Goal: Transaction & Acquisition: Purchase product/service

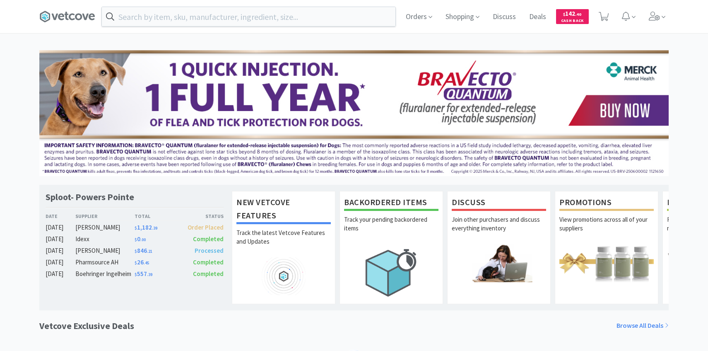
click at [672, 17] on div "Orders Shopping Discuss Discuss Deals Deals $ 142 . 40 Cash Back" at bounding box center [354, 16] width 638 height 33
click at [660, 35] on div "Orders Shopping Discuss Discuss Deals Deals $ 142 . 40 Cash Back Sploot- Powers…" at bounding box center [354, 340] width 708 height 681
click at [660, 16] on span at bounding box center [658, 16] width 24 height 33
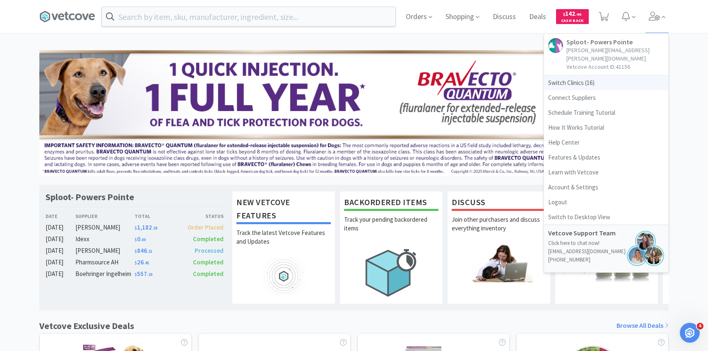
click at [611, 77] on span "Switch Clinics ( 16 )" at bounding box center [606, 82] width 124 height 15
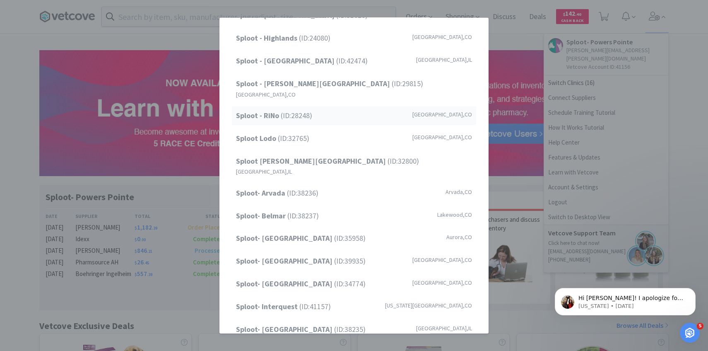
scroll to position [89, 0]
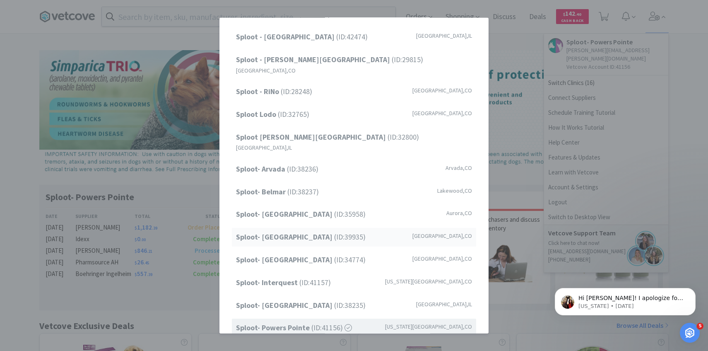
click at [311, 232] on strong "Sploot- [GEOGRAPHIC_DATA]" at bounding box center [285, 237] width 98 height 10
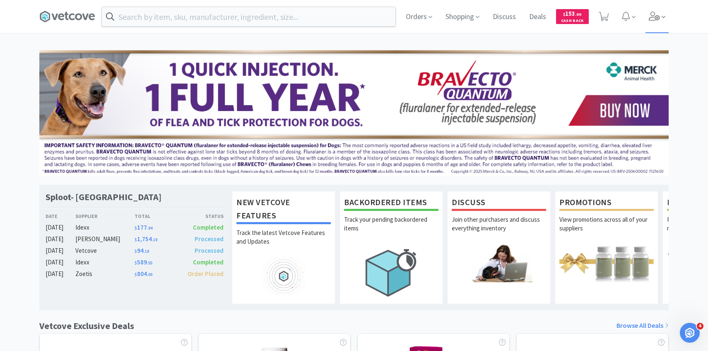
click at [663, 14] on icon at bounding box center [664, 16] width 4 height 7
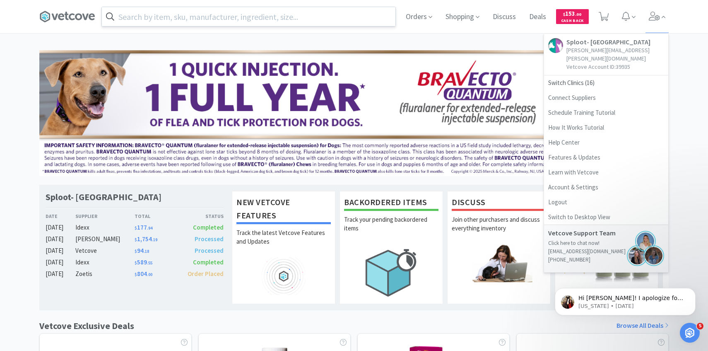
click at [235, 22] on input "text" at bounding box center [249, 16] width 294 height 19
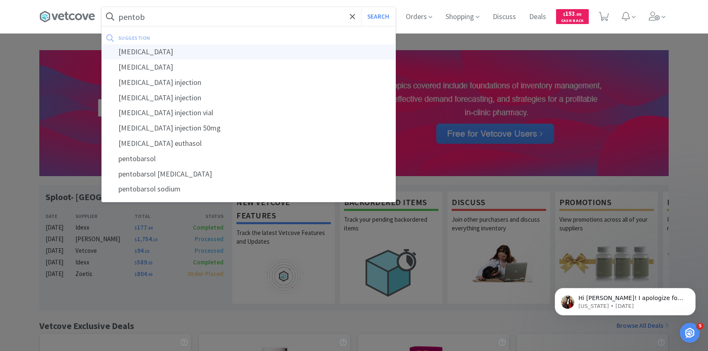
click at [236, 50] on div "pentobarbital" at bounding box center [249, 51] width 294 height 15
type input "pentobarbital"
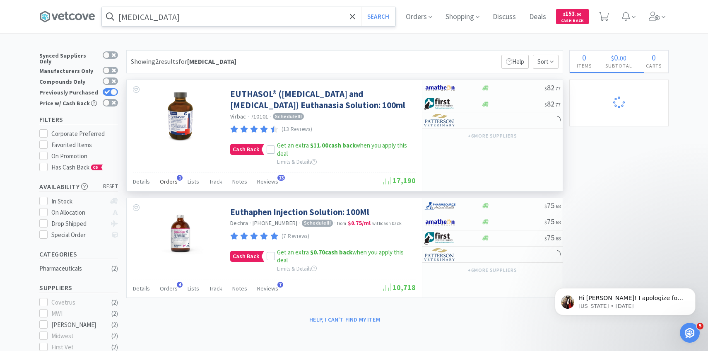
click at [169, 176] on div "Orders 1" at bounding box center [169, 183] width 18 height 16
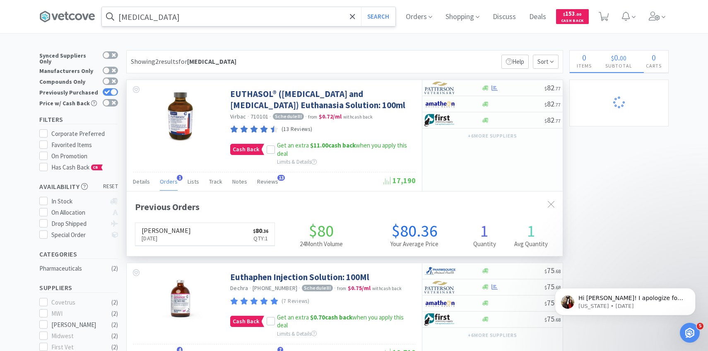
scroll to position [215, 436]
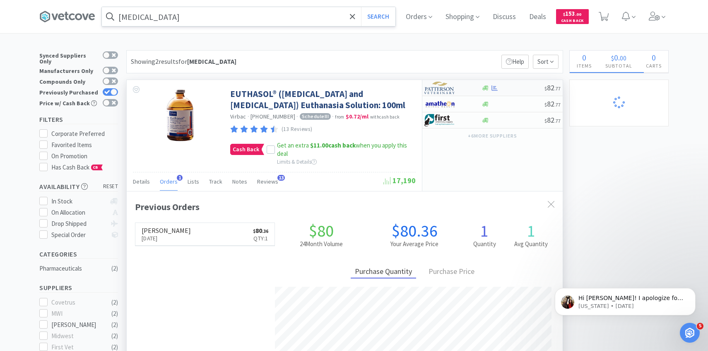
click at [450, 87] on img at bounding box center [440, 88] width 31 height 12
select select "1"
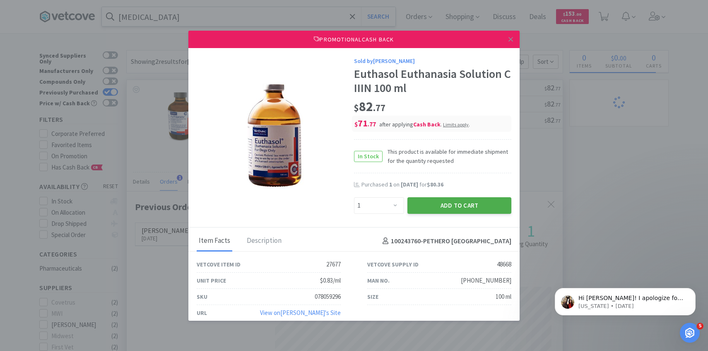
click at [437, 201] on button "Add to Cart" at bounding box center [460, 205] width 104 height 17
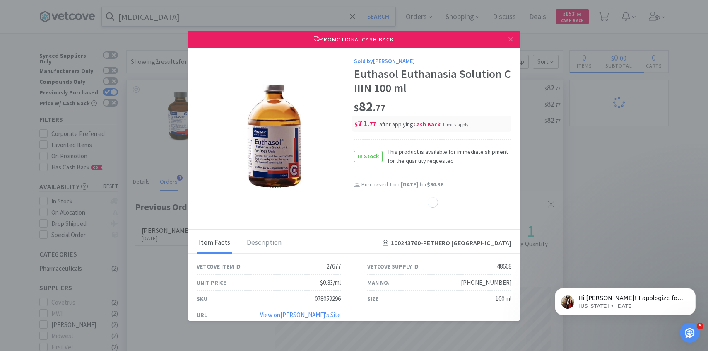
select select "1"
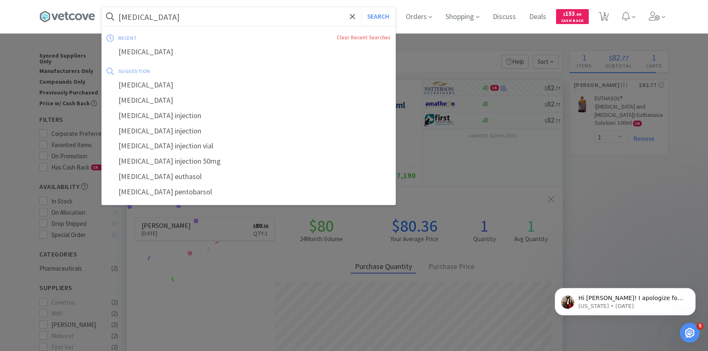
click at [218, 16] on input "pentobarbital" at bounding box center [249, 16] width 294 height 19
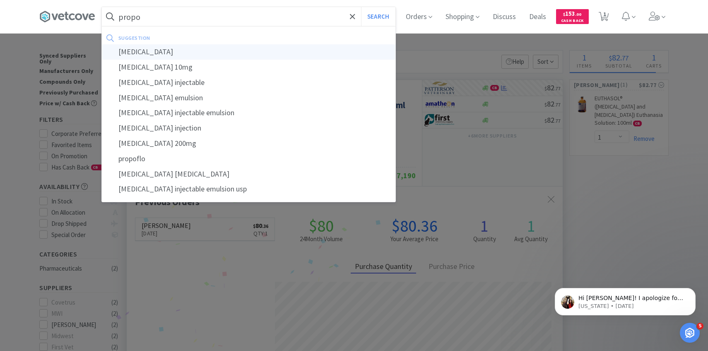
click at [230, 56] on div "propofol" at bounding box center [249, 51] width 294 height 15
type input "propofol"
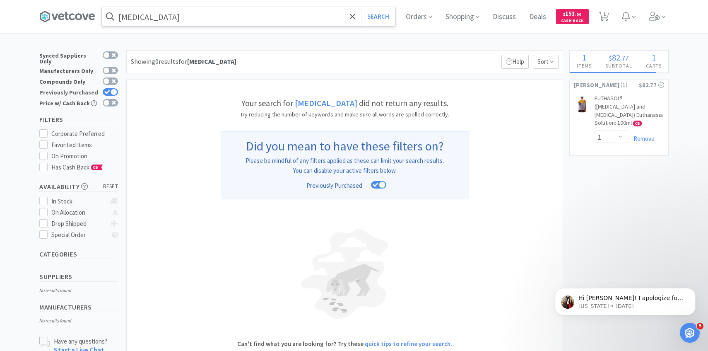
click at [111, 89] on div at bounding box center [114, 92] width 7 height 7
checkbox input "false"
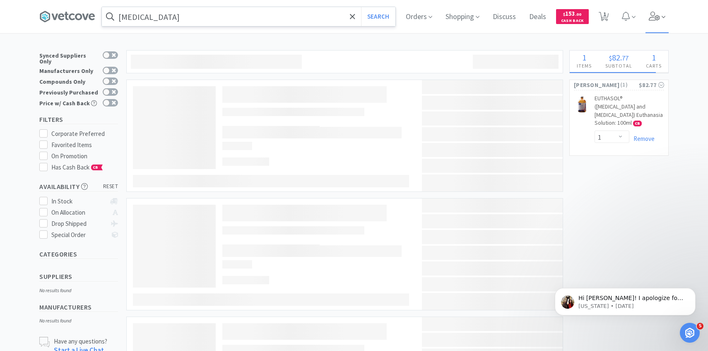
click at [659, 18] on icon at bounding box center [655, 16] width 12 height 9
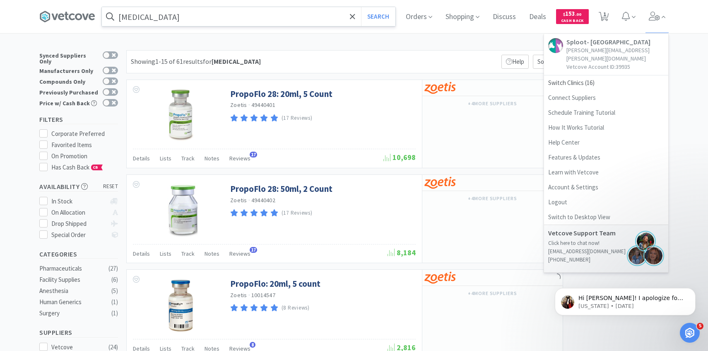
click at [332, 54] on div "Showing 1-15 of 61 results for propofol Filters Help Sort" at bounding box center [344, 61] width 437 height 23
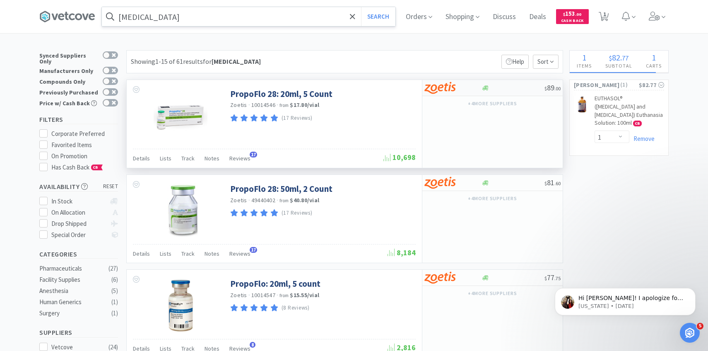
click at [433, 91] on img at bounding box center [440, 88] width 31 height 12
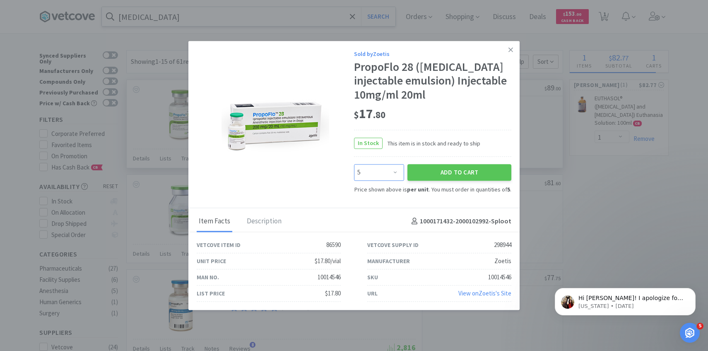
click at [391, 170] on select "Enter Quantity 5 10 15 20 25 30 35 40 45 50 55 60 65 70 75 80 85 90 95 100 Ente…" at bounding box center [379, 172] width 50 height 17
click at [381, 165] on select "Enter Quantity 5 10 15 20 25 30 35 40 45 50 55 60 65 70 75 80 85 90 95 100 Ente…" at bounding box center [379, 172] width 50 height 17
select select "20"
click at [354, 164] on select "Enter Quantity 5 10 15 20 25 30 35 40 45 50 55 60 65 70 75 80 85 90 95 100 Ente…" at bounding box center [379, 172] width 50 height 17
click at [432, 174] on button "Add to Cart" at bounding box center [460, 172] width 104 height 17
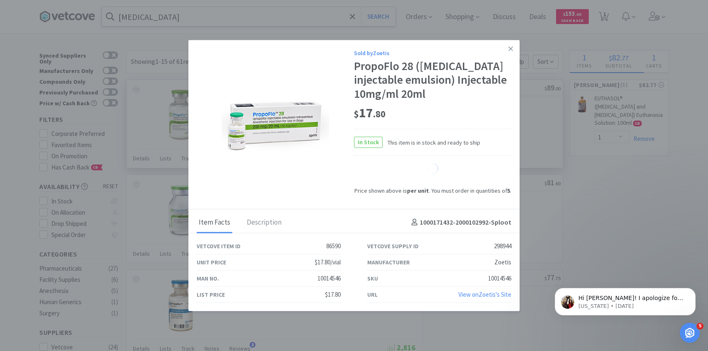
select select "20"
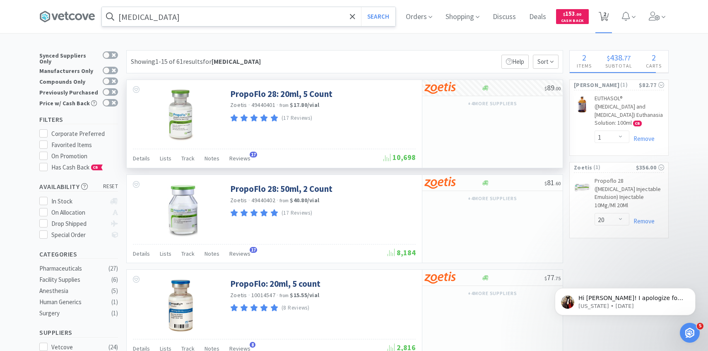
click at [607, 23] on span "2" at bounding box center [604, 16] width 17 height 33
select select "20"
select select "1"
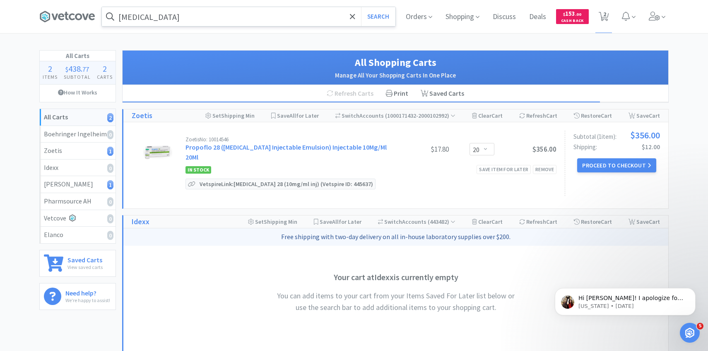
click at [672, 22] on div "propofol Search Orders Shopping Discuss Discuss Deals Deals $ 153 . 00 Cash Bac…" at bounding box center [354, 16] width 638 height 33
click at [665, 22] on span at bounding box center [658, 16] width 24 height 33
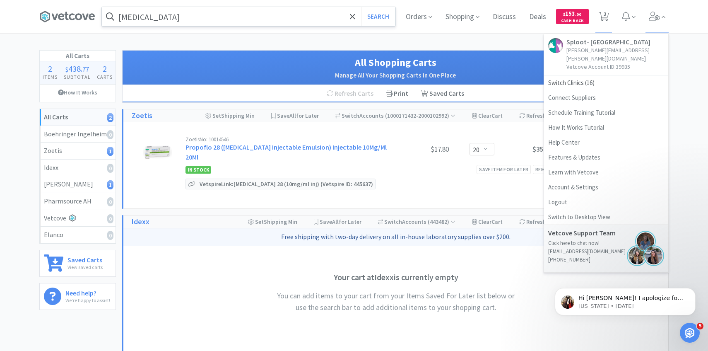
click at [464, 47] on div "propofol Search Orders Shopping Discuss Discuss Deals Deals $ 153 . 00 Cash Bac…" at bounding box center [354, 287] width 708 height 575
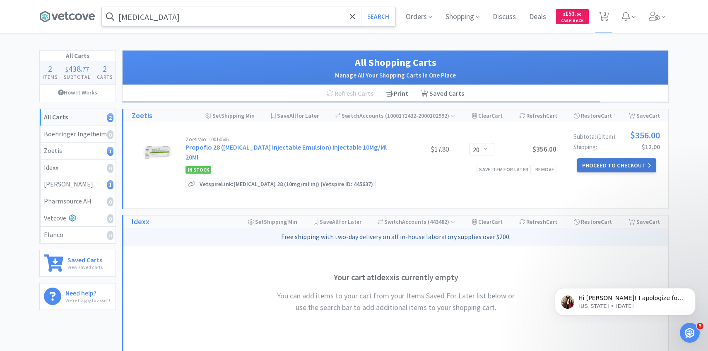
click at [606, 169] on button "Proceed to Checkout" at bounding box center [617, 165] width 79 height 14
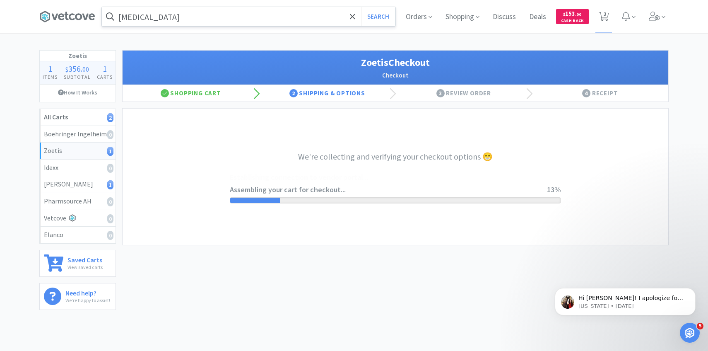
select select "invoice"
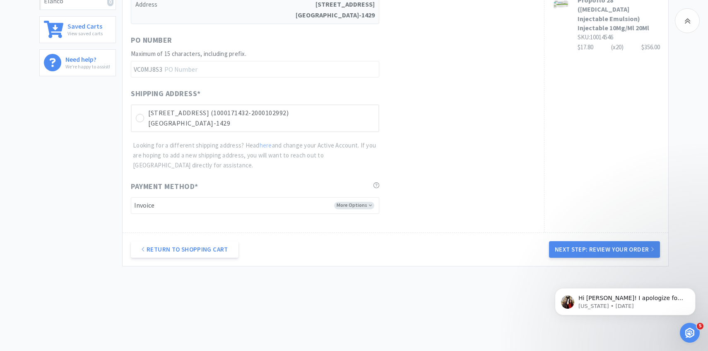
scroll to position [181, 0]
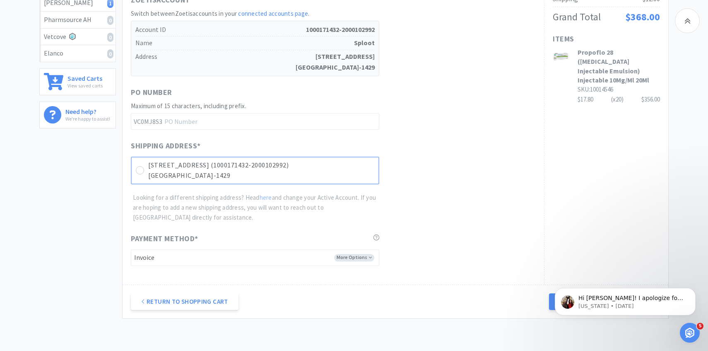
click at [321, 176] on p "Greenwood Village, CO 80112-1429" at bounding box center [261, 175] width 226 height 11
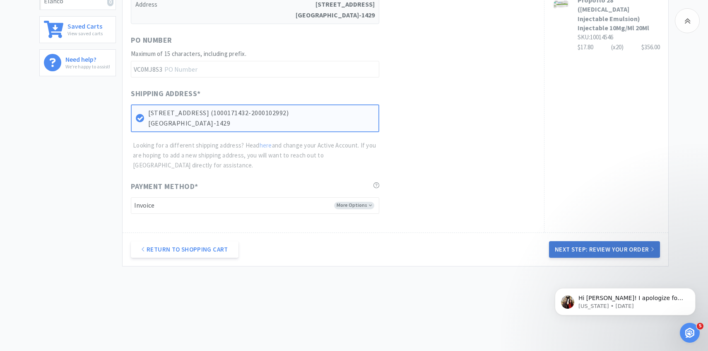
click at [580, 245] on button "Next Step: Review Your Order" at bounding box center [604, 249] width 111 height 17
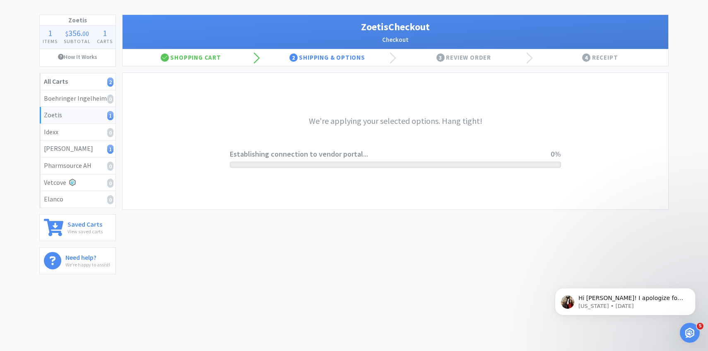
scroll to position [0, 0]
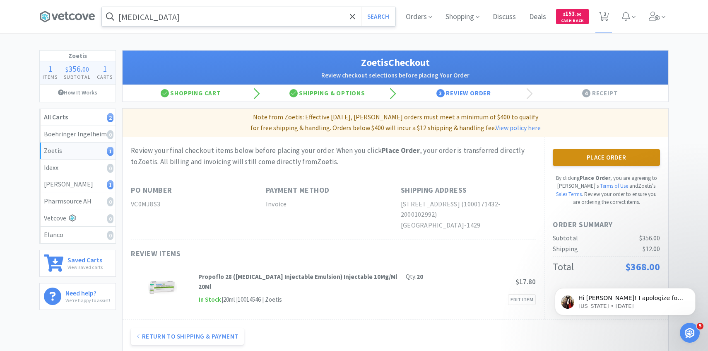
click at [592, 156] on button "Place Order" at bounding box center [606, 157] width 107 height 17
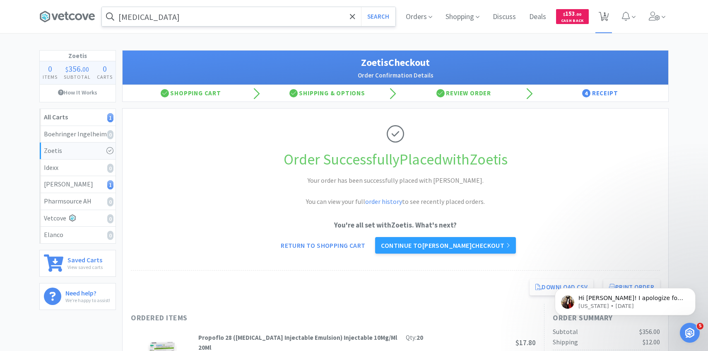
click at [602, 10] on span "1" at bounding box center [604, 16] width 17 height 33
select select "1"
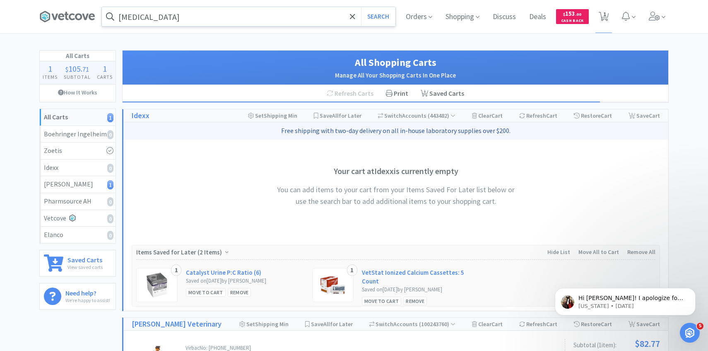
scroll to position [185, 0]
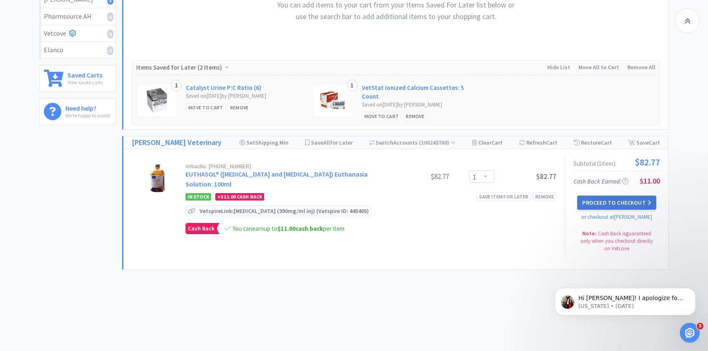
click at [604, 200] on button "Proceed to Checkout" at bounding box center [617, 203] width 79 height 14
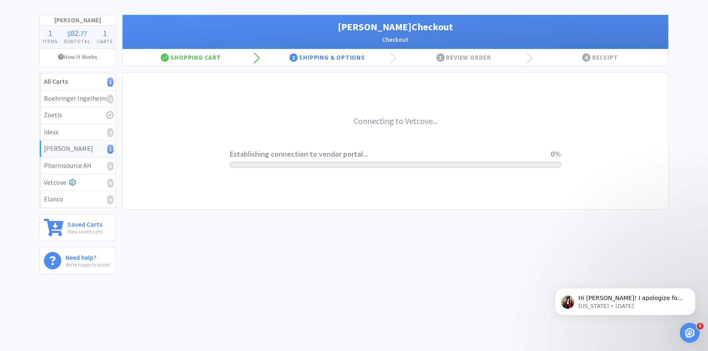
scroll to position [36, 0]
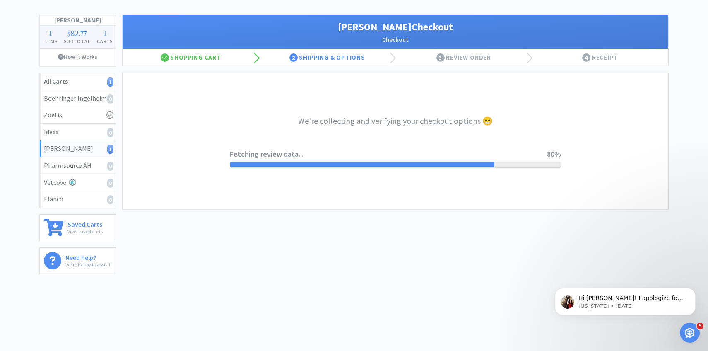
select select "1"
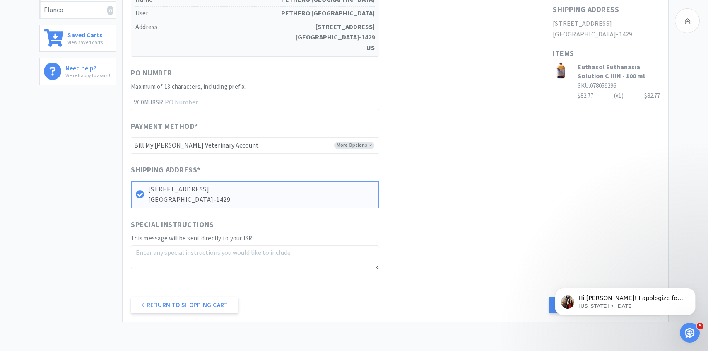
scroll to position [280, 0]
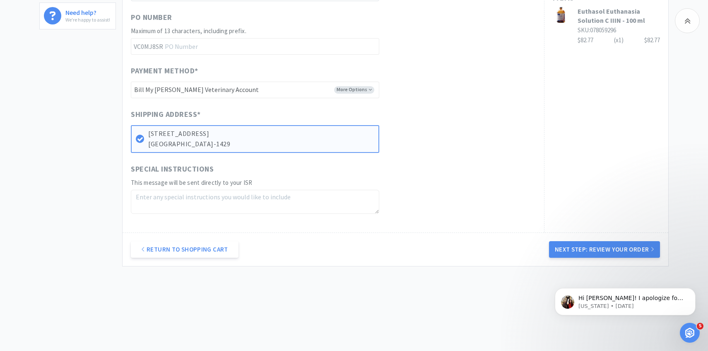
click at [619, 257] on div "Return to Shopping Cart Next Step: Review Your Order" at bounding box center [396, 249] width 546 height 34
click at [613, 252] on button "Next Step: Review Your Order" at bounding box center [604, 249] width 111 height 17
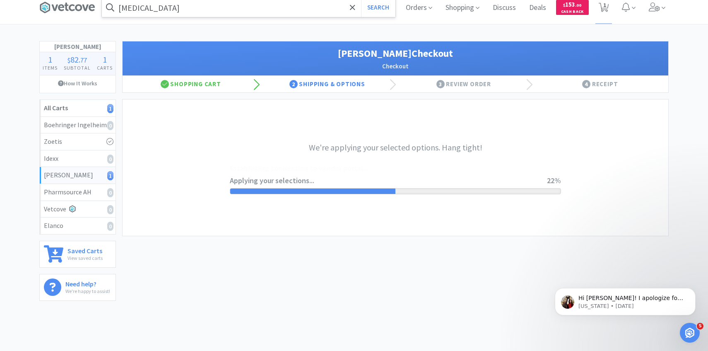
scroll to position [0, 0]
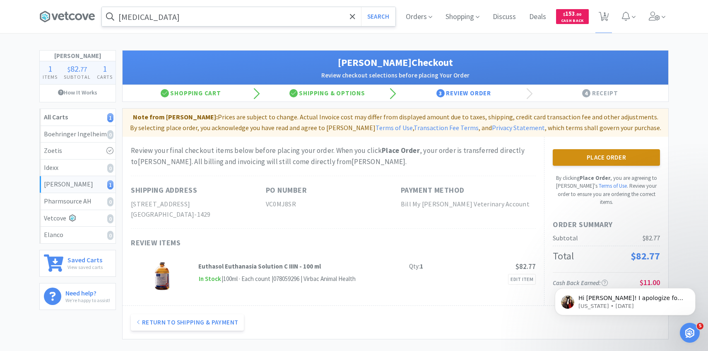
click at [605, 160] on button "Place Order" at bounding box center [606, 157] width 107 height 17
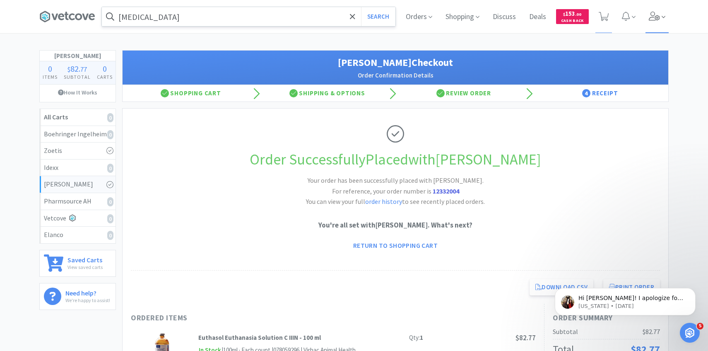
click at [662, 19] on icon at bounding box center [664, 16] width 4 height 7
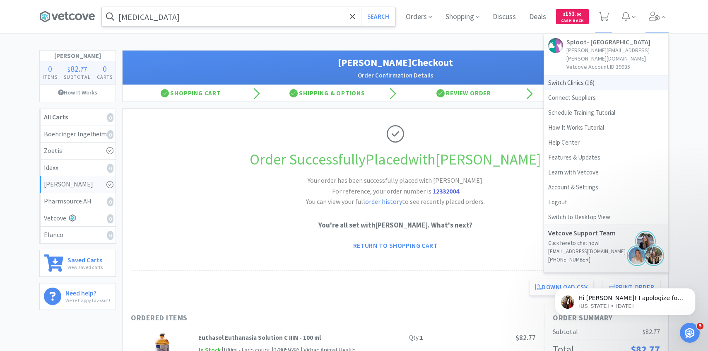
click at [607, 78] on span "Switch Clinics ( 16 )" at bounding box center [606, 82] width 124 height 15
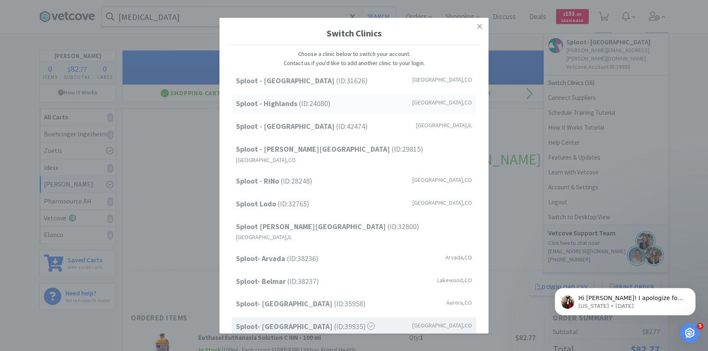
click at [324, 104] on span "Sploot - Highlands (ID: 24080 )" at bounding box center [283, 104] width 94 height 12
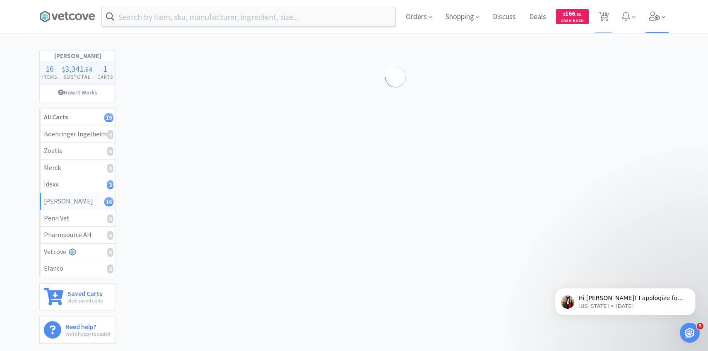
click at [660, 17] on span at bounding box center [658, 16] width 24 height 33
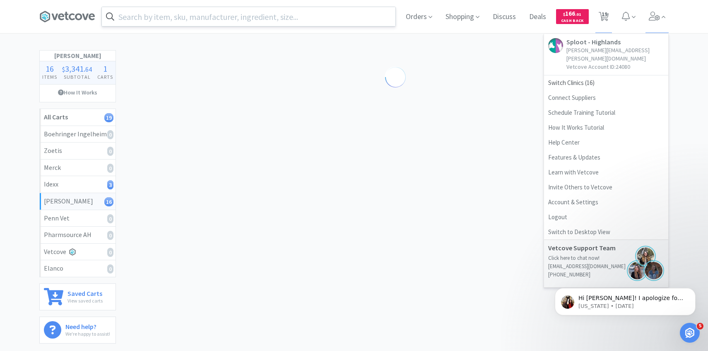
click at [308, 17] on input "text" at bounding box center [249, 16] width 294 height 19
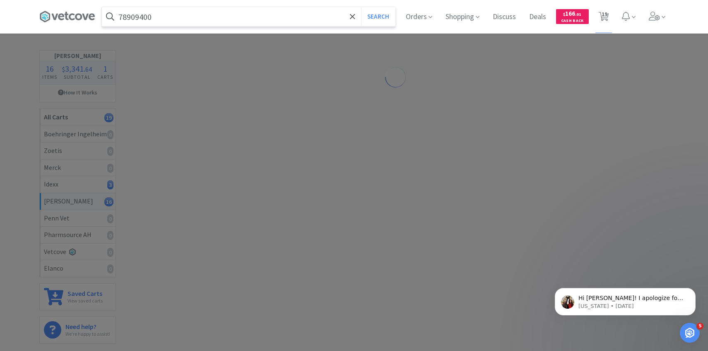
type input "78909400"
click at [361, 7] on button "Search" at bounding box center [378, 16] width 34 height 19
select select "1"
select select "2"
select select "1"
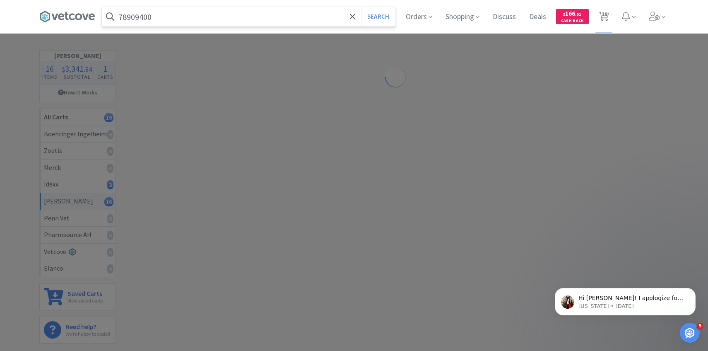
select select "4"
select select "2"
select select "1"
select select "5"
select select "6"
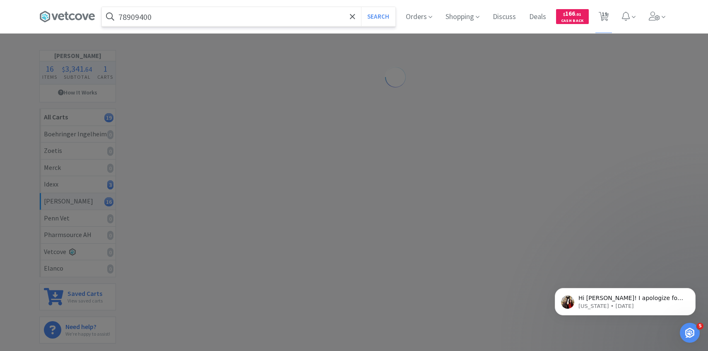
select select "5"
select select "2"
select select "1"
select select "2"
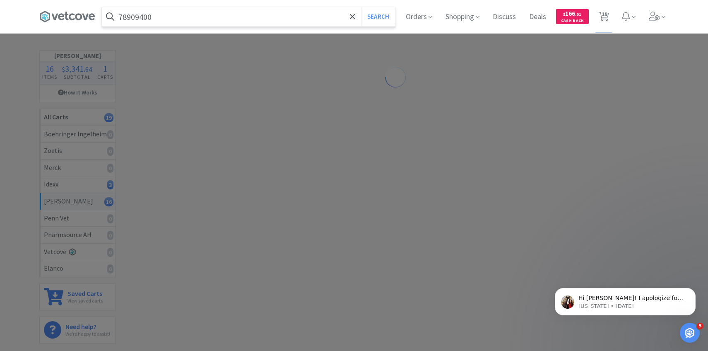
select select "2"
select select "1"
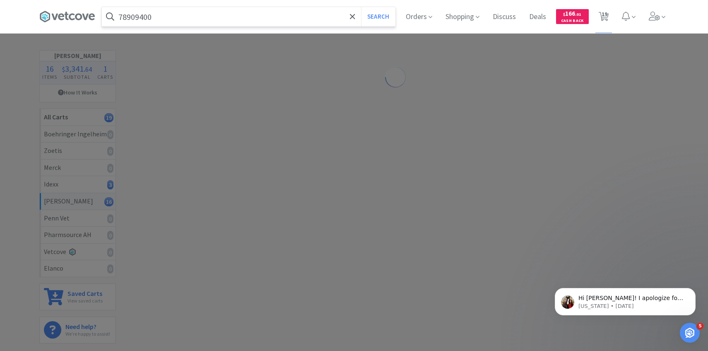
select select "1"
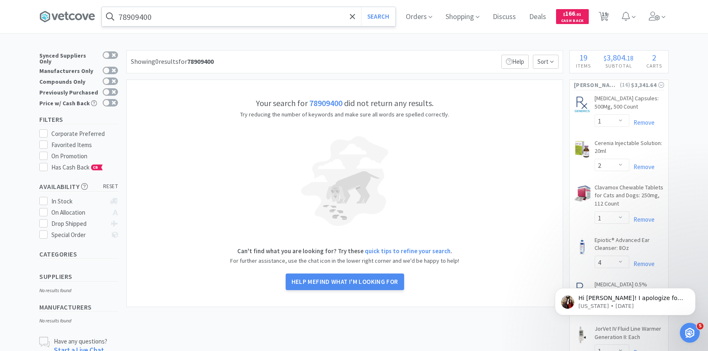
click at [203, 18] on input "78909400" at bounding box center [249, 16] width 294 height 19
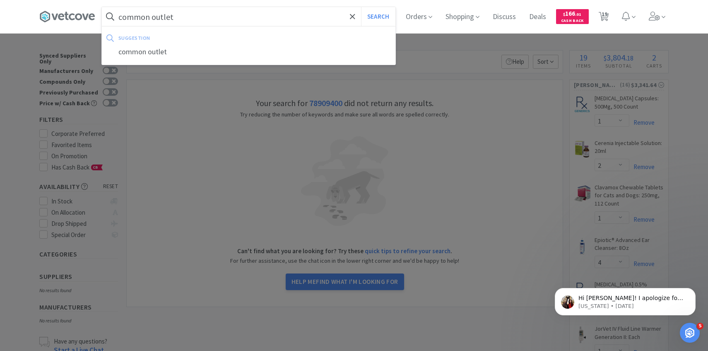
type input "common outlet"
click at [361, 7] on button "Search" at bounding box center [378, 16] width 34 height 19
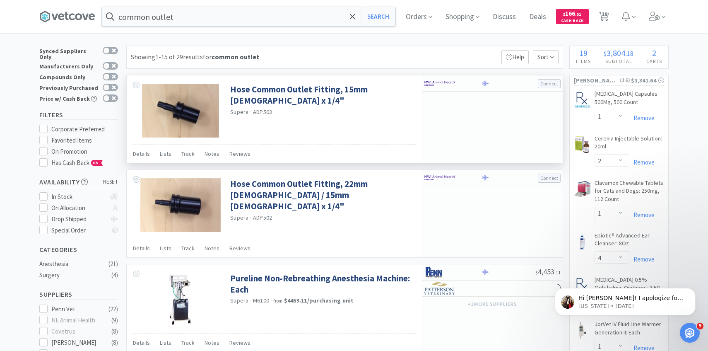
scroll to position [6, 0]
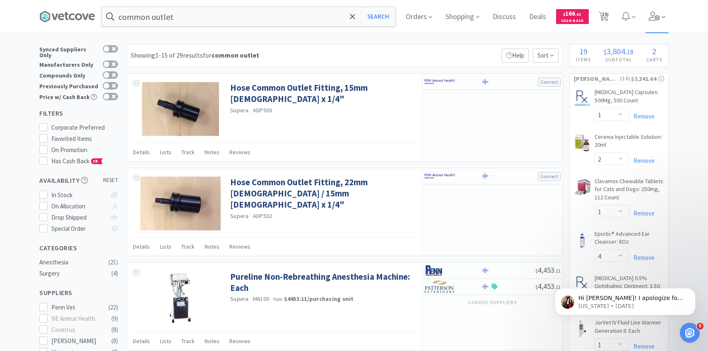
click at [662, 21] on span at bounding box center [664, 17] width 4 height 10
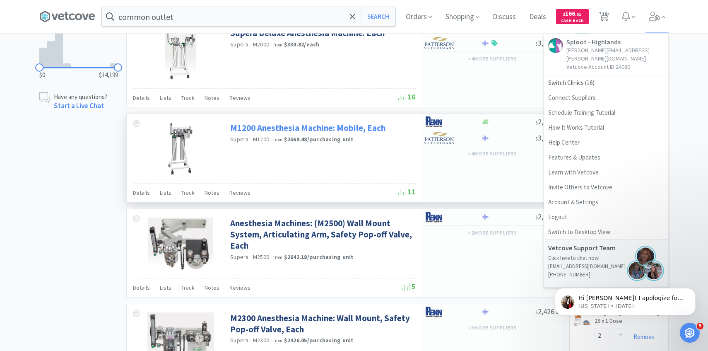
scroll to position [0, 0]
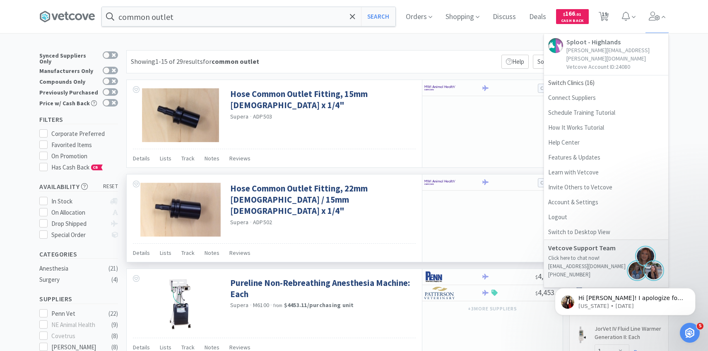
click at [186, 217] on img at bounding box center [180, 210] width 80 height 54
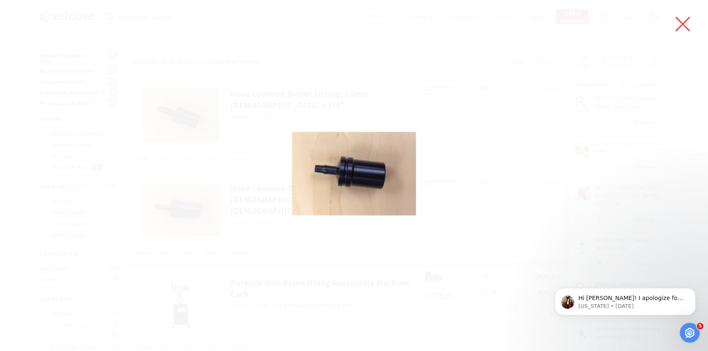
click at [689, 24] on icon at bounding box center [682, 23] width 17 height 23
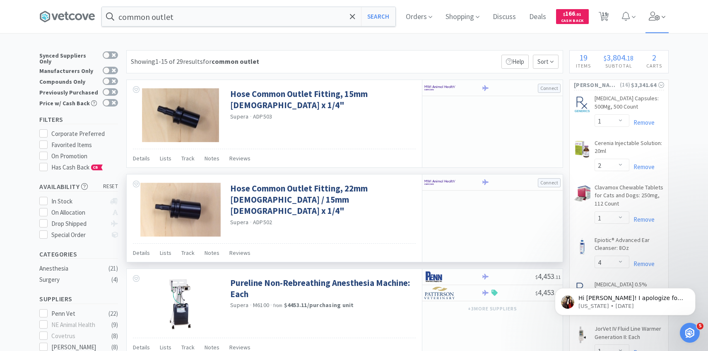
click at [666, 15] on span at bounding box center [658, 16] width 24 height 33
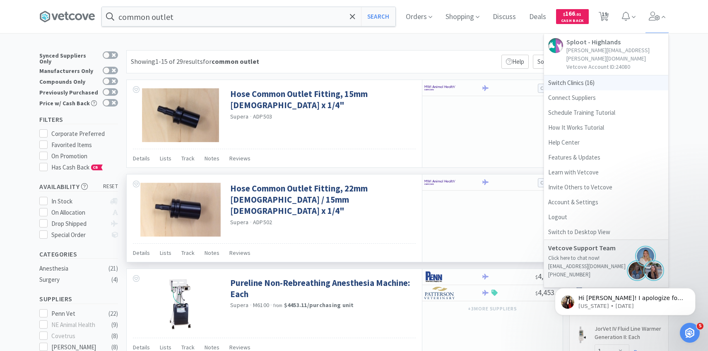
click at [576, 75] on span "Switch Clinics ( 16 )" at bounding box center [606, 82] width 124 height 15
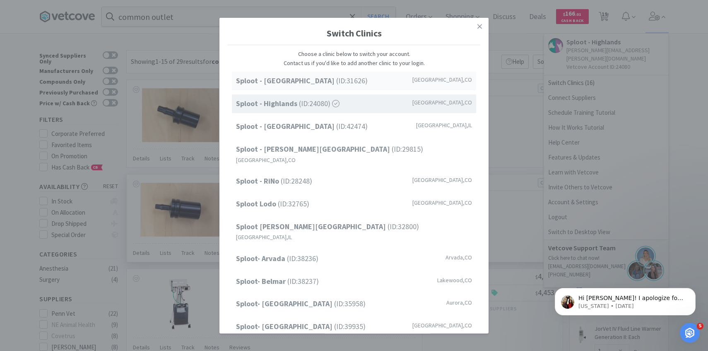
scroll to position [0, 0]
click at [326, 85] on span "Sploot - Cherry Creek (ID: 31626 )" at bounding box center [302, 81] width 132 height 12
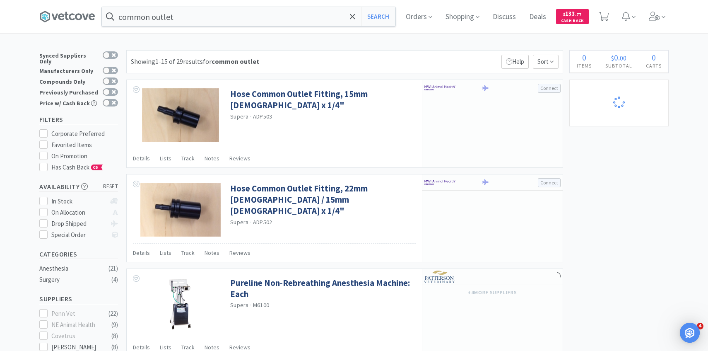
select select "1"
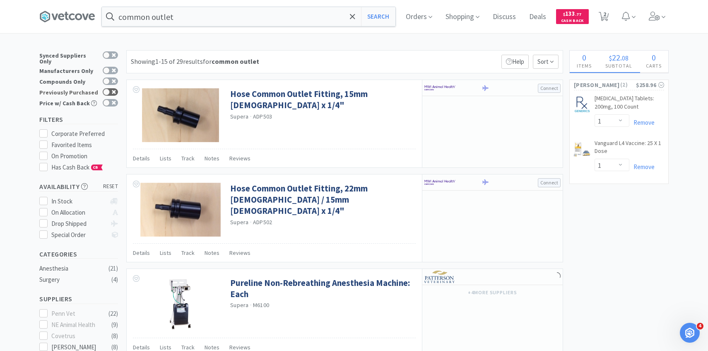
select select "4"
select select "1"
click at [112, 89] on div at bounding box center [110, 91] width 15 height 7
checkbox input "true"
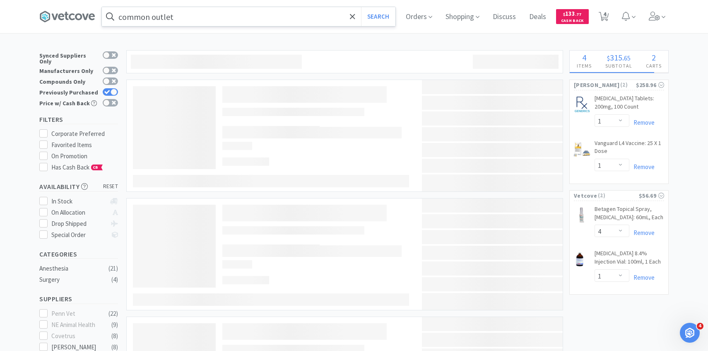
click at [183, 17] on input "common outlet" at bounding box center [249, 16] width 294 height 19
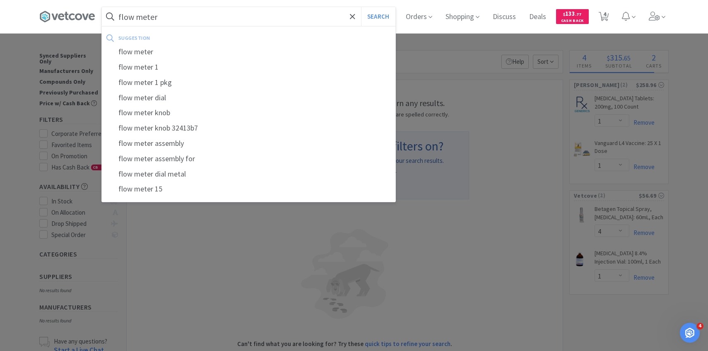
type input "flow meter"
click at [361, 7] on button "Search" at bounding box center [378, 16] width 34 height 19
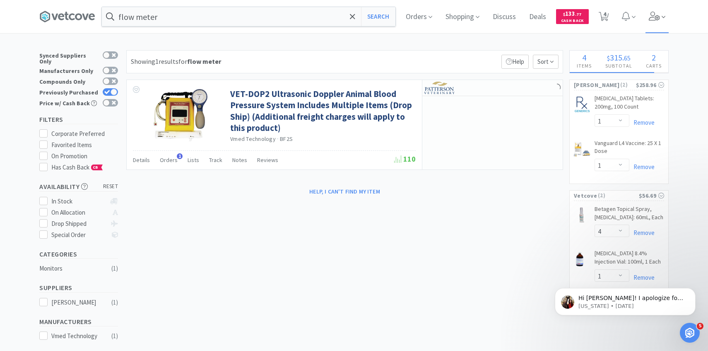
click at [658, 21] on span at bounding box center [658, 16] width 24 height 33
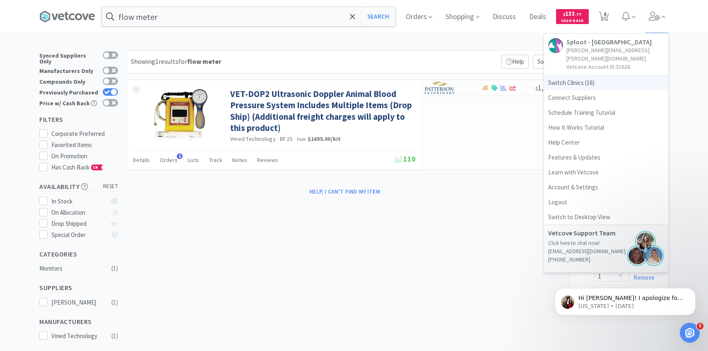
click at [571, 75] on span "Switch Clinics ( 16 )" at bounding box center [606, 82] width 124 height 15
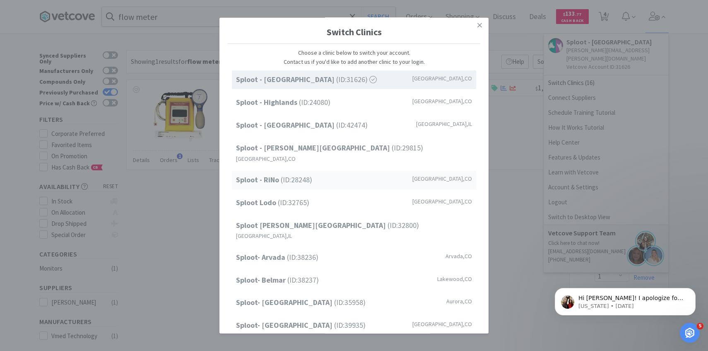
scroll to position [82, 0]
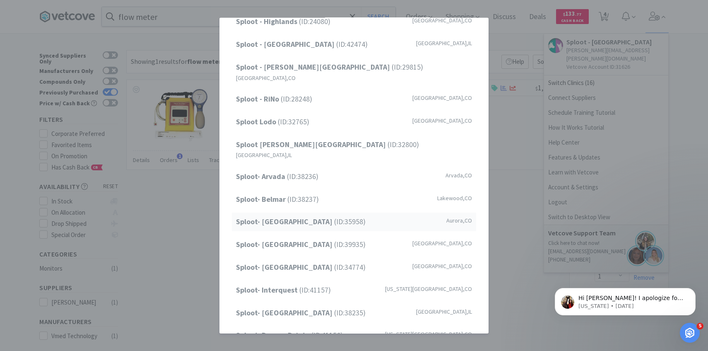
click at [321, 216] on span "Sploot- Central Park (ID: 35958 )" at bounding box center [301, 222] width 130 height 12
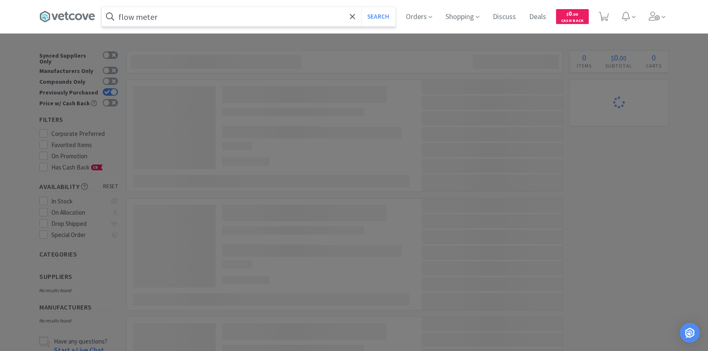
click at [195, 15] on input "flow meter" at bounding box center [249, 16] width 294 height 19
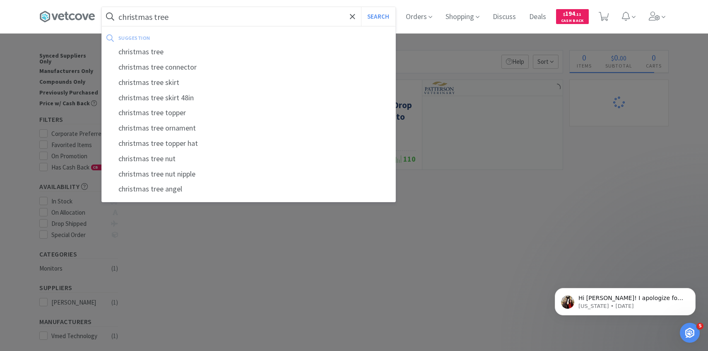
type input "christmas tree"
click at [361, 7] on button "Search" at bounding box center [378, 16] width 34 height 19
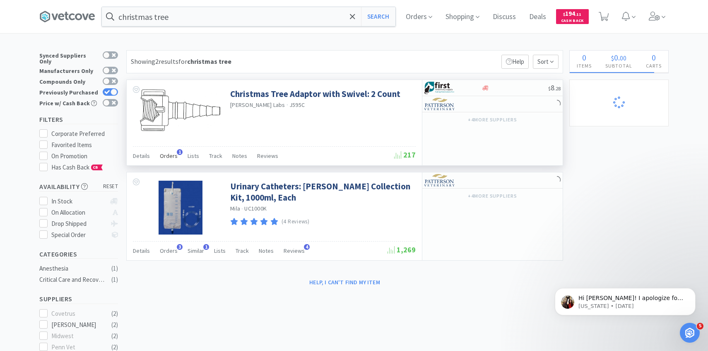
click at [166, 151] on div "Orders 1" at bounding box center [169, 157] width 18 height 16
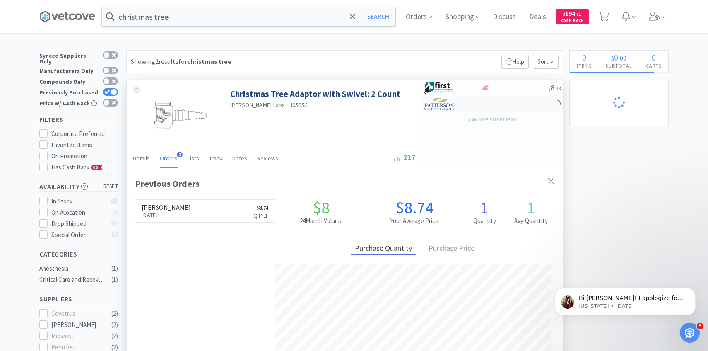
scroll to position [215, 436]
click at [464, 106] on div at bounding box center [448, 104] width 46 height 14
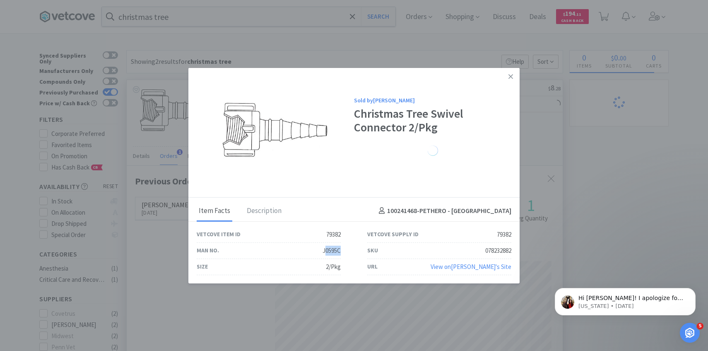
drag, startPoint x: 343, startPoint y: 252, endPoint x: 325, endPoint y: 252, distance: 17.8
click at [325, 252] on div "Man No. J0595C" at bounding box center [269, 251] width 171 height 16
click at [348, 253] on div "Man No. J0595C" at bounding box center [269, 251] width 171 height 16
select select "1"
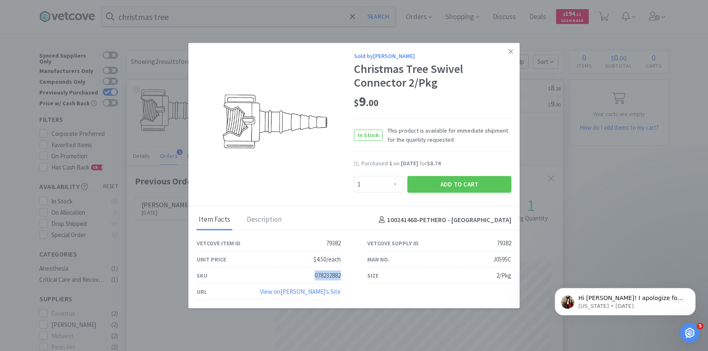
drag, startPoint x: 344, startPoint y: 275, endPoint x: 280, endPoint y: 275, distance: 63.8
click at [280, 275] on div "SKU 078232882" at bounding box center [269, 276] width 171 height 16
copy div "078232882"
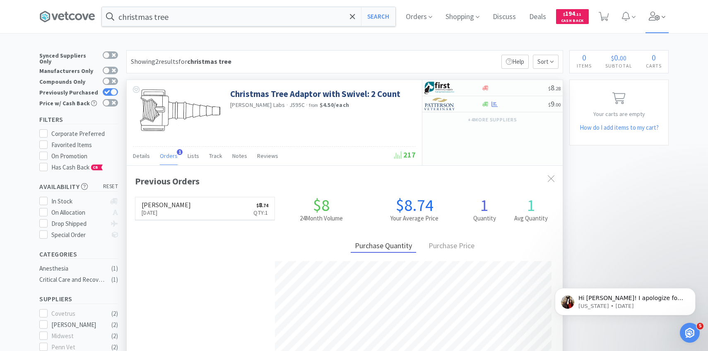
click at [660, 20] on span at bounding box center [658, 16] width 24 height 33
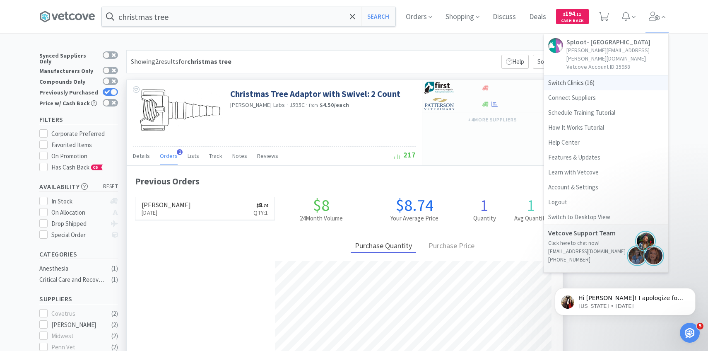
click at [620, 75] on span "Switch Clinics ( 16 )" at bounding box center [606, 82] width 124 height 15
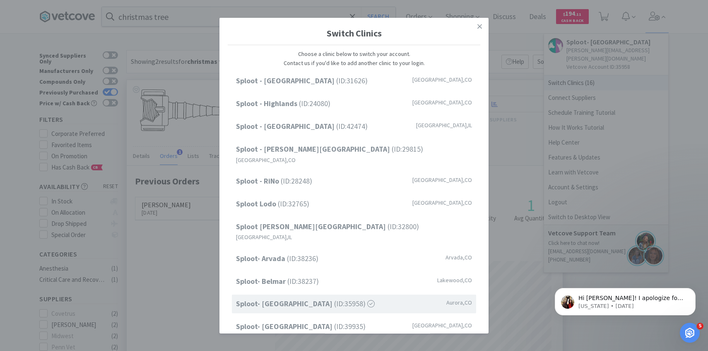
scroll to position [106, 0]
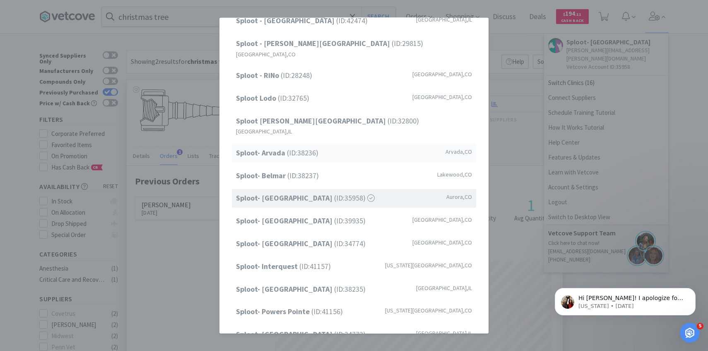
click at [318, 147] on span "Sploot- Arvada (ID: 38236 )" at bounding box center [277, 153] width 82 height 12
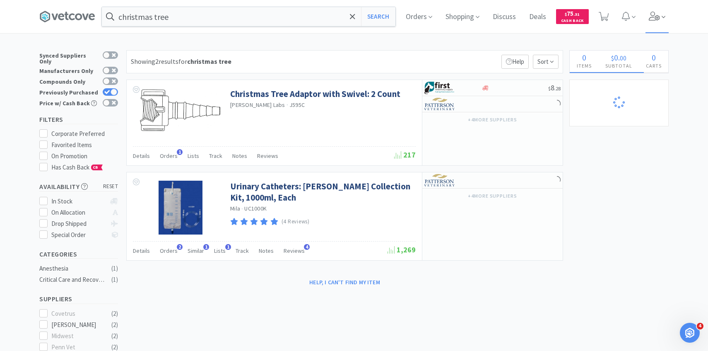
click at [662, 15] on icon at bounding box center [664, 16] width 4 height 7
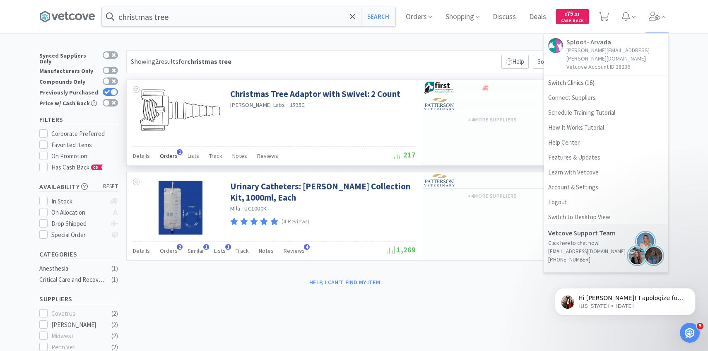
click at [172, 152] on span "Orders" at bounding box center [169, 155] width 18 height 7
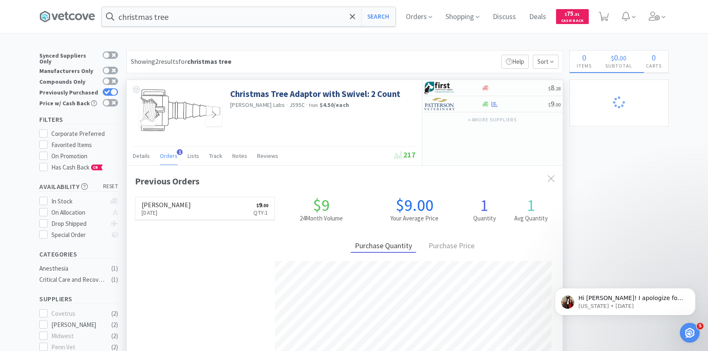
scroll to position [215, 436]
click at [198, 124] on img at bounding box center [180, 110] width 83 height 44
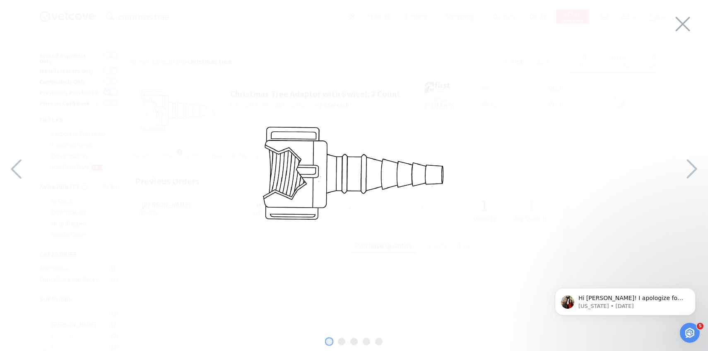
click at [673, 32] on div at bounding box center [354, 173] width 708 height 330
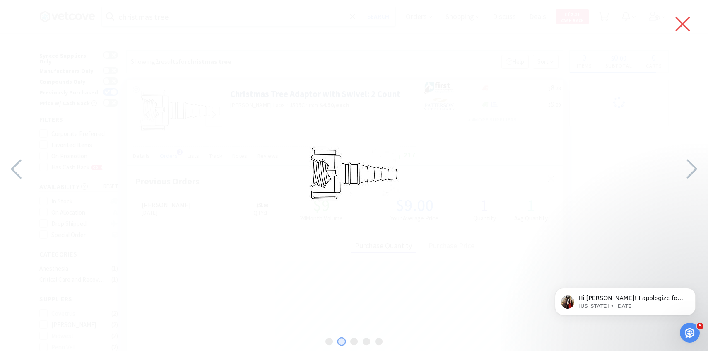
click at [679, 27] on icon at bounding box center [682, 23] width 17 height 23
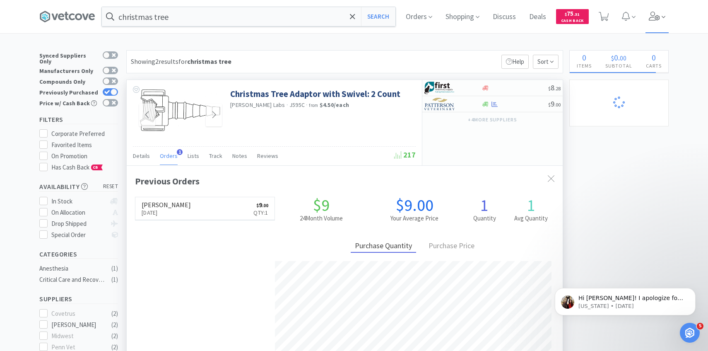
click at [660, 24] on span at bounding box center [658, 16] width 24 height 33
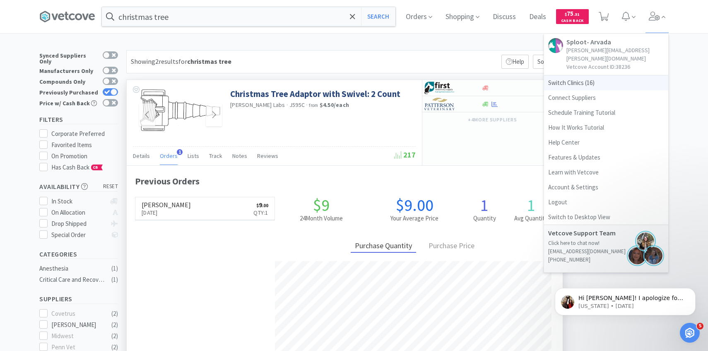
click at [573, 77] on span "Switch Clinics ( 16 )" at bounding box center [606, 82] width 124 height 15
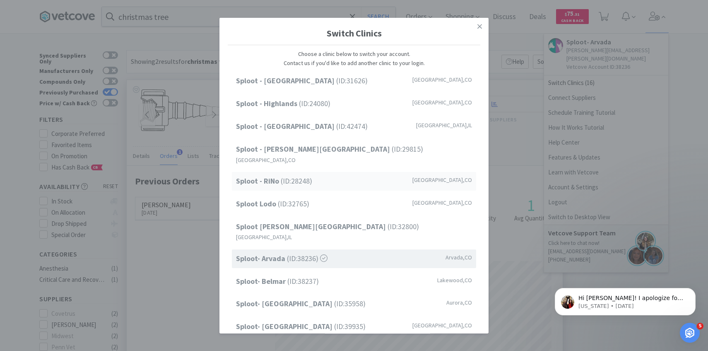
scroll to position [106, 0]
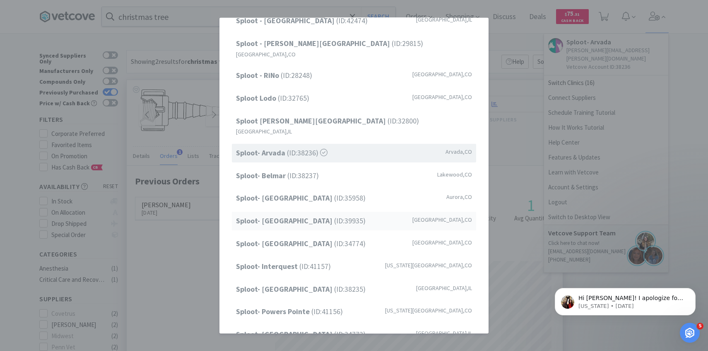
click at [325, 215] on span "Sploot- Greenwood Village (ID: 39935 )" at bounding box center [301, 221] width 130 height 12
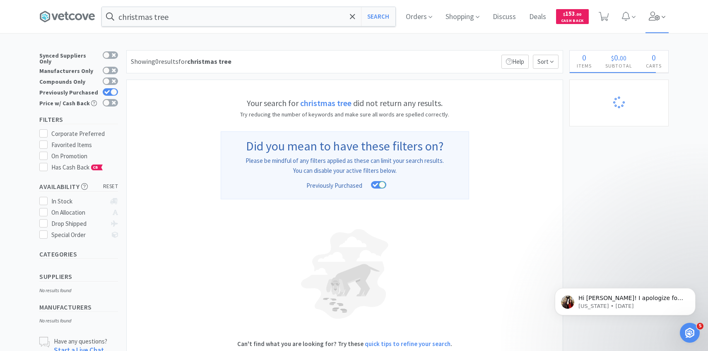
click at [648, 16] on span at bounding box center [658, 16] width 24 height 33
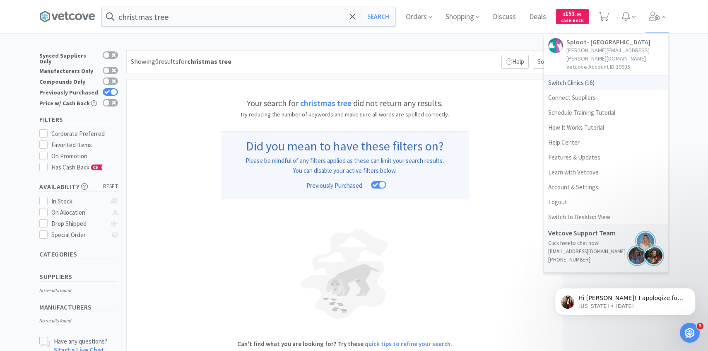
click at [598, 75] on span "Switch Clinics ( 16 )" at bounding box center [606, 82] width 124 height 15
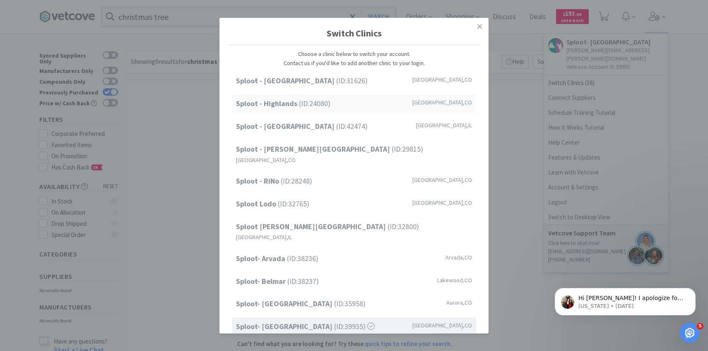
click at [318, 111] on div "Sploot - Highlands (ID: 24080 ) [GEOGRAPHIC_DATA] , [GEOGRAPHIC_DATA]" at bounding box center [354, 103] width 244 height 19
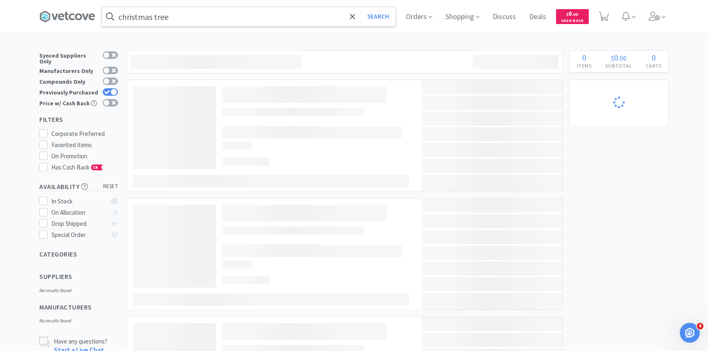
click at [193, 19] on input "christmas tree" at bounding box center [249, 16] width 294 height 19
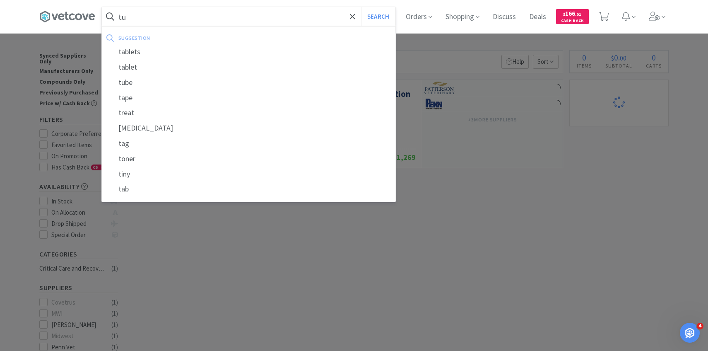
type input "tub"
select select "1"
select select "2"
select select "1"
select select "4"
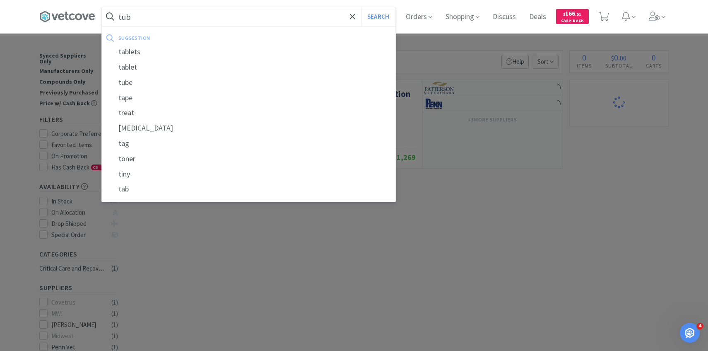
select select "2"
select select "1"
select select "5"
select select "6"
select select "5"
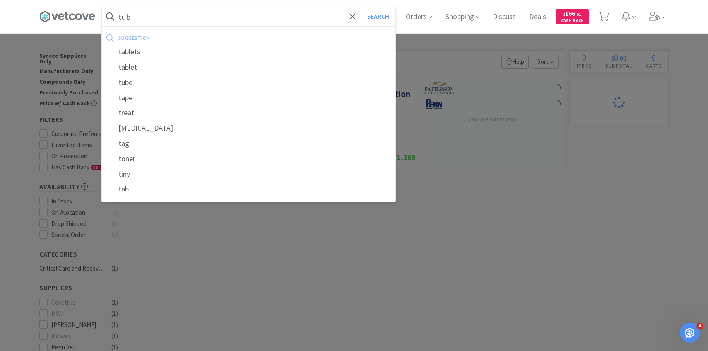
select select "2"
select select "1"
select select "2"
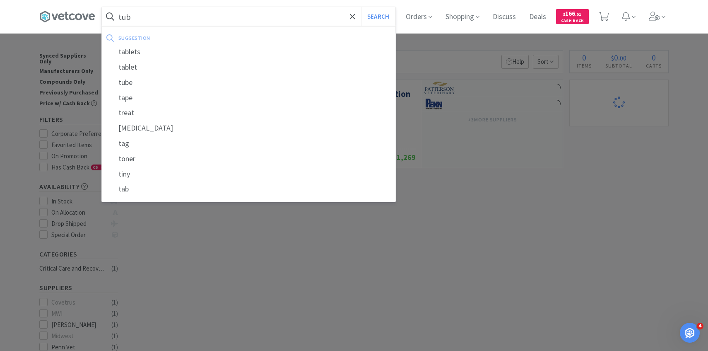
select select "2"
select select "1"
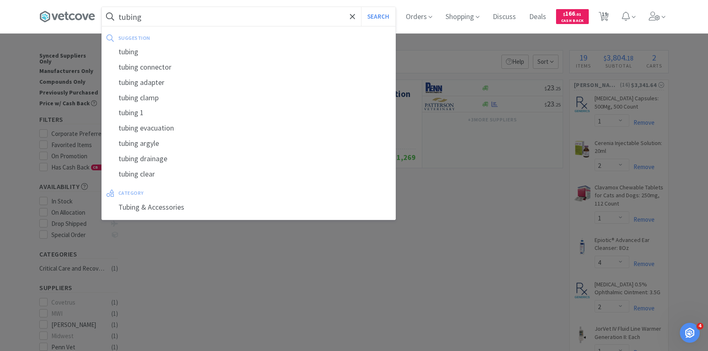
type input "tubing"
click at [361, 7] on button "Search" at bounding box center [378, 16] width 34 height 19
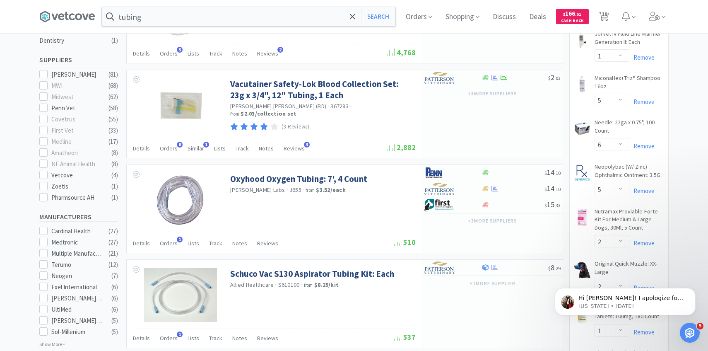
scroll to position [299, 0]
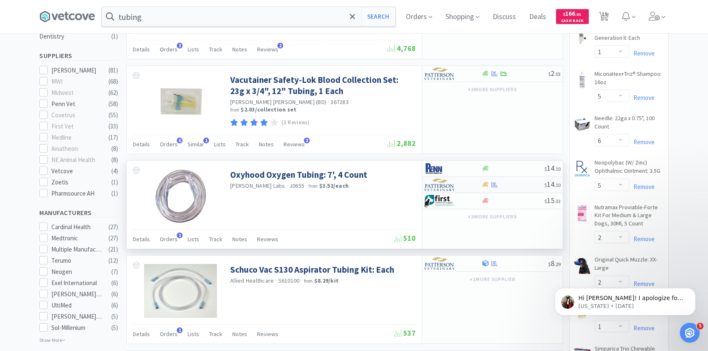
click at [460, 184] on div at bounding box center [448, 185] width 46 height 14
select select "1"
click at [662, 13] on span at bounding box center [664, 17] width 4 height 10
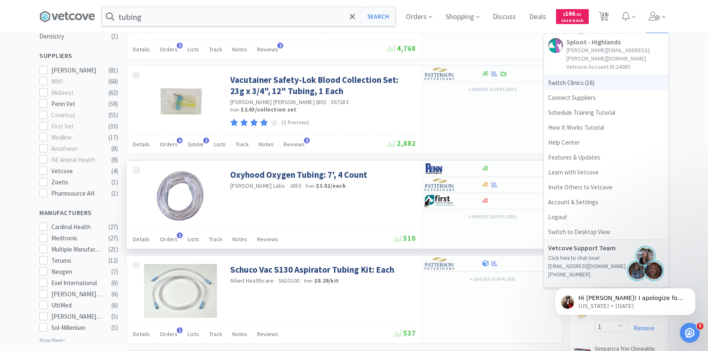
click at [589, 77] on span "Switch Clinics ( 16 )" at bounding box center [606, 82] width 124 height 15
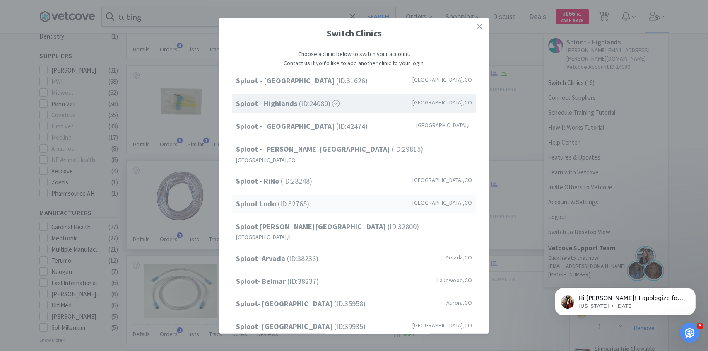
scroll to position [106, 0]
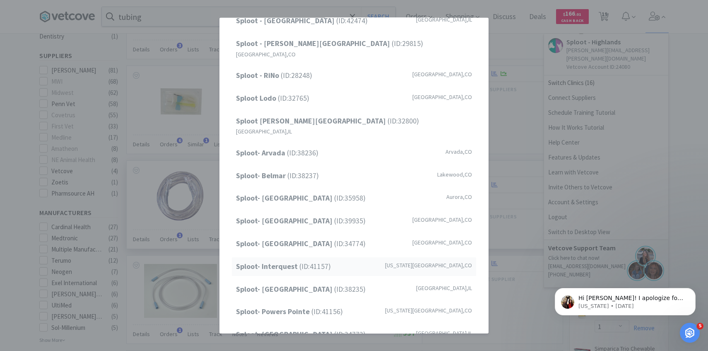
click at [322, 261] on span "Sploot- Interquest (ID: 41157 )" at bounding box center [283, 267] width 95 height 12
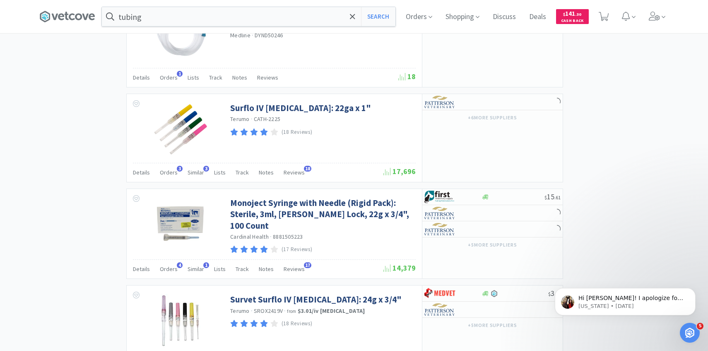
scroll to position [940, 0]
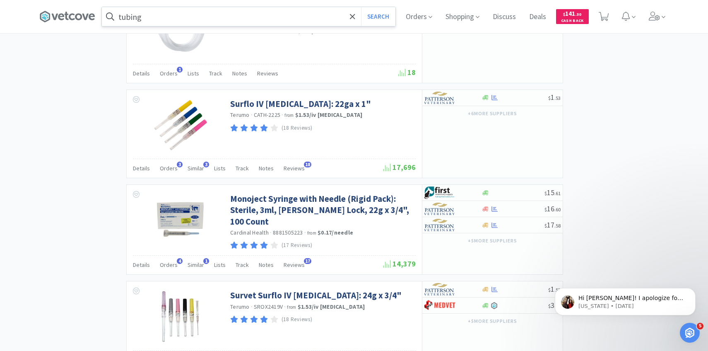
click at [210, 17] on input "tubing" at bounding box center [249, 16] width 294 height 19
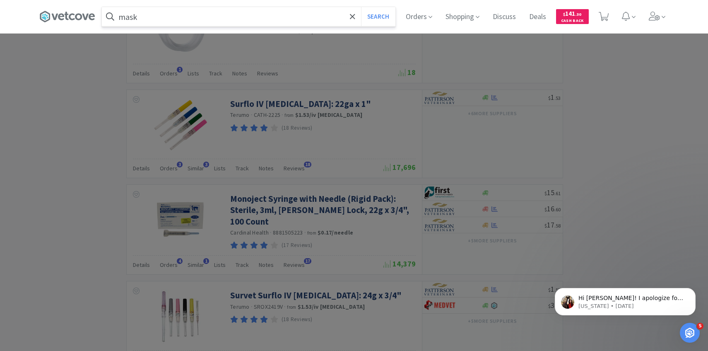
type input "mask"
click at [361, 7] on button "Search" at bounding box center [378, 16] width 34 height 19
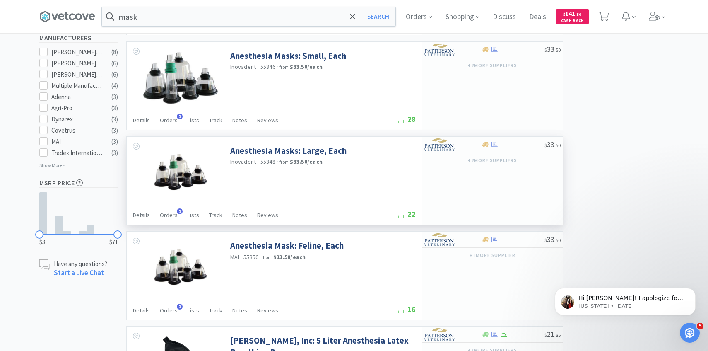
scroll to position [418, 0]
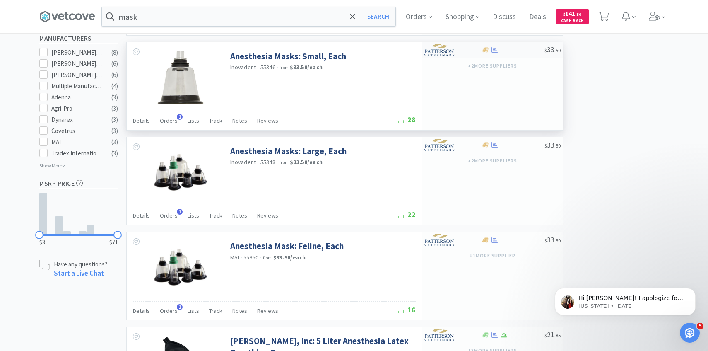
click at [455, 51] on img at bounding box center [440, 50] width 31 height 12
select select "1"
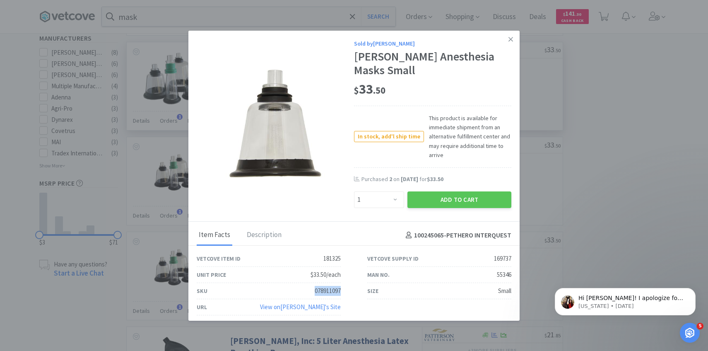
drag, startPoint x: 348, startPoint y: 288, endPoint x: 303, endPoint y: 288, distance: 45.6
click at [303, 288] on div "SKU 078911097" at bounding box center [269, 291] width 171 height 16
copy div "078911097"
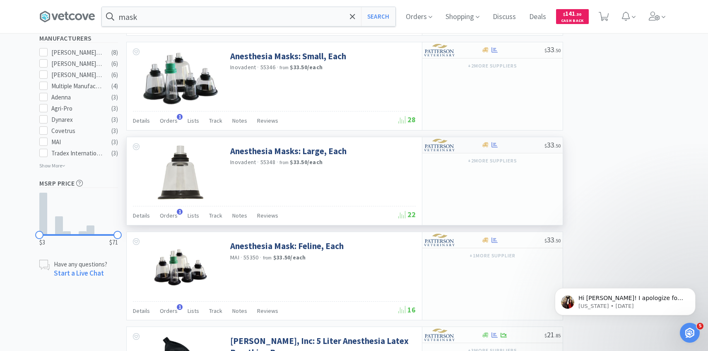
click at [468, 148] on div at bounding box center [448, 145] width 46 height 14
select select "1"
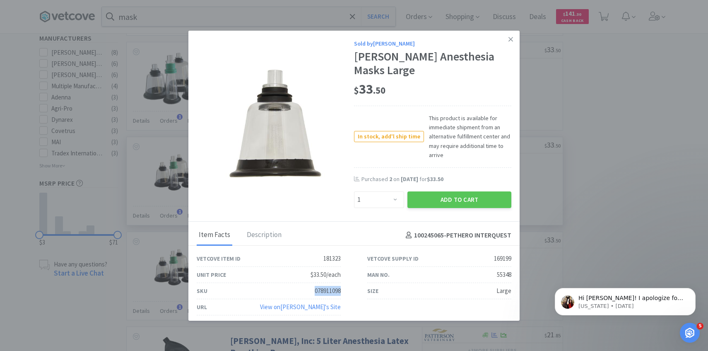
drag, startPoint x: 353, startPoint y: 294, endPoint x: 300, endPoint y: 294, distance: 53.4
click at [300, 294] on div "SKU 078911098" at bounding box center [269, 291] width 171 height 16
copy div "078911098"
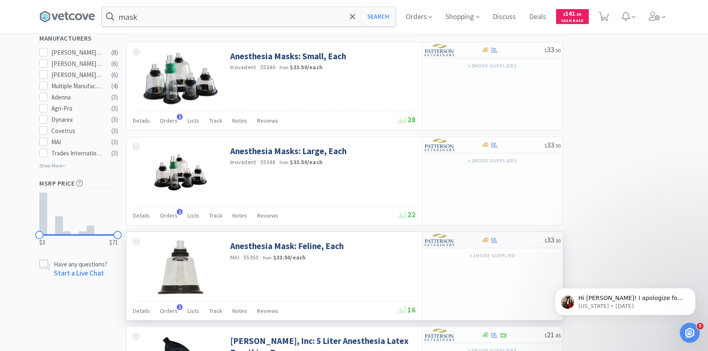
click at [442, 239] on img at bounding box center [440, 240] width 31 height 12
select select "1"
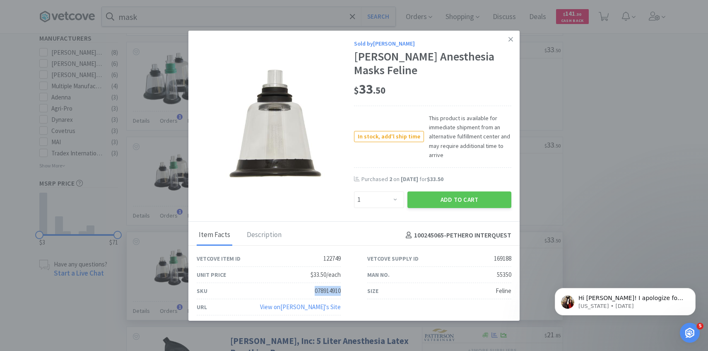
drag, startPoint x: 348, startPoint y: 294, endPoint x: 300, endPoint y: 294, distance: 47.6
click at [300, 294] on div "SKU 078914910" at bounding box center [269, 291] width 171 height 16
copy div "078914910"
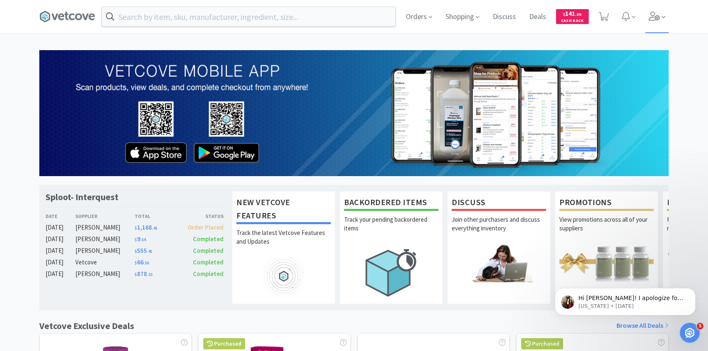
click at [660, 15] on span at bounding box center [658, 16] width 24 height 33
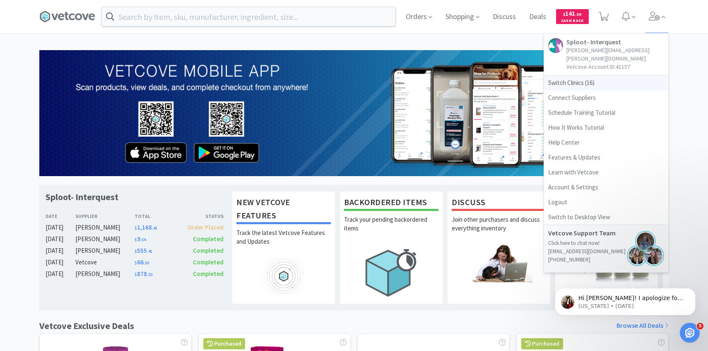
click at [612, 75] on span "Switch Clinics ( 16 )" at bounding box center [606, 82] width 124 height 15
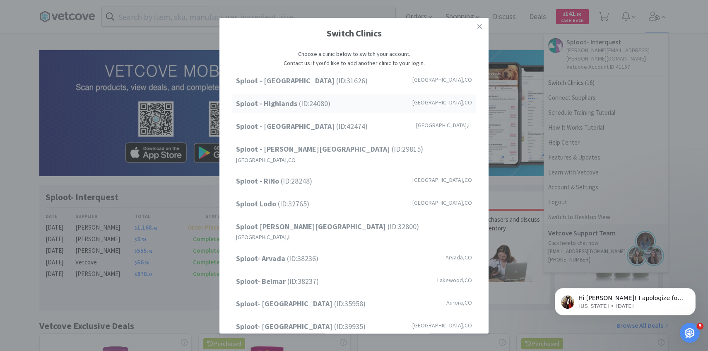
click at [382, 107] on div "Sploot - Highlands (ID: 24080 ) [GEOGRAPHIC_DATA] , [GEOGRAPHIC_DATA]" at bounding box center [354, 103] width 244 height 19
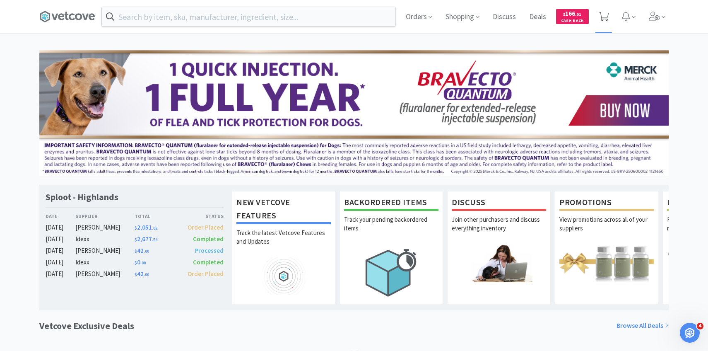
click at [612, 10] on span at bounding box center [604, 16] width 17 height 33
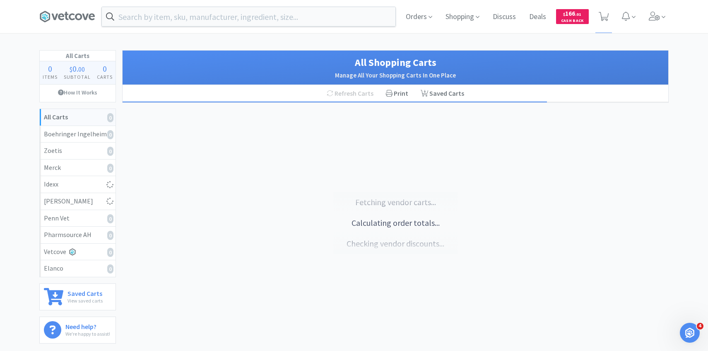
select select "1"
select select "2"
select select "1"
select select "4"
select select "2"
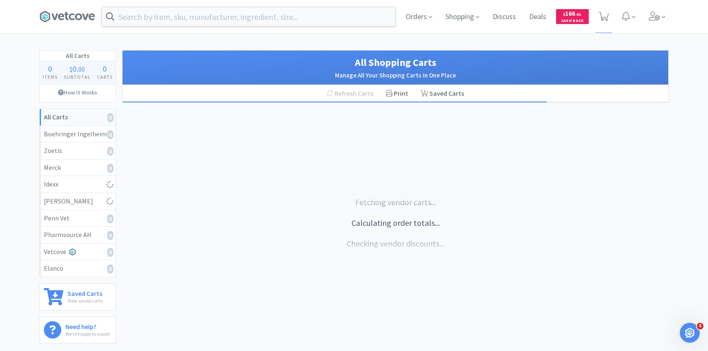
select select "1"
select select "5"
select select "6"
select select "5"
select select "2"
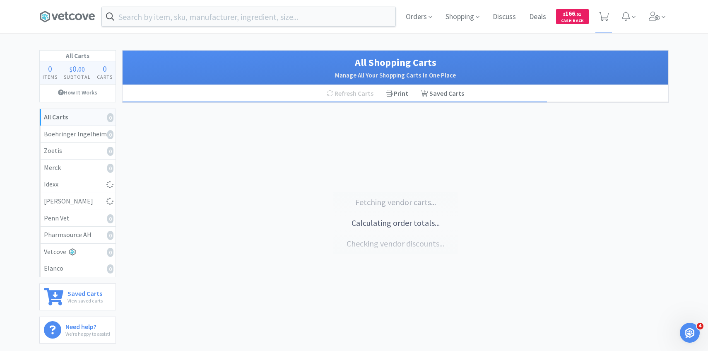
select select "2"
select select "1"
select select "2"
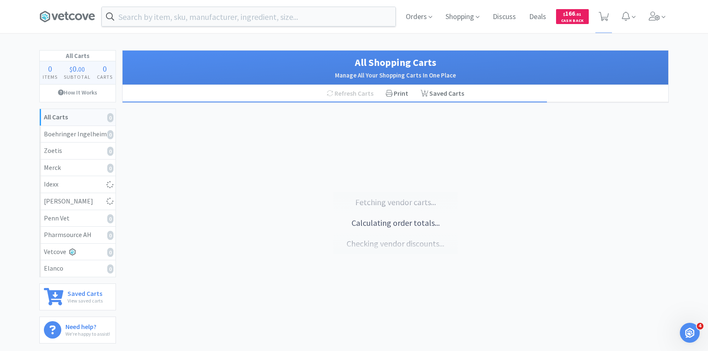
select select "2"
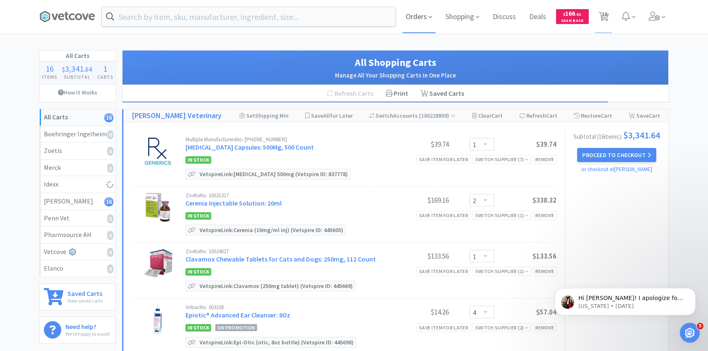
select select "1"
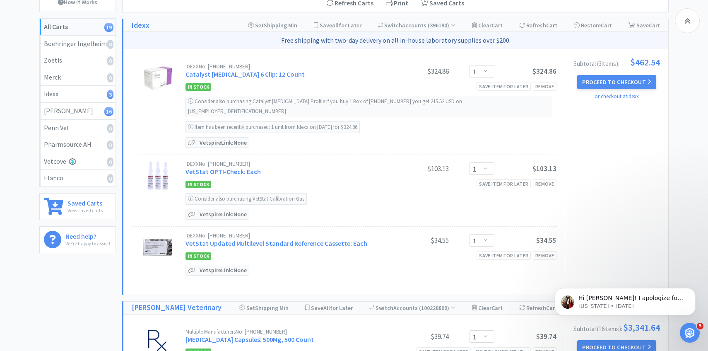
scroll to position [117, 0]
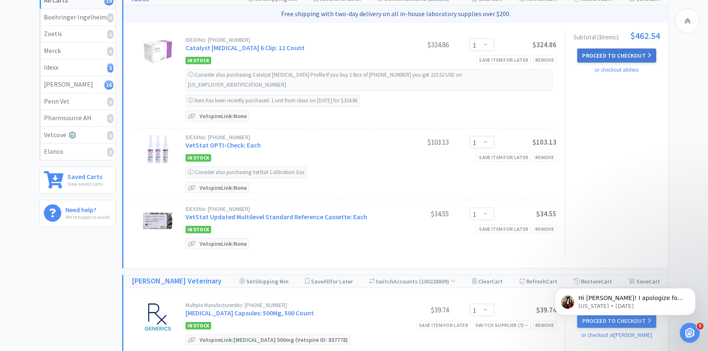
click at [619, 58] on button "Proceed to Checkout" at bounding box center [617, 55] width 79 height 14
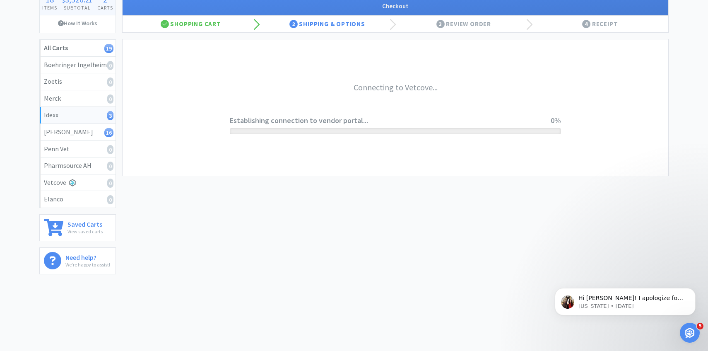
scroll to position [69, 0]
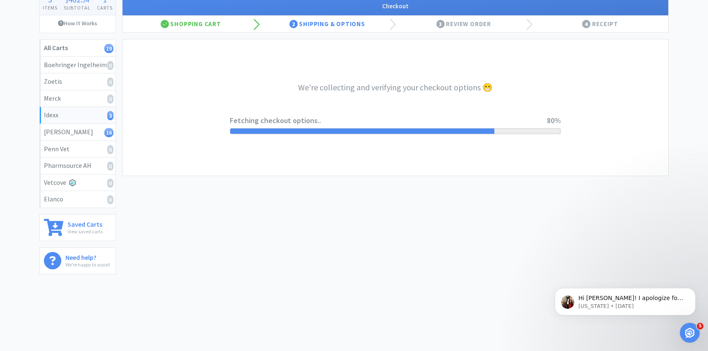
select select "904"
select select "003"
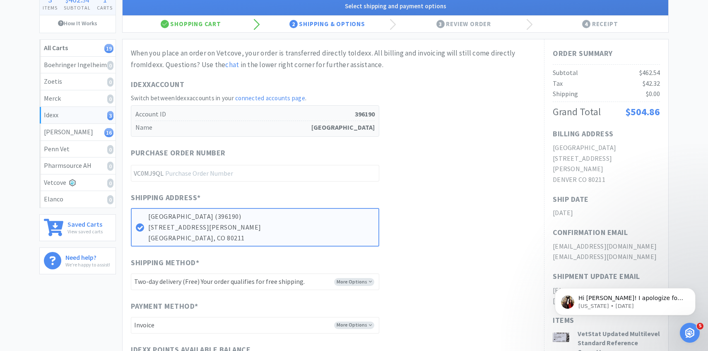
scroll to position [0, 0]
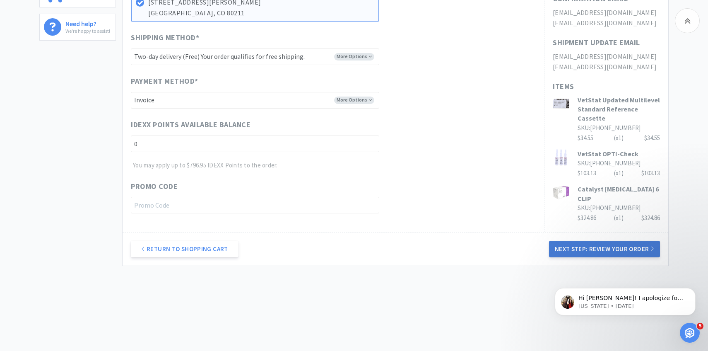
click at [572, 243] on button "Next Step: Review Your Order" at bounding box center [604, 249] width 111 height 17
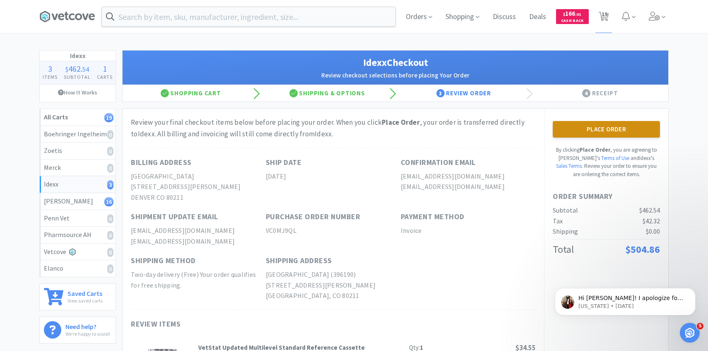
click at [568, 133] on button "Place Order" at bounding box center [606, 129] width 107 height 17
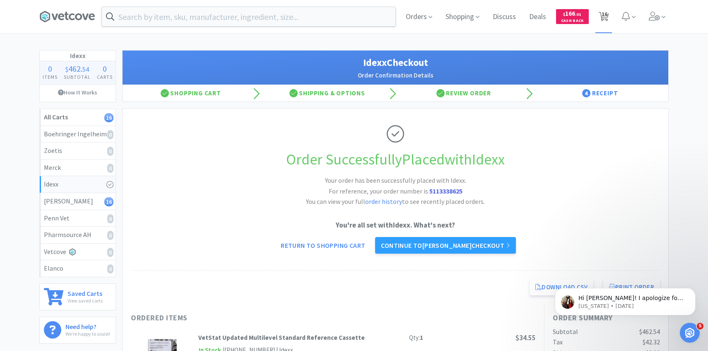
click at [605, 24] on span "16" at bounding box center [605, 14] width 6 height 33
select select "1"
select select "2"
select select "1"
select select "4"
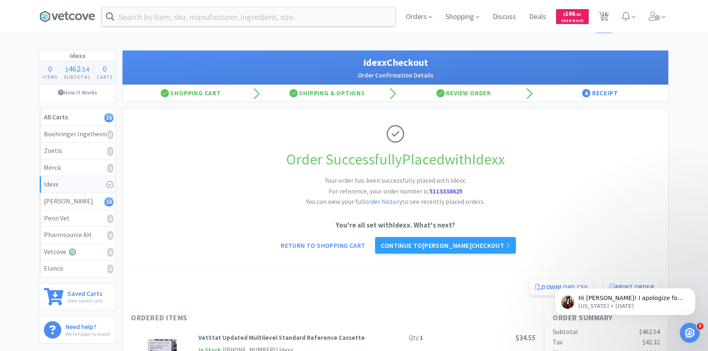
select select "2"
select select "1"
select select "5"
select select "6"
select select "5"
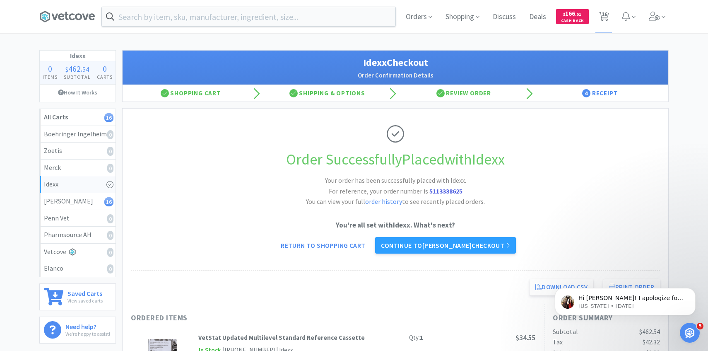
select select "2"
select select "1"
select select "2"
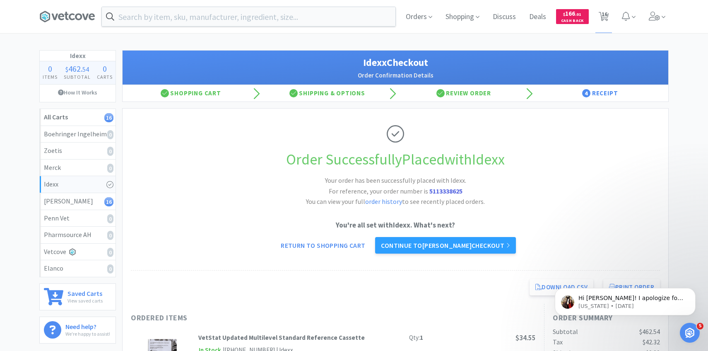
select select "2"
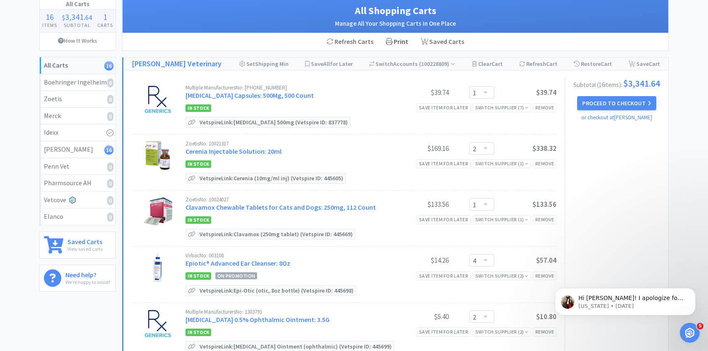
scroll to position [58, 0]
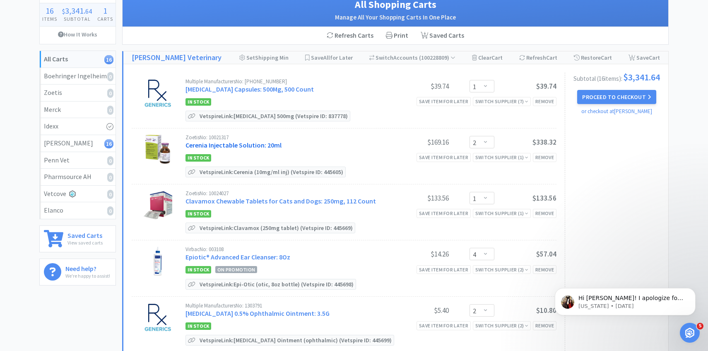
click at [276, 144] on link "Cerenia Injectable Solution: 20ml" at bounding box center [234, 145] width 96 height 8
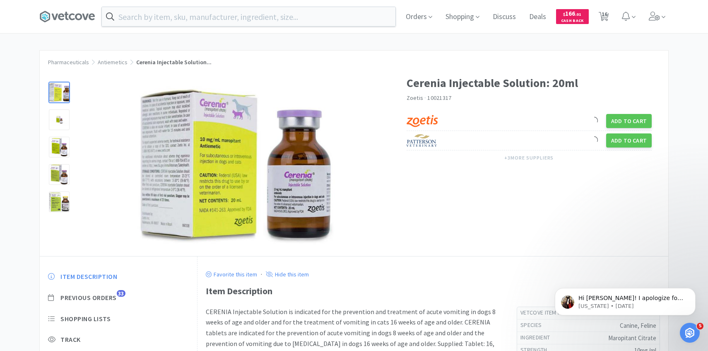
scroll to position [57, 0]
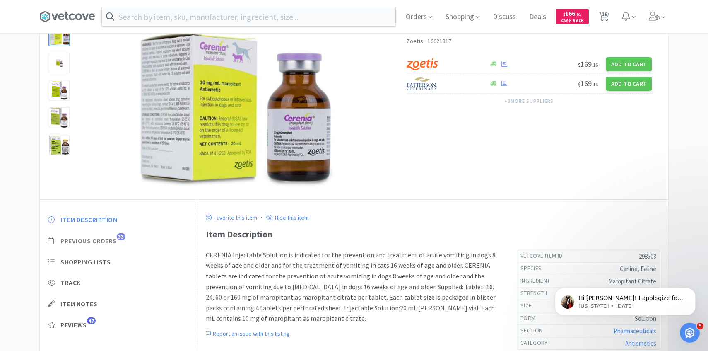
click at [104, 242] on span "Previous Orders" at bounding box center [88, 241] width 56 height 9
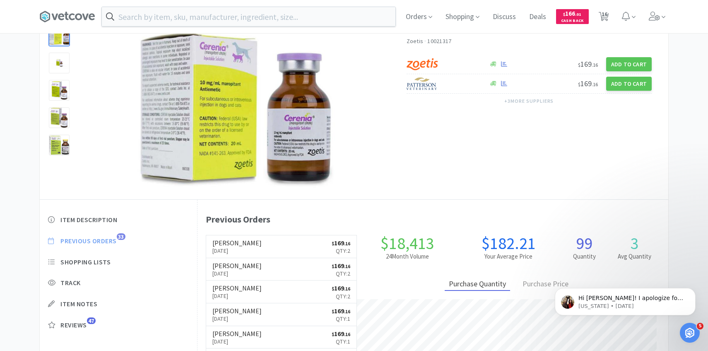
scroll to position [227, 471]
select select "1"
select select "2"
select select "1"
select select "4"
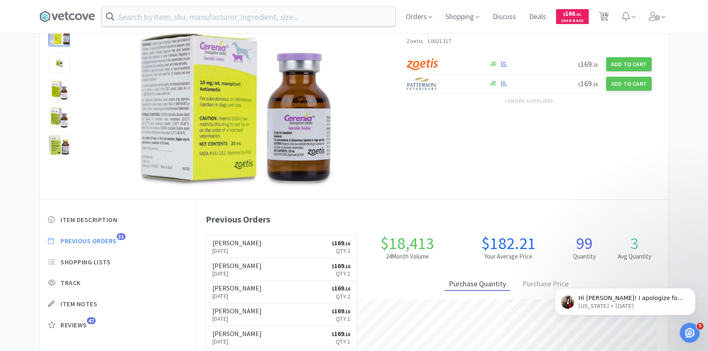
select select "2"
select select "1"
select select "5"
select select "6"
select select "5"
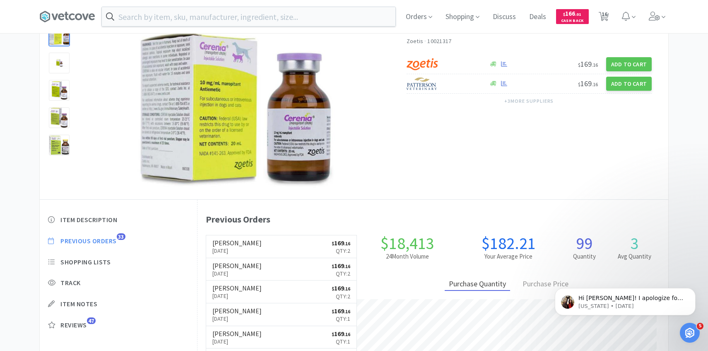
select select "2"
select select "1"
select select "2"
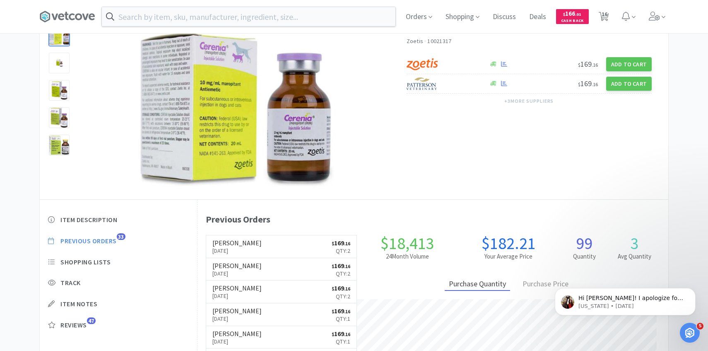
select select "2"
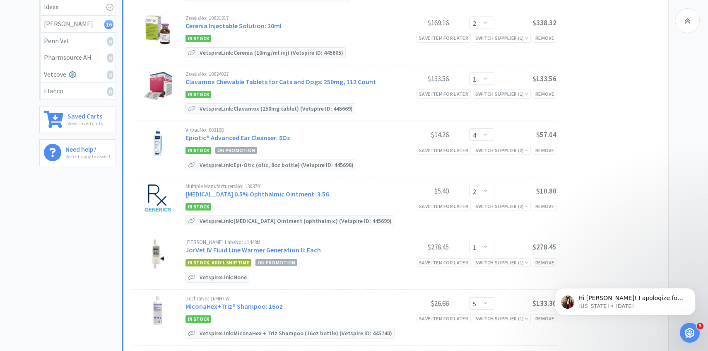
scroll to position [179, 0]
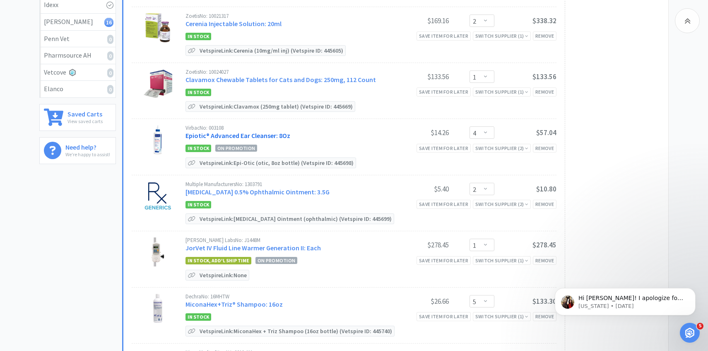
click at [274, 132] on link "Epiotic® Advanced Ear Cleanser: 8Oz" at bounding box center [238, 135] width 105 height 8
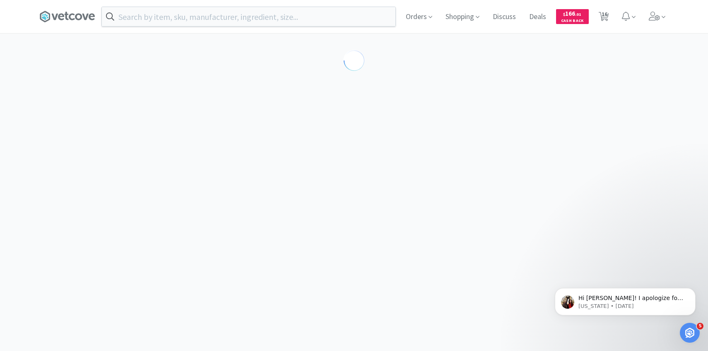
select select "189581"
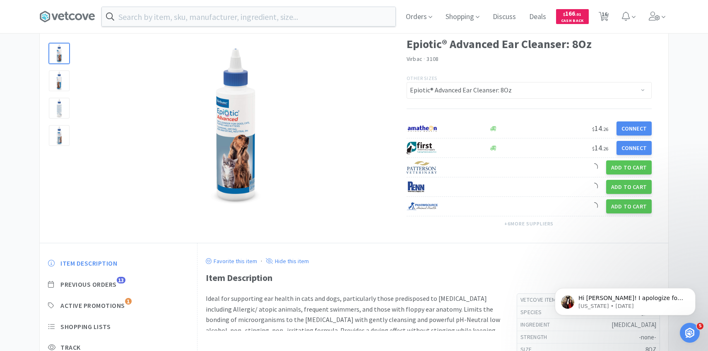
scroll to position [51, 0]
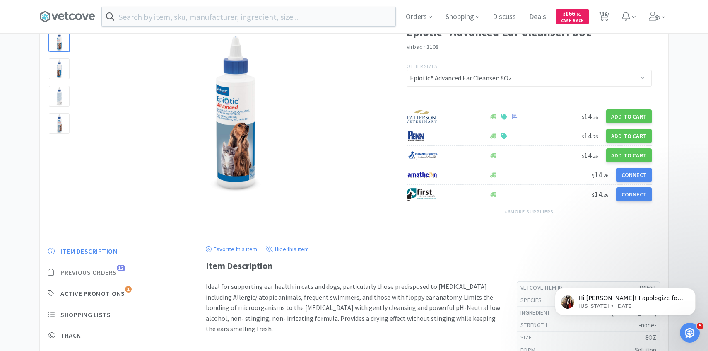
click at [109, 276] on span "Previous Orders" at bounding box center [88, 272] width 56 height 9
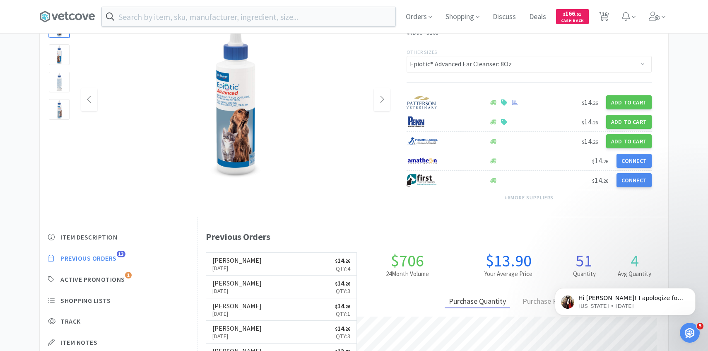
scroll to position [77, 0]
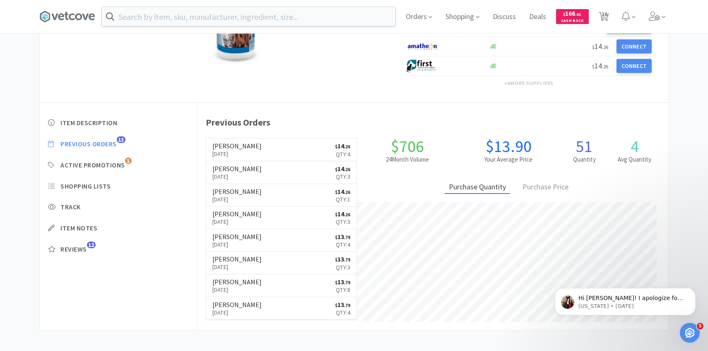
select select "1"
select select "2"
select select "1"
select select "4"
select select "2"
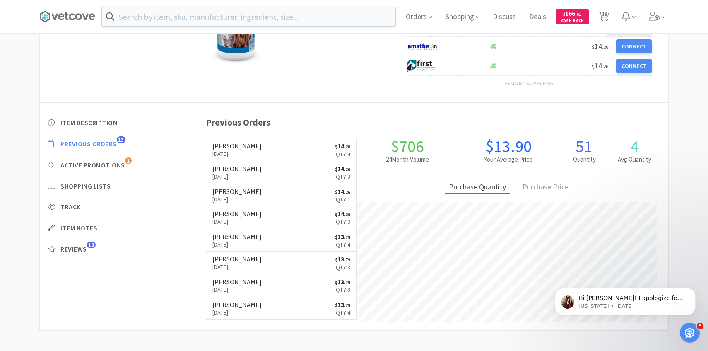
select select "1"
select select "5"
select select "6"
select select "5"
select select "2"
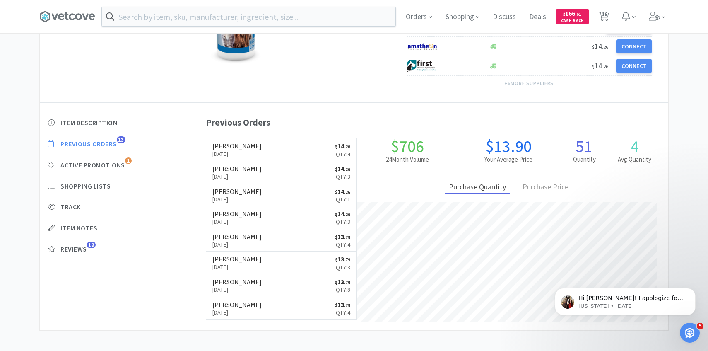
select select "2"
select select "1"
select select "2"
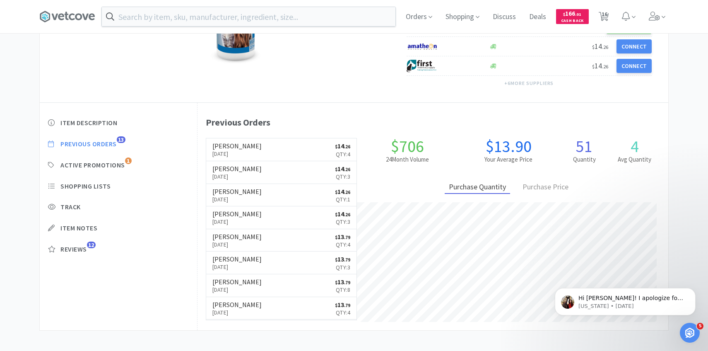
select select "2"
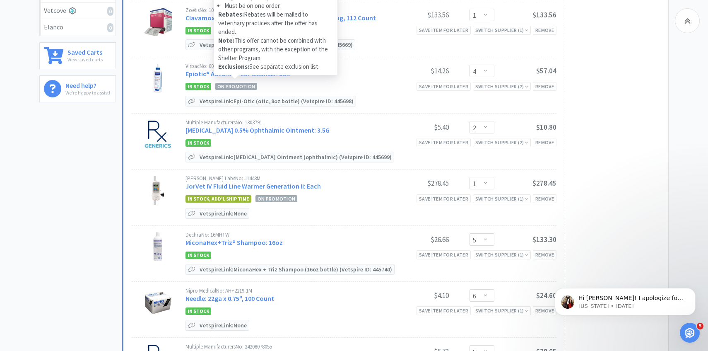
scroll to position [251, 0]
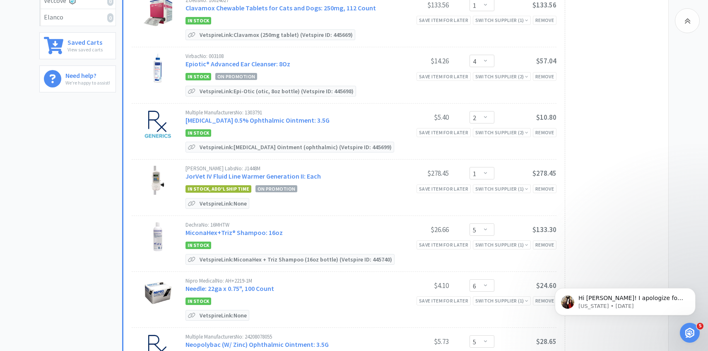
click at [302, 125] on div "Multiple Manufacturers No: 1303791 Erythromycin 0.5% Ophthalmic Ointment: 3.5G …" at bounding box center [371, 118] width 371 height 17
click at [302, 123] on link "Erythromycin 0.5% Ophthalmic Ointment: 3.5G" at bounding box center [258, 120] width 144 height 8
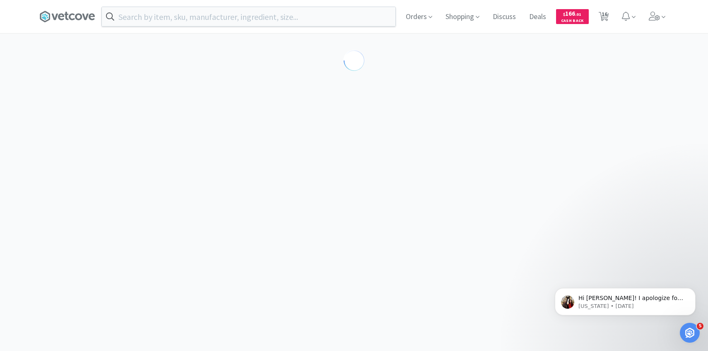
scroll to position [31, 0]
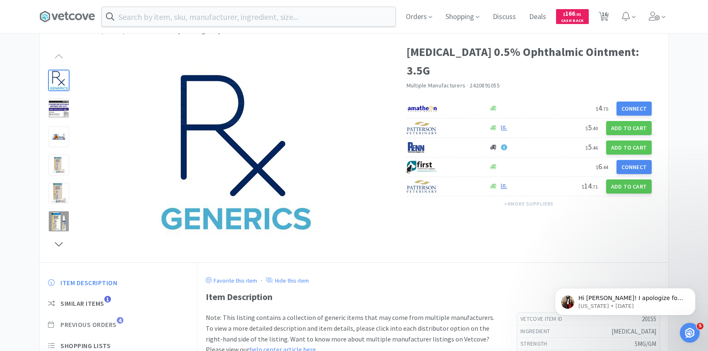
click at [100, 320] on span "Previous Orders" at bounding box center [88, 324] width 56 height 9
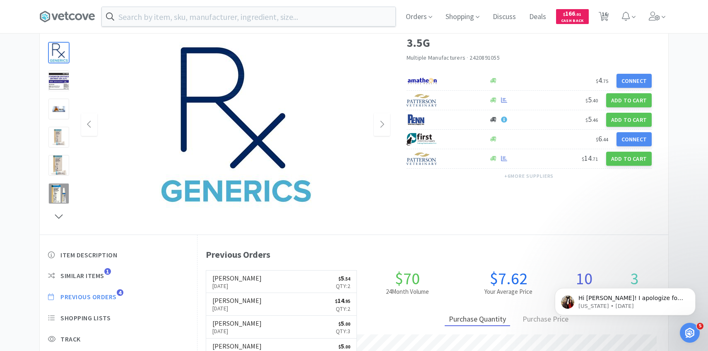
scroll to position [64, 0]
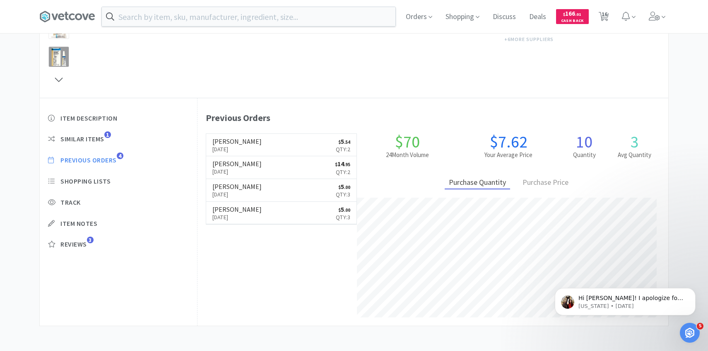
select select "1"
select select "2"
select select "1"
select select "4"
select select "2"
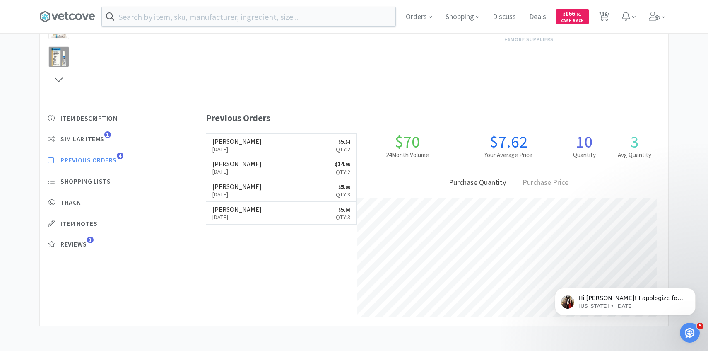
select select "1"
select select "5"
select select "6"
select select "5"
select select "2"
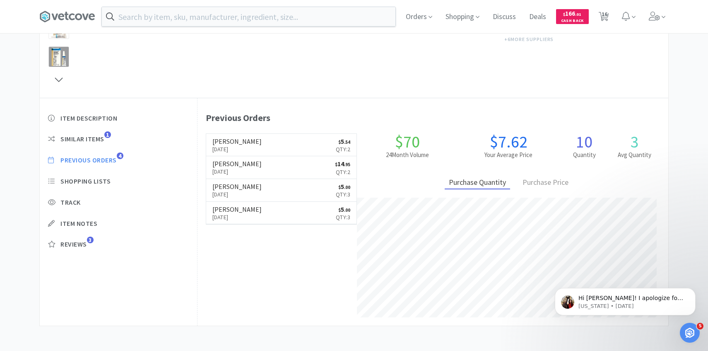
select select "2"
select select "1"
select select "2"
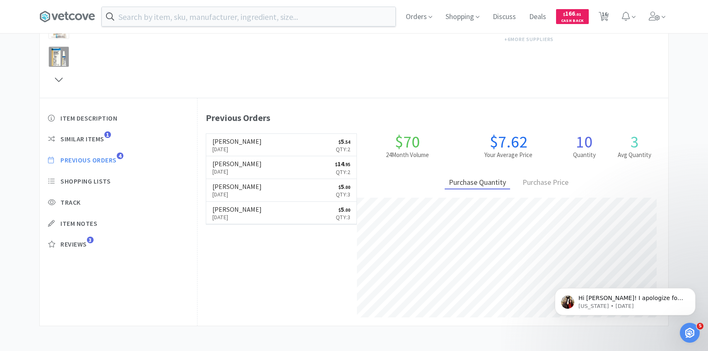
select select "2"
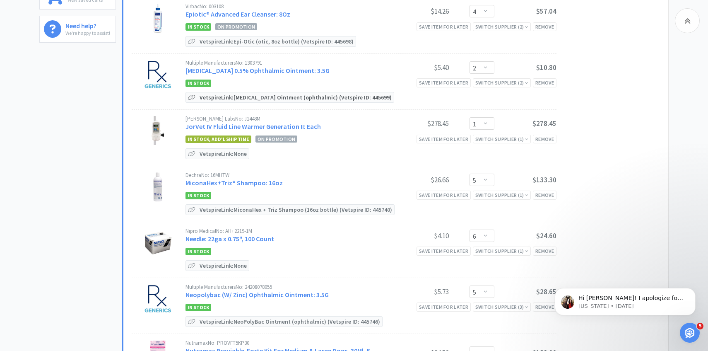
scroll to position [311, 0]
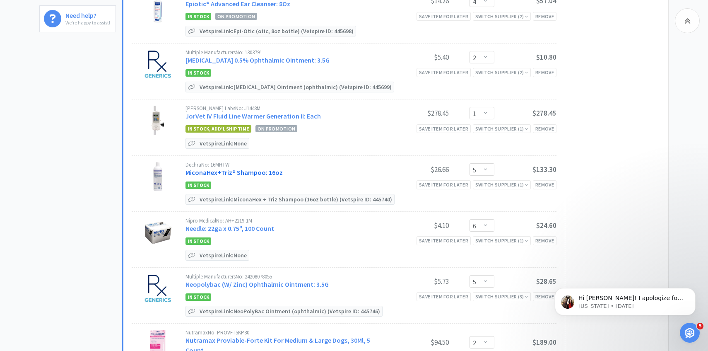
click at [272, 173] on link "MiconaHex+Triz® Shampoo: 16oz" at bounding box center [234, 172] width 97 height 8
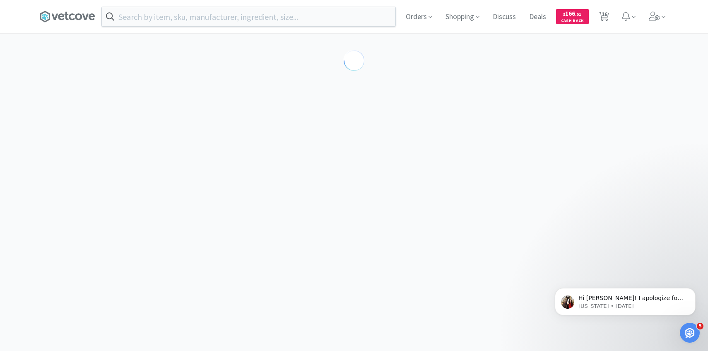
select select "86601"
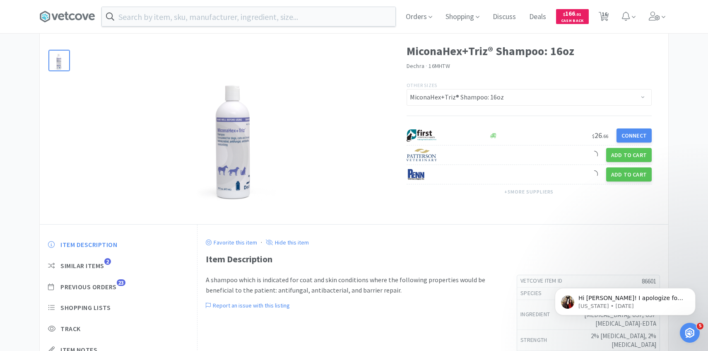
scroll to position [53, 0]
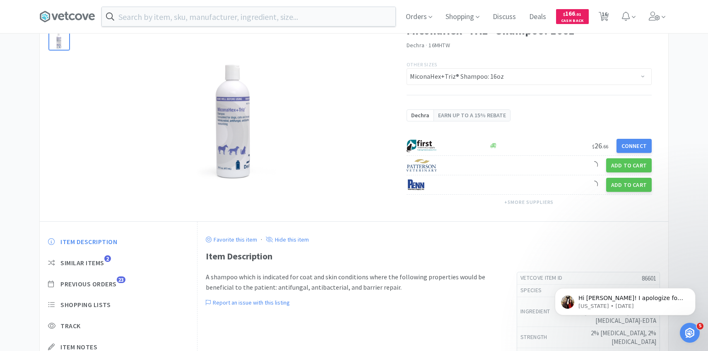
click at [114, 268] on div "Item Description Similar Items 2 Previous Orders 23 Shopping Lists Track Item N…" at bounding box center [118, 311] width 157 height 164
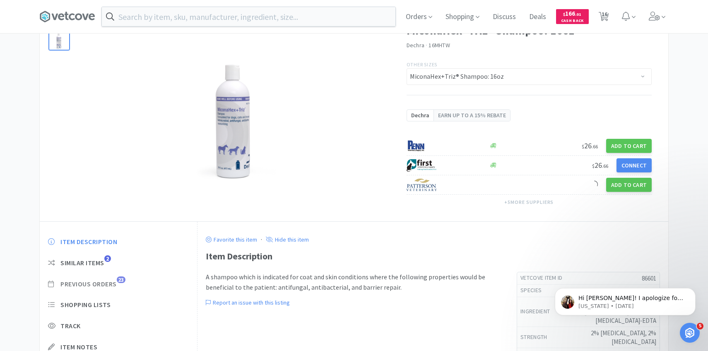
click at [116, 282] on span "Previous Orders" at bounding box center [88, 284] width 56 height 9
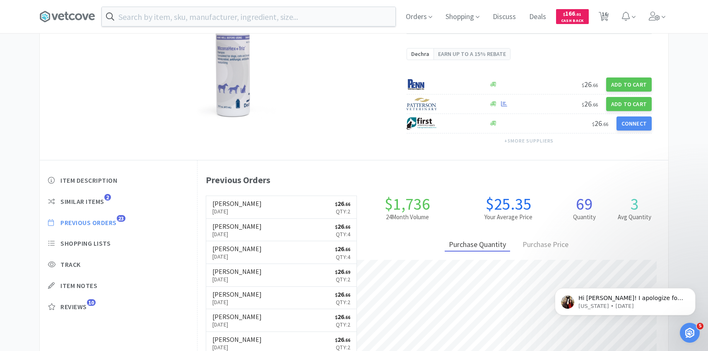
scroll to position [115, 0]
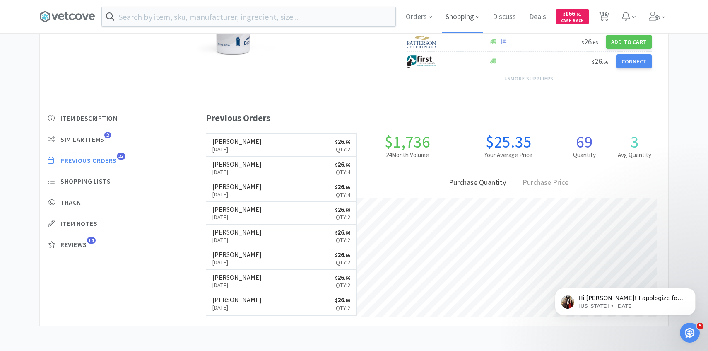
select select "1"
select select "2"
select select "1"
select select "4"
select select "2"
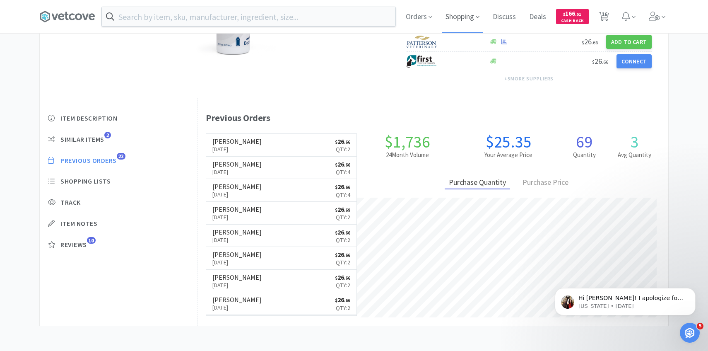
select select "1"
select select "5"
select select "6"
select select "5"
select select "2"
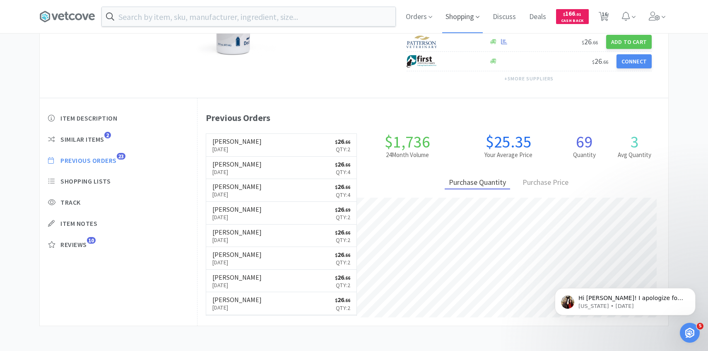
select select "2"
select select "1"
select select "2"
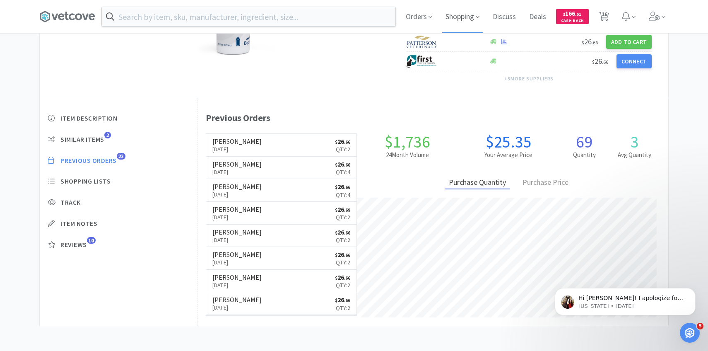
select select "2"
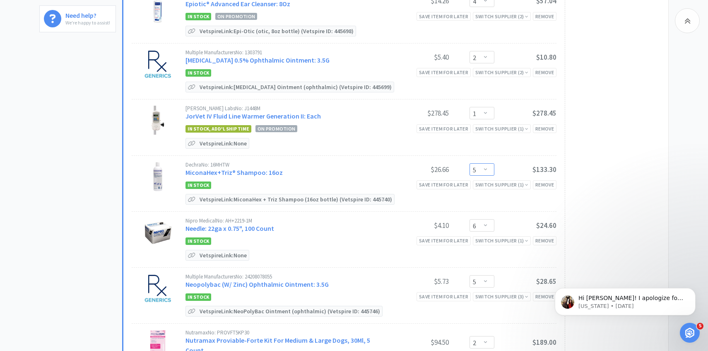
click at [489, 171] on select "Enter Quantity 1 2 3 4 5 6 7 8 9 10 11 12 13 14 15 16 17 18 19 20 Enter Quantity" at bounding box center [482, 169] width 25 height 12
click at [470, 163] on select "Enter Quantity 1 2 3 4 5 6 7 8 9 10 11 12 13 14 15 16 17 18 19 20 Enter Quantity" at bounding box center [482, 169] width 25 height 12
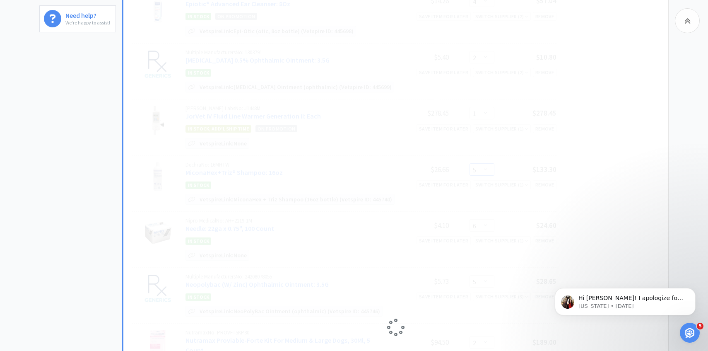
select select "6"
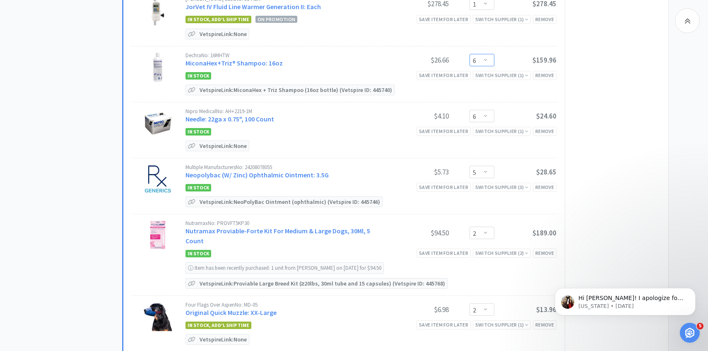
scroll to position [435, 0]
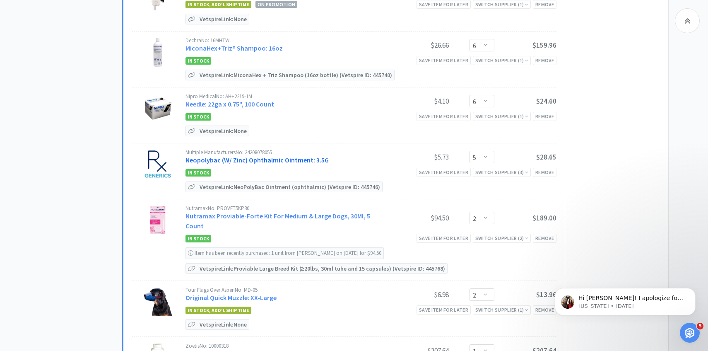
click at [282, 157] on link "Neopolybac (W/ Zinc) Ophthalmic Ointment: 3.5G" at bounding box center [257, 160] width 143 height 8
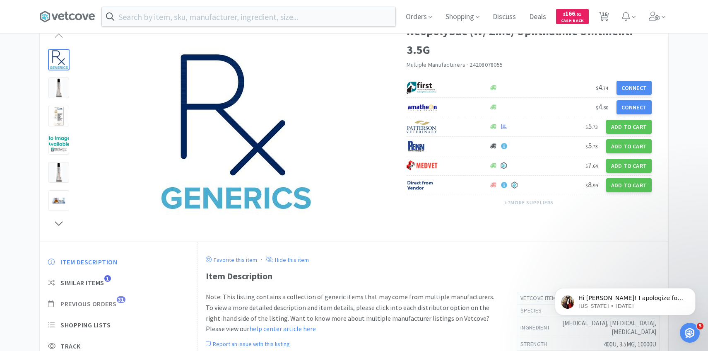
click at [111, 301] on span "Previous Orders" at bounding box center [88, 304] width 56 height 9
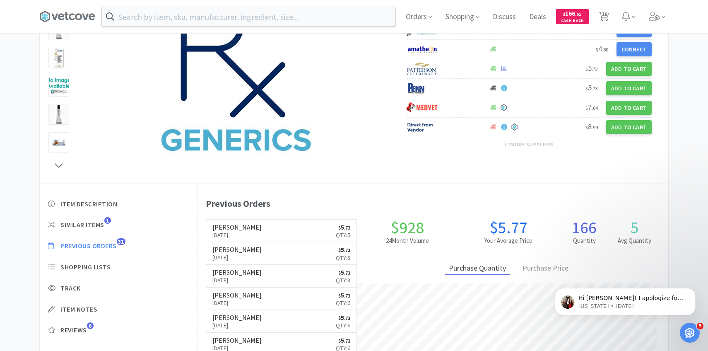
scroll to position [227, 471]
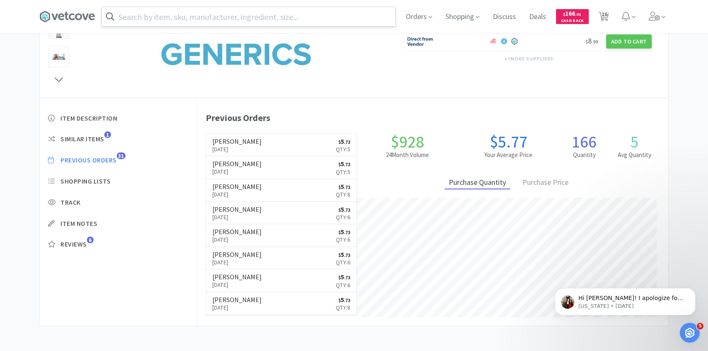
select select "1"
select select "2"
select select "1"
select select "4"
select select "2"
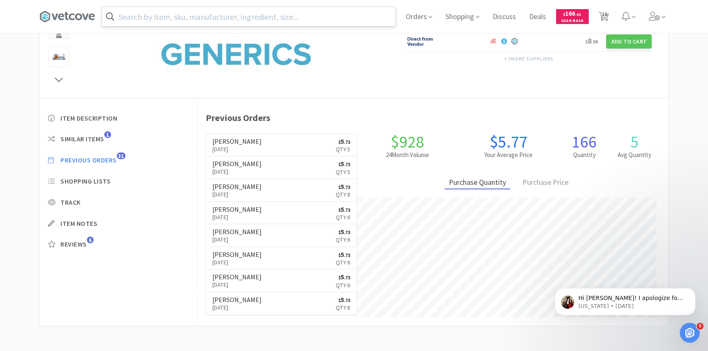
select select "1"
select select "6"
select select "5"
select select "2"
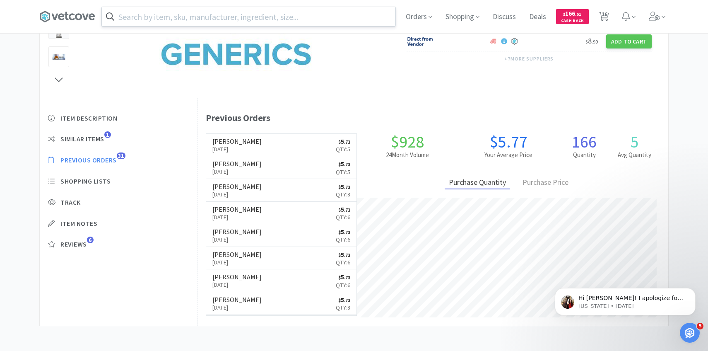
select select "2"
select select "1"
select select "2"
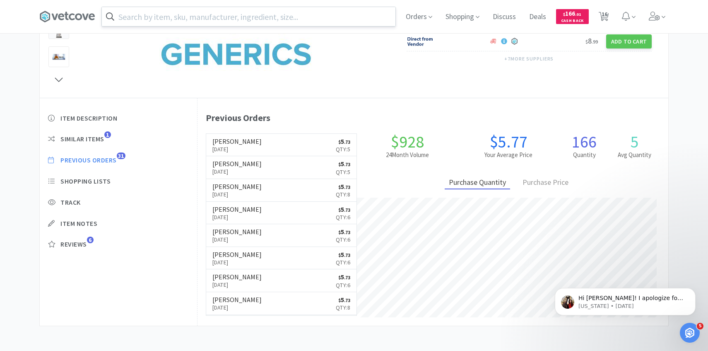
select select "2"
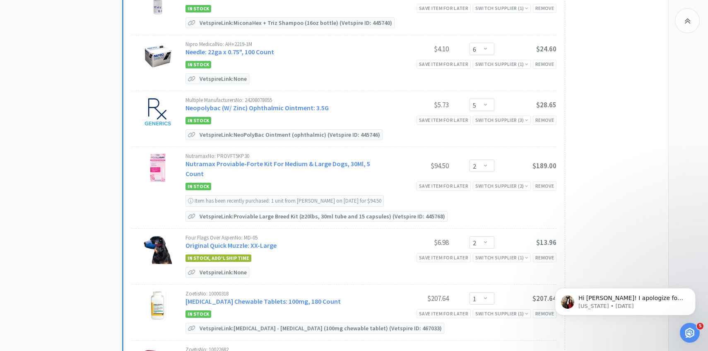
scroll to position [494, 0]
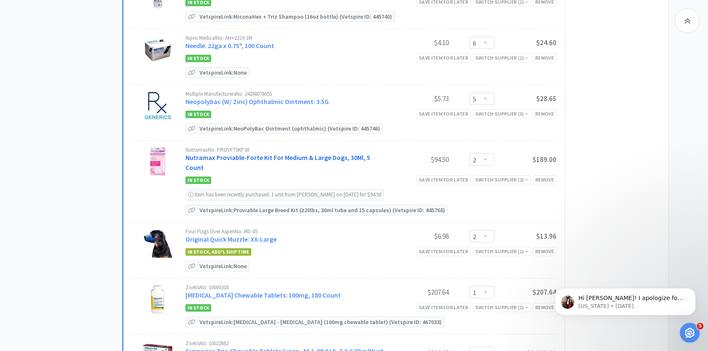
click at [299, 154] on link "Nutramax Proviable-Forte Kit For Medium & Large Dogs, 30Ml, 5 Count" at bounding box center [278, 162] width 185 height 18
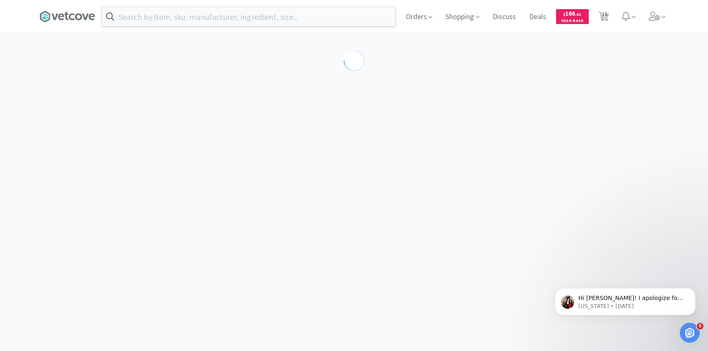
select select "189253"
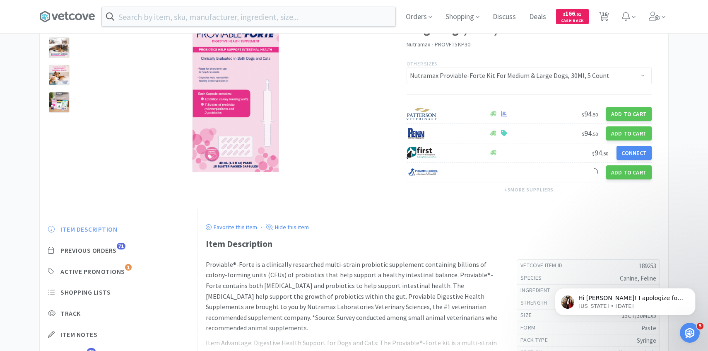
scroll to position [79, 0]
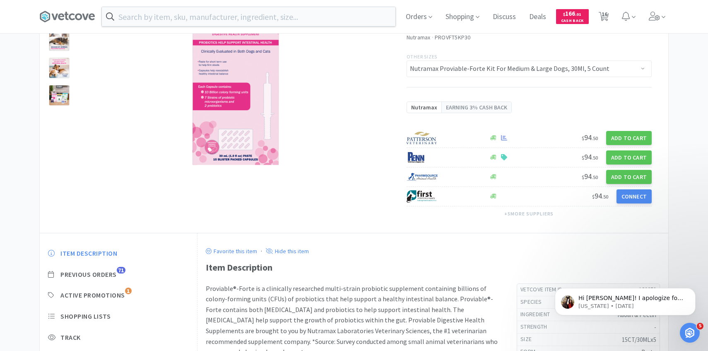
click at [109, 247] on div "Item Description Previous Orders 71 Active Promotions 1 Shopping Lists Track It…" at bounding box center [118, 323] width 157 height 164
click at [109, 274] on span "Previous Orders" at bounding box center [88, 274] width 56 height 9
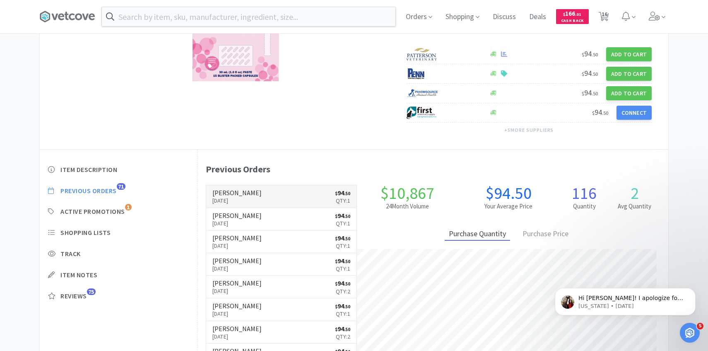
scroll to position [227, 471]
click at [274, 194] on link "Patterson Sep 24th, 2025 $ 94 . 50 Qty: 1" at bounding box center [281, 196] width 151 height 23
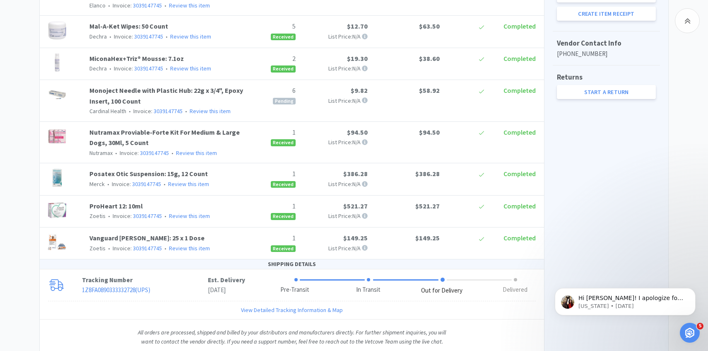
scroll to position [391, 0]
select select "189253"
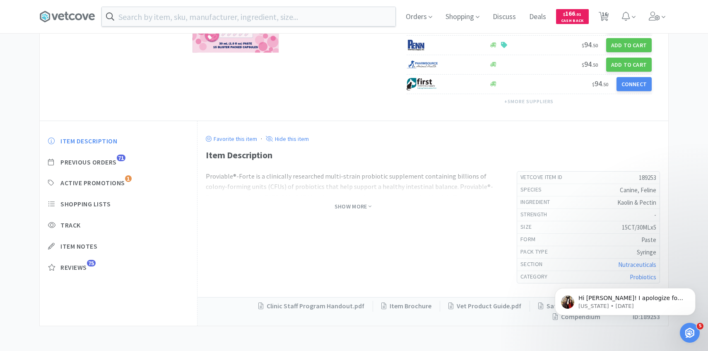
scroll to position [163, 0]
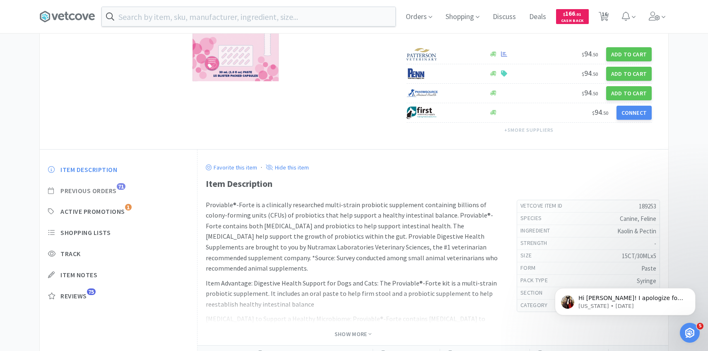
click at [114, 193] on span "Previous Orders" at bounding box center [88, 190] width 56 height 9
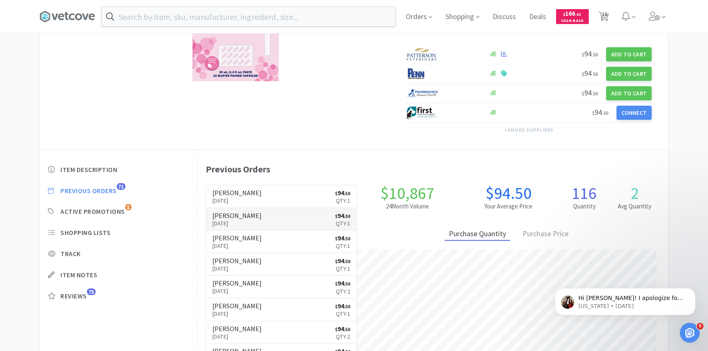
scroll to position [227, 471]
click at [306, 217] on link "Patterson Sep 24th, 2025 $ 94 . 50 Qty: 1" at bounding box center [281, 219] width 151 height 23
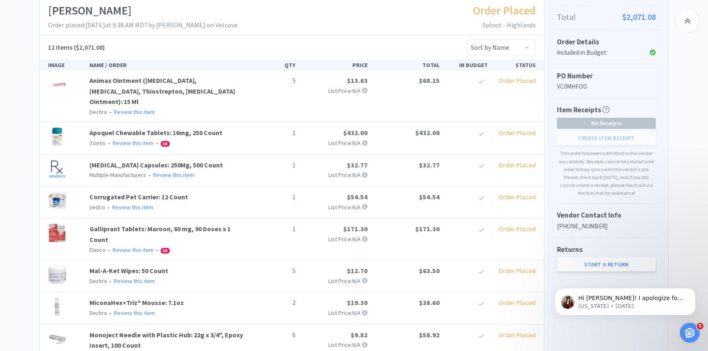
scroll to position [17, 0]
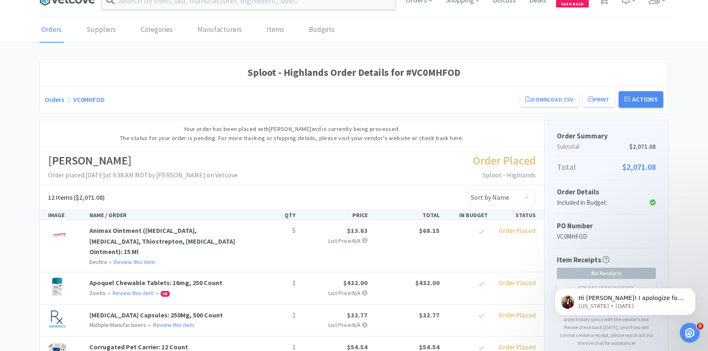
select select "189253"
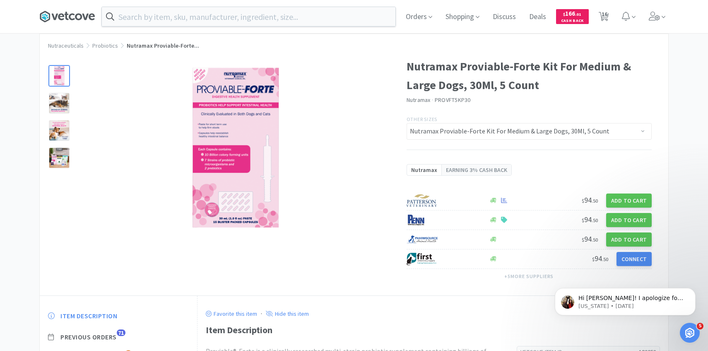
scroll to position [163, 0]
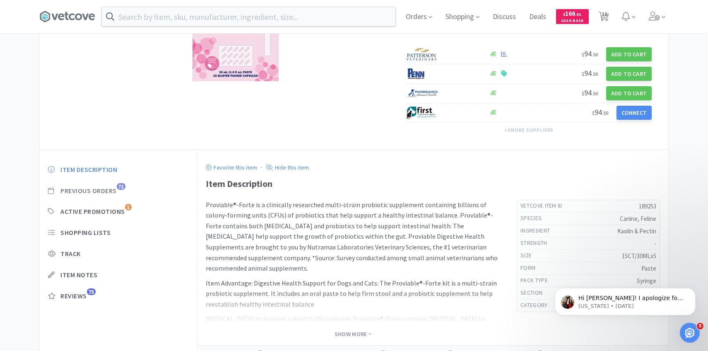
click at [117, 193] on span "Previous Orders 71" at bounding box center [118, 190] width 141 height 9
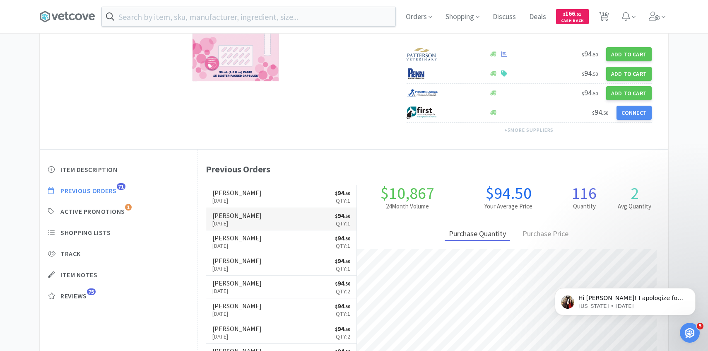
scroll to position [5, 0]
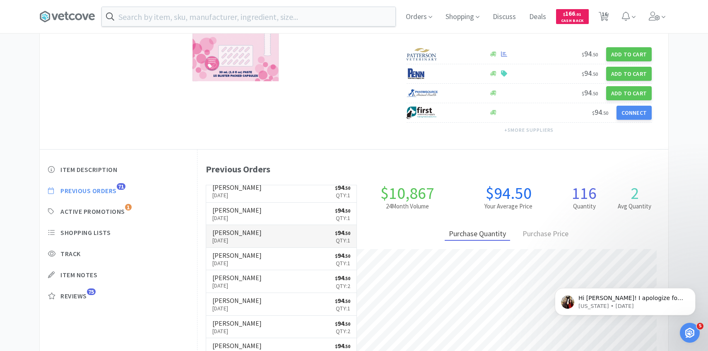
click at [300, 229] on link "Patterson Sep 22nd, 2025 $ 94 . 50 Qty: 1" at bounding box center [281, 236] width 151 height 23
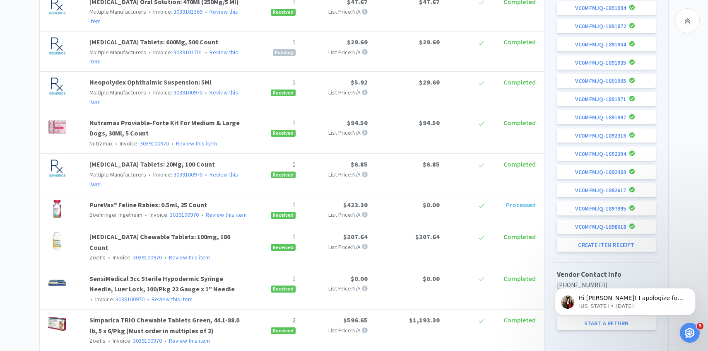
select select "189253"
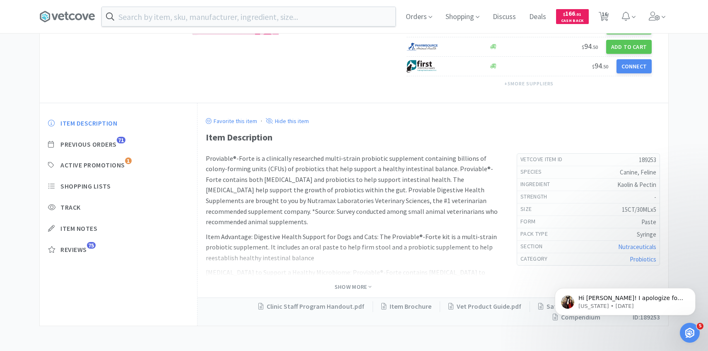
select select "1"
select select "2"
select select "1"
select select "4"
select select "2"
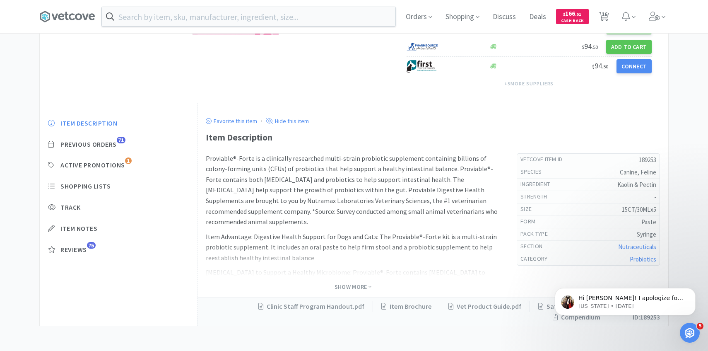
select select "1"
select select "6"
select select "5"
select select "2"
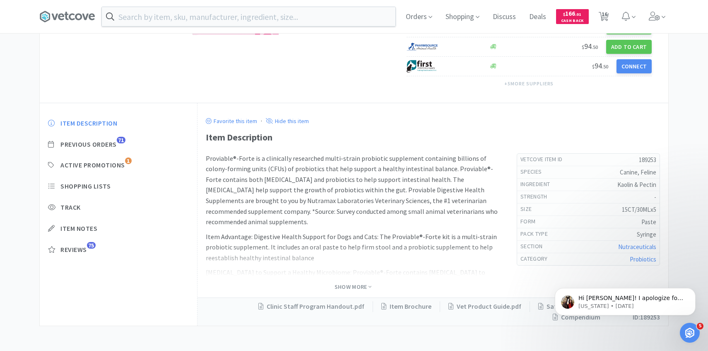
select select "2"
select select "1"
select select "2"
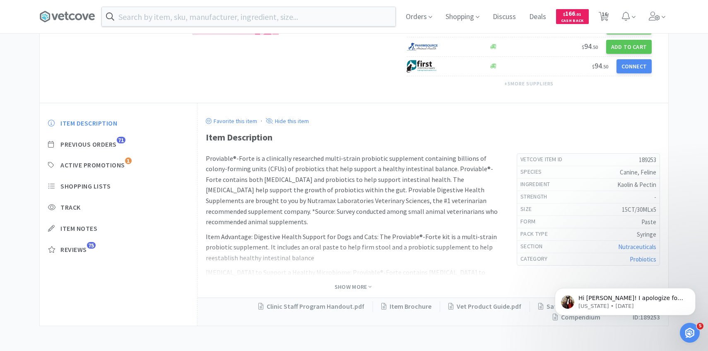
select select "2"
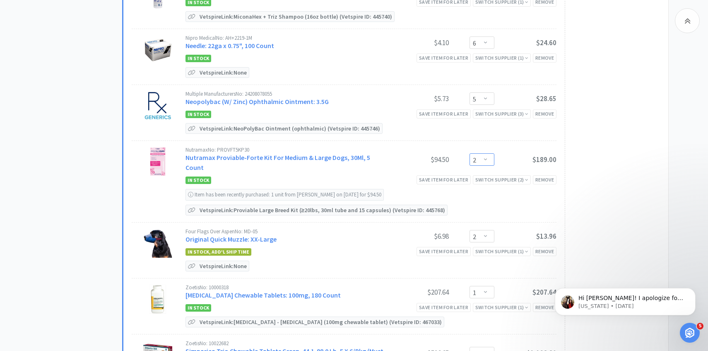
click at [489, 156] on select "Enter Quantity 1 2 3 4 5 6 7 8 9 10 11 12 13 14 15 16 17 18 19 20 Enter Quantity" at bounding box center [482, 159] width 25 height 12
click at [470, 153] on select "Enter Quantity 1 2 3 4 5 6 7 8 9 10 11 12 13 14 15 16 17 18 19 20 Enter Quantity" at bounding box center [482, 159] width 25 height 12
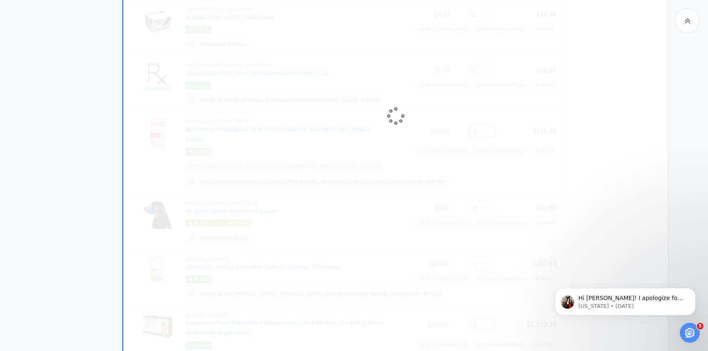
scroll to position [523, 0]
select select "3"
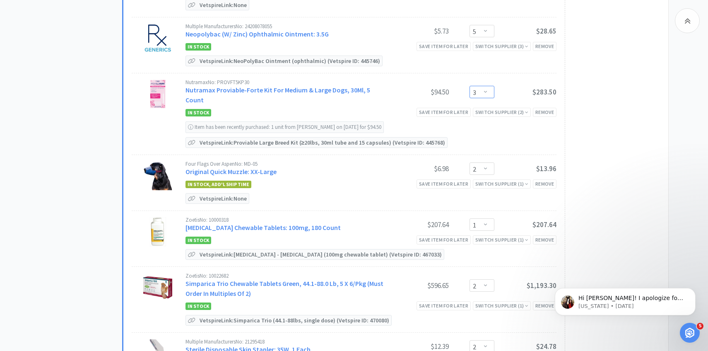
scroll to position [563, 0]
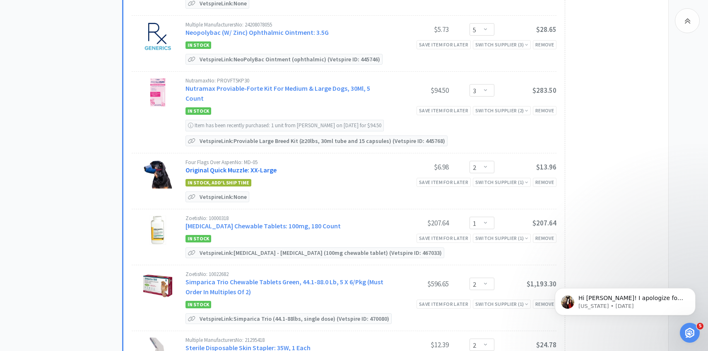
click at [263, 166] on link "Original Quick Muzzle: XX-Large" at bounding box center [231, 170] width 91 height 8
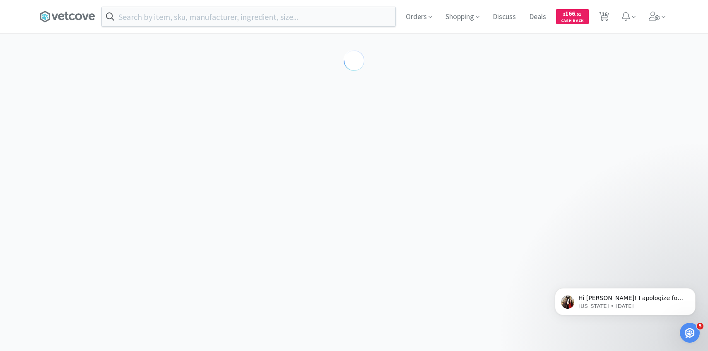
select select "123867"
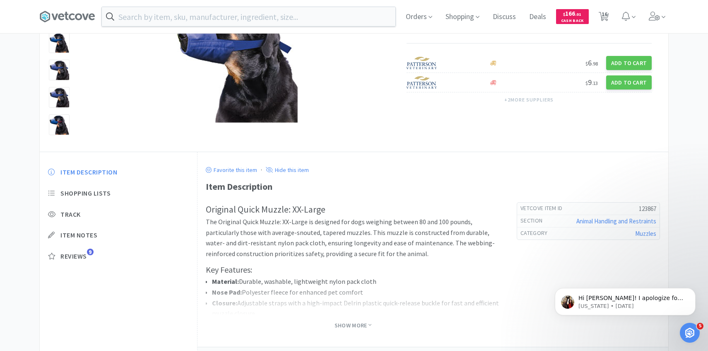
scroll to position [122, 0]
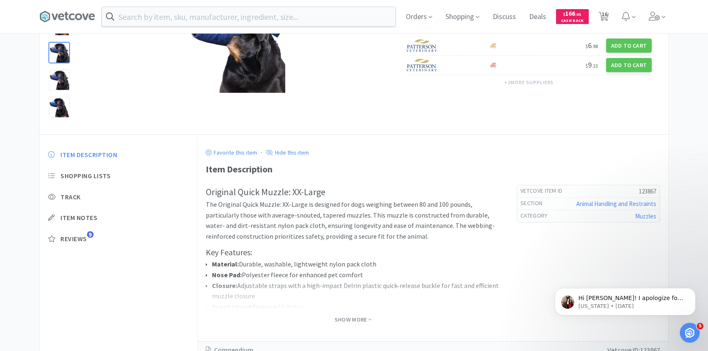
select select "1"
select select "2"
select select "1"
select select "4"
select select "2"
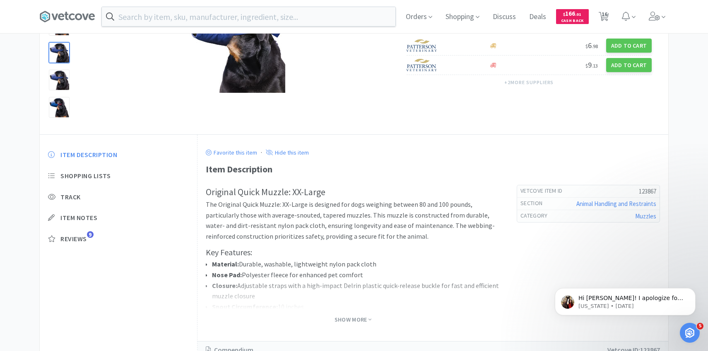
select select "1"
select select "6"
select select "5"
select select "3"
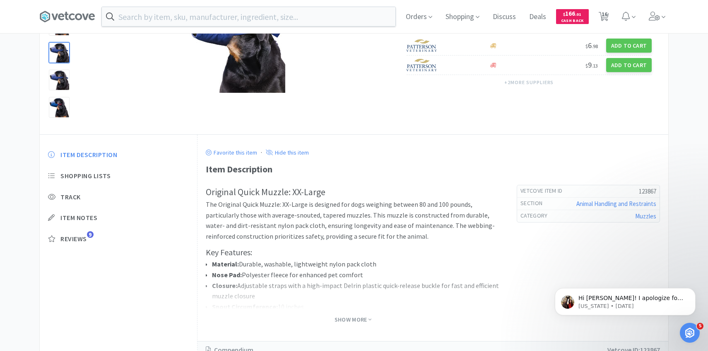
select select "2"
select select "1"
select select "2"
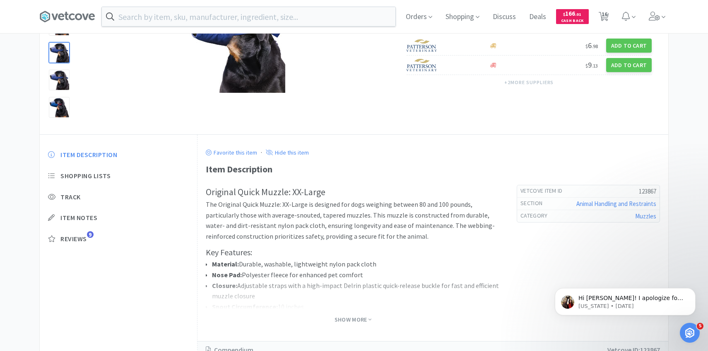
select select "2"
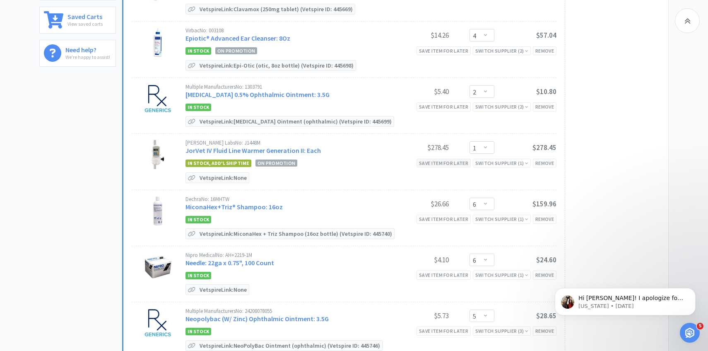
click at [461, 162] on div "Save item for later" at bounding box center [444, 163] width 54 height 9
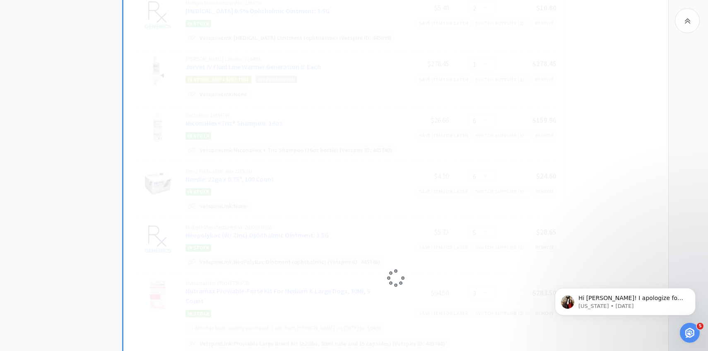
select select "6"
select select "5"
select select "3"
select select "2"
select select "1"
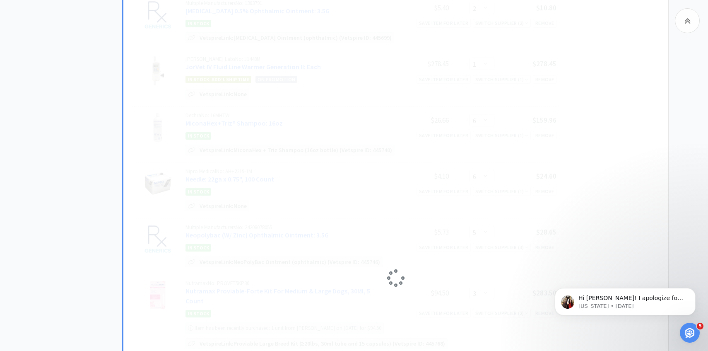
select select "2"
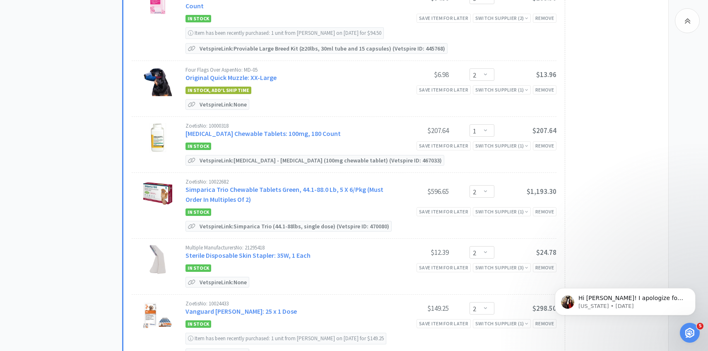
scroll to position [611, 0]
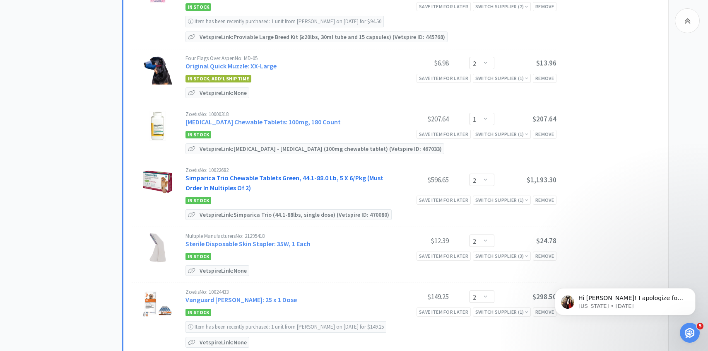
click at [261, 174] on link "Simparica Trio Chewable Tablets Green, 44.1-88.0 Lb, 5 X 6/Pkg (Must Order In M…" at bounding box center [285, 183] width 198 height 18
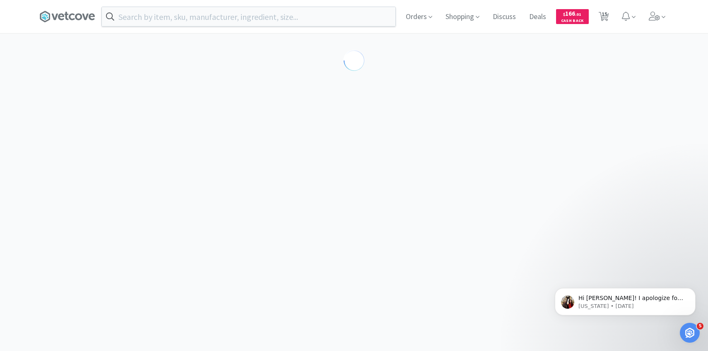
select select "371220"
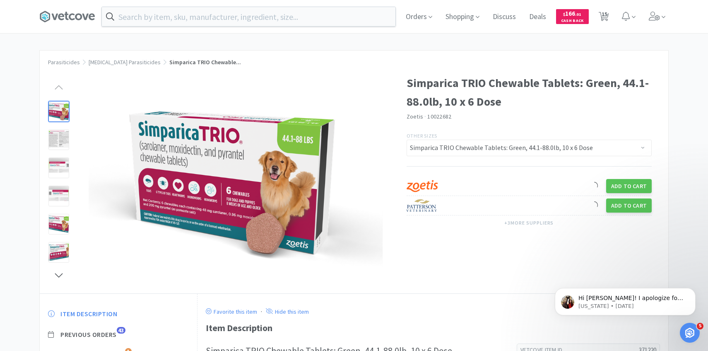
scroll to position [51, 0]
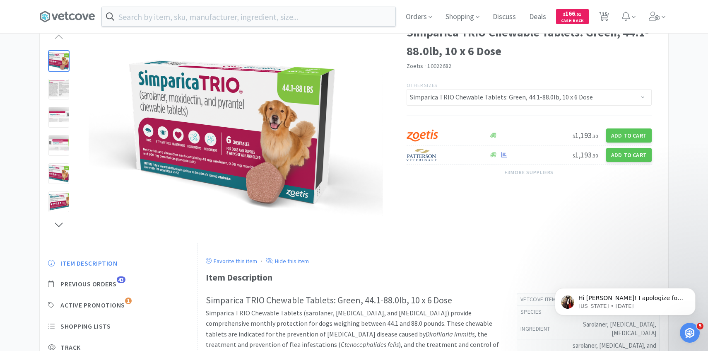
click at [116, 289] on div "Item Description Previous Orders 43 Active Promotions 1 Shopping Lists Track It…" at bounding box center [118, 333] width 157 height 164
click at [116, 287] on span "Previous Orders" at bounding box center [88, 284] width 56 height 9
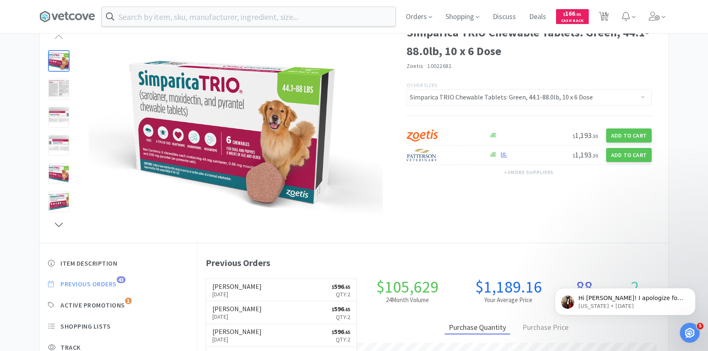
scroll to position [414068, 413824]
select select "1"
select select "2"
select select "1"
select select "4"
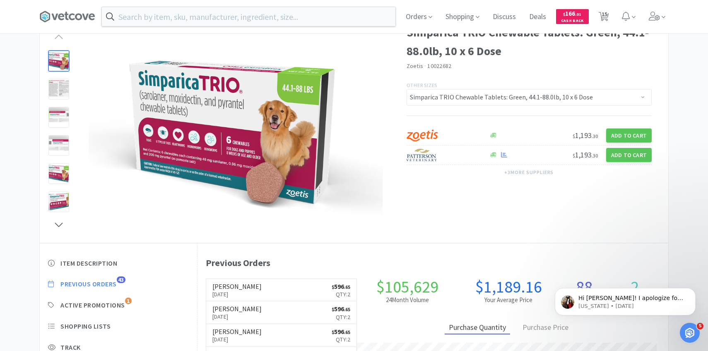
select select "2"
select select "6"
select select "5"
select select "3"
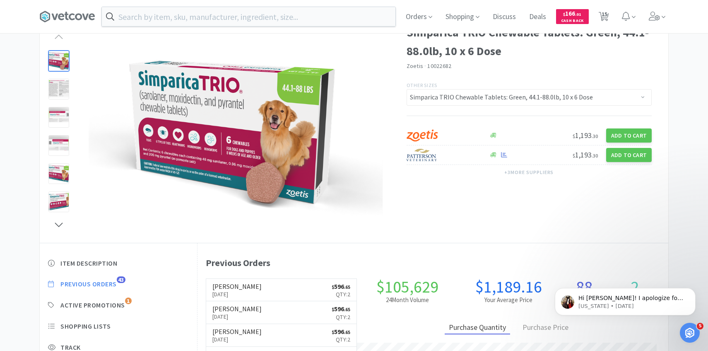
select select "2"
select select "1"
select select "2"
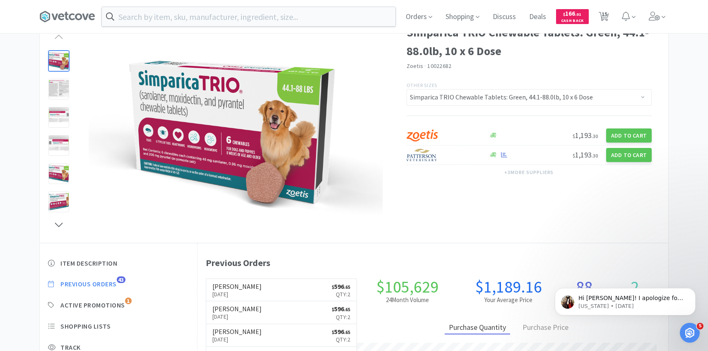
select select "2"
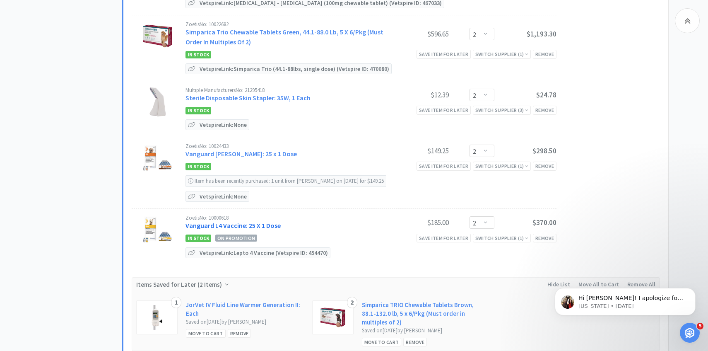
click at [263, 221] on link "Vanguard L4 Vaccine: 25 X 1 Dose" at bounding box center [233, 225] width 95 height 8
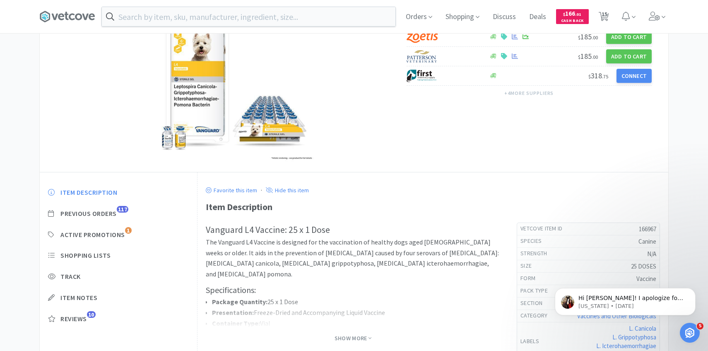
scroll to position [93, 0]
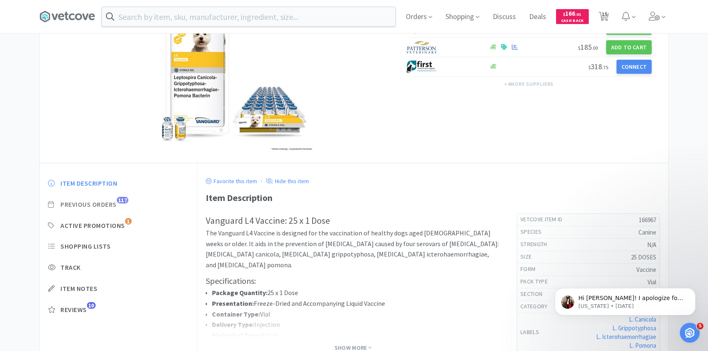
click at [119, 202] on span "117" at bounding box center [123, 200] width 12 height 7
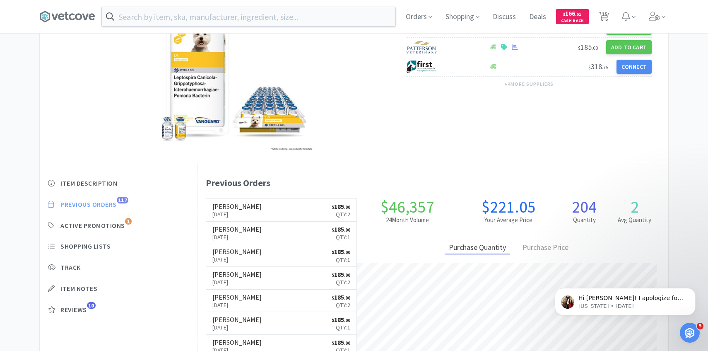
scroll to position [227, 471]
select select "1"
select select "2"
select select "1"
select select "4"
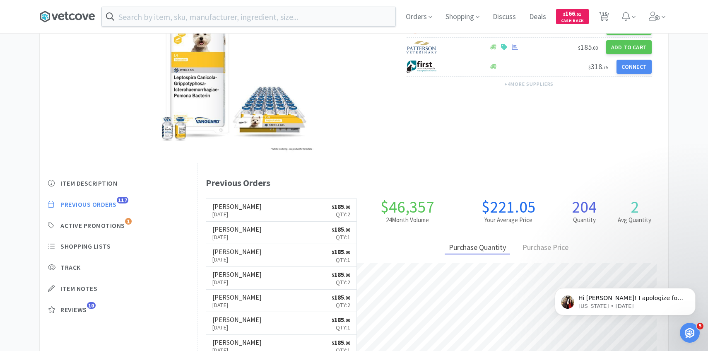
select select "2"
select select "6"
select select "5"
select select "3"
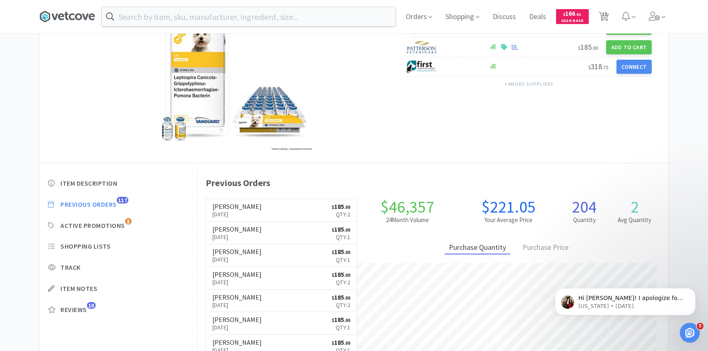
select select "2"
select select "1"
select select "2"
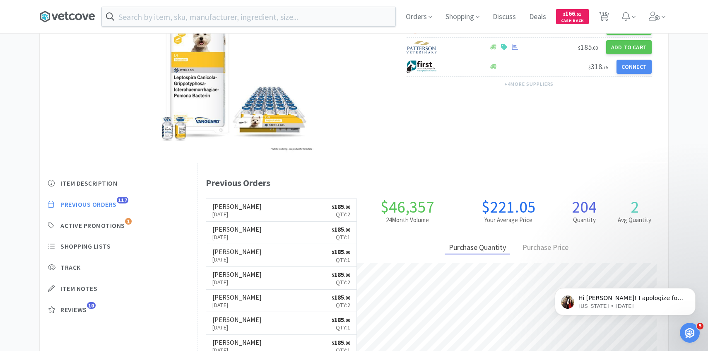
select select "2"
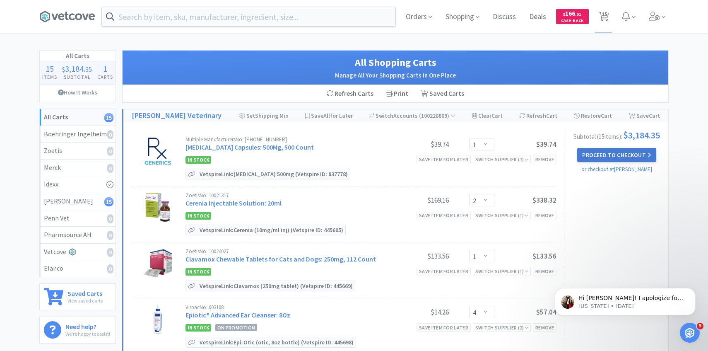
click at [597, 162] on button "Proceed to Checkout" at bounding box center [617, 155] width 79 height 14
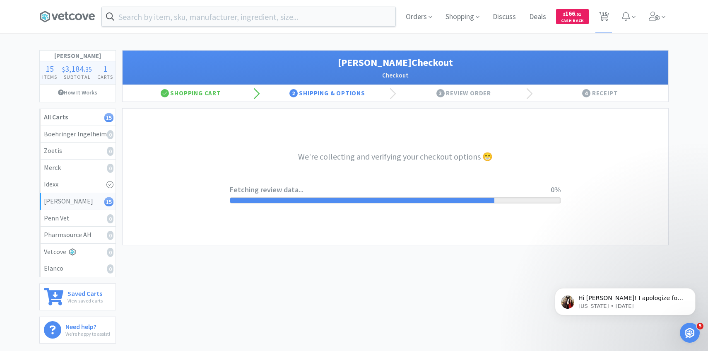
select select "1"
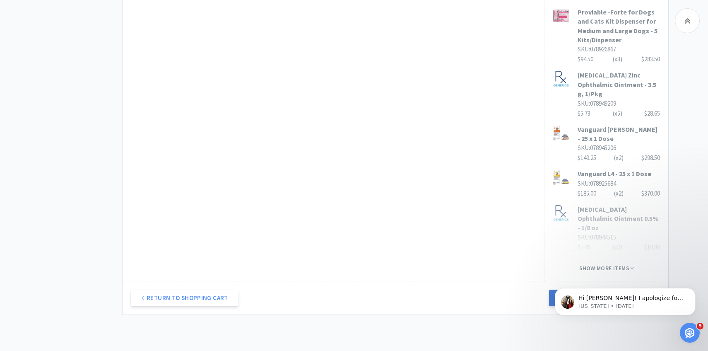
click at [622, 290] on button "Next Step: Review Your Order" at bounding box center [604, 298] width 111 height 17
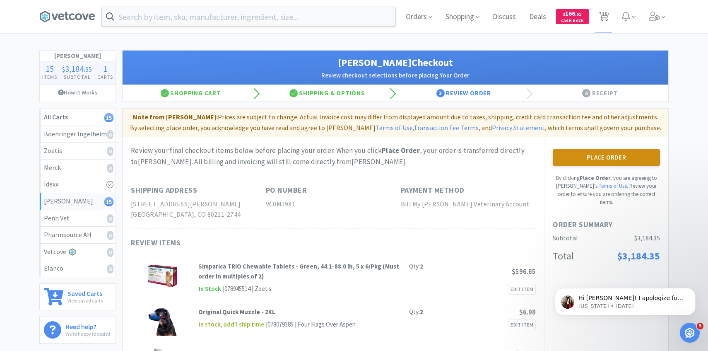
click at [597, 154] on button "Place Order" at bounding box center [606, 157] width 107 height 17
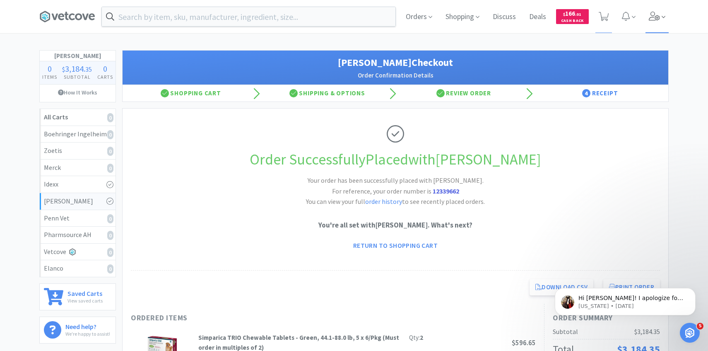
click at [662, 21] on span at bounding box center [658, 16] width 24 height 33
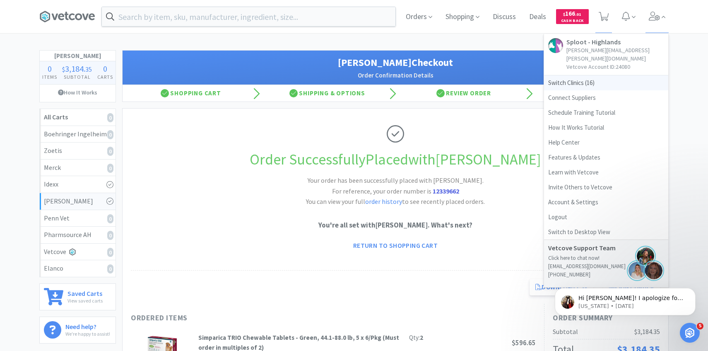
click at [606, 75] on span "Switch Clinics ( 16 )" at bounding box center [606, 82] width 124 height 15
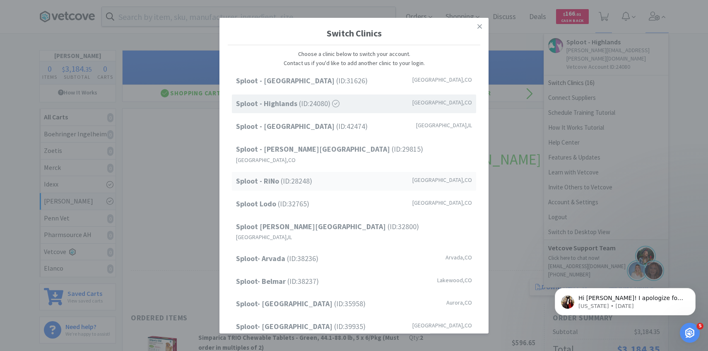
click at [339, 175] on div "Sploot - RiNo (ID: 28248 ) Denver , CO" at bounding box center [354, 181] width 244 height 19
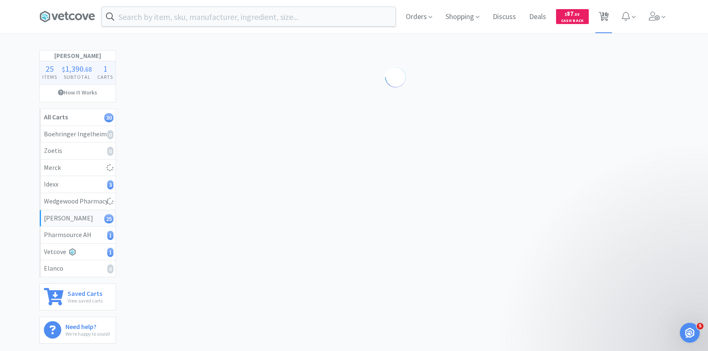
click at [608, 19] on icon at bounding box center [604, 16] width 10 height 9
select select "60"
select select "1"
select select "3"
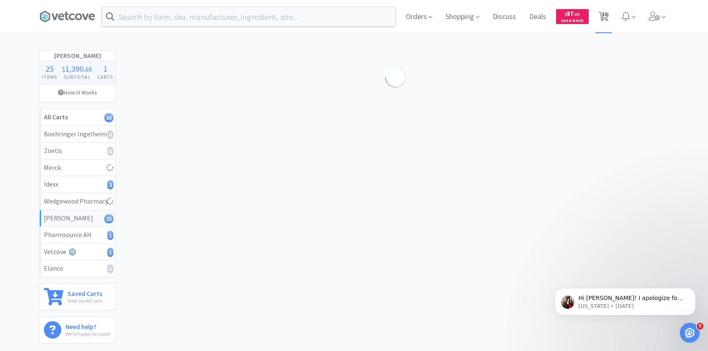
select select "1"
select select "6"
select select "5"
select select "4"
select select "6"
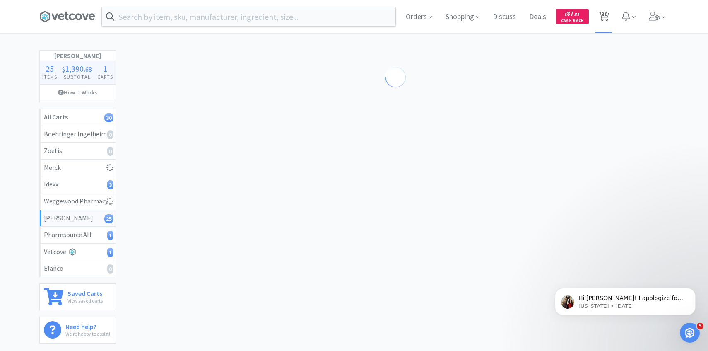
select select "6"
select select "1"
select select "2"
select select "3"
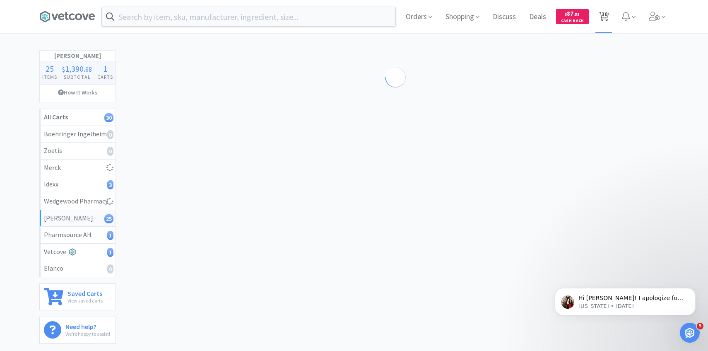
select select "2"
select select "4"
select select "2"
select select "4"
select select "8"
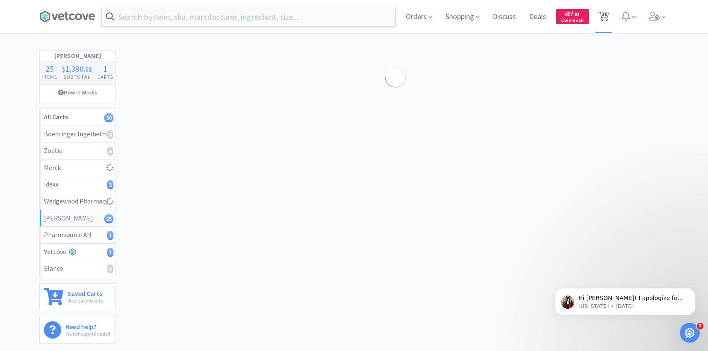
select select "4"
select select "1"
select select "50"
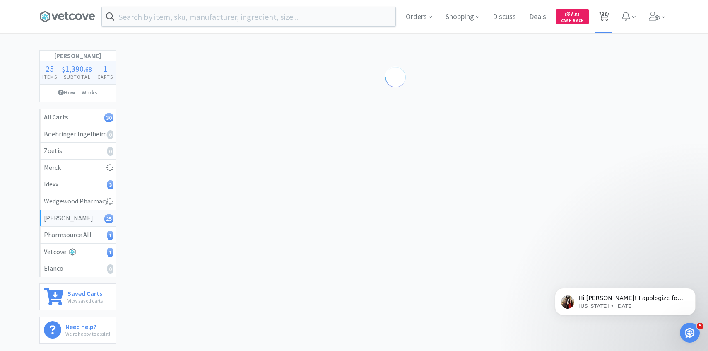
select select "4"
select select "2"
select select "1"
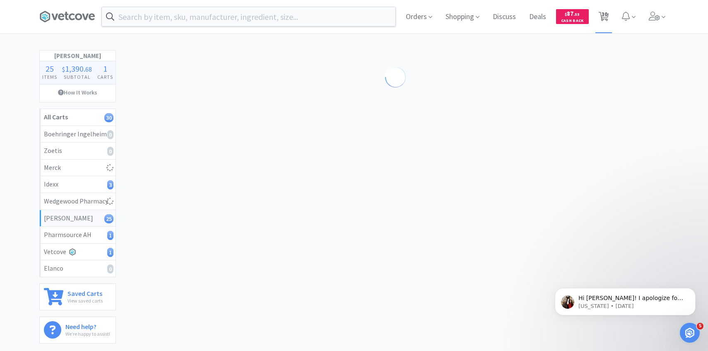
select select "3"
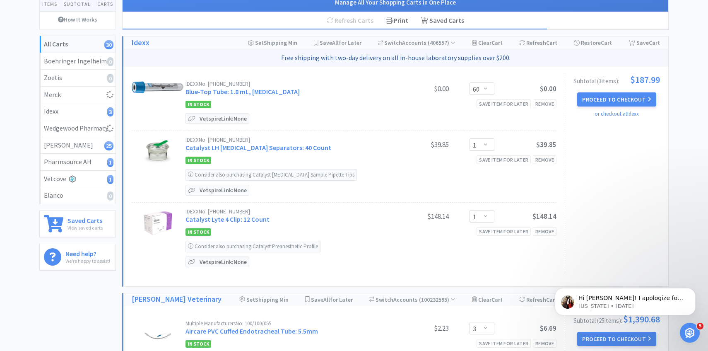
scroll to position [88, 0]
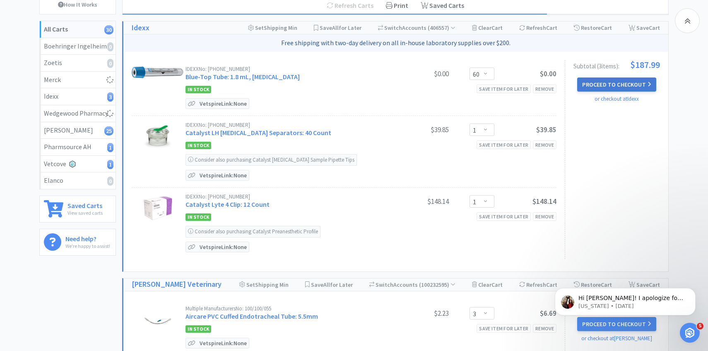
click at [618, 84] on button "Proceed to Checkout" at bounding box center [617, 84] width 79 height 14
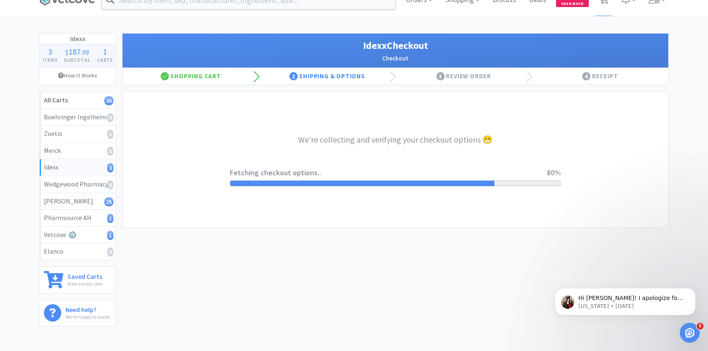
scroll to position [2, 0]
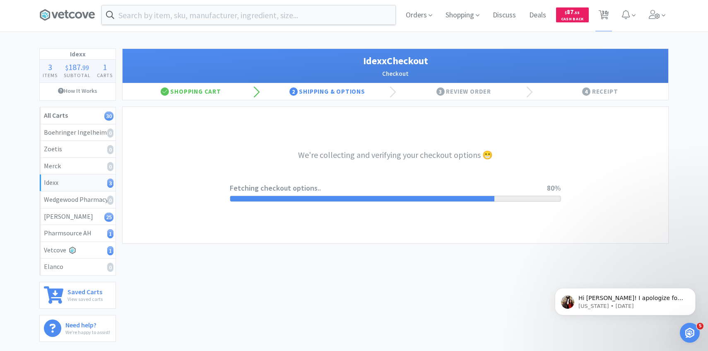
select select "904"
select select "003"
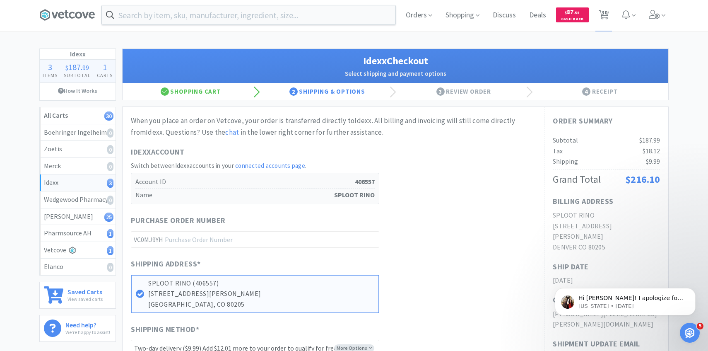
scroll to position [0, 0]
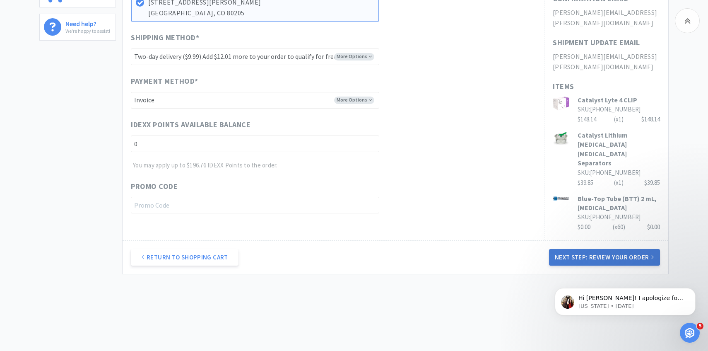
click at [579, 256] on button "Next Step: Review Your Order" at bounding box center [604, 257] width 111 height 17
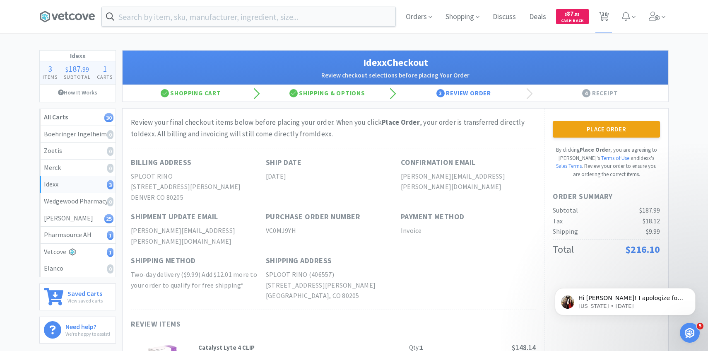
click at [598, 118] on div "Place Order By clicking Place Order , you are agreeing to Vetcove's Terms of Us…" at bounding box center [606, 286] width 124 height 354
click at [605, 132] on button "Place Order" at bounding box center [606, 129] width 107 height 17
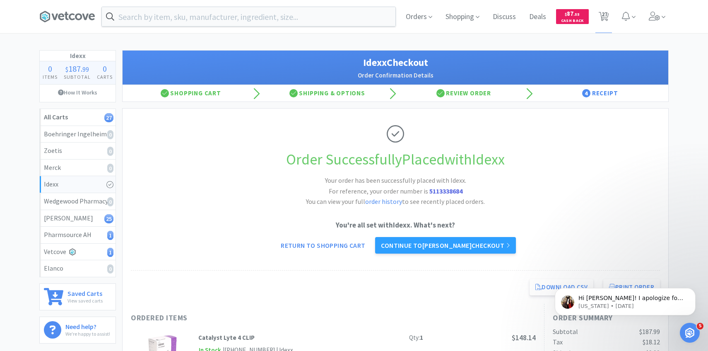
click at [616, 10] on div "Orders Shopping Discuss Discuss Deals Deals $ 87 . 55 Cash Back 27 27" at bounding box center [534, 16] width 270 height 33
click at [612, 11] on span "27" at bounding box center [604, 16] width 17 height 33
select select "3"
select select "1"
select select "6"
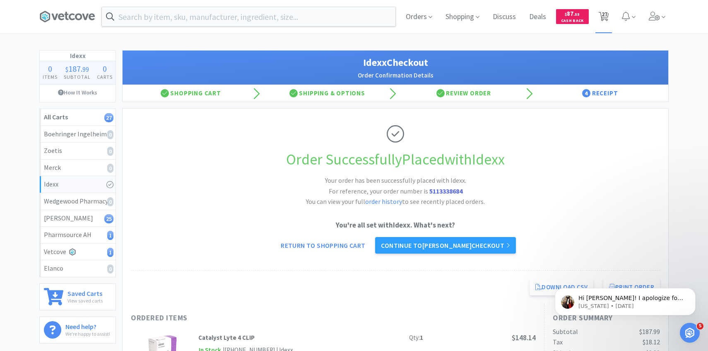
select select "5"
select select "4"
select select "6"
select select "1"
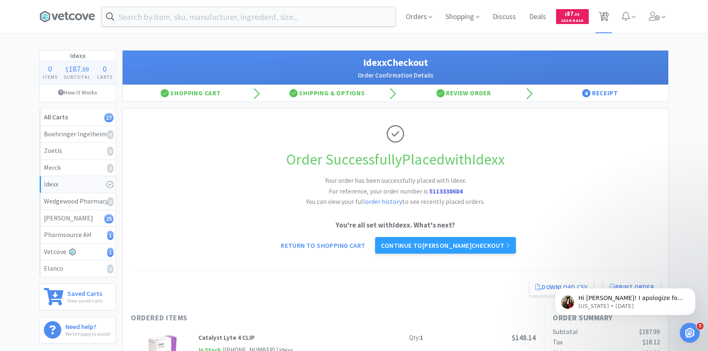
select select "1"
select select "2"
select select "3"
select select "2"
select select "4"
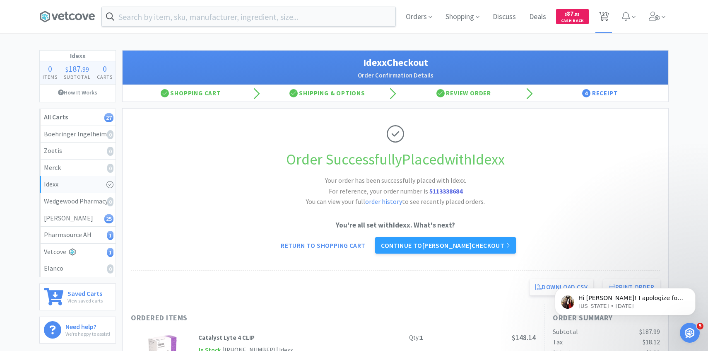
select select "2"
select select "4"
select select "8"
select select "4"
select select "1"
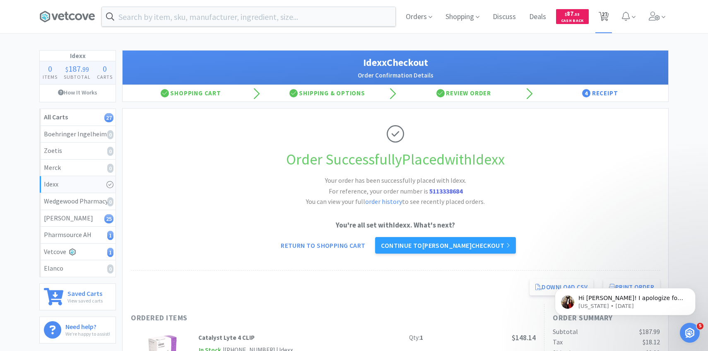
select select "1"
select select "50"
select select "4"
select select "2"
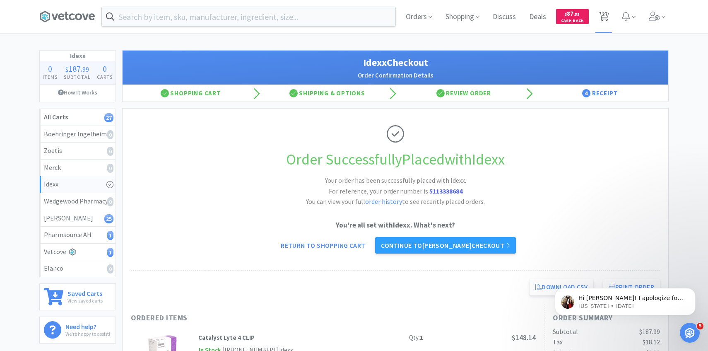
select select "1"
select select "3"
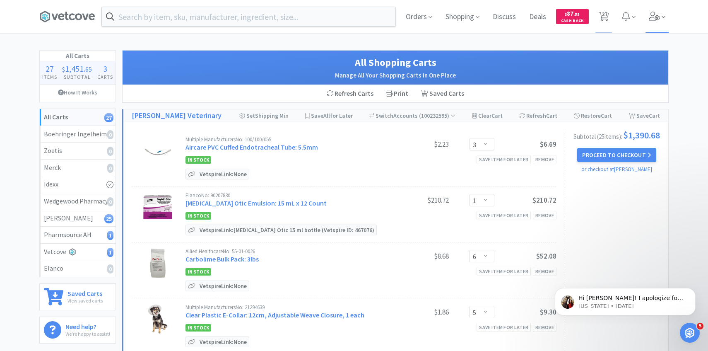
click at [658, 15] on icon at bounding box center [655, 16] width 12 height 9
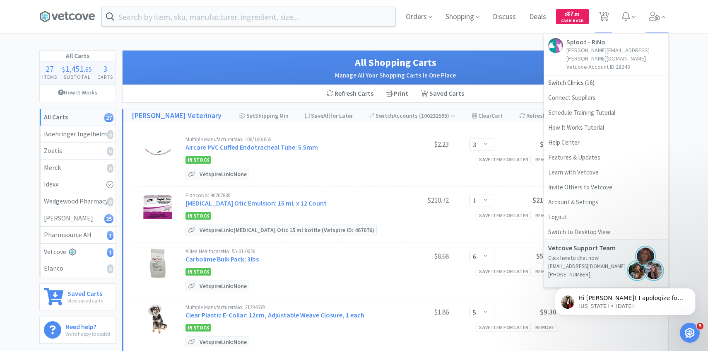
click at [332, 165] on div "Multiple Manufacturers No: 100/100/055 Aircare PVC Cuffed Endotracheal Tube: 5.…" at bounding box center [371, 158] width 371 height 43
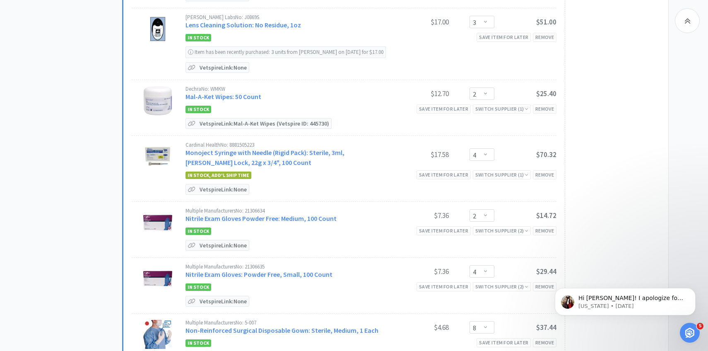
scroll to position [699, 0]
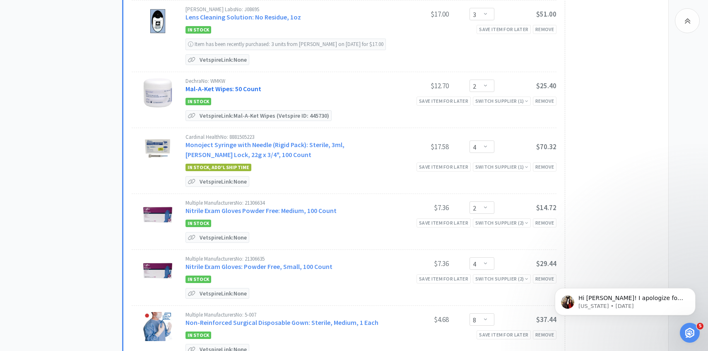
click at [244, 88] on link "Mal-A-Ket Wipes: 50 Count" at bounding box center [224, 89] width 76 height 8
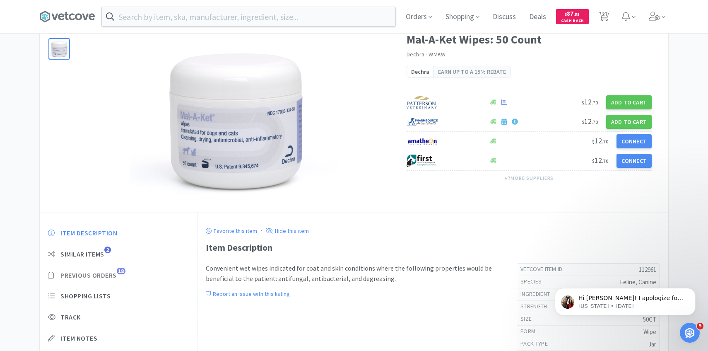
click at [110, 273] on span "Previous Orders" at bounding box center [88, 275] width 56 height 9
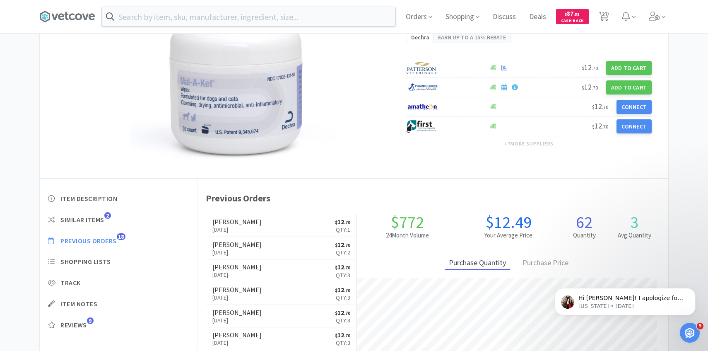
scroll to position [80, 0]
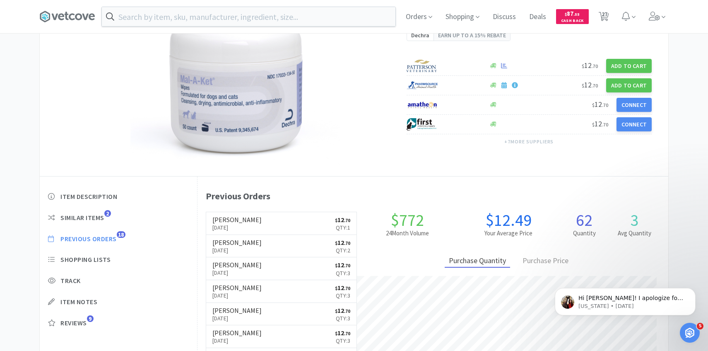
scroll to position [699, 0]
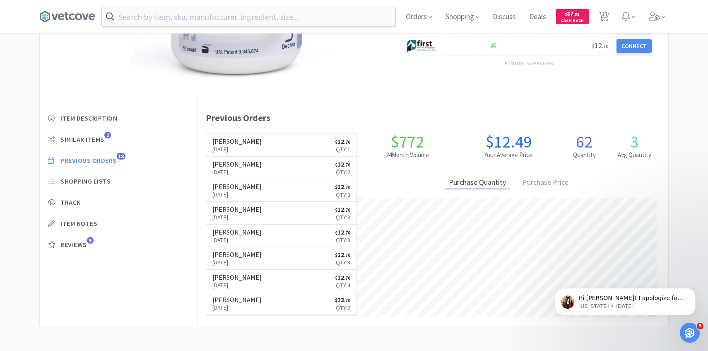
select select "3"
select select "1"
select select "6"
select select "5"
select select "4"
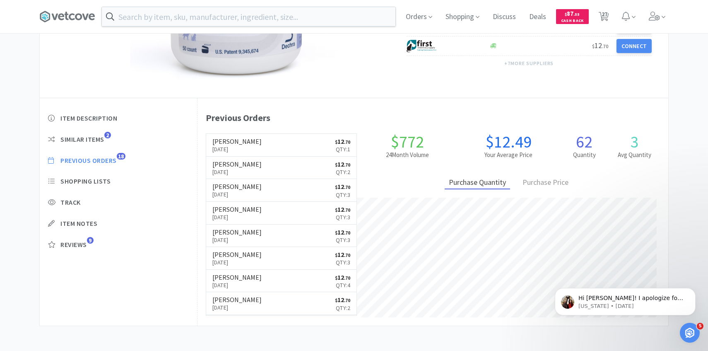
select select "6"
select select "1"
select select "2"
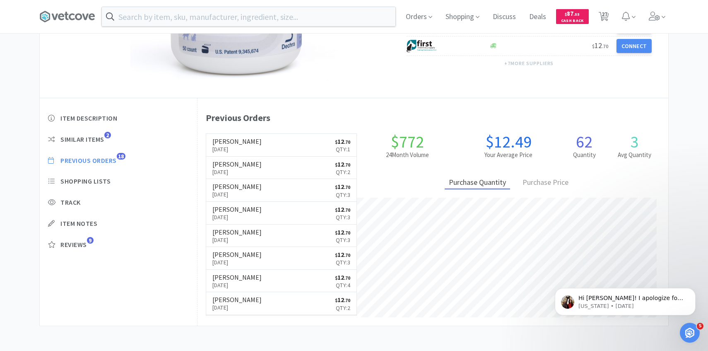
select select "3"
select select "2"
select select "4"
select select "2"
select select "4"
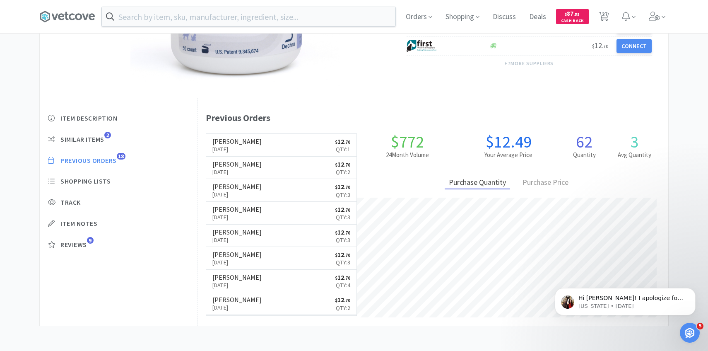
select select "8"
select select "4"
select select "1"
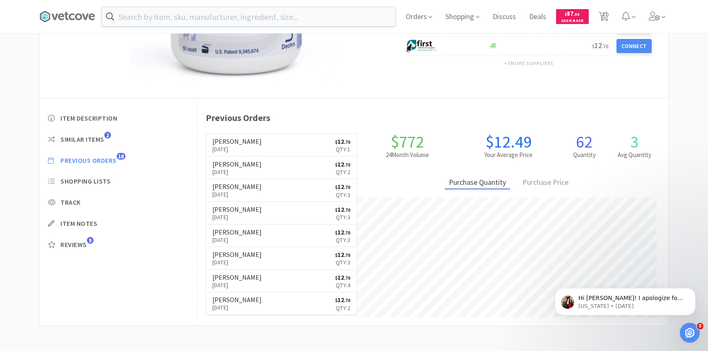
select select "50"
select select "4"
select select "2"
select select "1"
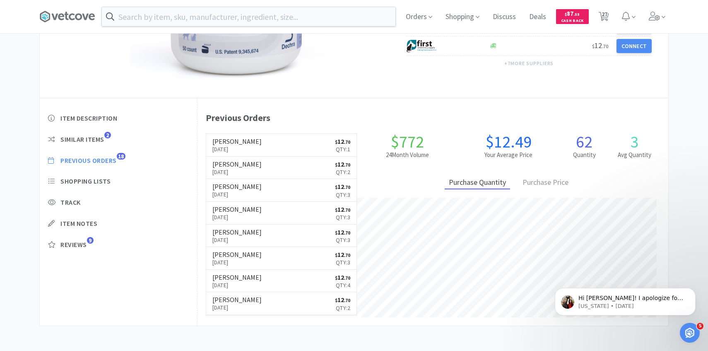
select select "1"
select select "3"
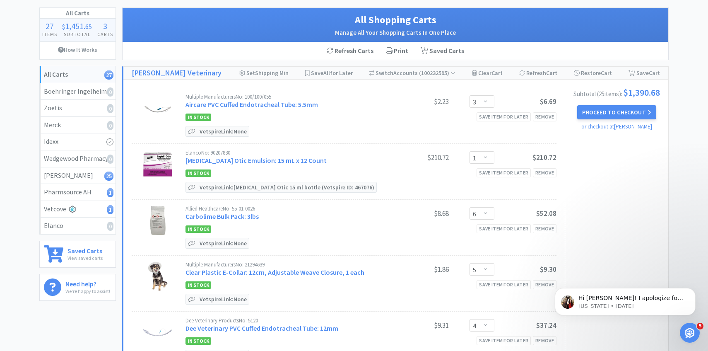
scroll to position [0, 0]
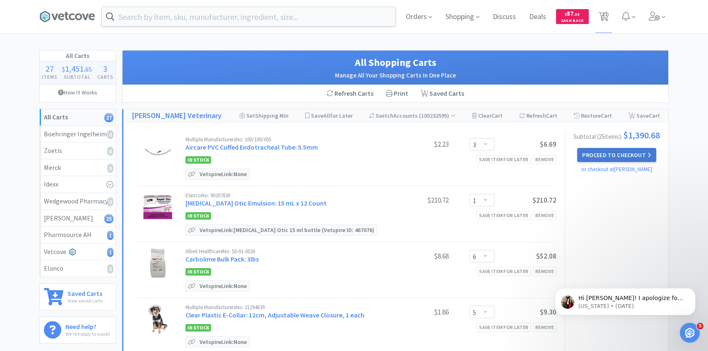
click at [632, 157] on button "Proceed to Checkout" at bounding box center [617, 155] width 79 height 14
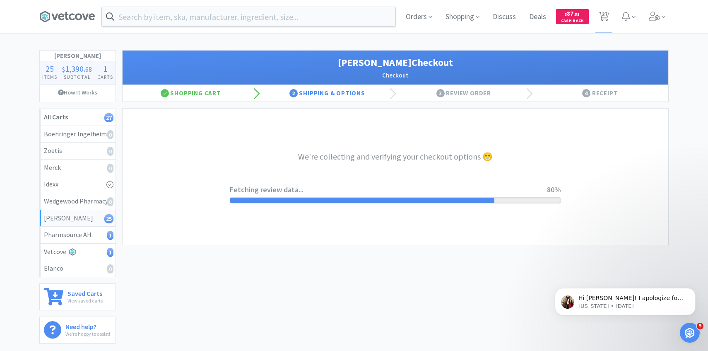
select select "1"
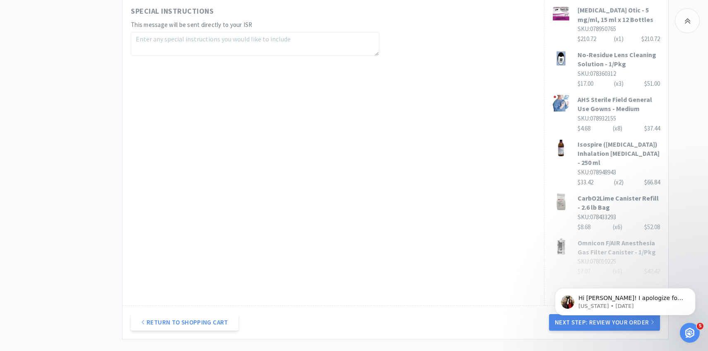
scroll to position [469, 0]
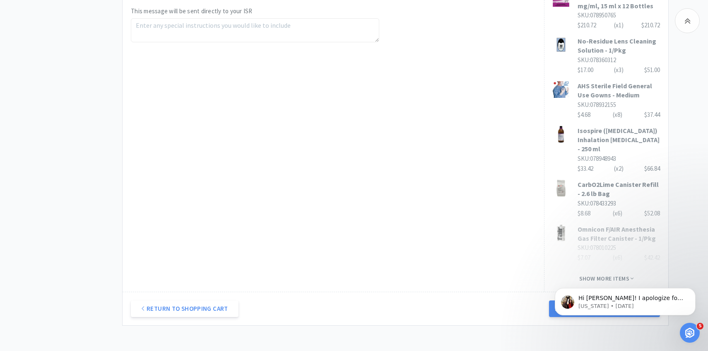
click at [559, 283] on body "Hi Patricia! I apologize for the delay! Yes, if you refresh your page you shoul…" at bounding box center [625, 299] width 159 height 51
click at [556, 284] on body "Hi Patricia! I apologize for the delay! Yes, if you refresh your page you shoul…" at bounding box center [625, 299] width 159 height 51
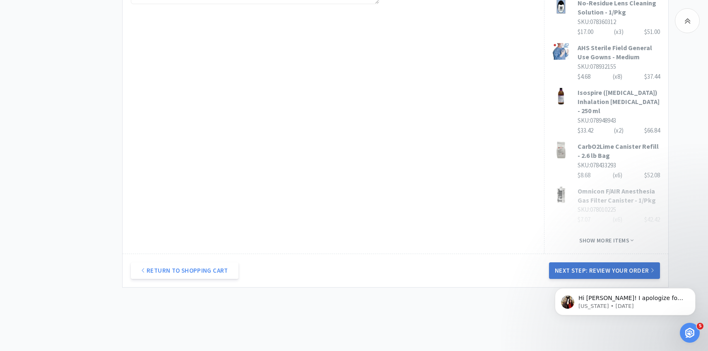
click at [589, 262] on button "Next Step: Review Your Order" at bounding box center [604, 270] width 111 height 17
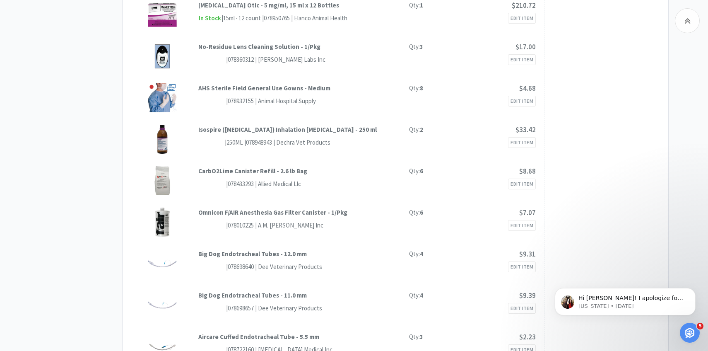
scroll to position [0, 0]
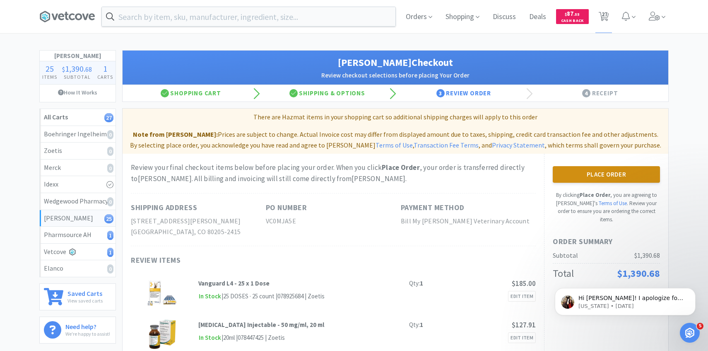
click at [585, 172] on button "Place Order" at bounding box center [606, 174] width 107 height 17
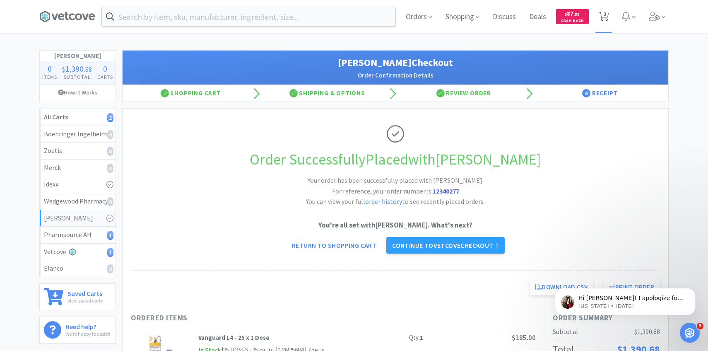
click at [609, 19] on icon at bounding box center [604, 16] width 10 height 9
select select "1"
select select "3"
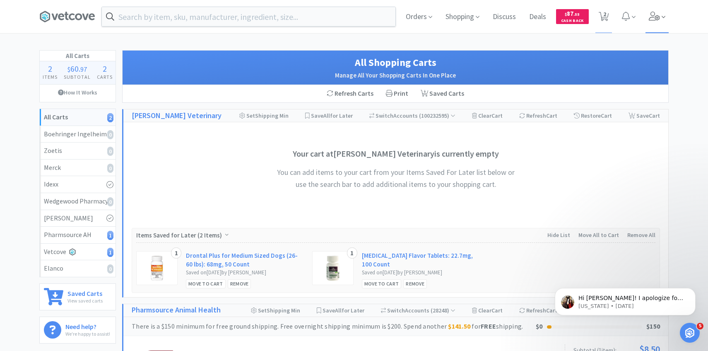
click at [659, 31] on span at bounding box center [658, 16] width 24 height 33
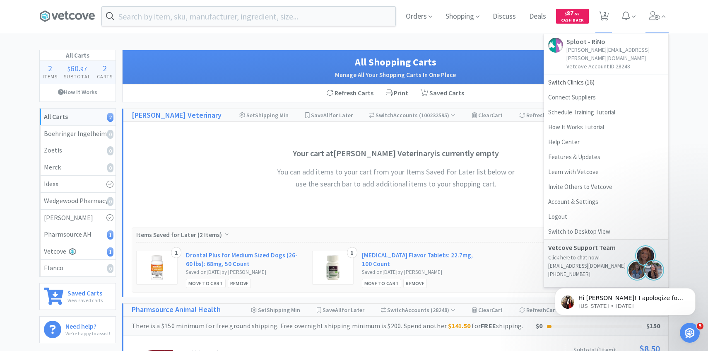
click at [411, 211] on div "Your cart at Patterson Veterinary is currently empty You can add items to your …" at bounding box center [396, 172] width 257 height 85
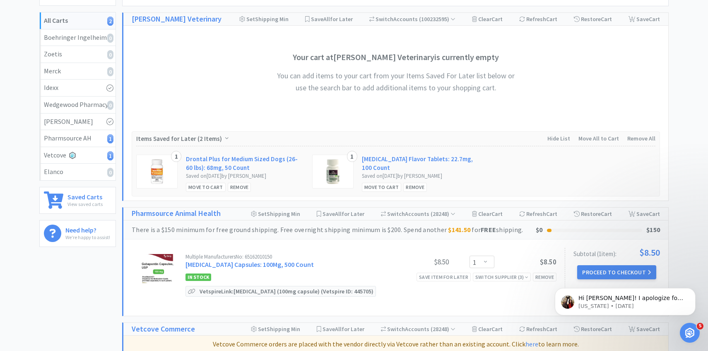
scroll to position [222, 0]
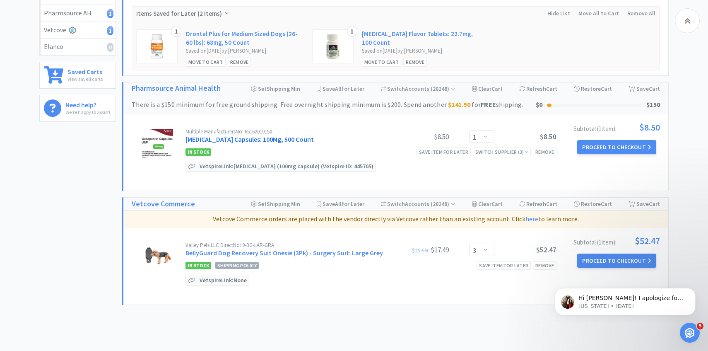
click at [283, 140] on link "Gabapentin Capsules: 100Mg, 500 Count" at bounding box center [250, 139] width 128 height 8
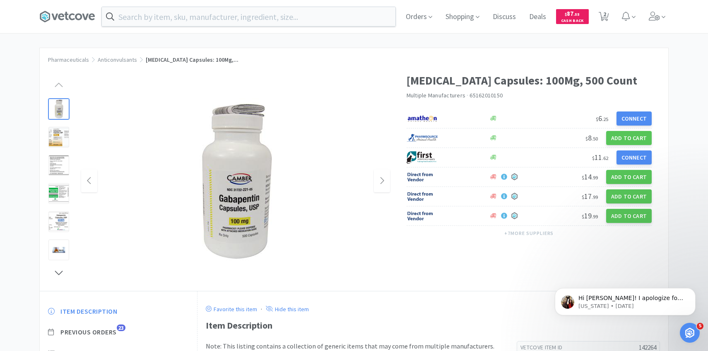
scroll to position [94, 0]
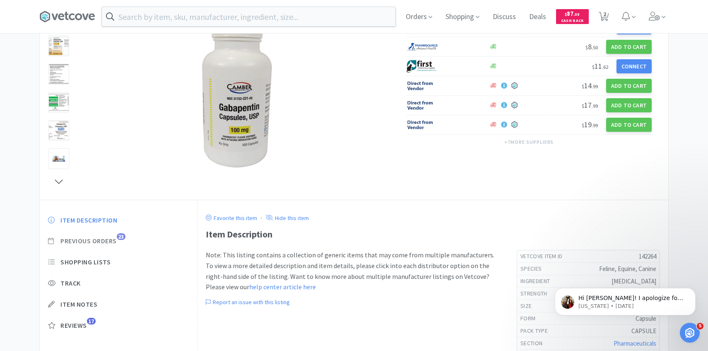
click at [113, 240] on span "Previous Orders" at bounding box center [88, 241] width 56 height 9
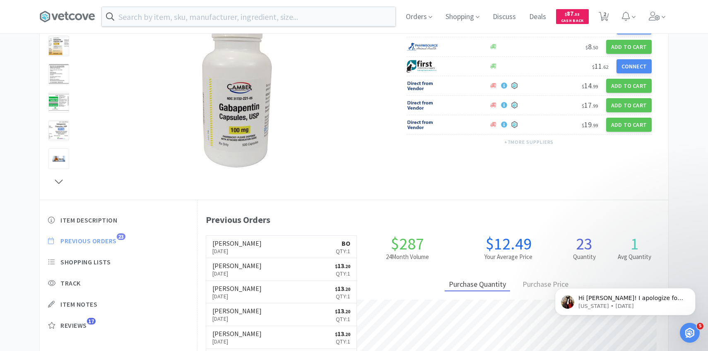
scroll to position [227, 471]
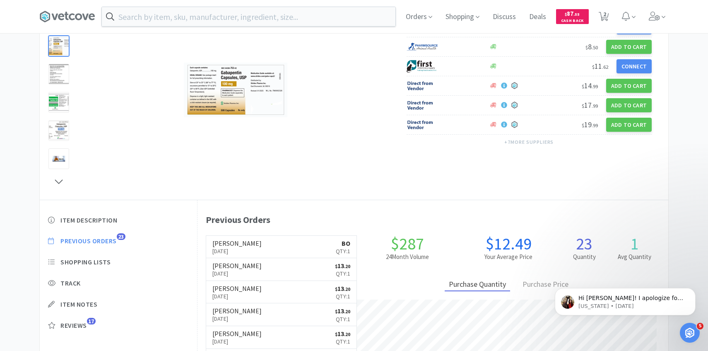
select select "1"
select select "3"
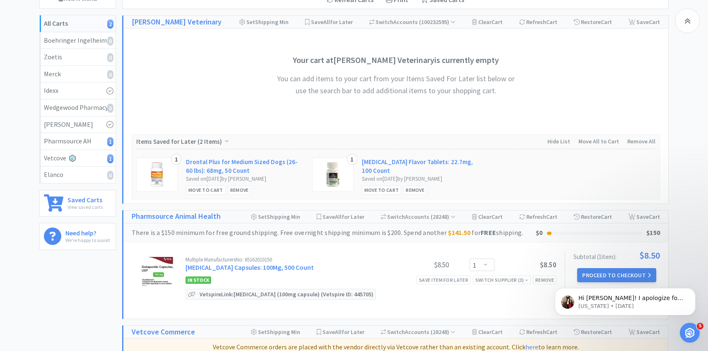
scroll to position [222, 0]
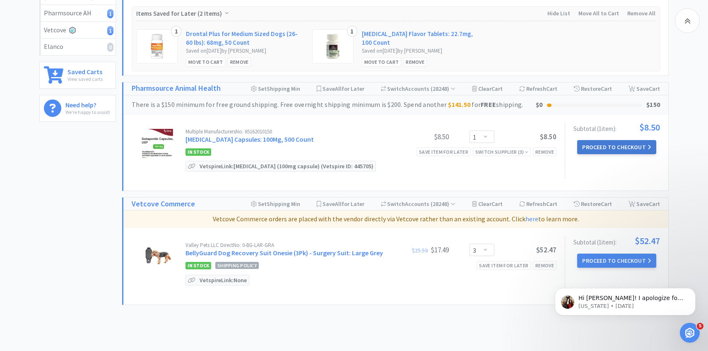
click at [607, 146] on button "Proceed to Checkout" at bounding box center [617, 147] width 79 height 14
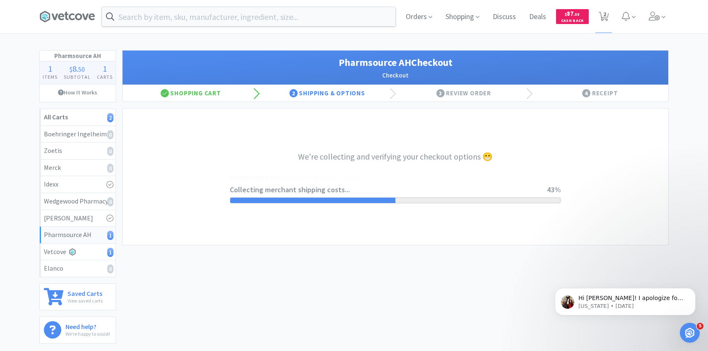
select select "1001"
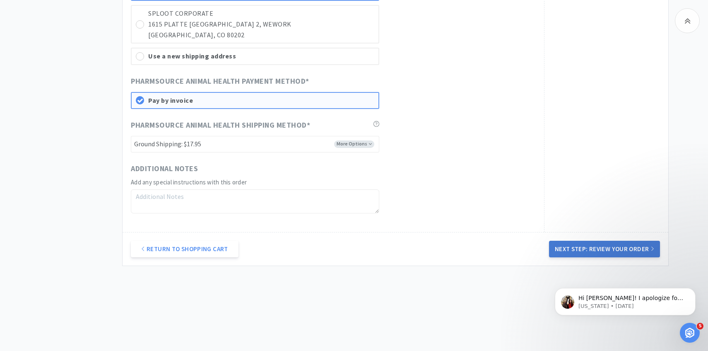
click at [571, 242] on button "Next Step: Review Your Order" at bounding box center [604, 249] width 111 height 17
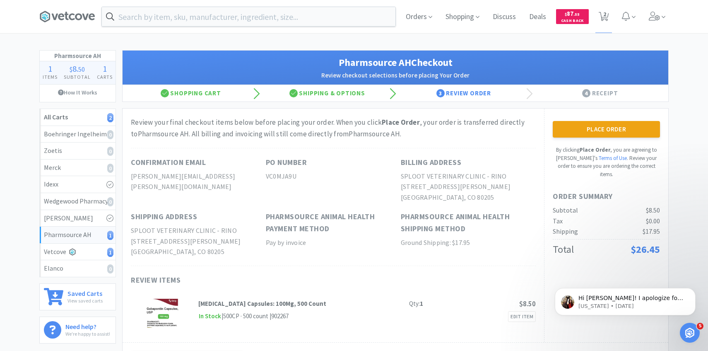
click at [583, 121] on div "Place Order By clicking Place Order , you are agreeing to Vetcove's Terms of Us…" at bounding box center [606, 225] width 124 height 233
click at [584, 127] on button "Place Order" at bounding box center [606, 129] width 107 height 17
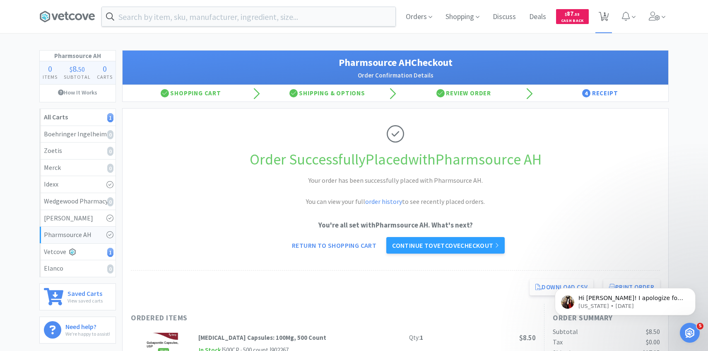
click at [602, 18] on icon at bounding box center [604, 16] width 10 height 9
select select "3"
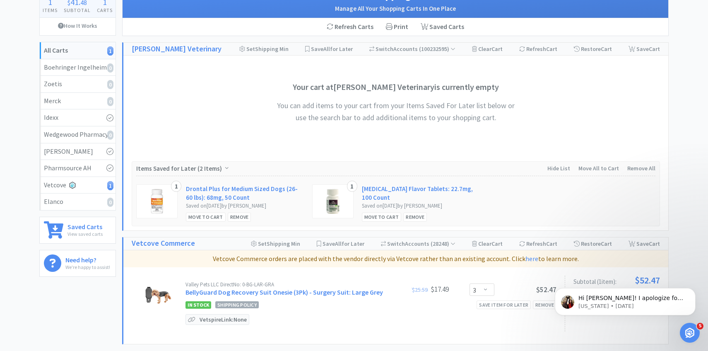
scroll to position [145, 0]
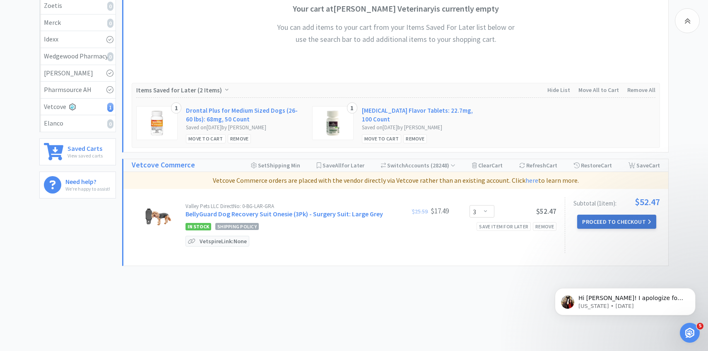
click at [602, 225] on button "Proceed to Checkout" at bounding box center [617, 222] width 79 height 14
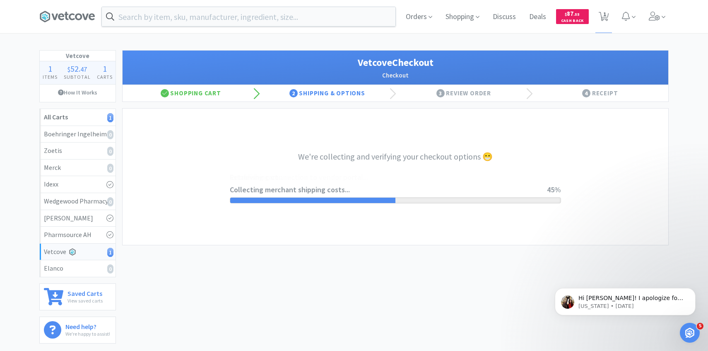
select select "1904"
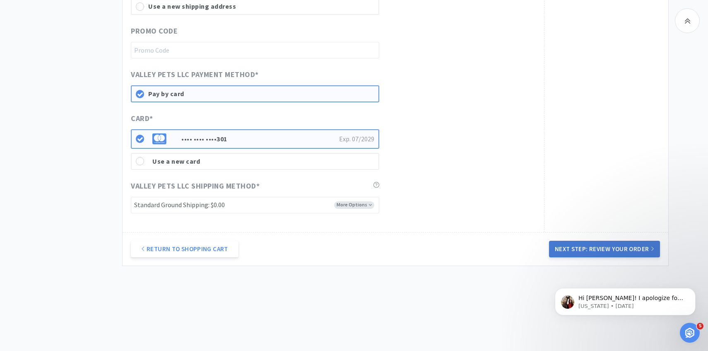
click at [576, 241] on button "Next Step: Review Your Order" at bounding box center [604, 249] width 111 height 17
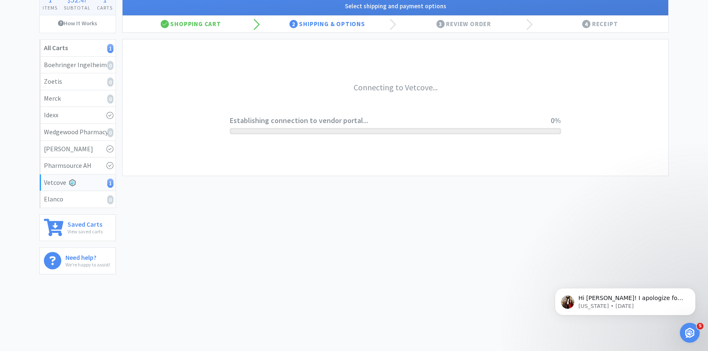
click at [576, 249] on div "Vetcove Checkout Select shipping and payment options Shopping Cart 2 Shipping &…" at bounding box center [395, 126] width 547 height 291
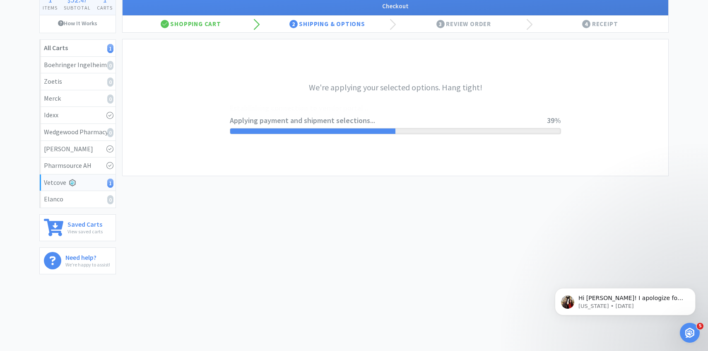
scroll to position [0, 0]
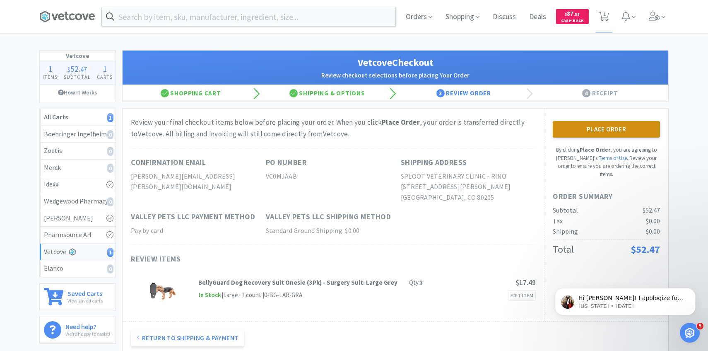
click at [618, 136] on button "Place Order" at bounding box center [606, 129] width 107 height 17
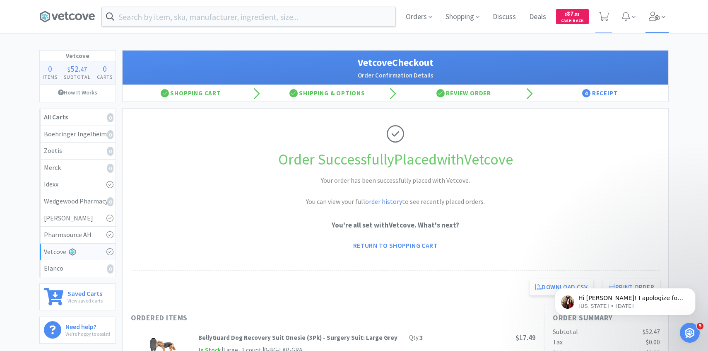
click at [653, 25] on span at bounding box center [658, 16] width 24 height 33
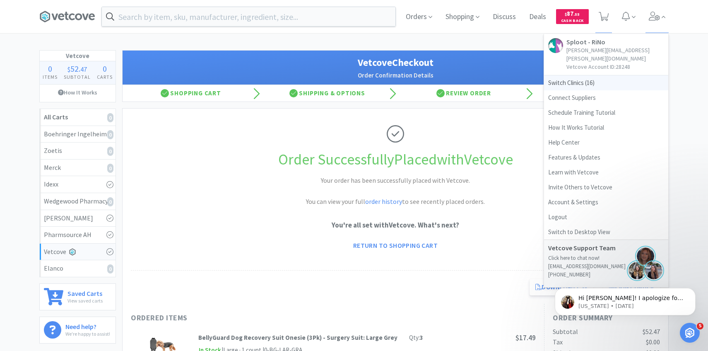
click at [593, 77] on span "Switch Clinics ( 16 )" at bounding box center [606, 82] width 124 height 15
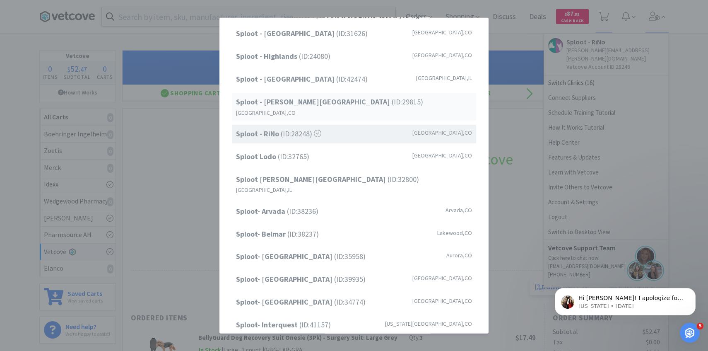
scroll to position [101, 0]
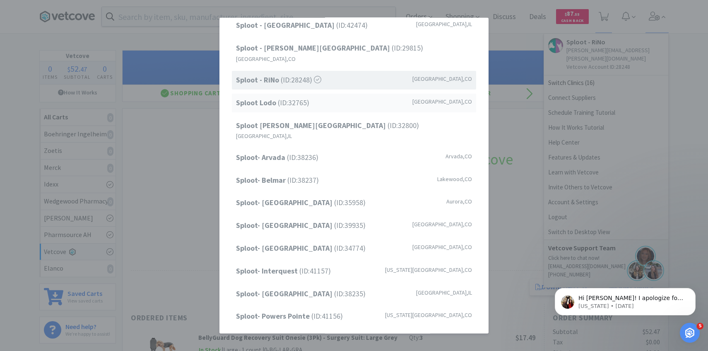
click at [356, 102] on div "Sploot Lodo (ID: 32765 ) Denver , CO" at bounding box center [354, 103] width 244 height 19
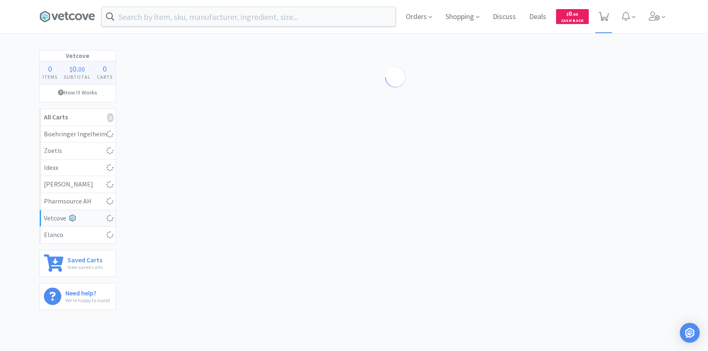
click at [608, 20] on icon at bounding box center [604, 16] width 10 height 9
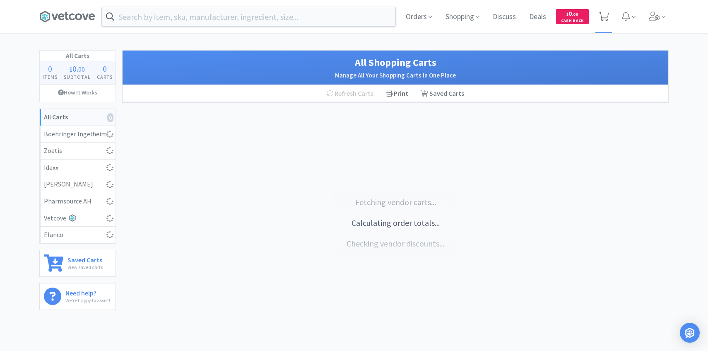
select select "10"
select select "4"
select select "1"
select select "3"
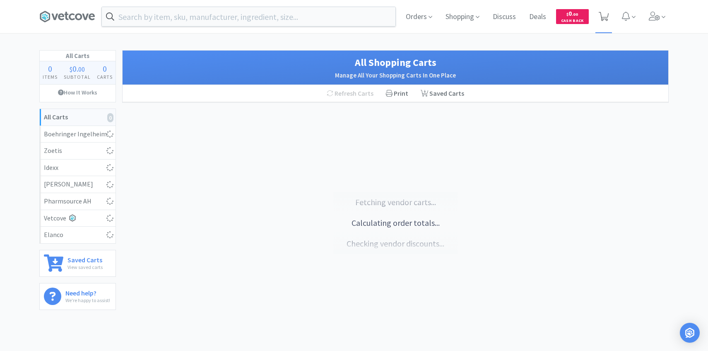
select select "2"
select select "1"
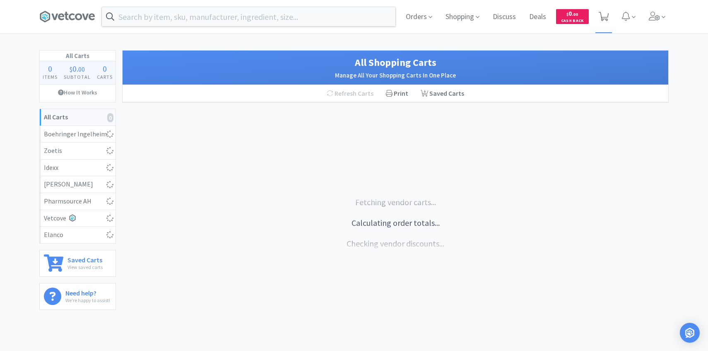
select select "1"
select select "3"
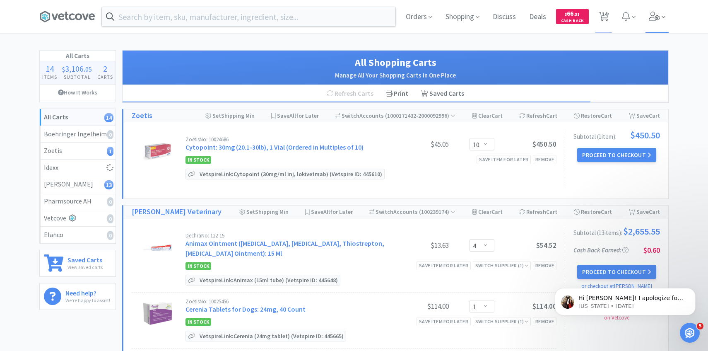
click at [646, 19] on span at bounding box center [658, 16] width 24 height 33
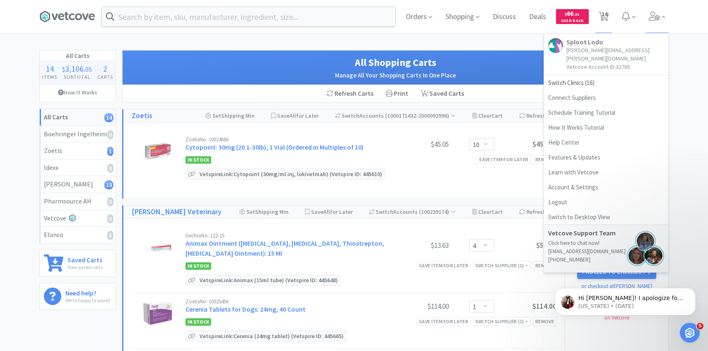
click at [428, 54] on div "All Shopping Carts Manage All Your Shopping Carts In One Place" at bounding box center [396, 68] width 546 height 34
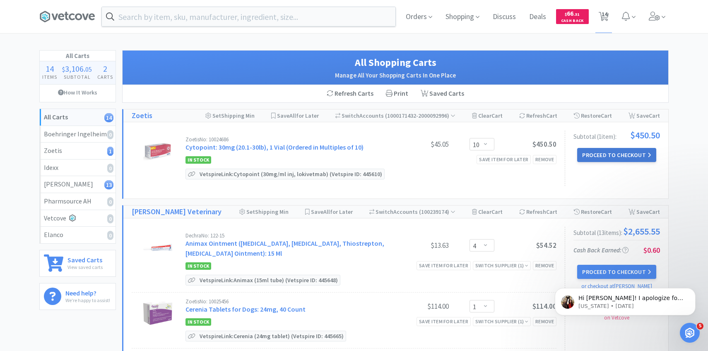
click at [609, 155] on button "Proceed to Checkout" at bounding box center [617, 155] width 79 height 14
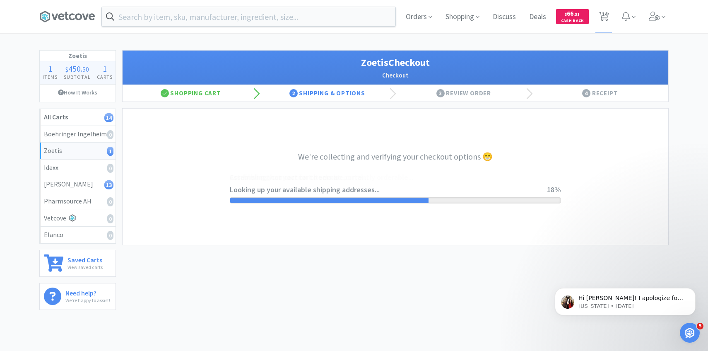
select select "invoice"
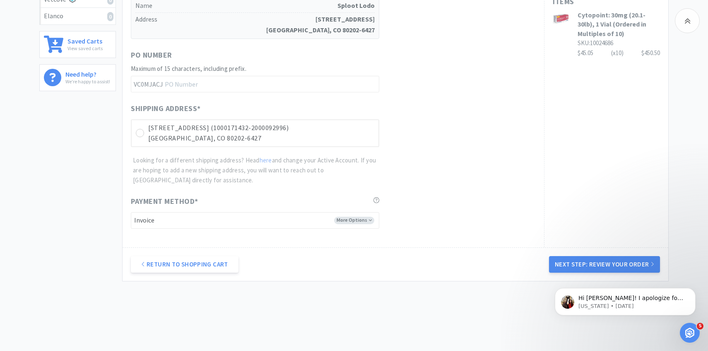
scroll to position [234, 0]
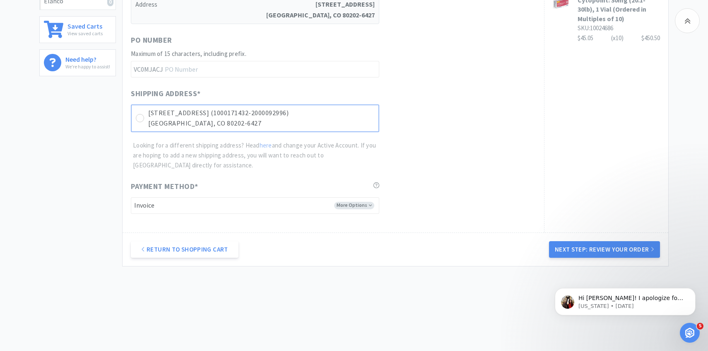
click at [307, 112] on p "1441 Little Raven St (1000171432-2000092996)" at bounding box center [261, 113] width 226 height 11
click at [568, 244] on button "Next Step: Review Your Order" at bounding box center [604, 249] width 111 height 17
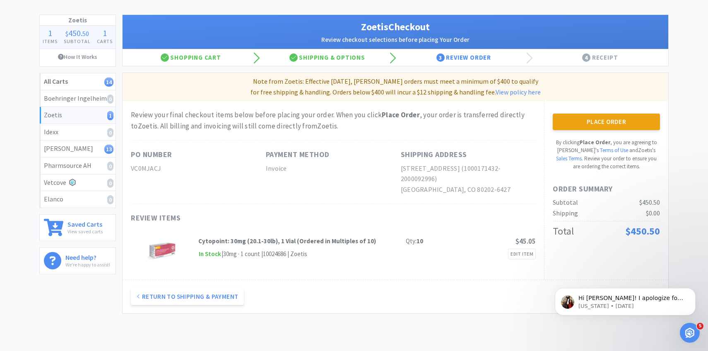
scroll to position [0, 0]
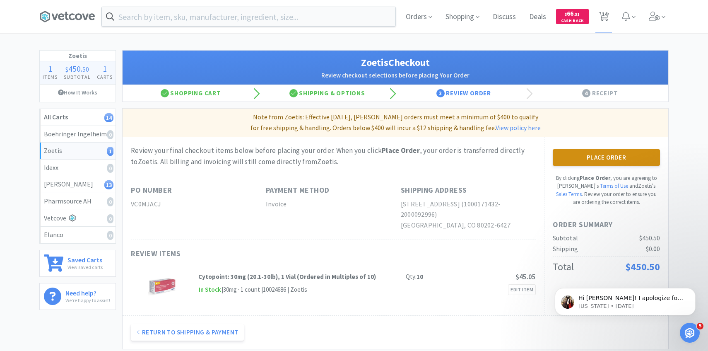
click at [561, 158] on button "Place Order" at bounding box center [606, 157] width 107 height 17
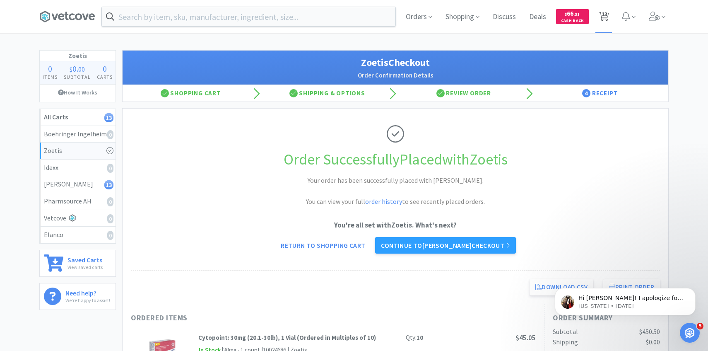
click at [607, 15] on span "13" at bounding box center [605, 14] width 6 height 33
select select "4"
select select "1"
select select "3"
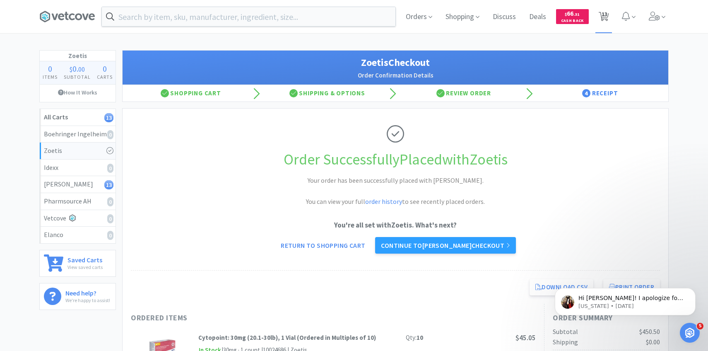
select select "2"
select select "1"
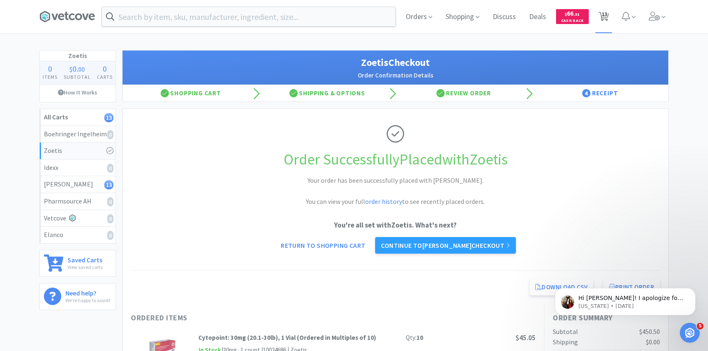
select select "1"
select select "3"
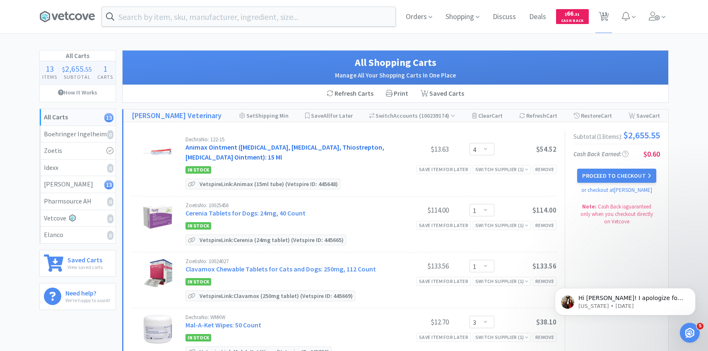
click at [295, 152] on link "Animax Ointment (Nystatin, Neomycin Sulfate, Thiostrepton, Triamcinolone Aceton…" at bounding box center [285, 152] width 199 height 18
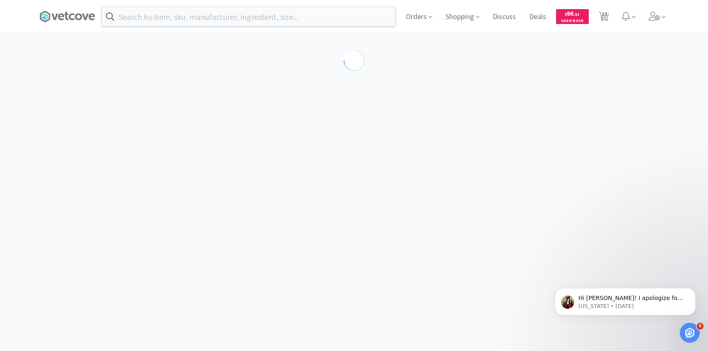
select select "143513"
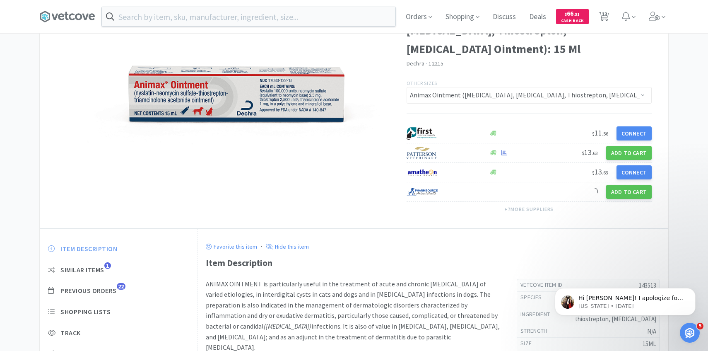
scroll to position [79, 0]
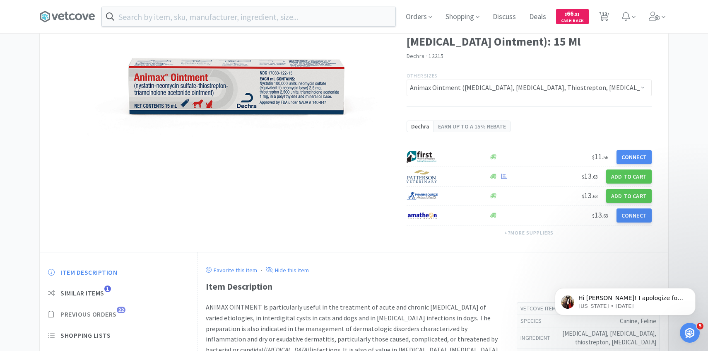
click at [108, 313] on span "Previous Orders" at bounding box center [88, 314] width 56 height 9
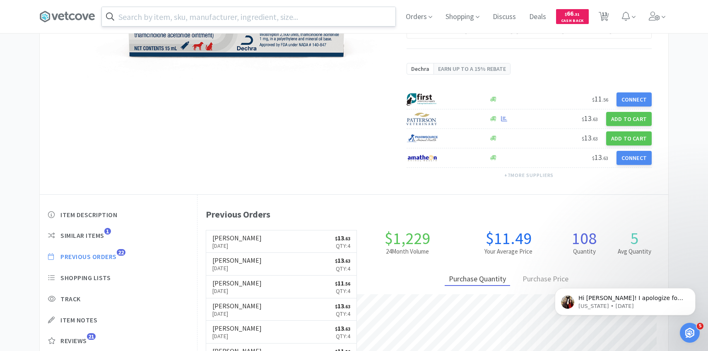
scroll to position [227, 471]
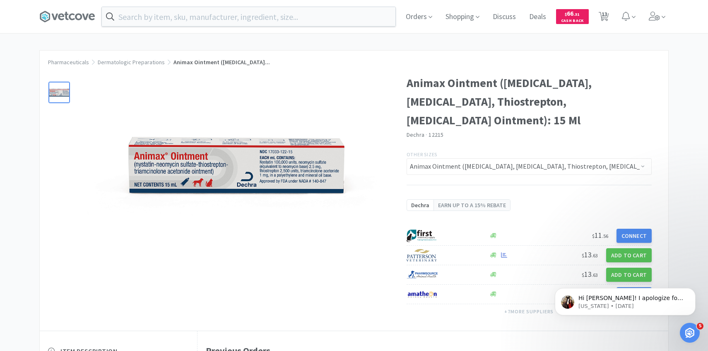
select select "4"
select select "1"
select select "3"
select select "2"
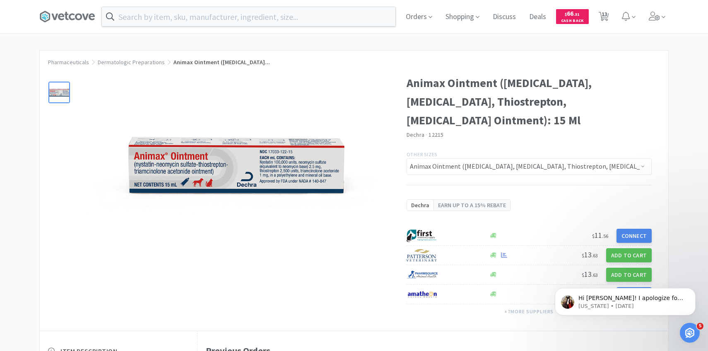
select select "2"
select select "1"
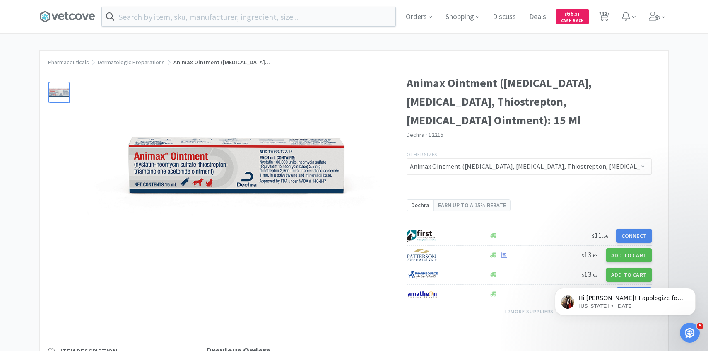
select select "1"
select select "3"
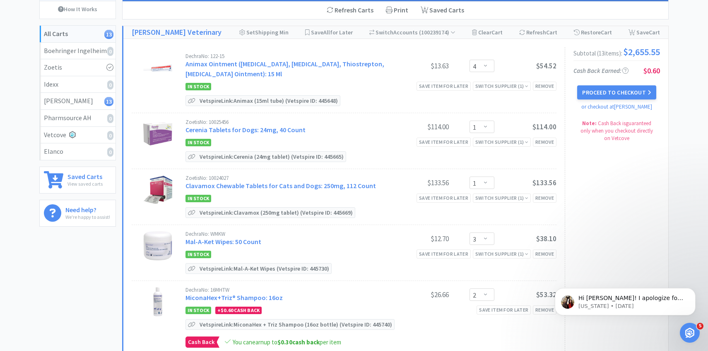
scroll to position [91, 0]
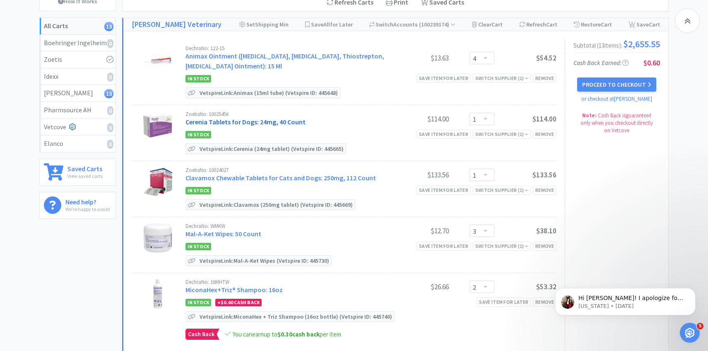
click at [294, 124] on link "Cerenia Tablets for Dogs: 24mg, 40 Count" at bounding box center [246, 122] width 120 height 8
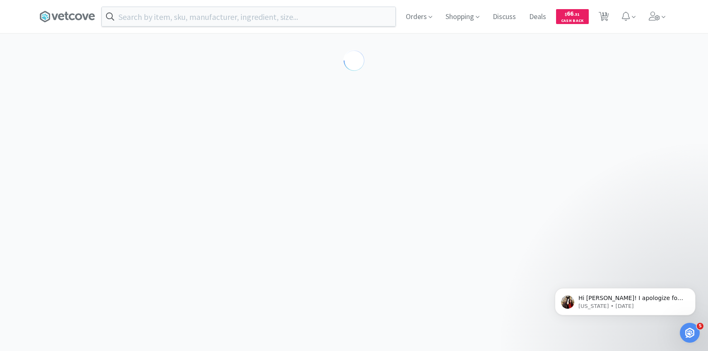
select select "298850"
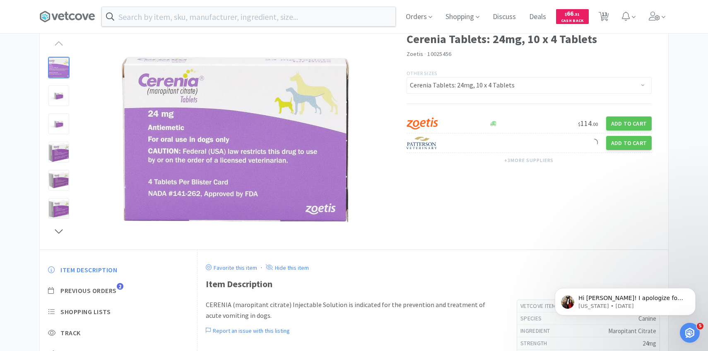
scroll to position [86, 0]
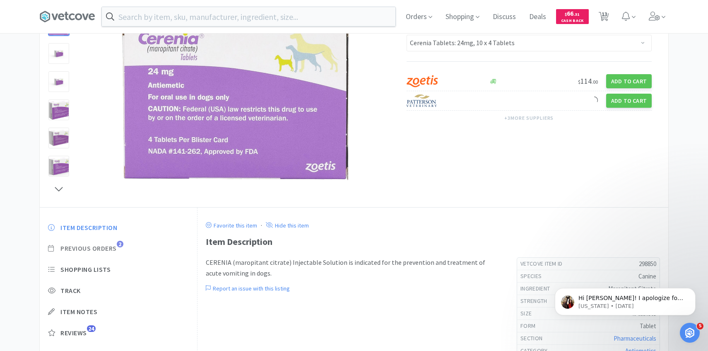
click at [124, 247] on span "Previous Orders 2" at bounding box center [118, 248] width 141 height 9
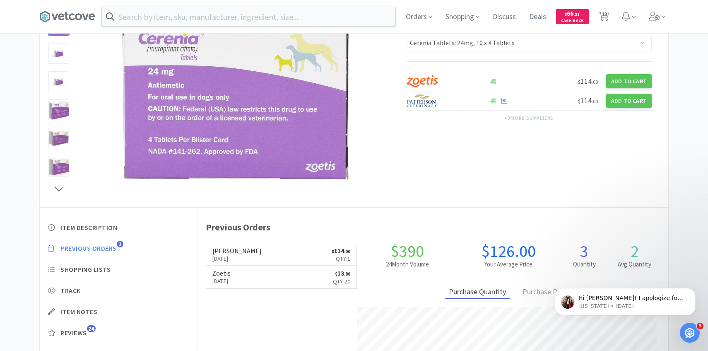
scroll to position [227, 471]
click at [606, 10] on span "13" at bounding box center [605, 14] width 6 height 33
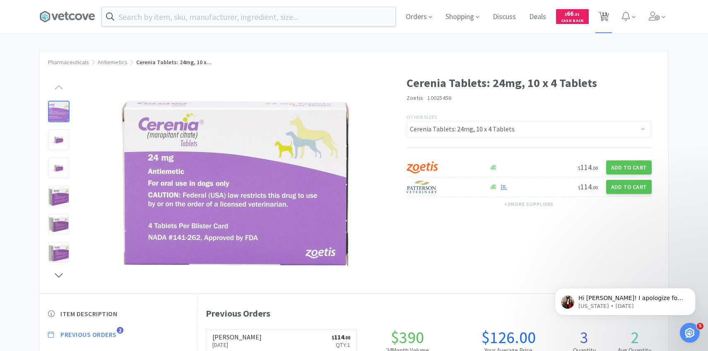
select select "4"
select select "1"
select select "3"
select select "2"
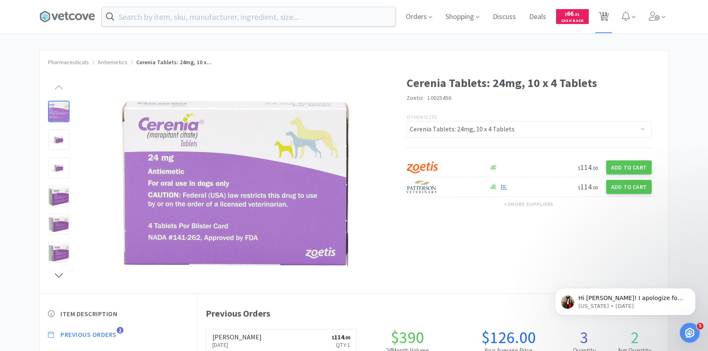
select select "2"
select select "1"
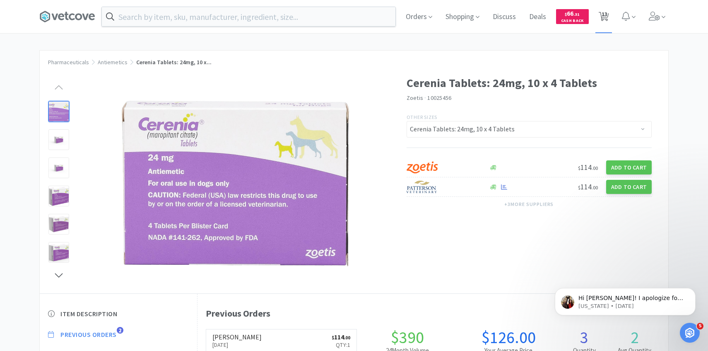
select select "1"
select select "3"
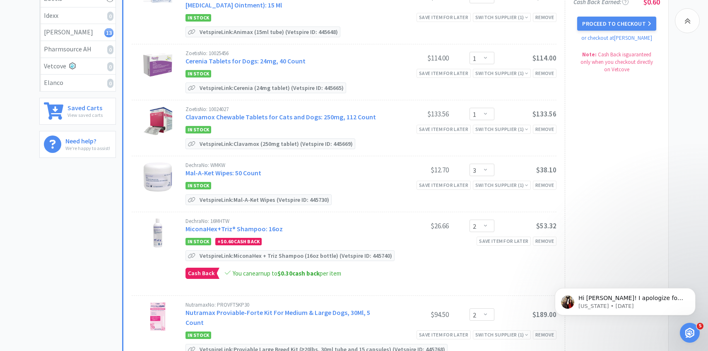
scroll to position [157, 0]
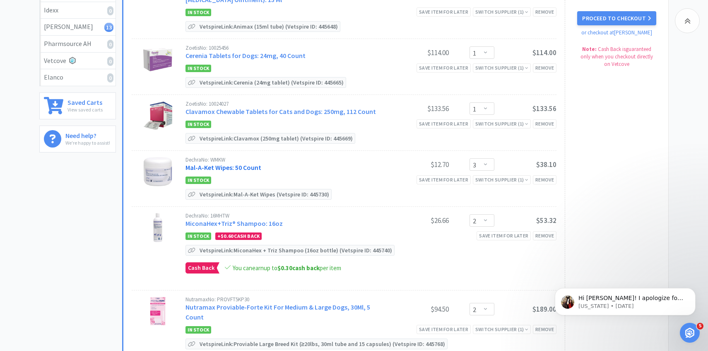
click at [244, 165] on link "Mal-A-Ket Wipes: 50 Count" at bounding box center [224, 167] width 76 height 8
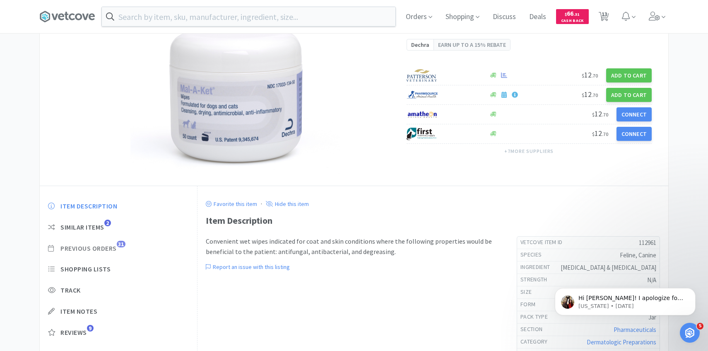
click at [118, 245] on span "31" at bounding box center [121, 244] width 9 height 7
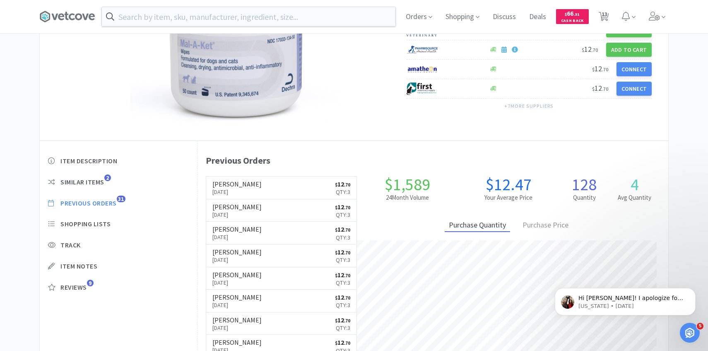
scroll to position [116, 0]
select select "4"
select select "1"
select select "3"
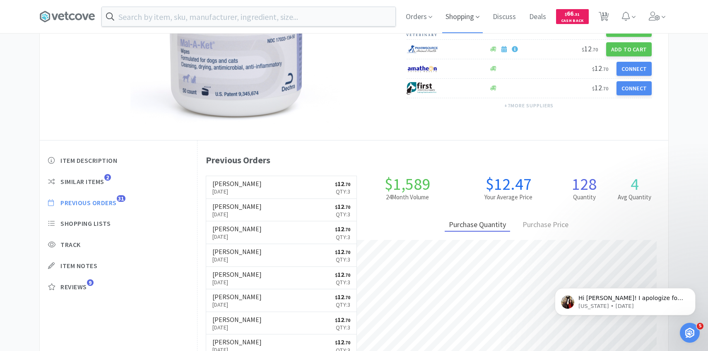
select select "2"
select select "1"
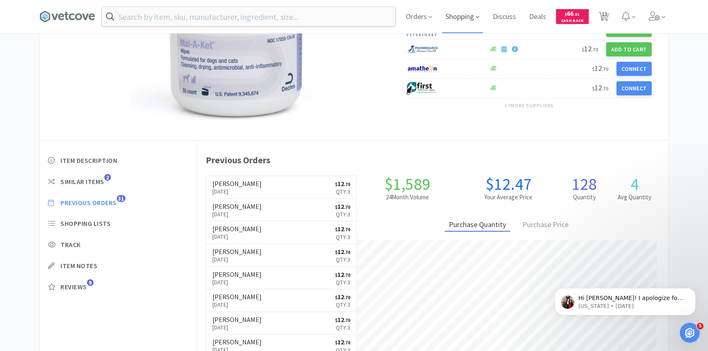
select select "1"
select select "3"
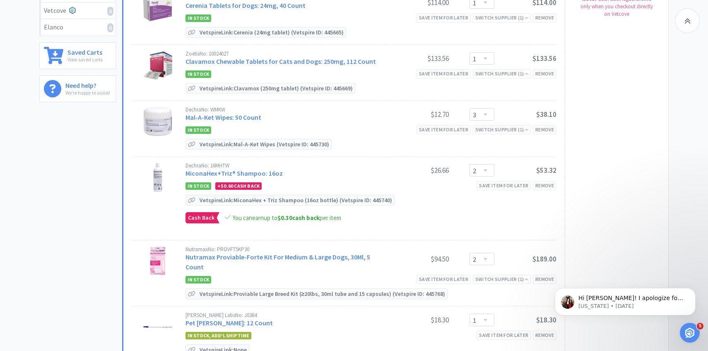
scroll to position [213, 0]
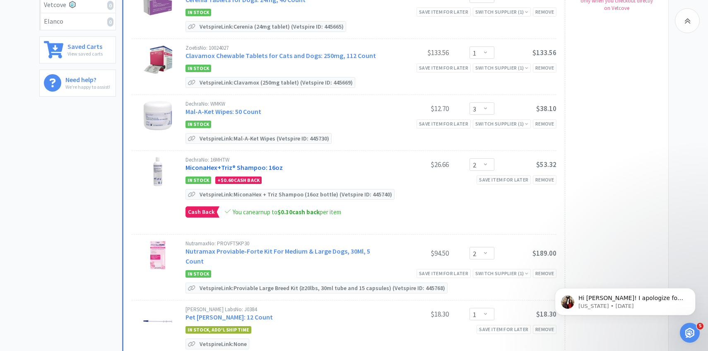
click at [275, 163] on link "MiconaHex+Triz® Shampoo: 16oz" at bounding box center [234, 167] width 97 height 8
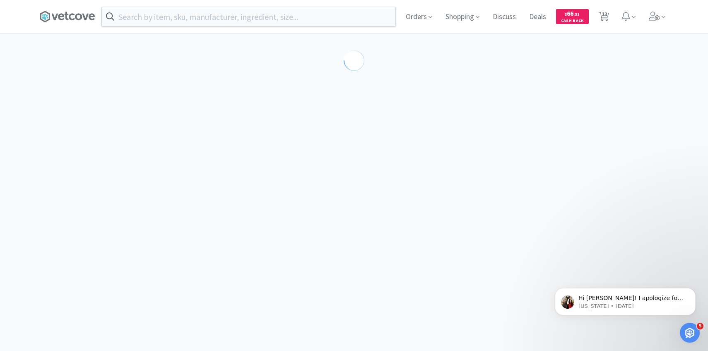
select select "86601"
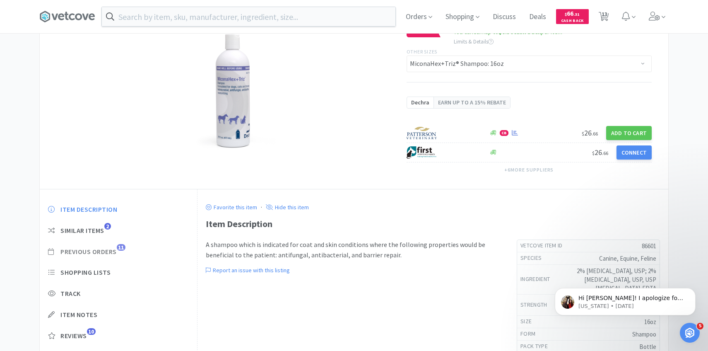
click at [121, 249] on span "11" at bounding box center [121, 247] width 9 height 7
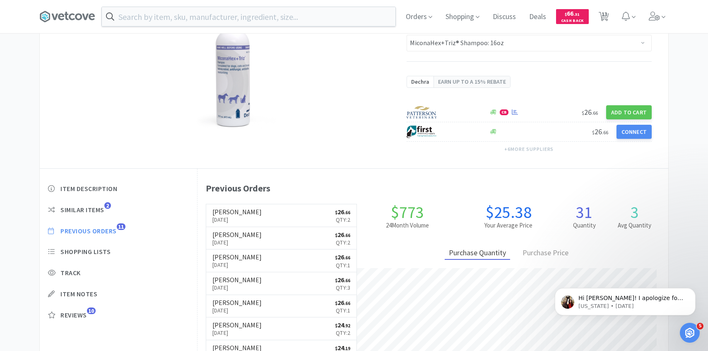
scroll to position [108, 0]
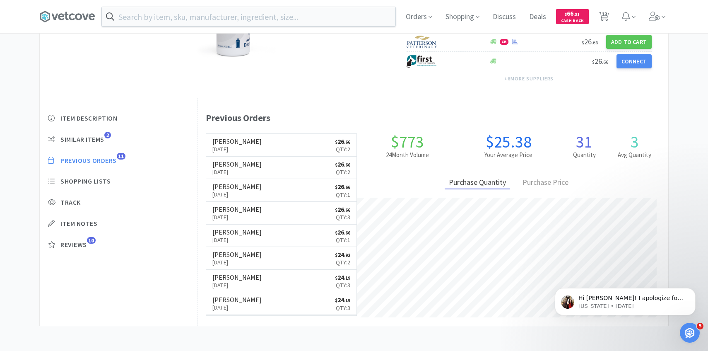
select select "4"
select select "1"
select select "3"
select select "2"
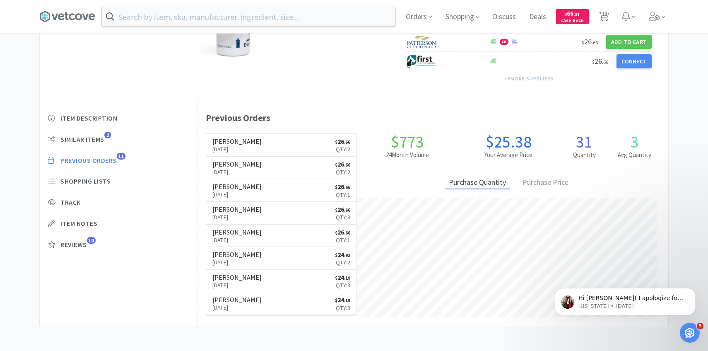
select select "2"
select select "1"
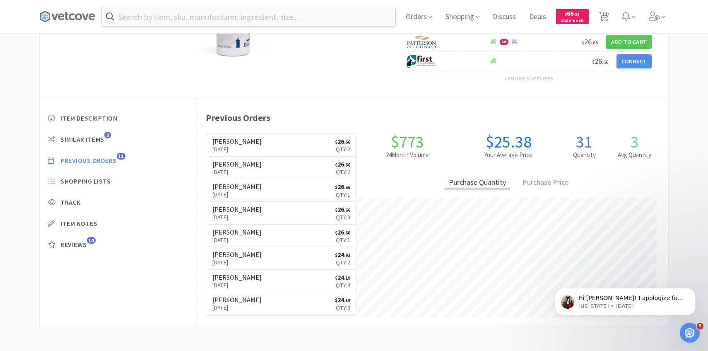
select select "1"
select select "3"
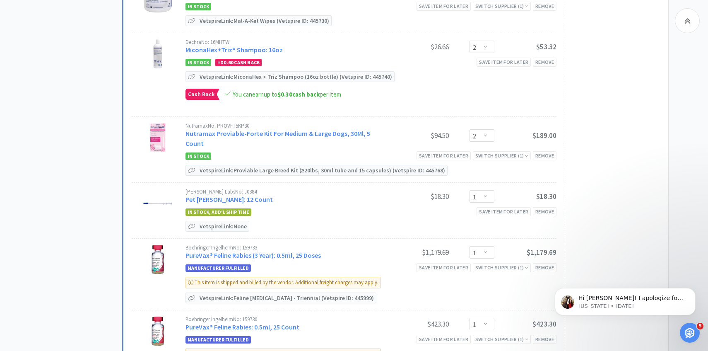
scroll to position [332, 0]
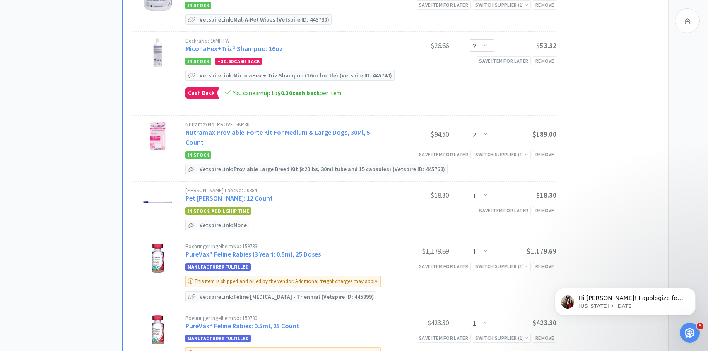
click at [370, 129] on link "Nutramax Proviable-Forte Kit For Medium & Large Dogs, 30Ml, 5 Count" at bounding box center [278, 137] width 185 height 18
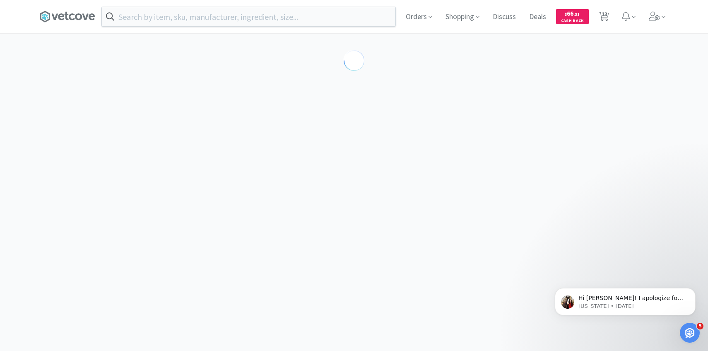
select select "189253"
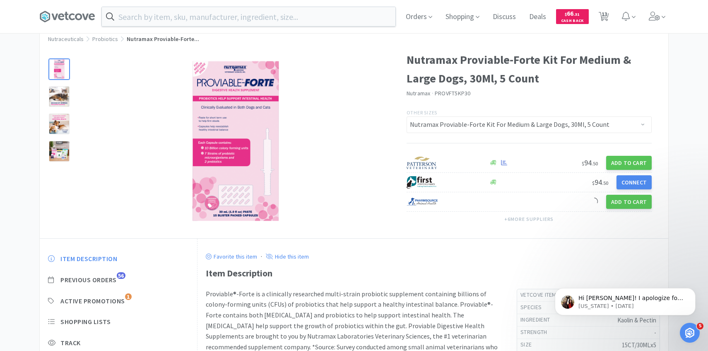
scroll to position [24, 0]
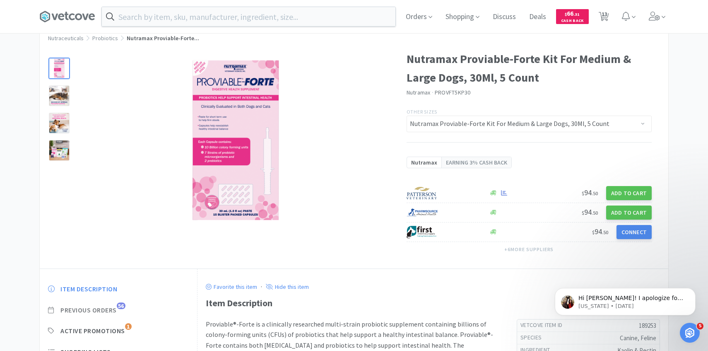
click at [113, 308] on span "Previous Orders" at bounding box center [88, 310] width 56 height 9
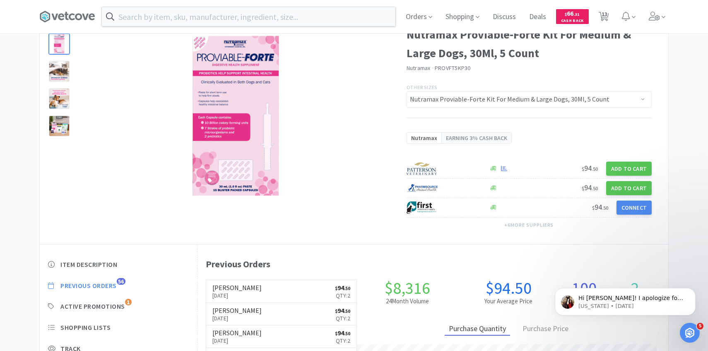
scroll to position [227, 471]
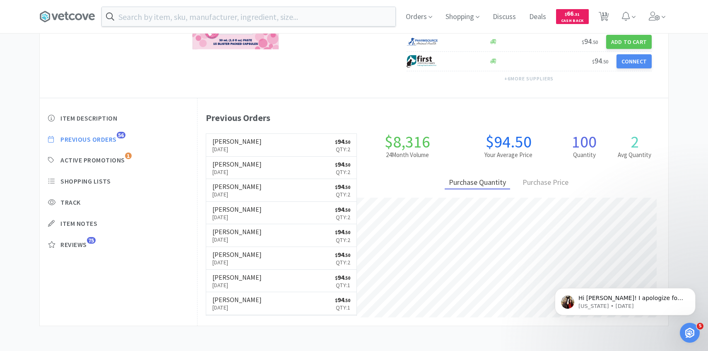
select select "4"
select select "1"
select select "3"
select select "2"
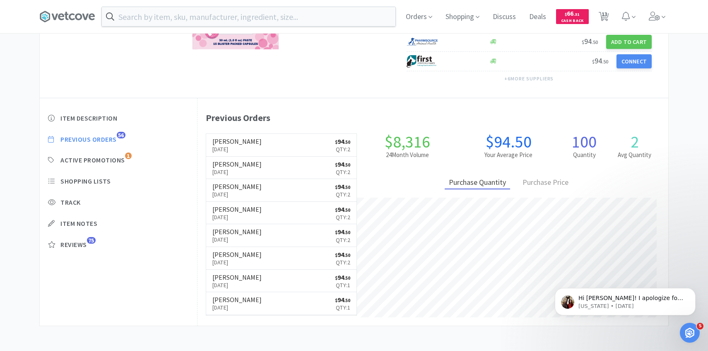
select select "2"
select select "1"
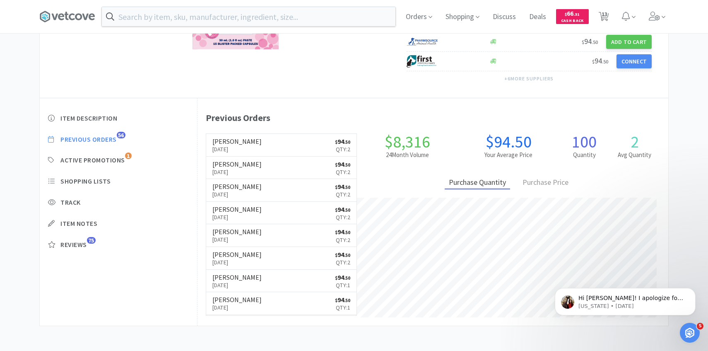
select select "1"
select select "3"
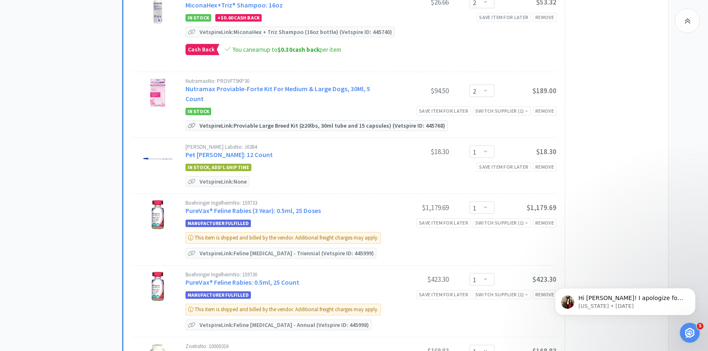
scroll to position [377, 0]
click at [225, 150] on link "Pet Piller: 12 Count" at bounding box center [229, 154] width 87 height 8
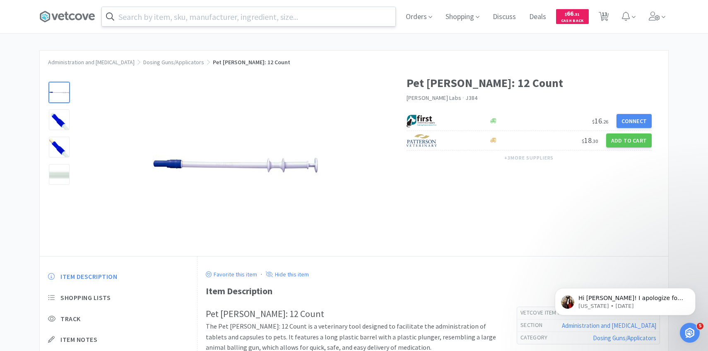
click at [168, 15] on input "text" at bounding box center [249, 16] width 294 height 19
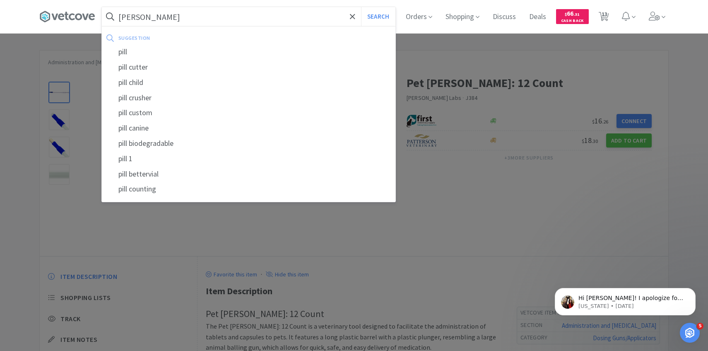
type input "piller"
click at [361, 7] on button "Search" at bounding box center [378, 16] width 34 height 19
select select "4"
select select "1"
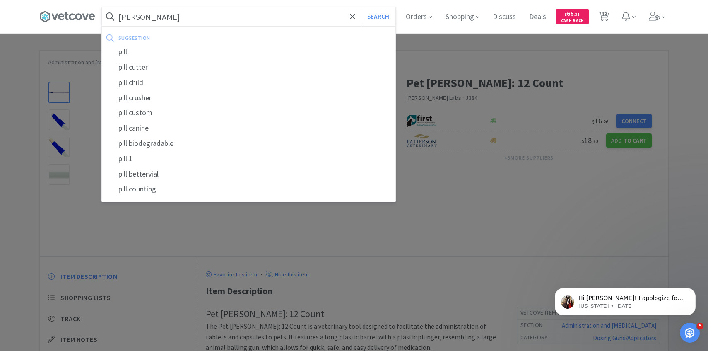
select select "3"
select select "2"
select select "1"
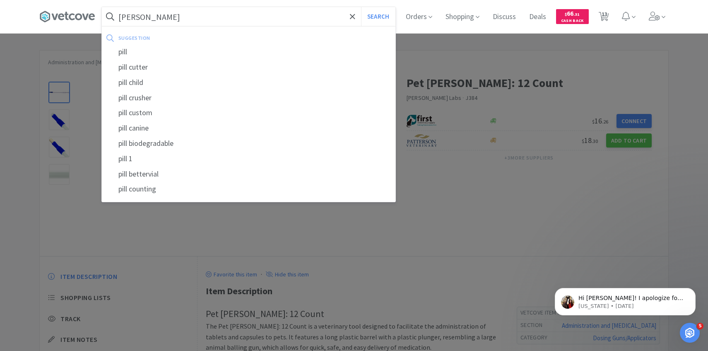
select select "1"
select select "3"
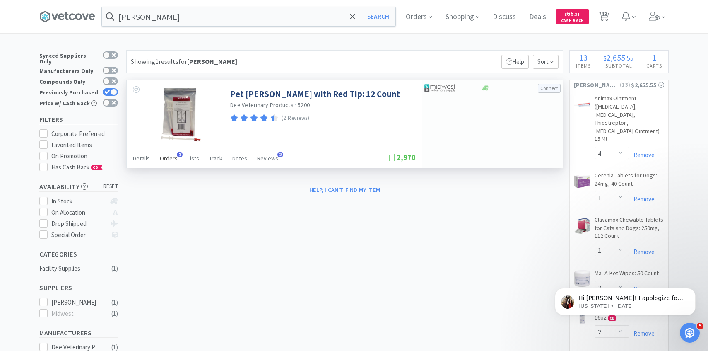
click at [172, 160] on span "Orders" at bounding box center [169, 158] width 18 height 7
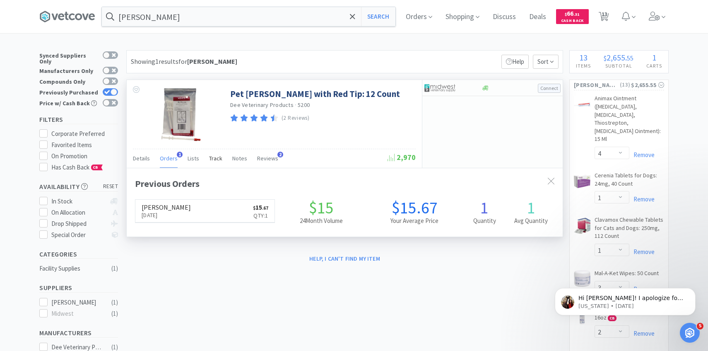
scroll to position [215, 436]
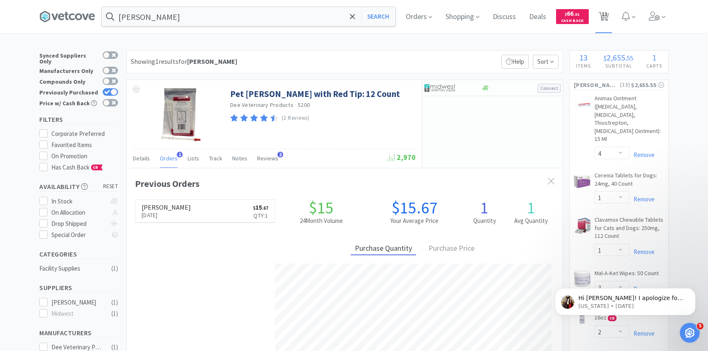
click at [612, 12] on span "13" at bounding box center [604, 16] width 17 height 33
select select "4"
select select "1"
select select "3"
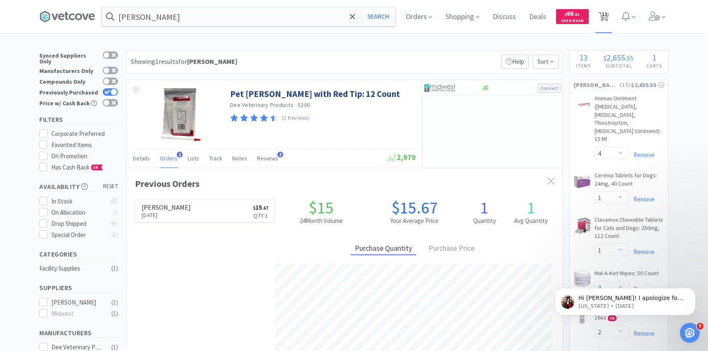
select select "2"
select select "1"
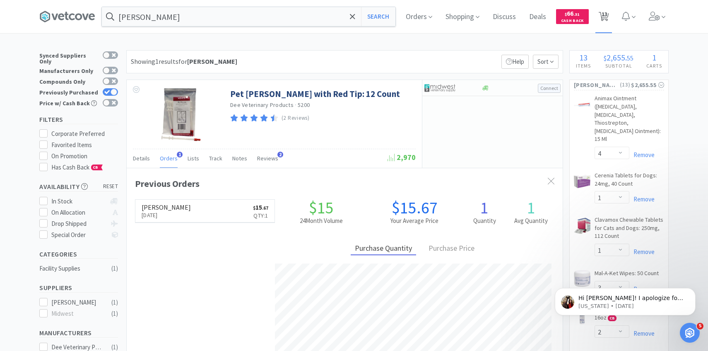
select select "1"
select select "3"
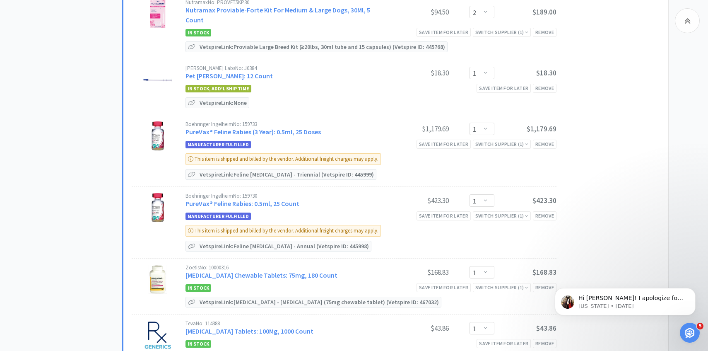
scroll to position [457, 0]
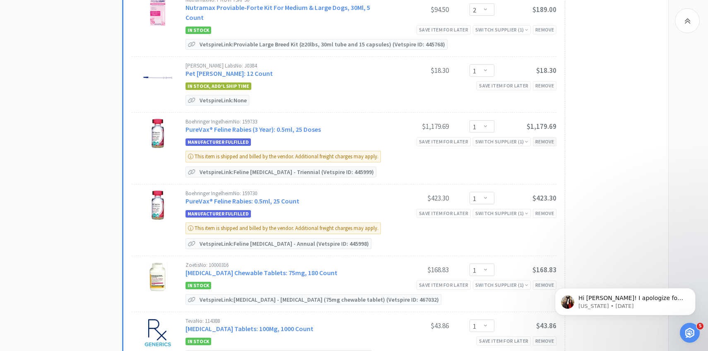
click at [549, 137] on div "Remove" at bounding box center [545, 141] width 24 height 9
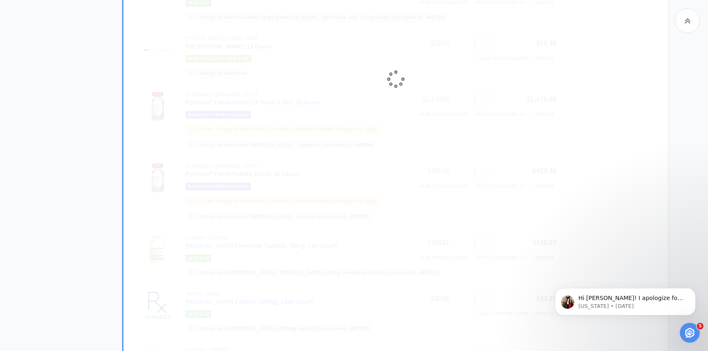
scroll to position [486, 0]
select select "2"
select select "1"
select select "3"
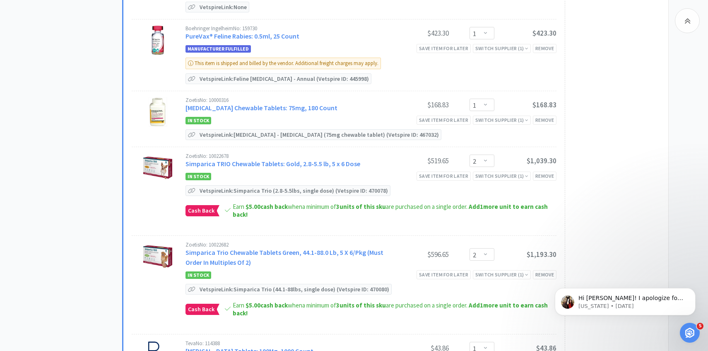
scroll to position [558, 0]
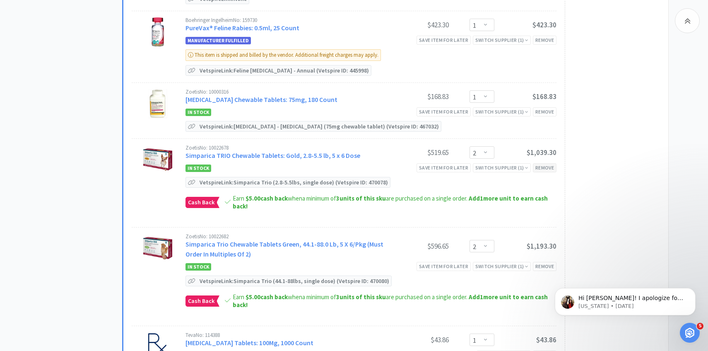
click at [555, 163] on div "Remove" at bounding box center [545, 167] width 24 height 9
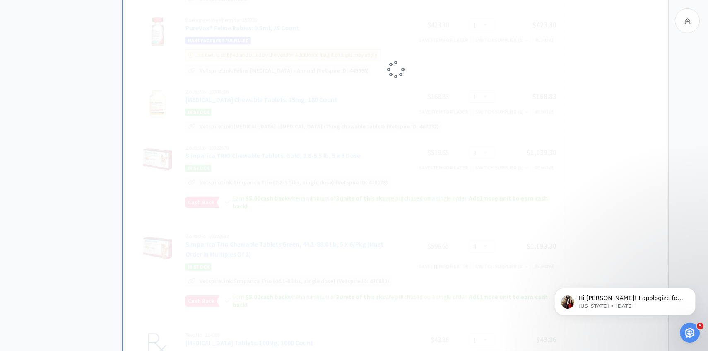
select select "3"
select select "1"
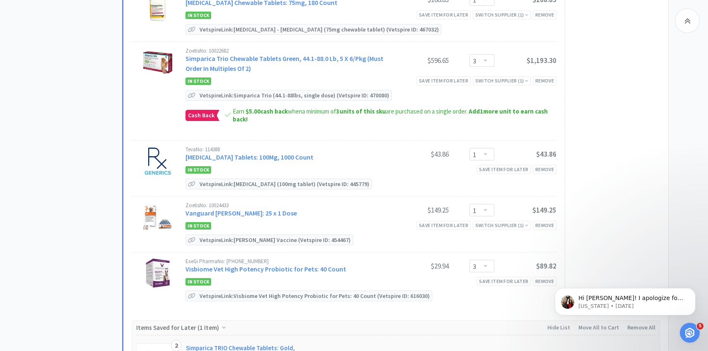
scroll to position [663, 0]
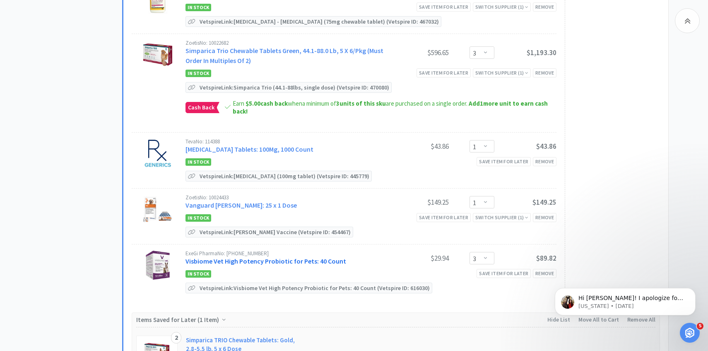
click at [248, 257] on link "Visbiome Vet High Potency Probiotic for Pets: 40 Count" at bounding box center [266, 261] width 161 height 8
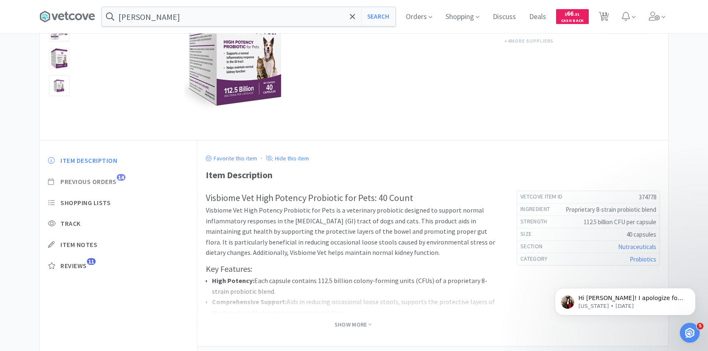
click at [111, 181] on span "Previous Orders" at bounding box center [88, 181] width 56 height 9
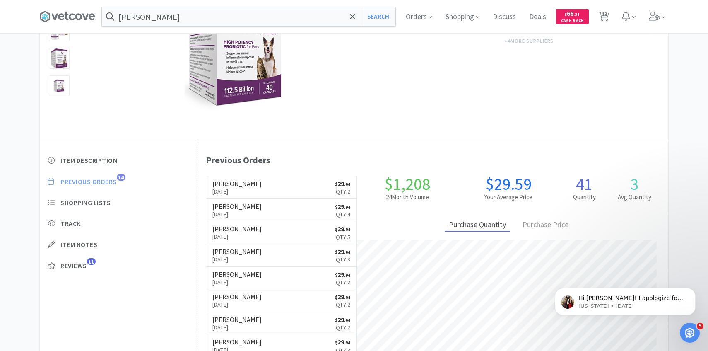
scroll to position [227, 471]
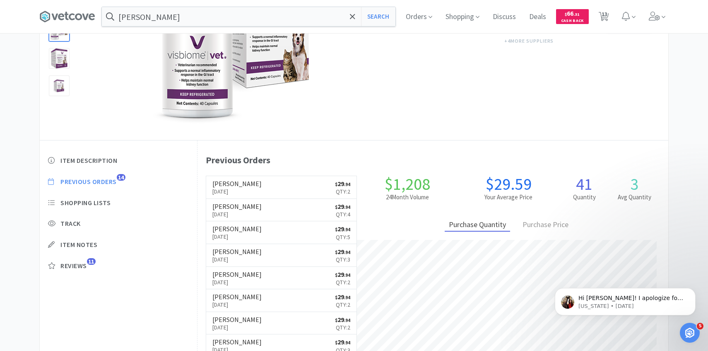
select select "4"
select select "1"
select select "3"
select select "2"
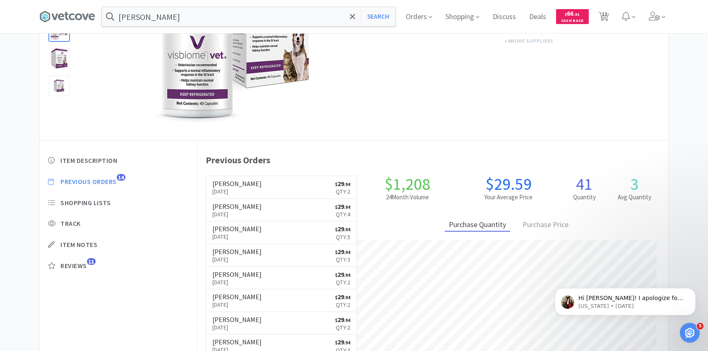
select select "2"
select select "1"
select select "2"
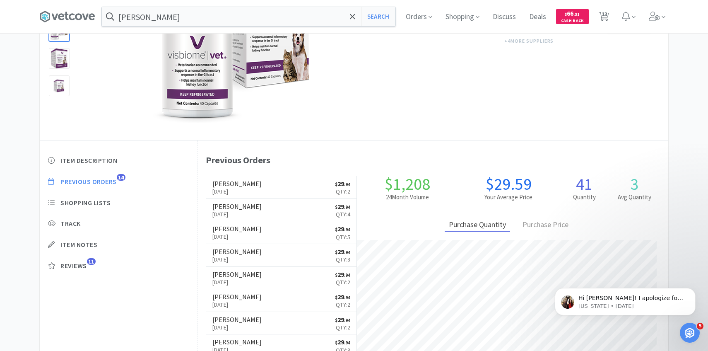
select select "1"
select select "3"
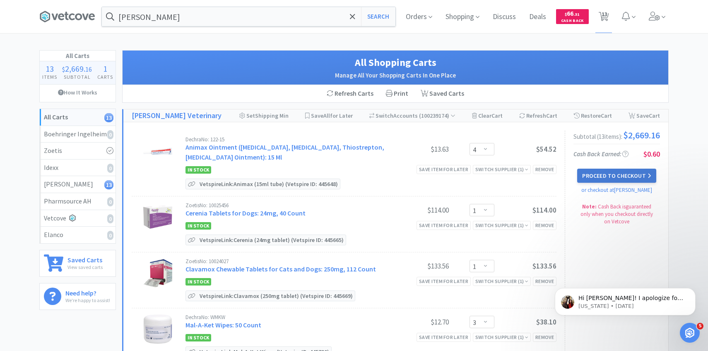
click at [599, 179] on button "Proceed to Checkout" at bounding box center [617, 176] width 79 height 14
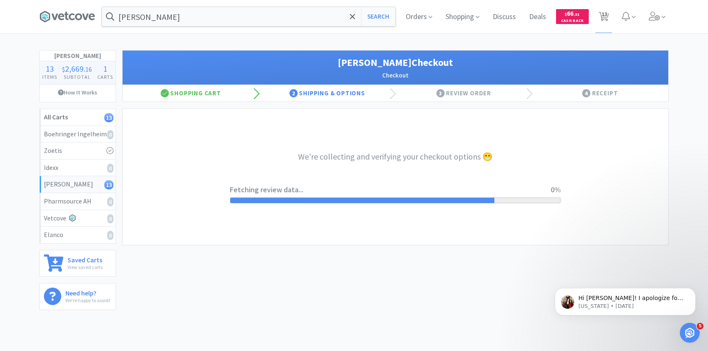
select select "1"
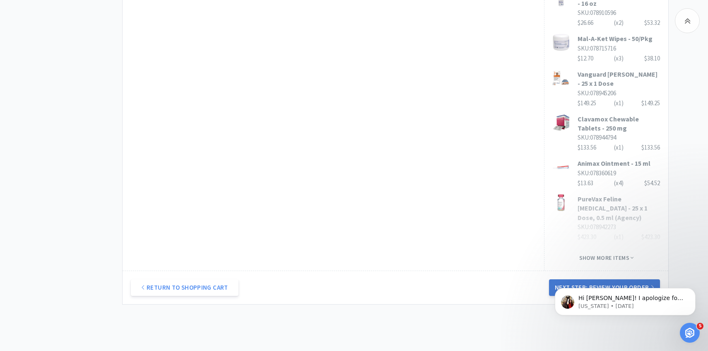
click at [599, 279] on button "Next Step: Review Your Order" at bounding box center [604, 287] width 111 height 17
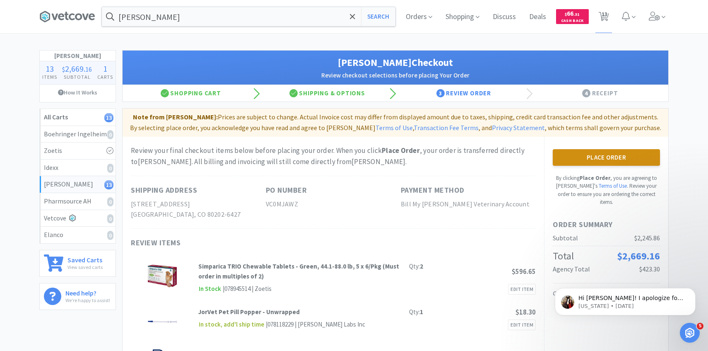
click at [607, 150] on button "Place Order" at bounding box center [606, 157] width 107 height 17
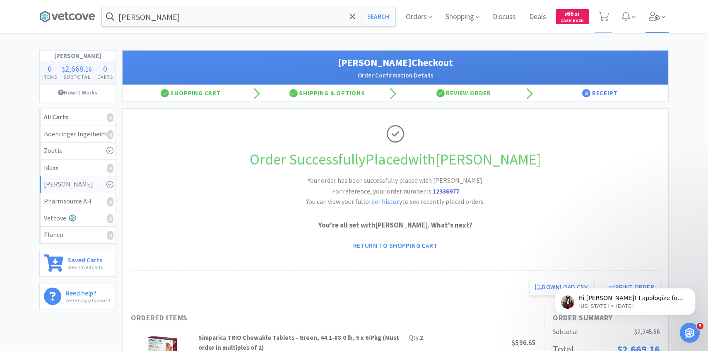
click at [667, 22] on span at bounding box center [658, 16] width 24 height 33
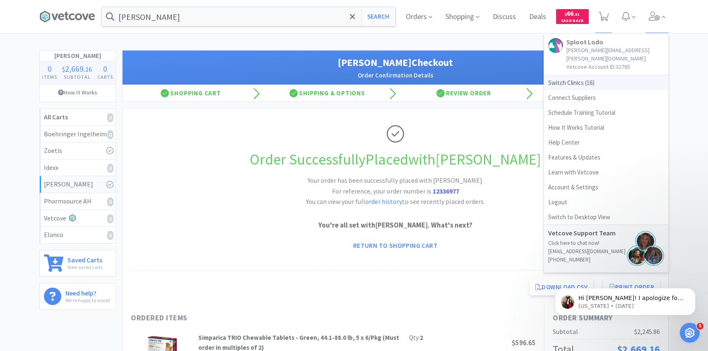
click at [612, 78] on span "Switch Clinics ( 16 )" at bounding box center [606, 82] width 124 height 15
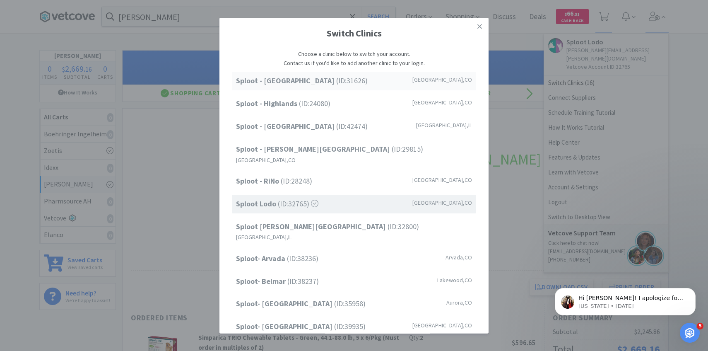
click at [342, 89] on div "Sploot - Cherry Creek (ID: 31626 ) Denver , CO" at bounding box center [354, 81] width 244 height 19
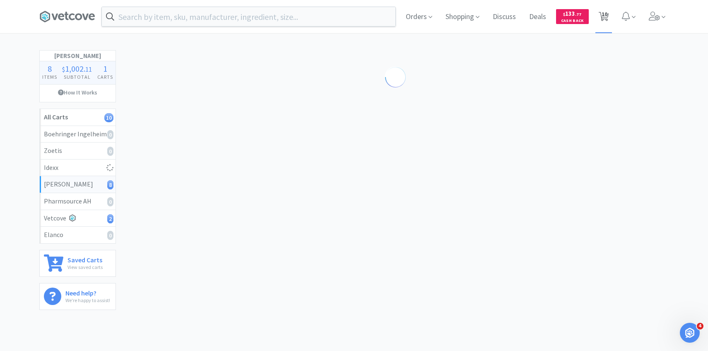
click at [601, 17] on icon at bounding box center [604, 16] width 10 height 9
select select "1"
select select "3"
select select "1"
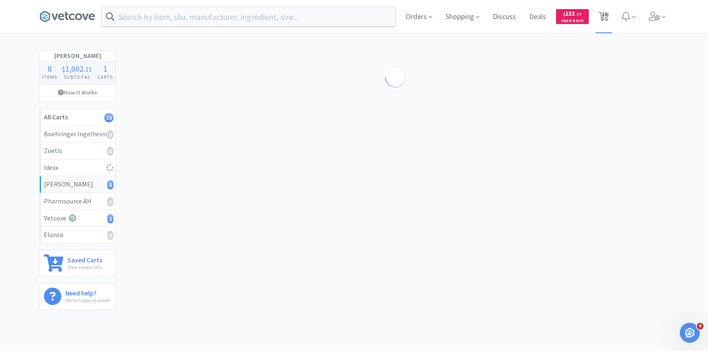
select select "1"
select select "5"
select select "4"
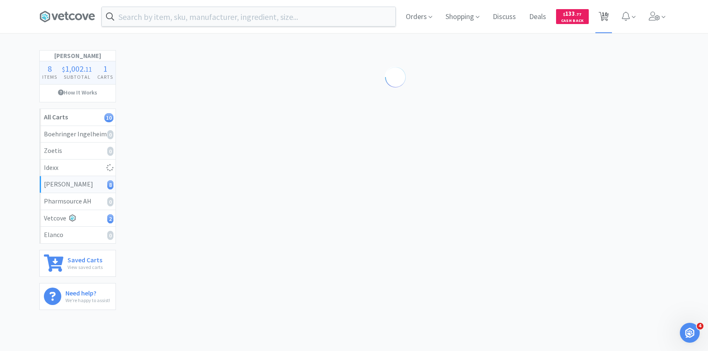
select select "1"
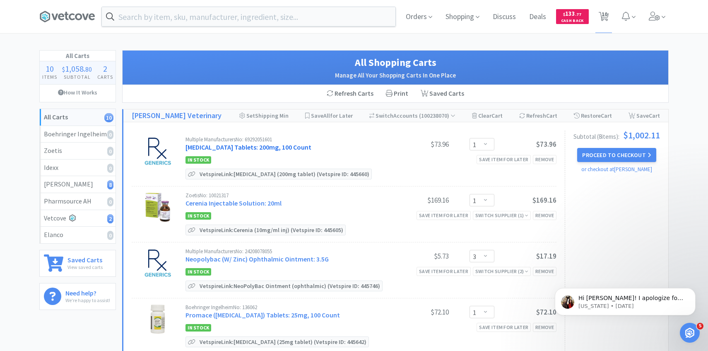
click at [312, 146] on link "[MEDICAL_DATA] Tablets: 200mg, 100 Count" at bounding box center [249, 147] width 126 height 8
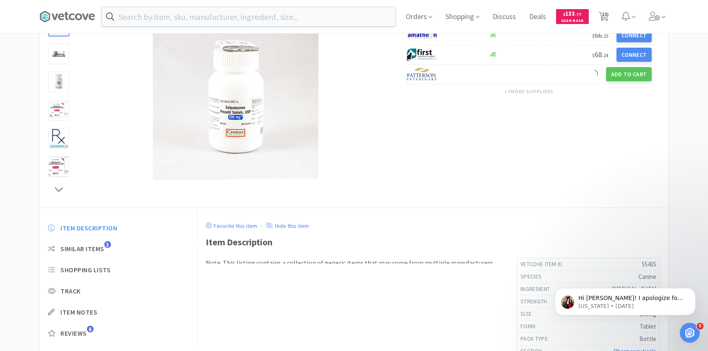
scroll to position [135, 0]
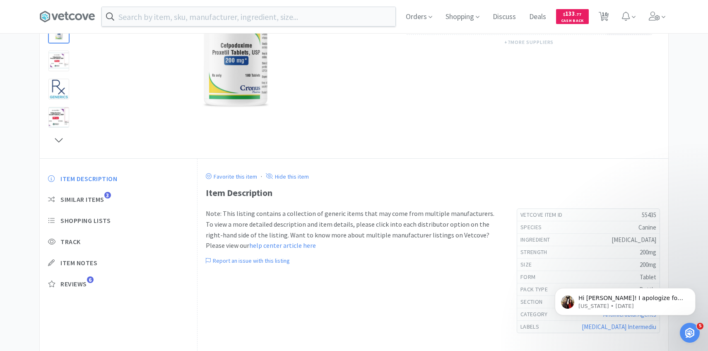
select select "1"
select select "3"
select select "1"
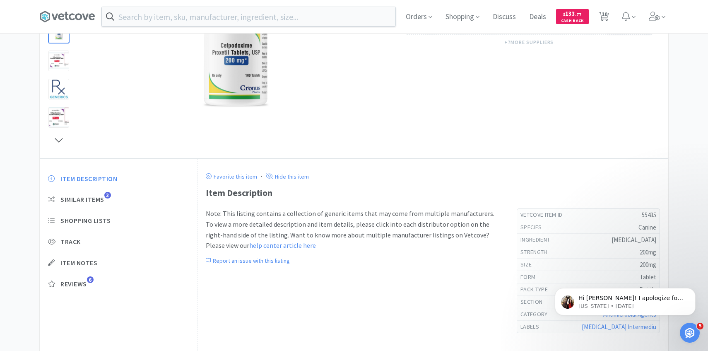
select select "1"
select select "5"
select select "4"
select select "1"
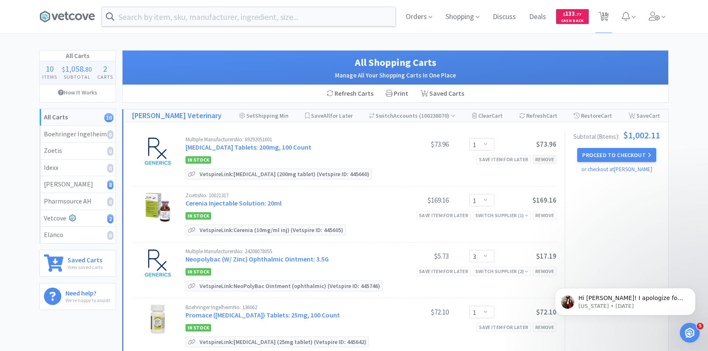
click at [541, 161] on div "Remove" at bounding box center [545, 159] width 24 height 9
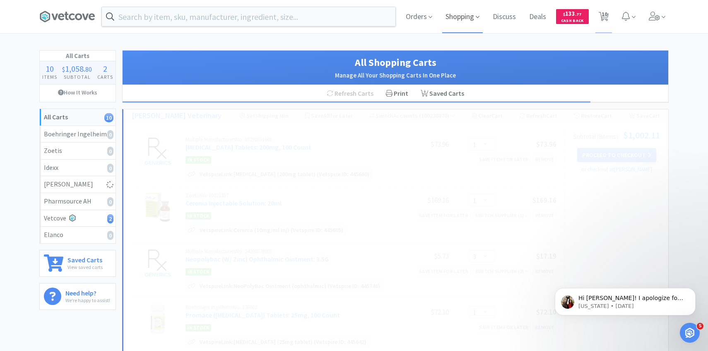
select select "3"
select select "1"
select select "5"
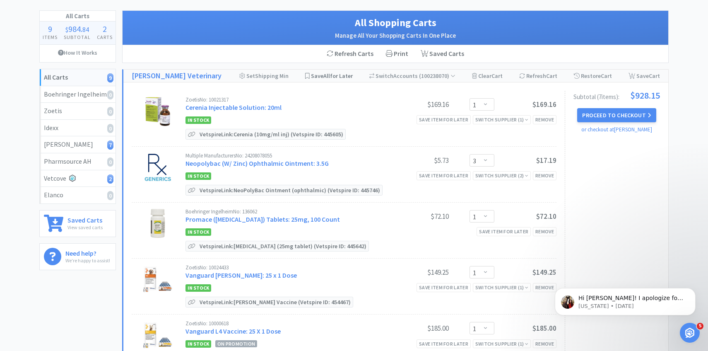
scroll to position [44, 0]
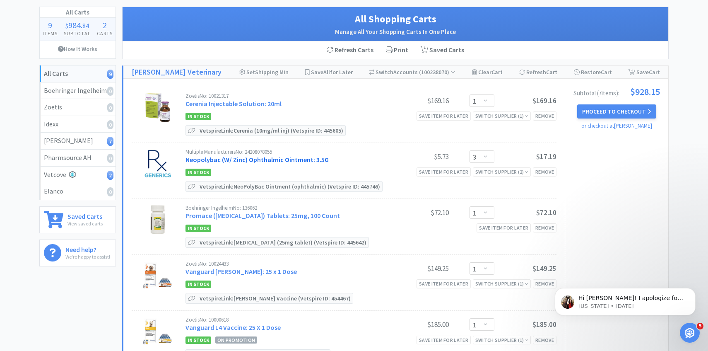
click at [293, 155] on link "Neopolybac (W/ Zinc) Ophthalmic Ointment: 3.5G" at bounding box center [257, 159] width 143 height 8
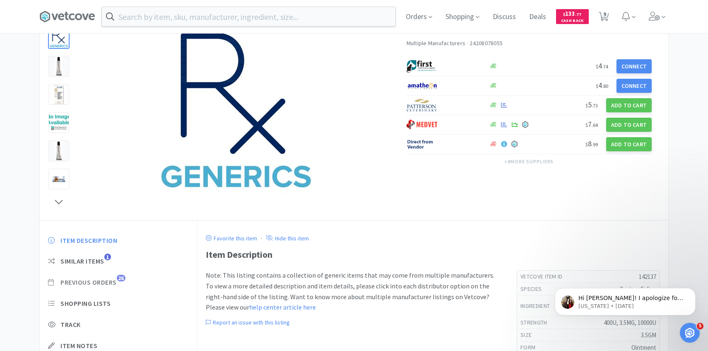
click at [112, 284] on span "Previous Orders" at bounding box center [88, 282] width 56 height 9
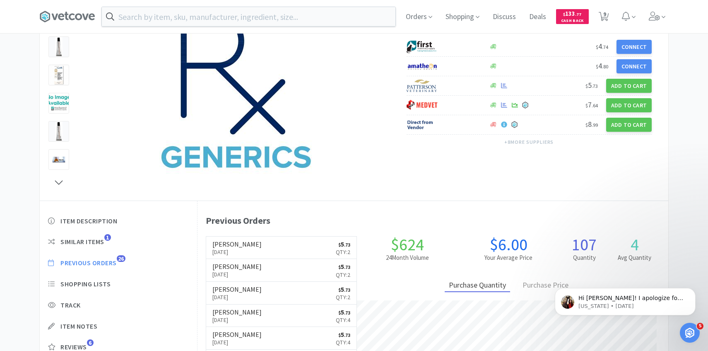
scroll to position [227, 471]
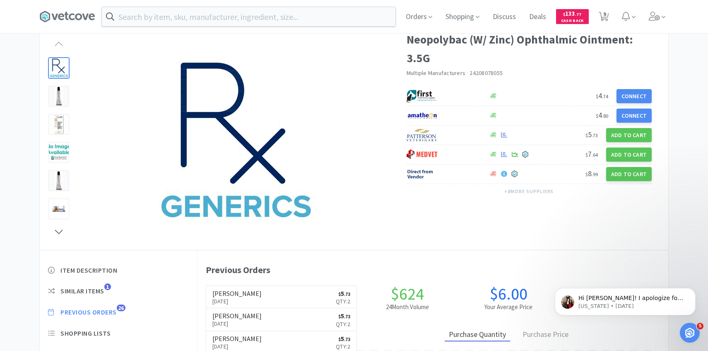
select select "1"
select select "3"
select select "1"
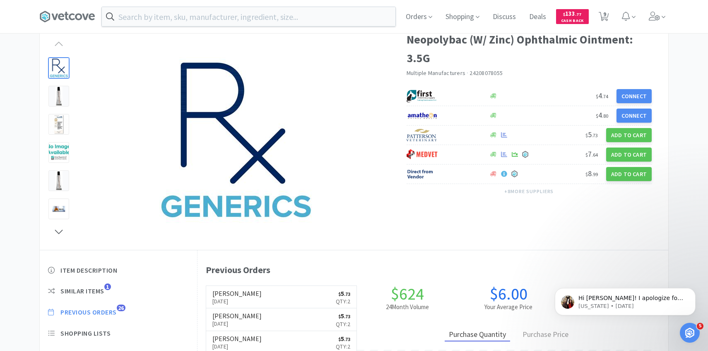
select select "1"
select select "5"
select select "4"
select select "1"
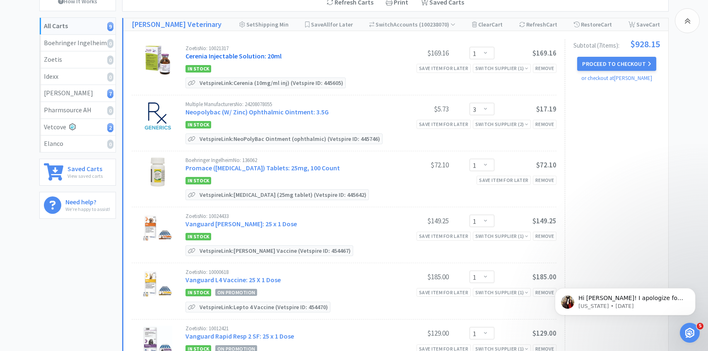
scroll to position [92, 0]
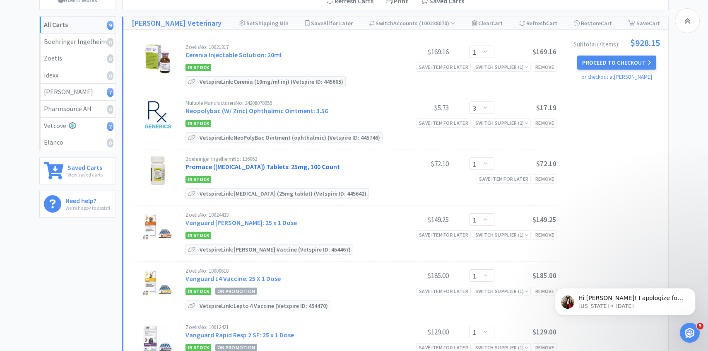
click at [317, 165] on link "Promace ([MEDICAL_DATA]) Tablets: 25mg, 100 Count" at bounding box center [263, 166] width 155 height 8
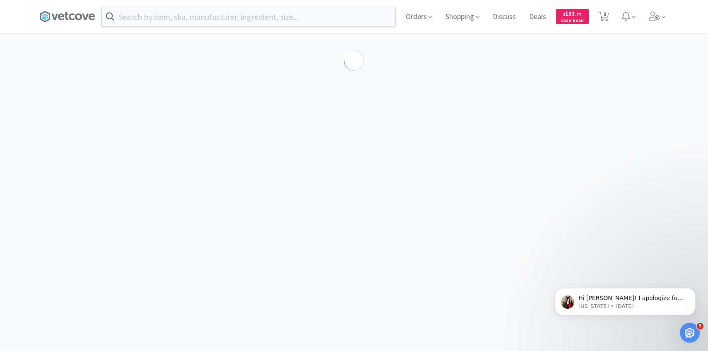
select select "197200"
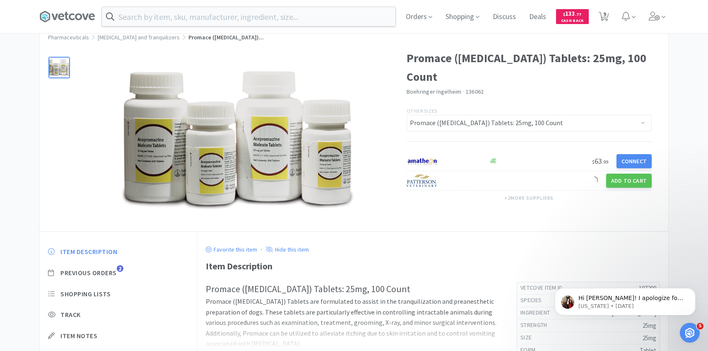
scroll to position [75, 0]
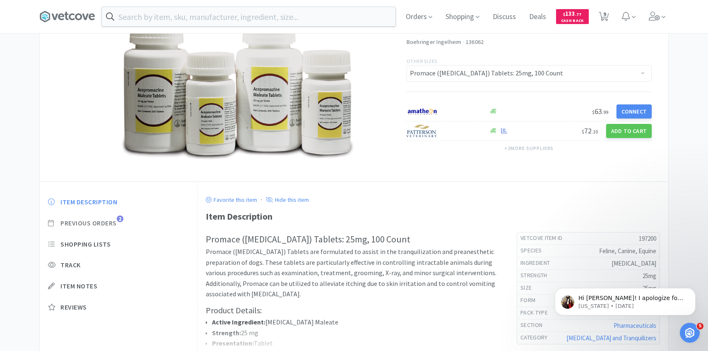
click at [113, 223] on span "Previous Orders" at bounding box center [88, 223] width 56 height 9
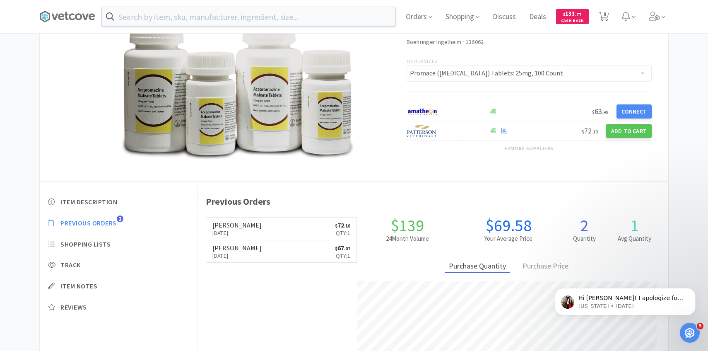
scroll to position [227, 471]
select select "1"
select select "3"
select select "1"
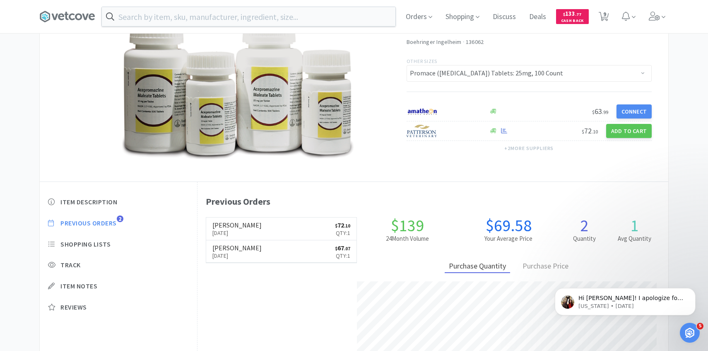
select select "1"
select select "5"
select select "4"
select select "1"
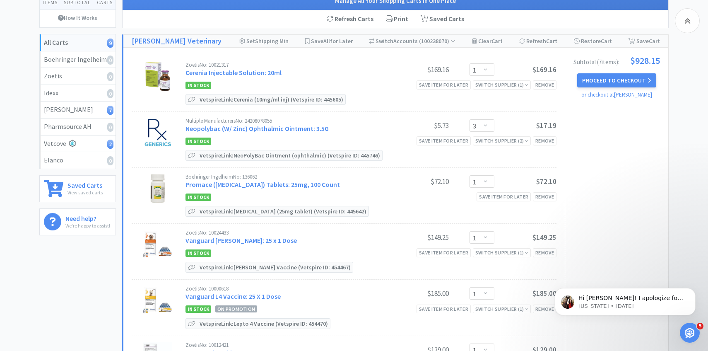
scroll to position [92, 0]
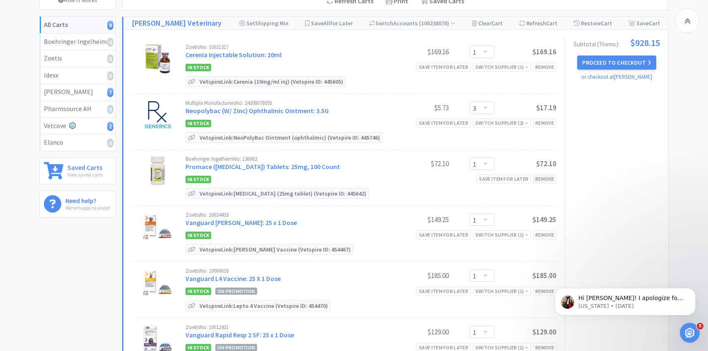
click at [547, 175] on div "Remove" at bounding box center [545, 178] width 24 height 9
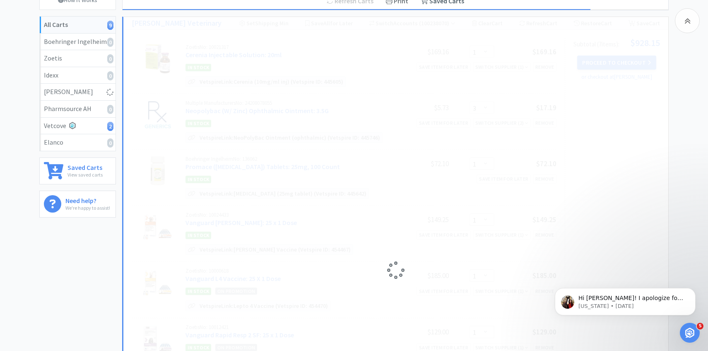
select select "5"
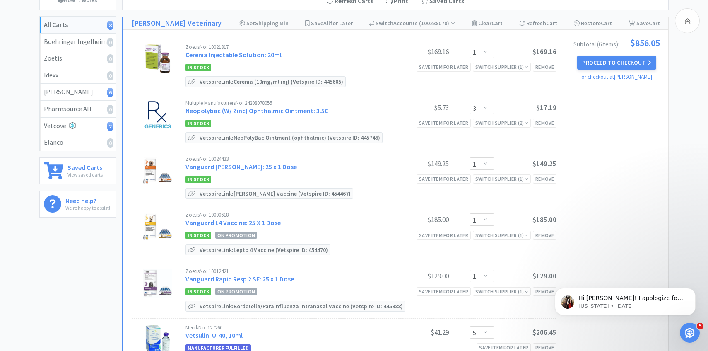
click at [234, 164] on link "Vanguard [PERSON_NAME]: 25 x 1 Dose" at bounding box center [241, 166] width 111 height 8
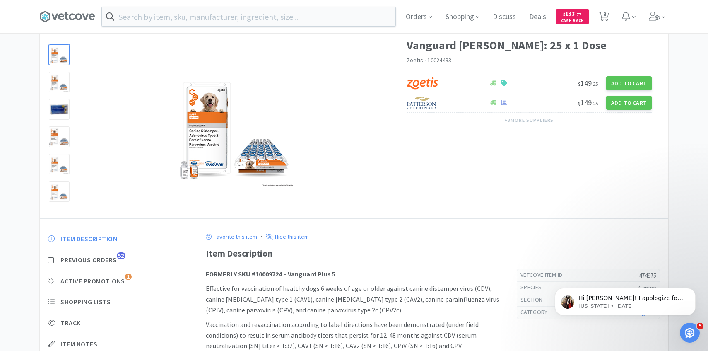
scroll to position [73, 0]
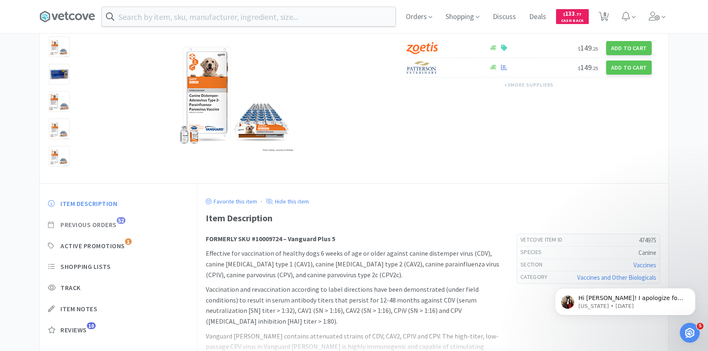
click at [110, 228] on span "Previous Orders" at bounding box center [88, 224] width 56 height 9
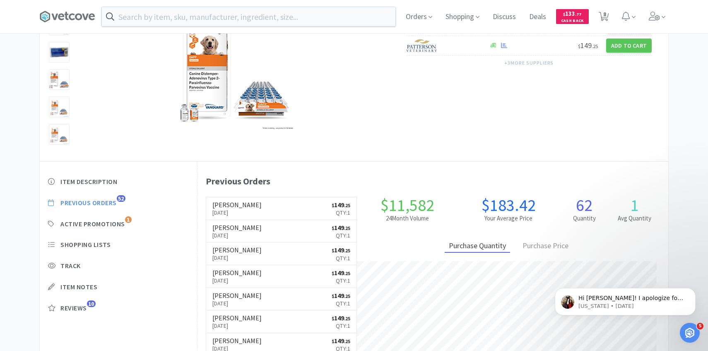
scroll to position [99, 0]
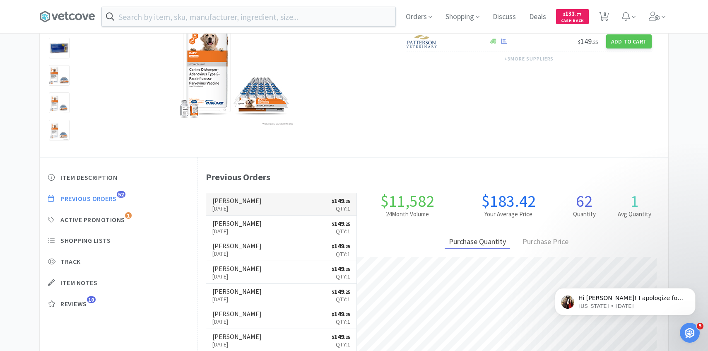
click at [252, 202] on link "[PERSON_NAME] [DATE] $ 149 . 25 Qty: 1" at bounding box center [281, 204] width 151 height 23
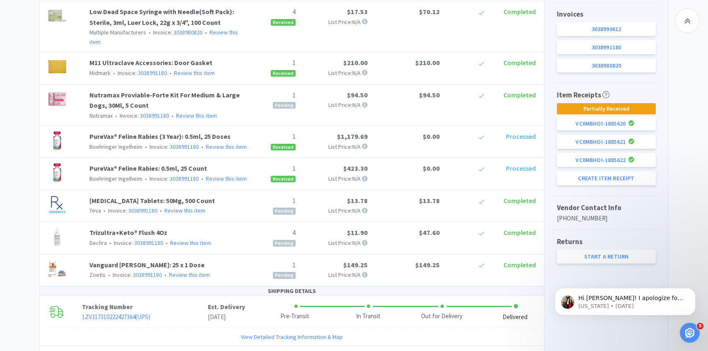
scroll to position [99, 0]
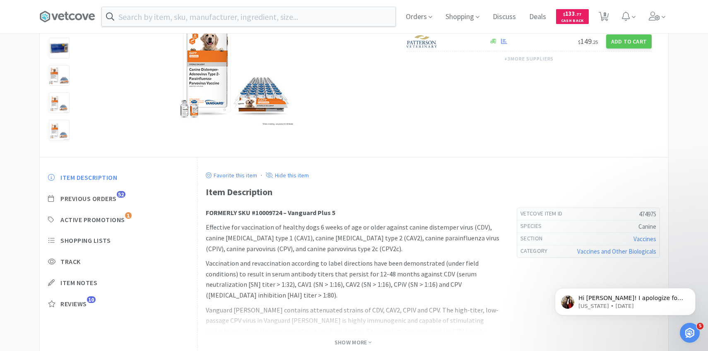
select select "1"
select select "3"
select select "1"
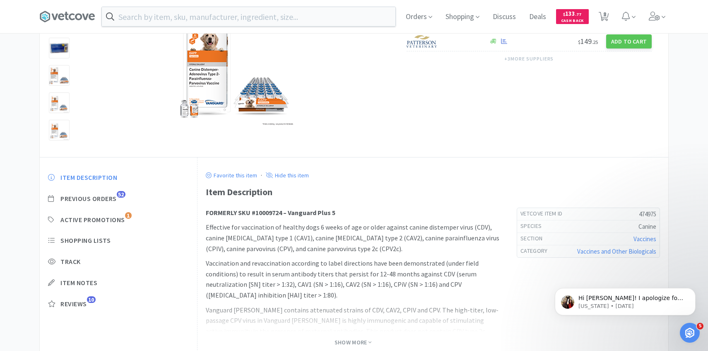
select select "5"
select select "4"
select select "1"
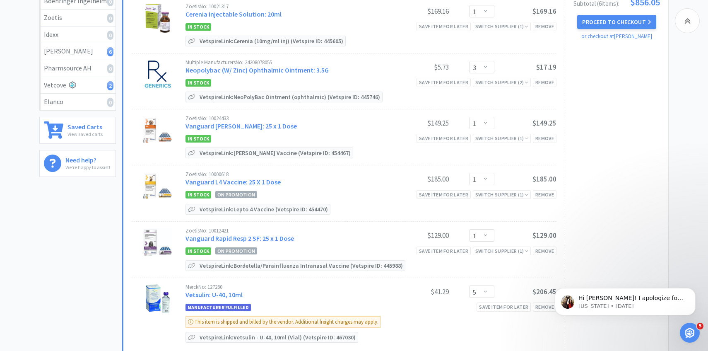
scroll to position [138, 0]
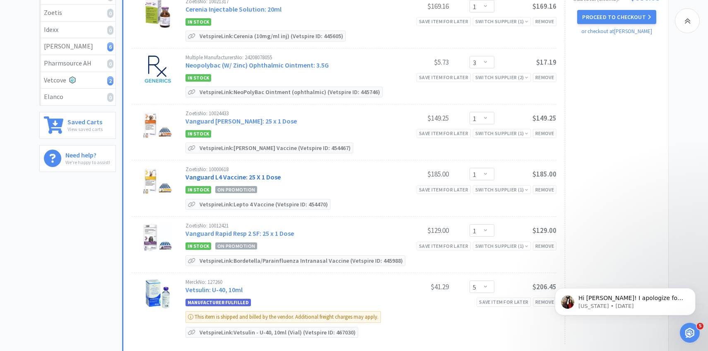
click at [261, 176] on link "Vanguard L4 Vaccine: 25 X 1 Dose" at bounding box center [233, 177] width 95 height 8
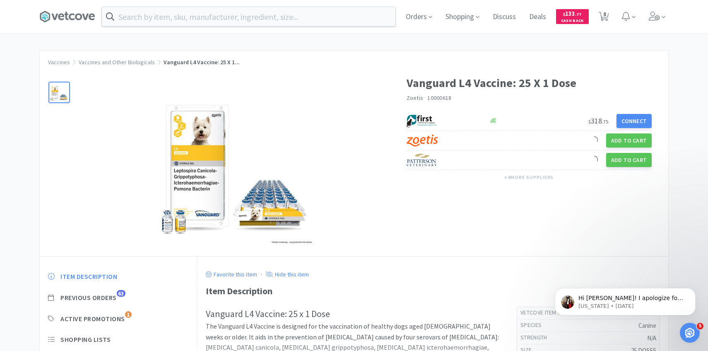
scroll to position [63, 0]
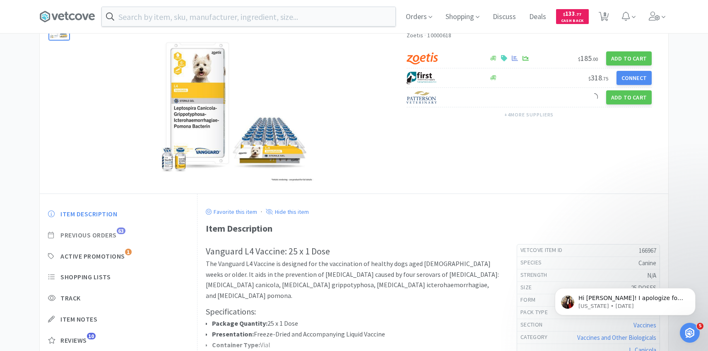
click at [118, 230] on span "63" at bounding box center [121, 230] width 9 height 7
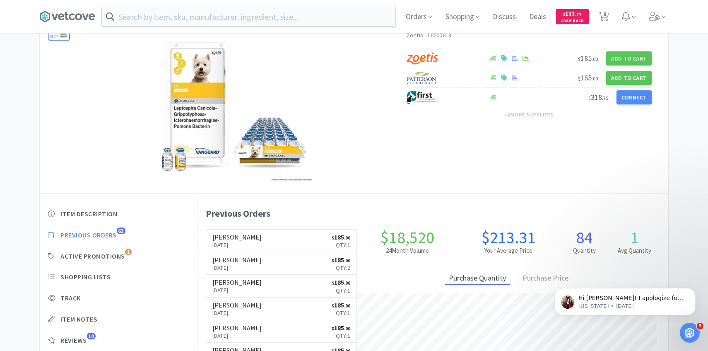
scroll to position [227, 471]
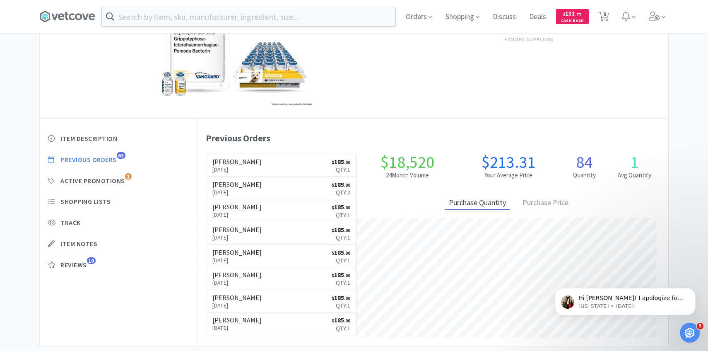
select select "1"
select select "3"
select select "1"
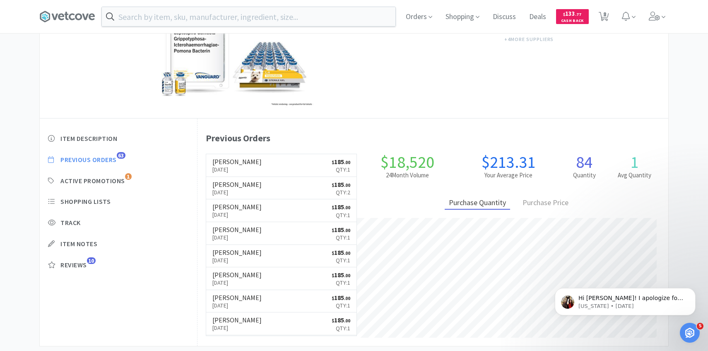
select select "5"
select select "4"
select select "1"
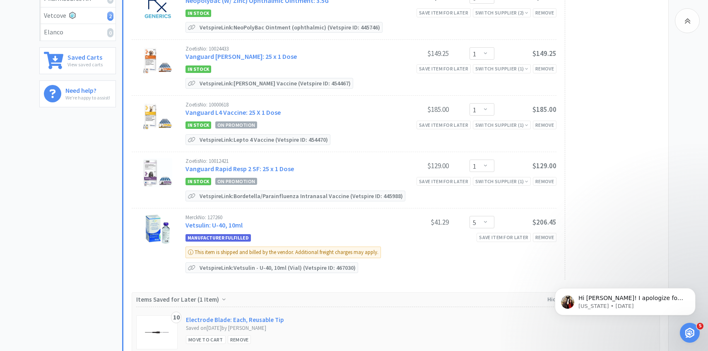
scroll to position [203, 0]
click at [239, 223] on link "Vetsulin: U-40, 10ml" at bounding box center [214, 224] width 57 height 8
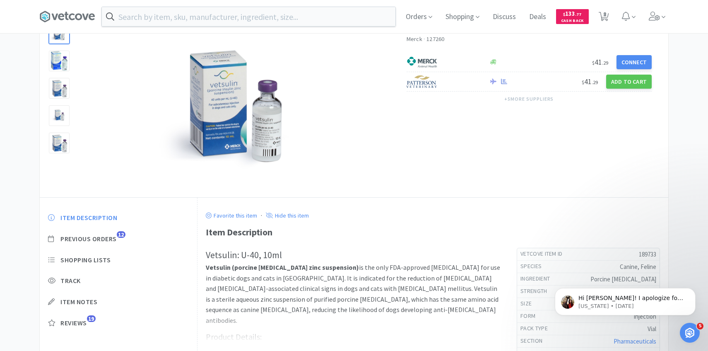
scroll to position [66, 0]
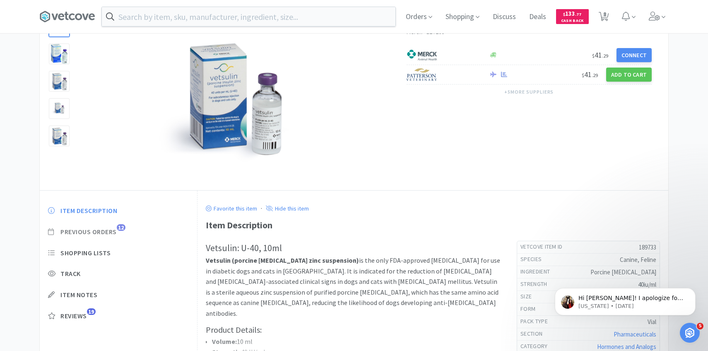
click at [114, 229] on span "Previous Orders" at bounding box center [88, 231] width 56 height 9
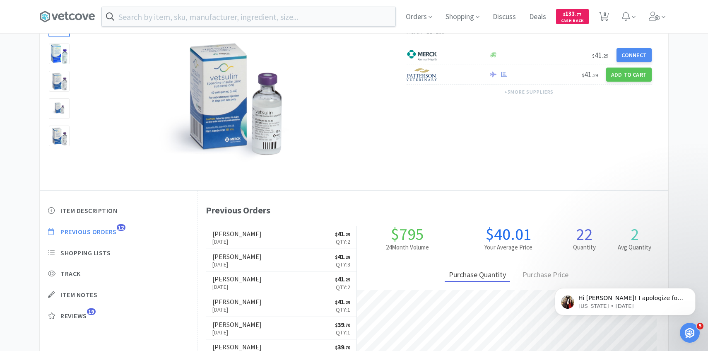
scroll to position [227, 471]
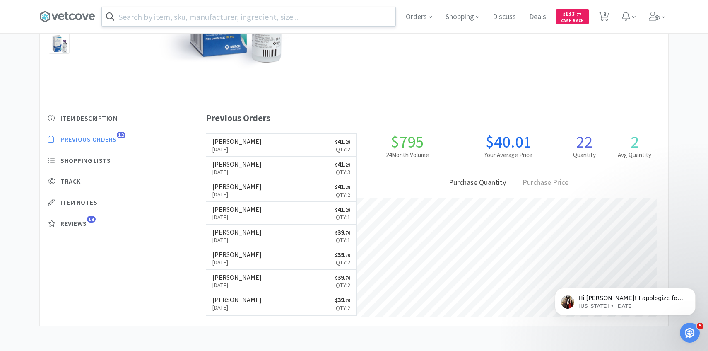
select select "1"
select select "3"
select select "1"
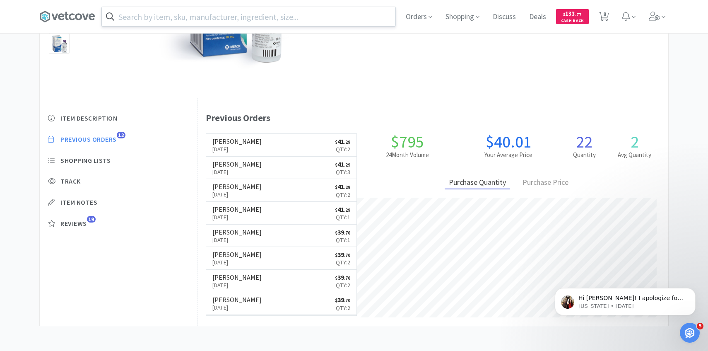
select select "5"
select select "4"
select select "1"
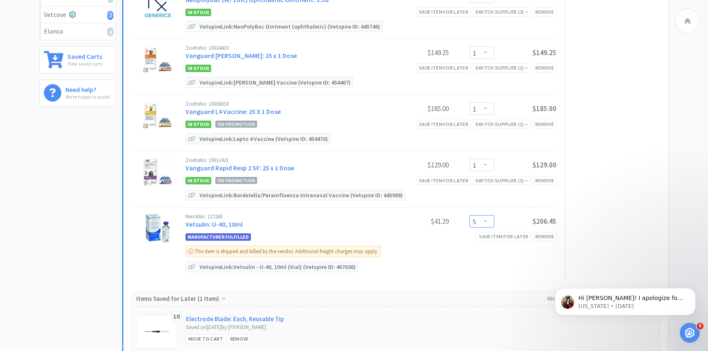
click at [489, 222] on select "Enter Quantity 2 3 4 5 6 7 8 9 10 11 12 13 14 15 16 17 18 19 20 21 Enter Quanti…" at bounding box center [482, 221] width 25 height 12
click at [470, 215] on select "Enter Quantity 2 3 4 5 6 7 8 9 10 11 12 13 14 15 16 17 18 19 20 21 Enter Quanti…" at bounding box center [482, 221] width 25 height 12
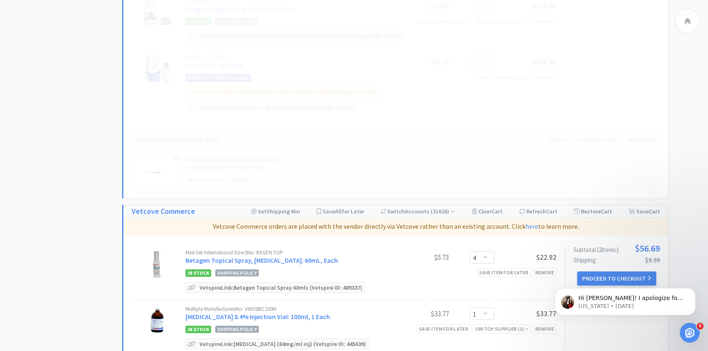
select select "4"
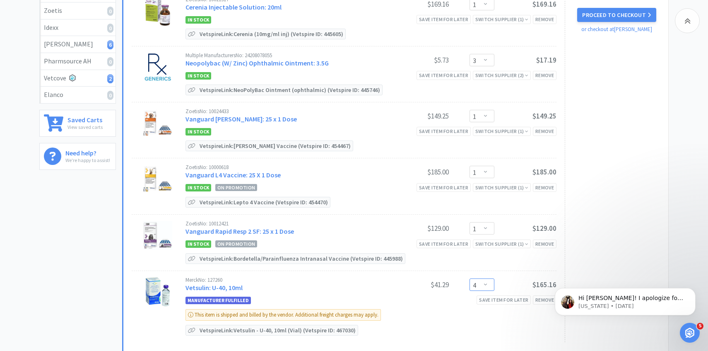
scroll to position [0, 0]
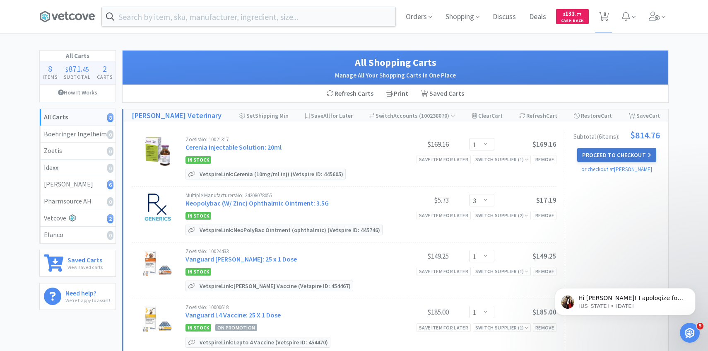
click at [612, 157] on button "Proceed to Checkout" at bounding box center [617, 155] width 79 height 14
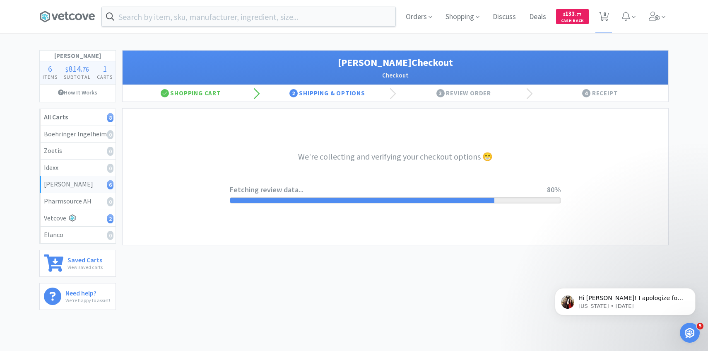
select select "1"
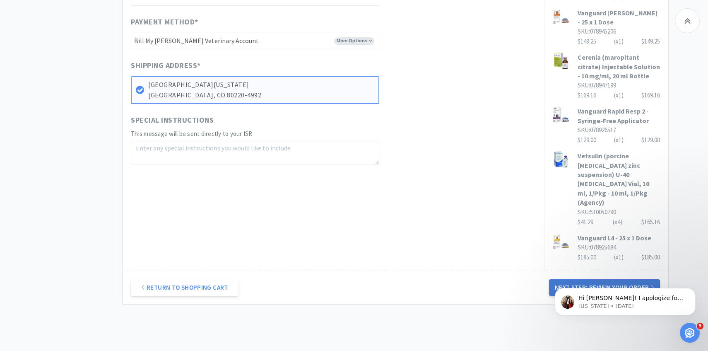
click at [569, 279] on button "Next Step: Review Your Order" at bounding box center [604, 287] width 111 height 17
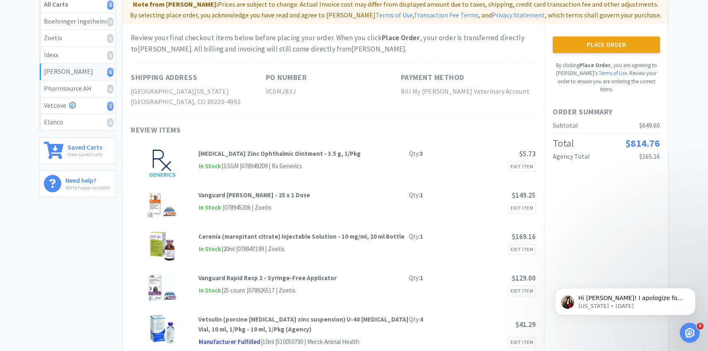
scroll to position [16, 0]
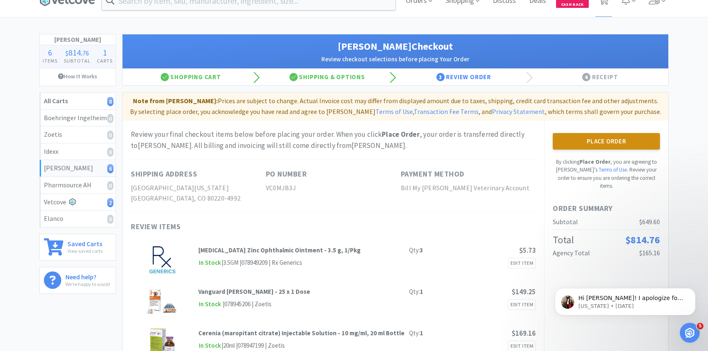
click at [584, 141] on button "Place Order" at bounding box center [606, 141] width 107 height 17
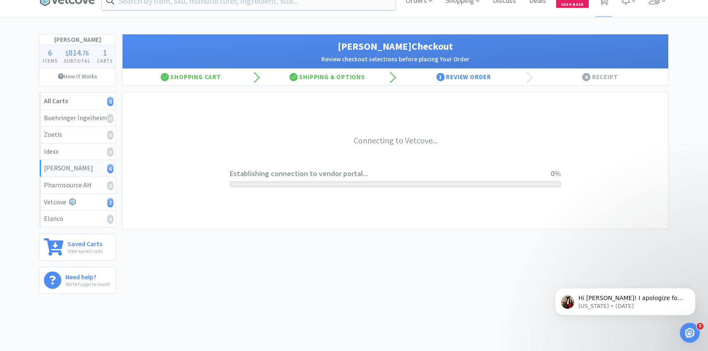
scroll to position [0, 0]
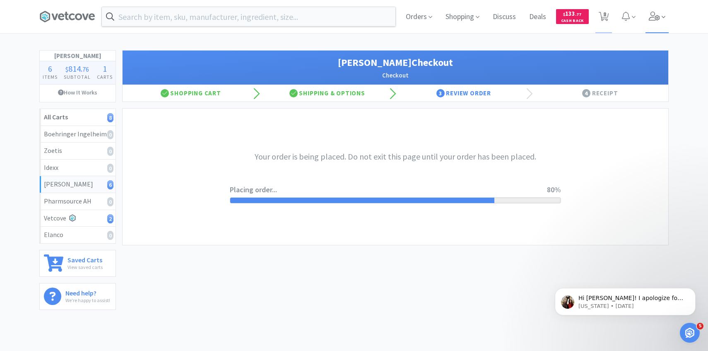
click at [652, 21] on span at bounding box center [658, 16] width 24 height 33
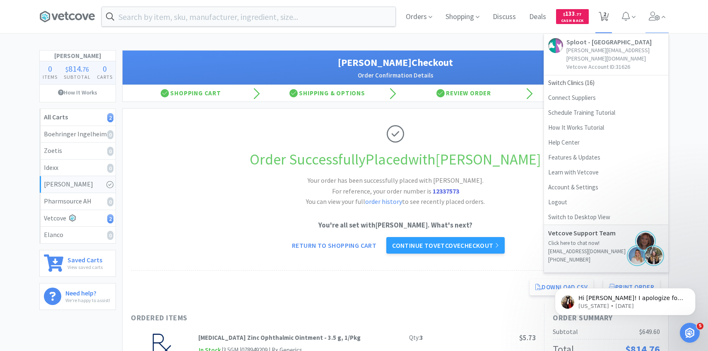
click at [609, 11] on span "2" at bounding box center [604, 16] width 17 height 33
select select "4"
select select "1"
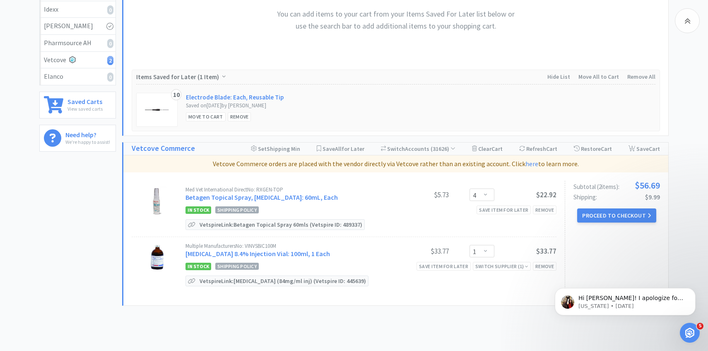
scroll to position [159, 0]
click at [322, 255] on link "[MEDICAL_DATA] 8.4% Injection Vial: 100ml, 1 Each" at bounding box center [258, 253] width 145 height 8
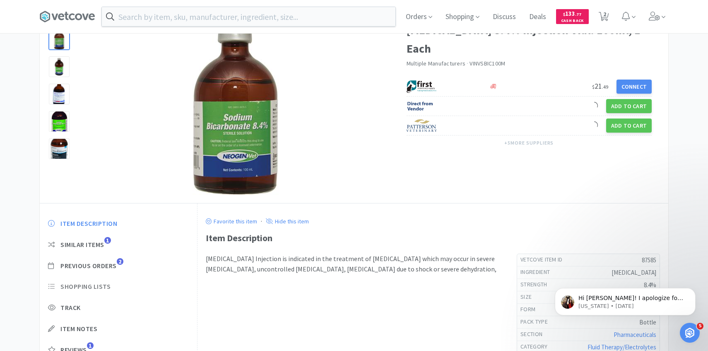
scroll to position [84, 0]
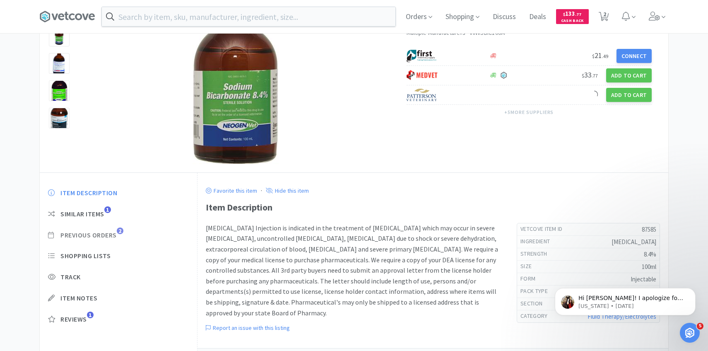
click at [119, 233] on span "2" at bounding box center [120, 230] width 7 height 7
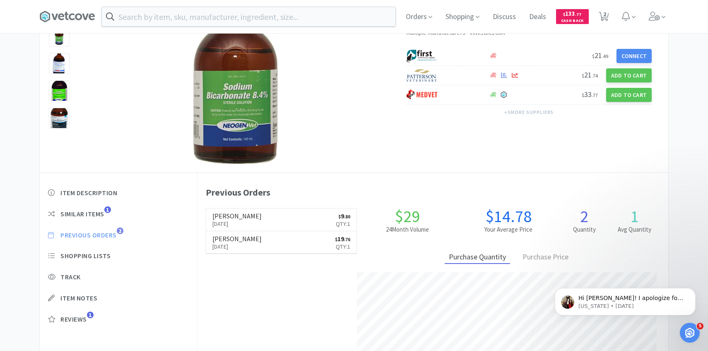
scroll to position [227, 471]
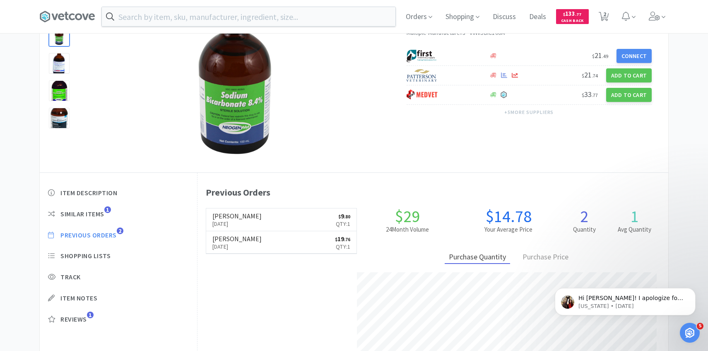
scroll to position [159, 0]
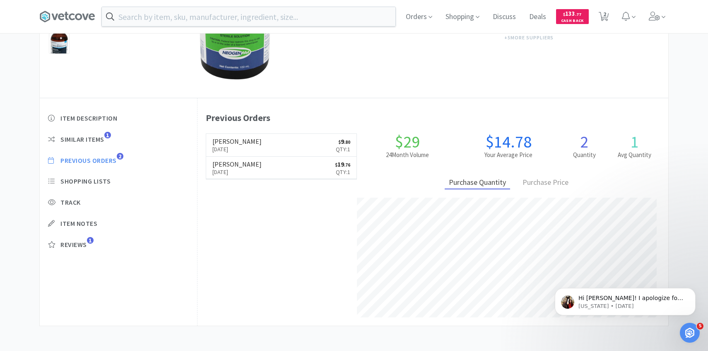
select select "4"
select select "1"
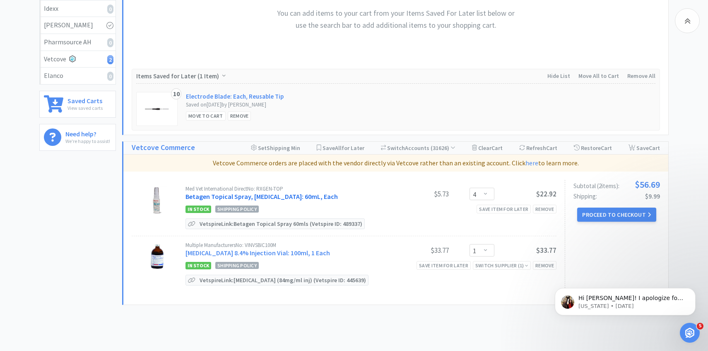
click at [331, 197] on link "Betagen Topical Spray, [MEDICAL_DATA]: 60mL, Each" at bounding box center [262, 196] width 152 height 8
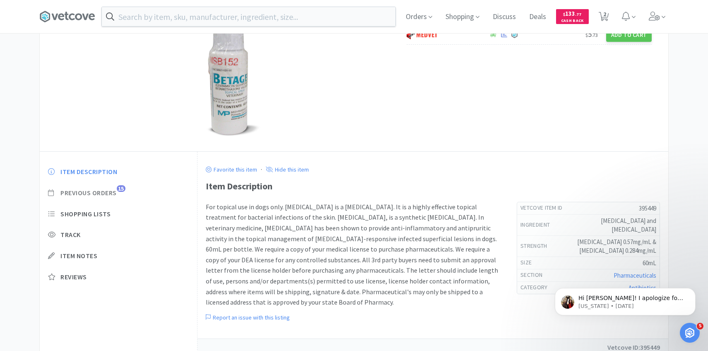
click at [105, 190] on span "Previous Orders" at bounding box center [88, 193] width 56 height 9
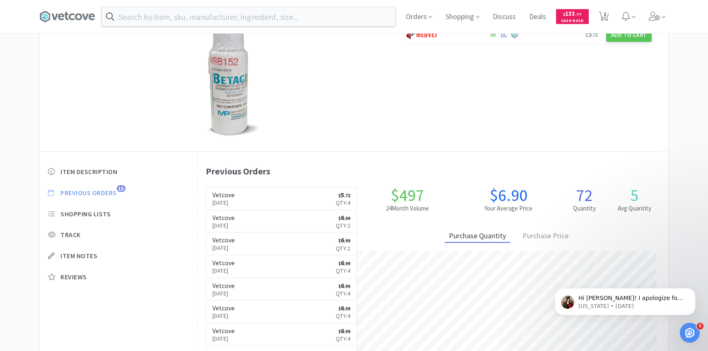
scroll to position [227, 471]
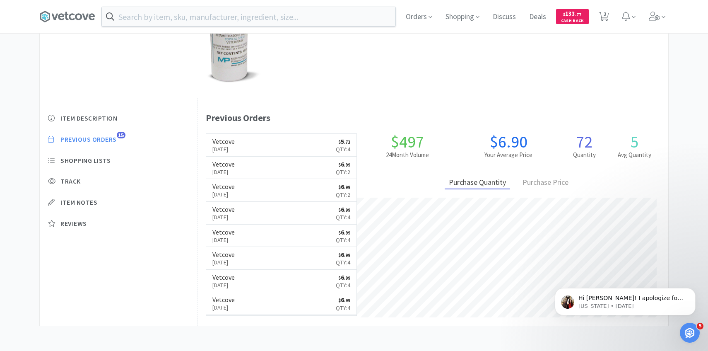
select select "4"
select select "1"
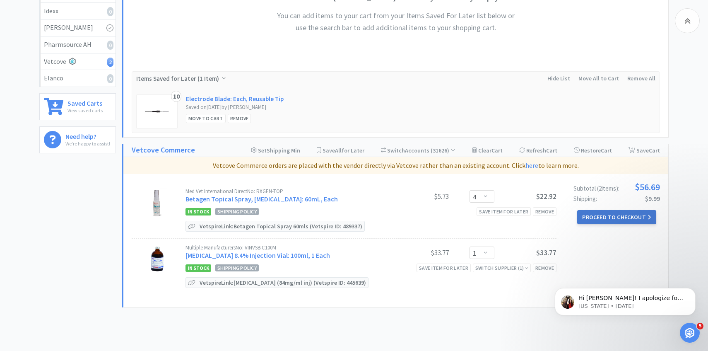
click at [604, 219] on button "Proceed to Checkout" at bounding box center [617, 217] width 79 height 14
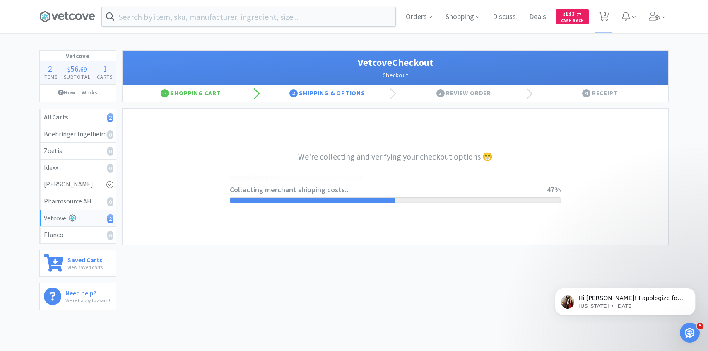
select select "2489"
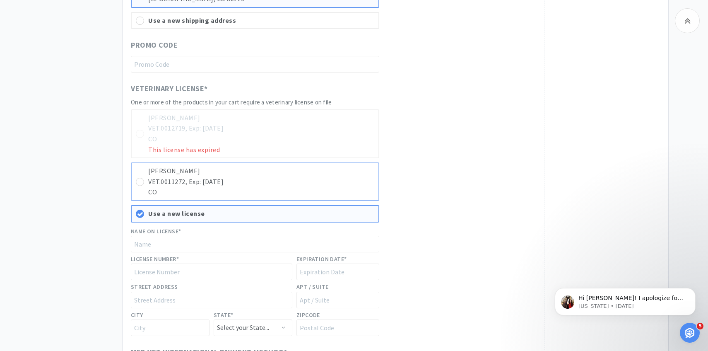
click at [335, 188] on p "CO" at bounding box center [261, 192] width 226 height 11
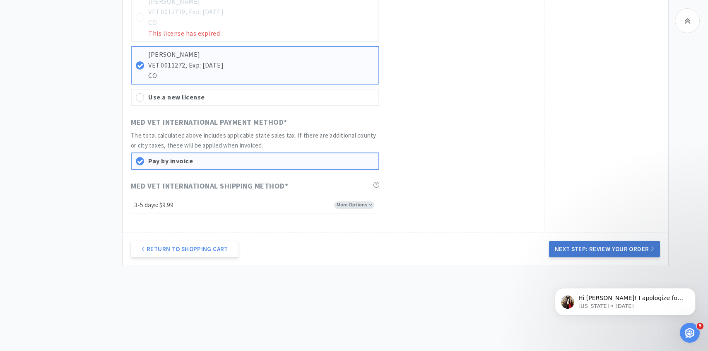
click at [606, 245] on button "Next Step: Review Your Order" at bounding box center [604, 249] width 111 height 17
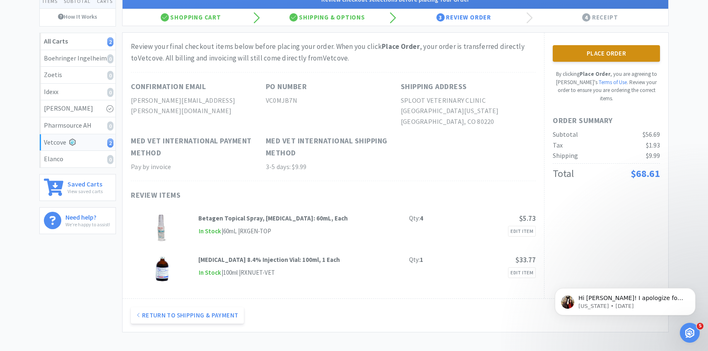
click at [595, 51] on button "Place Order" at bounding box center [606, 53] width 107 height 17
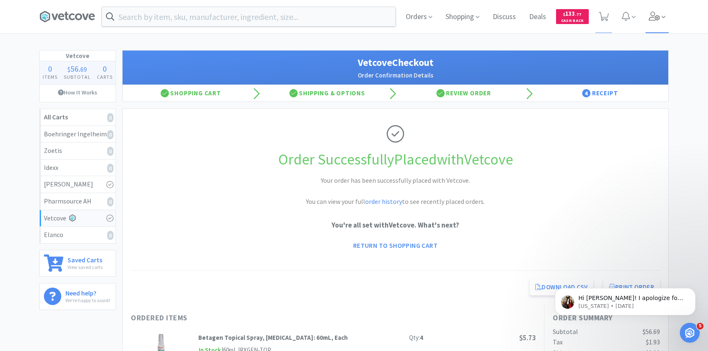
click at [667, 18] on span at bounding box center [658, 16] width 24 height 33
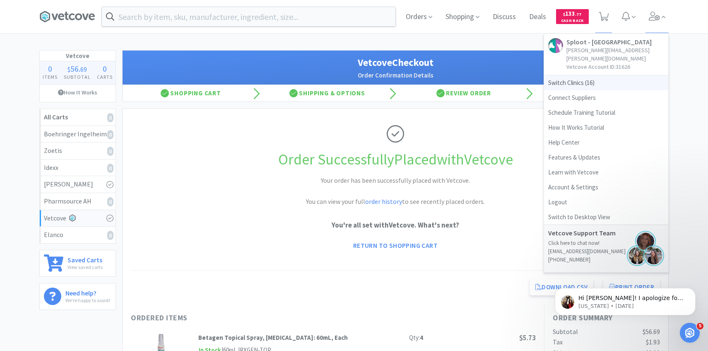
click at [610, 76] on span "Switch Clinics ( 16 )" at bounding box center [606, 82] width 124 height 15
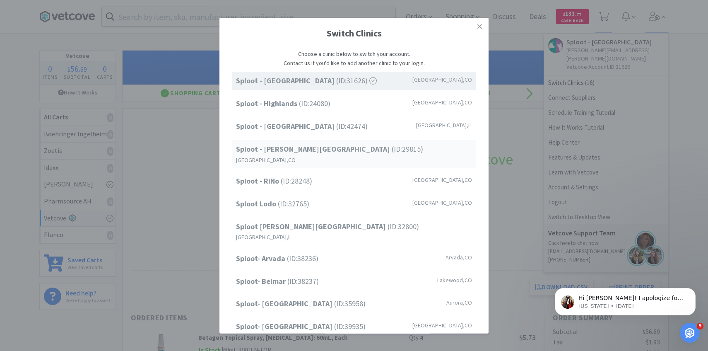
click at [342, 151] on div "Sploot - [PERSON_NAME][GEOGRAPHIC_DATA] (ID: 29815 ) [GEOGRAPHIC_DATA] , [GEOGR…" at bounding box center [354, 154] width 244 height 28
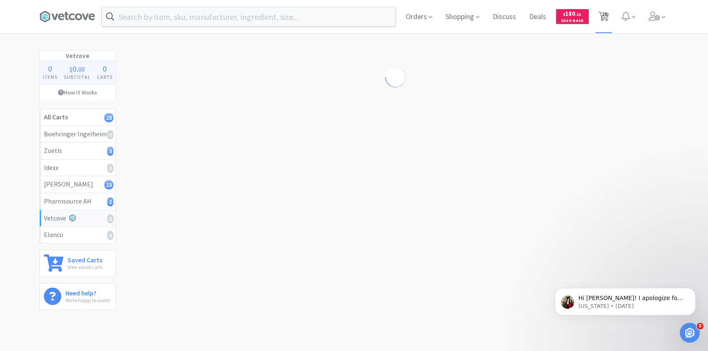
click at [603, 7] on span "28" at bounding box center [605, 14] width 6 height 33
select select "10"
select select "1"
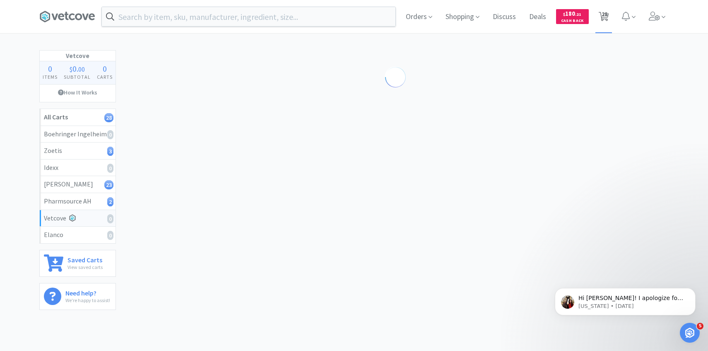
select select "1"
select select "4"
select select "8"
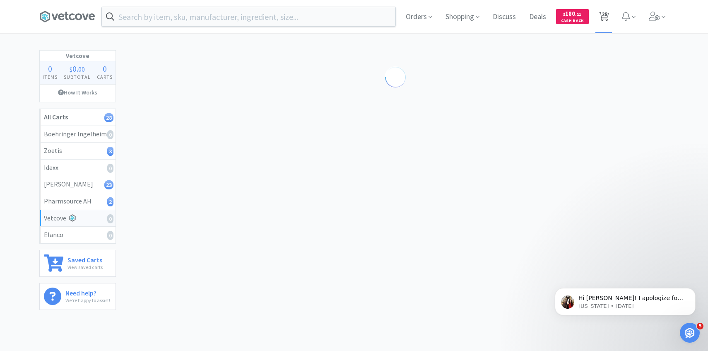
select select "4"
select select "3"
select select "1"
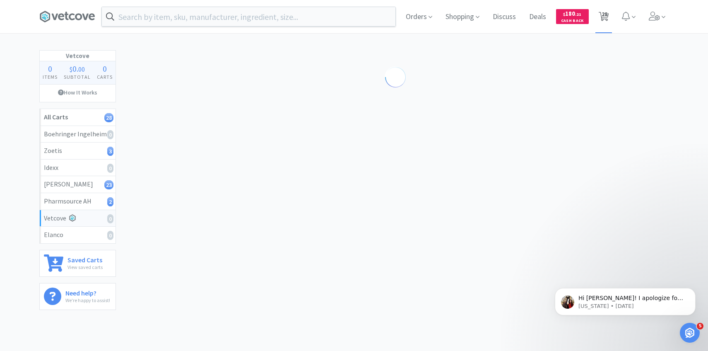
select select "4"
select select "1"
select select "2"
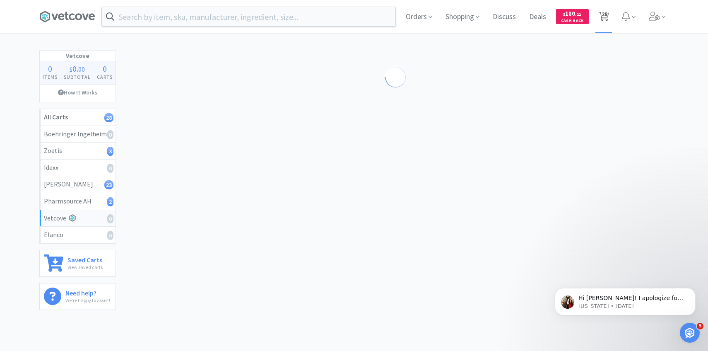
select select "50"
select select "5"
select select "6"
select select "1"
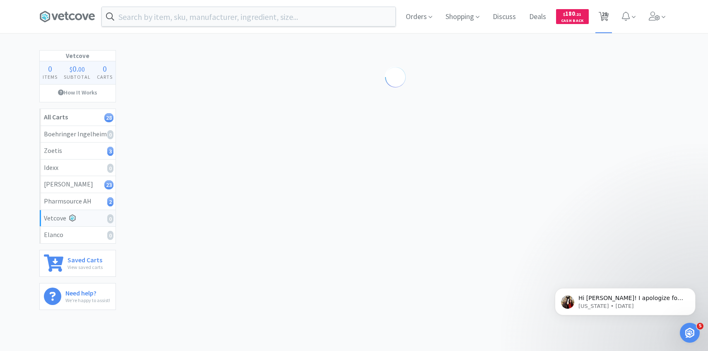
select select "1"
select select "2"
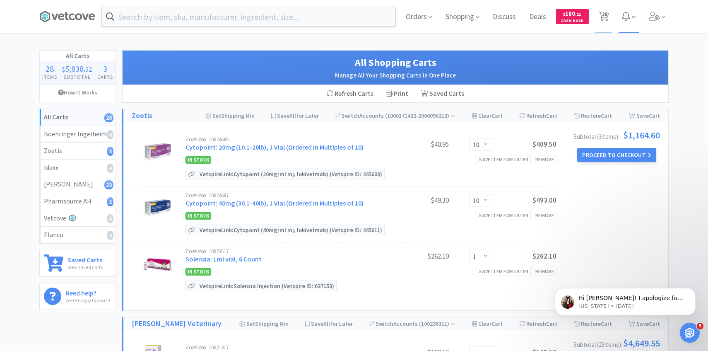
click at [657, 15] on icon at bounding box center [655, 16] width 12 height 9
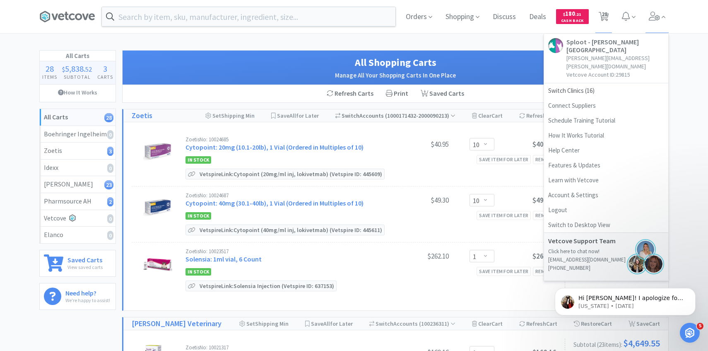
click at [426, 114] on span "( 1000171432-2000090213 )" at bounding box center [420, 115] width 72 height 7
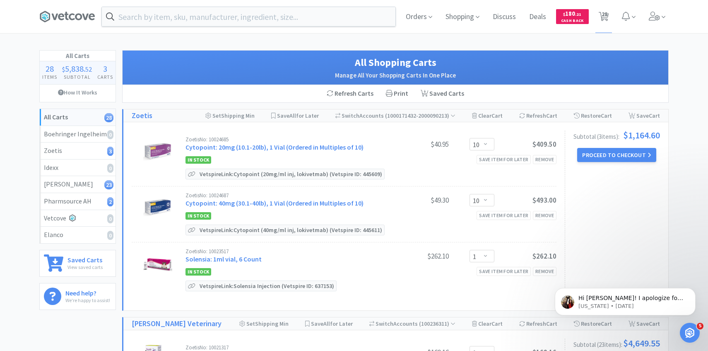
click at [466, 50] on div "All Shopping Carts Manage All Your Shopping Carts In One Place Refresh Carts Pr…" at bounding box center [395, 76] width 547 height 53
click at [613, 153] on button "Proceed to Checkout" at bounding box center [617, 155] width 79 height 14
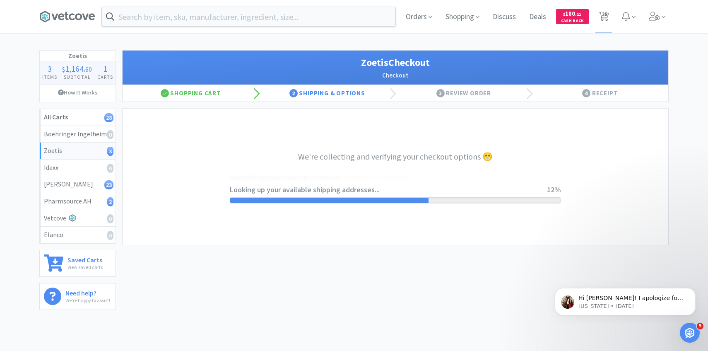
select select "invoice"
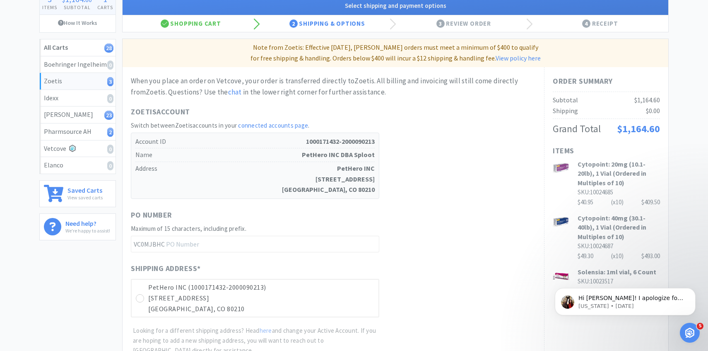
scroll to position [255, 0]
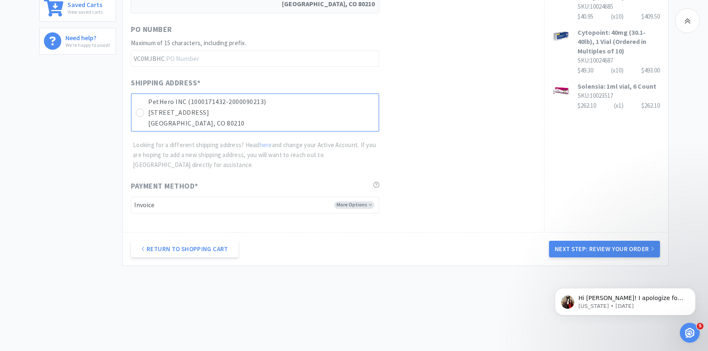
click at [371, 116] on p "1165 S Broadway Ste 116" at bounding box center [261, 112] width 226 height 11
click at [611, 248] on div "Hi Patricia! I apologize for the delay! Yes, if you refresh your page you shoul…" at bounding box center [625, 264] width 152 height 104
click at [596, 248] on button "Next Step: Review Your Order" at bounding box center [604, 249] width 111 height 17
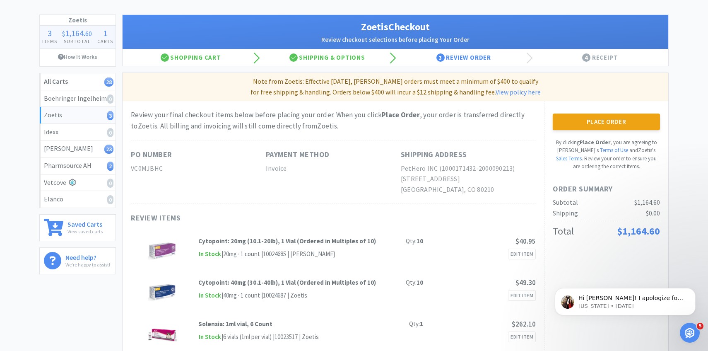
scroll to position [0, 0]
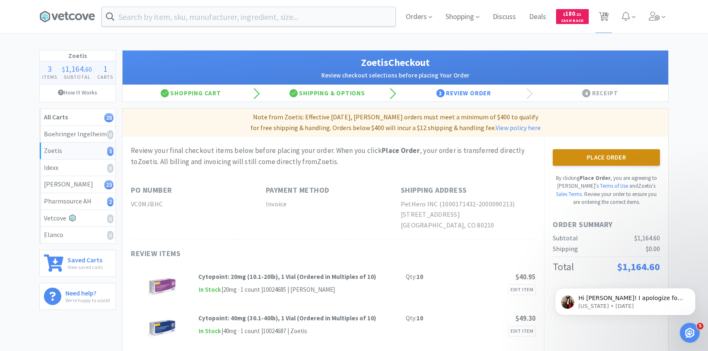
click at [574, 154] on button "Place Order" at bounding box center [606, 157] width 107 height 17
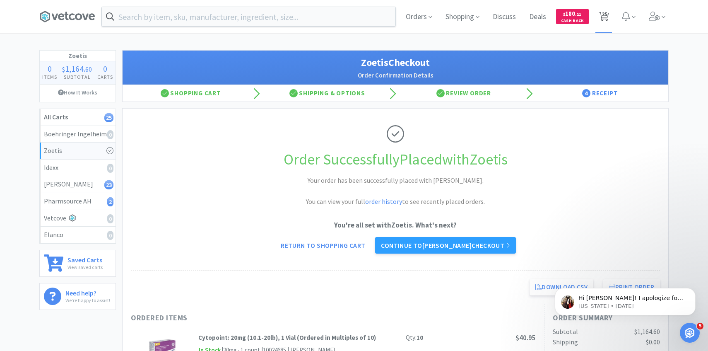
click at [604, 23] on span "25" at bounding box center [605, 14] width 6 height 33
select select "1"
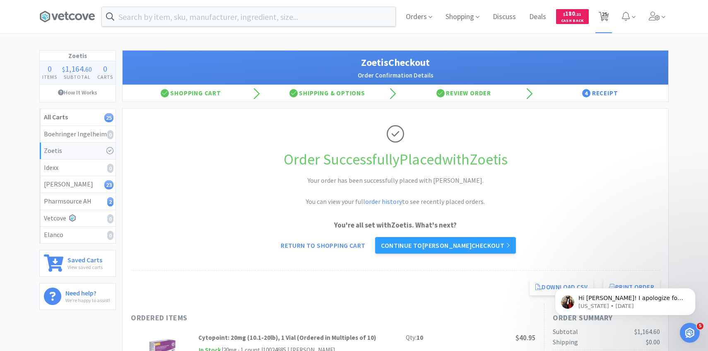
select select "4"
select select "8"
select select "4"
select select "3"
select select "1"
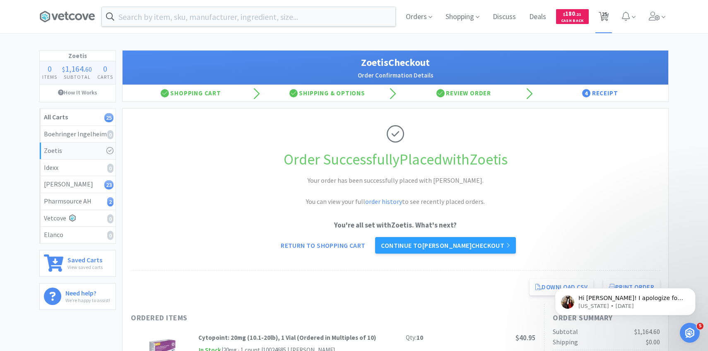
select select "1"
select select "4"
select select "1"
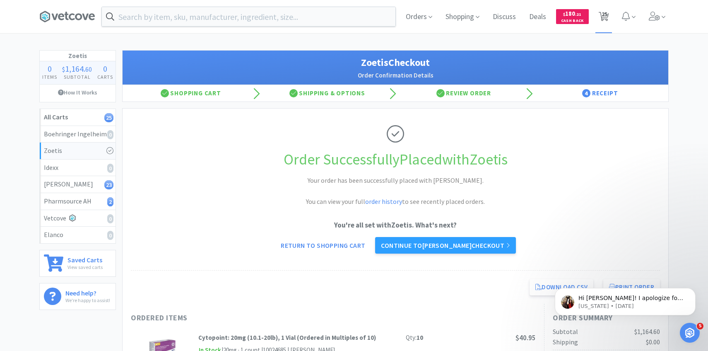
select select "2"
select select "50"
select select "5"
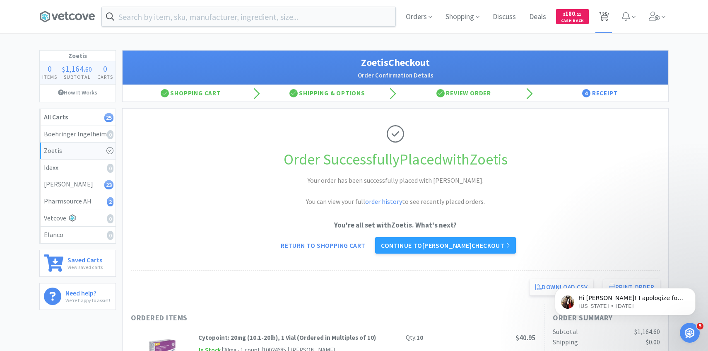
select select "6"
select select "1"
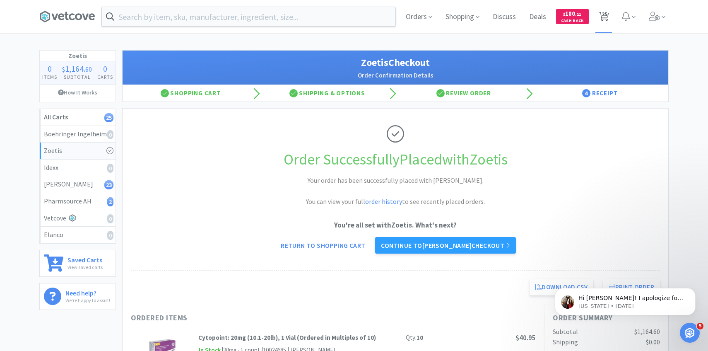
select select "2"
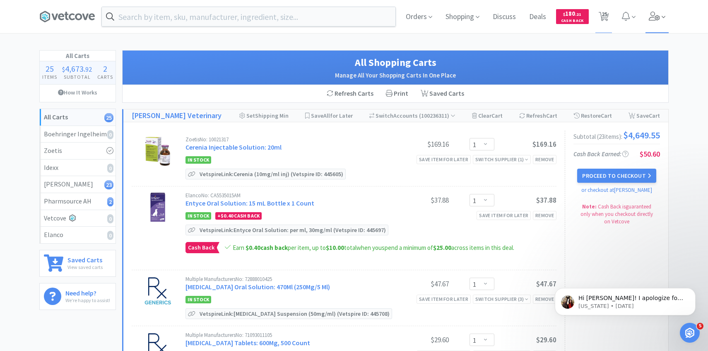
click at [650, 28] on span at bounding box center [658, 16] width 24 height 33
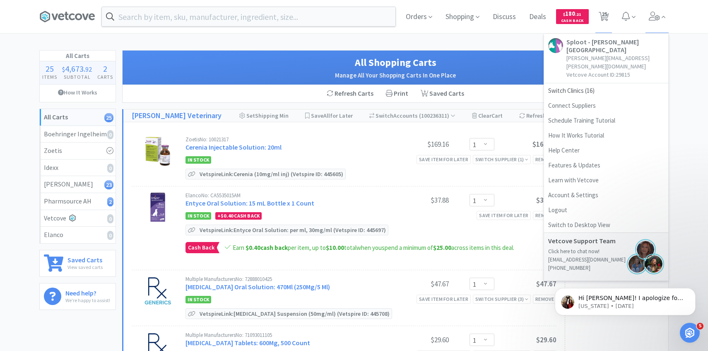
click at [375, 165] on div "Zoetis No: 10021317 Cerenia Injectable Solution: 20ml $169.16 Enter Quantity 1 …" at bounding box center [371, 158] width 371 height 43
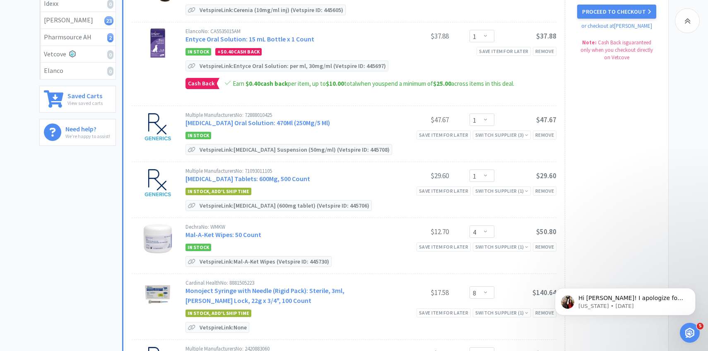
scroll to position [171, 0]
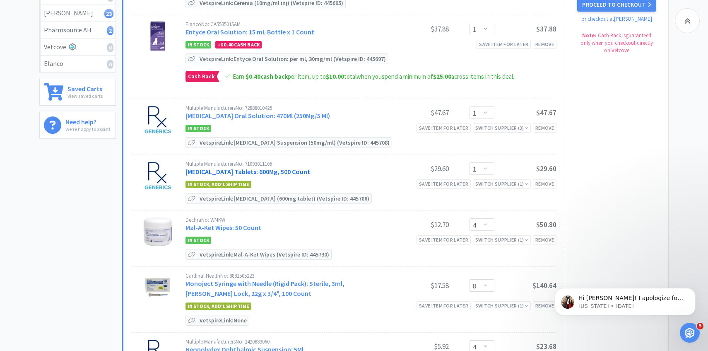
click at [281, 169] on link "Gabapentin Tablets: 600Mg, 500 Count" at bounding box center [248, 171] width 125 height 8
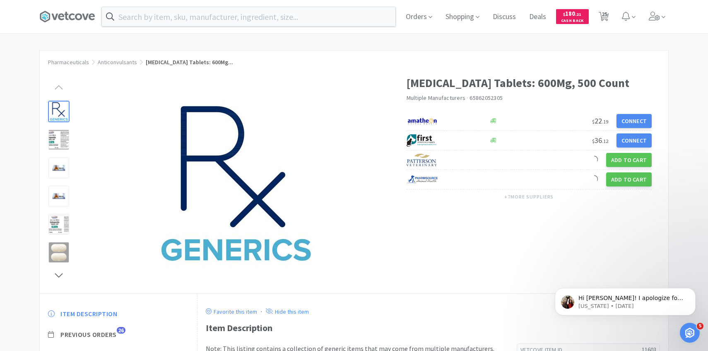
scroll to position [27, 0]
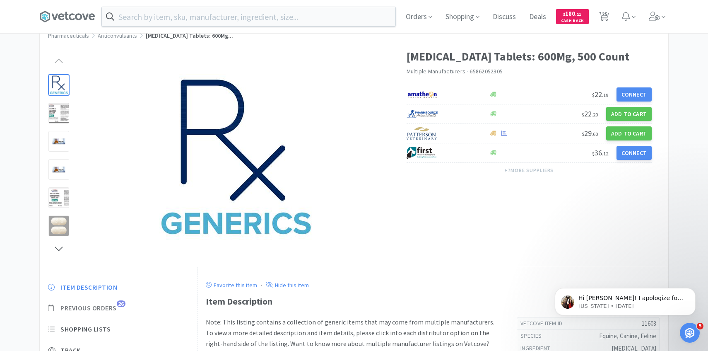
click at [114, 306] on span "Previous Orders" at bounding box center [88, 308] width 56 height 9
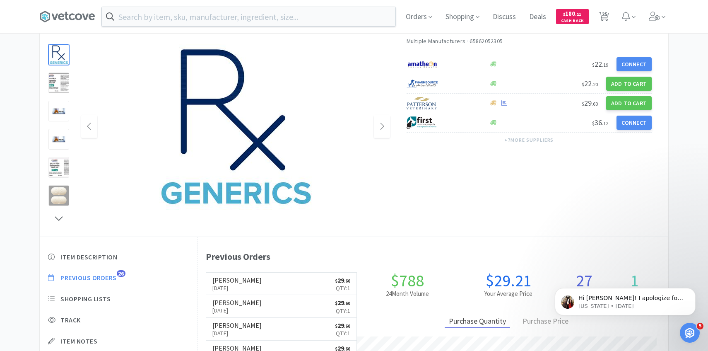
scroll to position [227, 471]
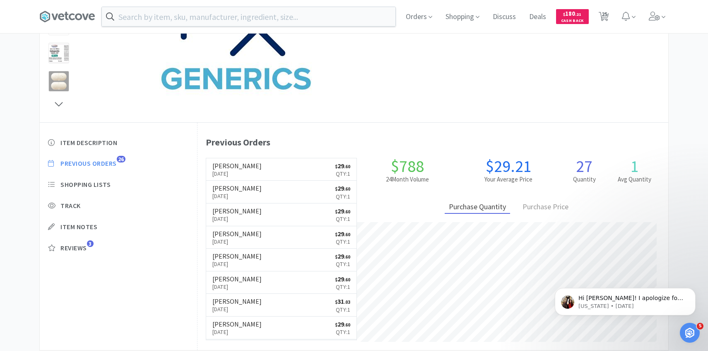
select select "1"
select select "4"
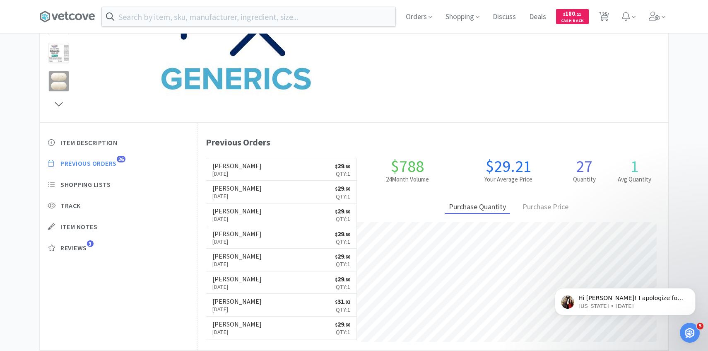
select select "8"
select select "4"
select select "3"
select select "1"
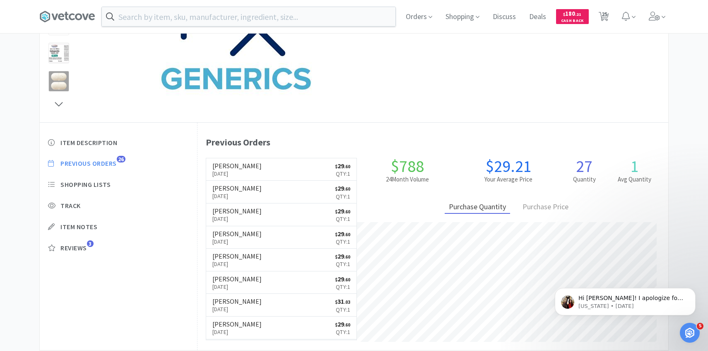
select select "1"
select select "4"
select select "1"
select select "2"
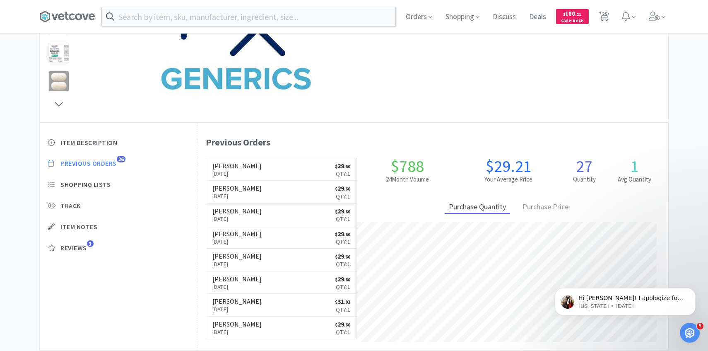
select select "2"
select select "50"
select select "5"
select select "6"
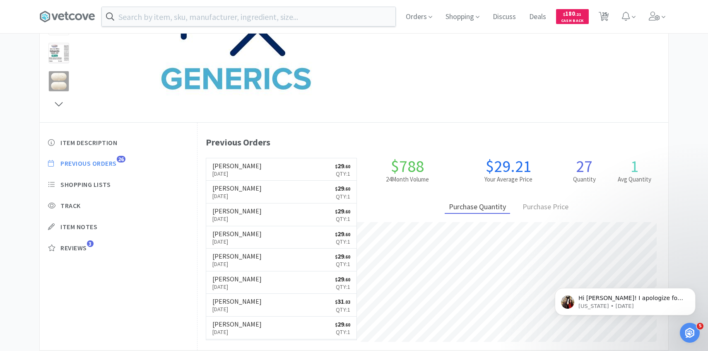
select select "1"
select select "2"
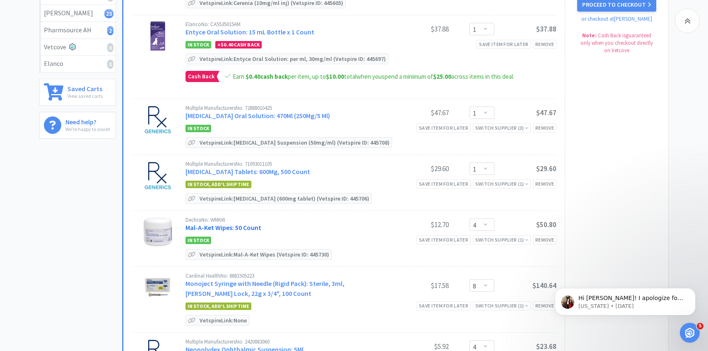
click at [245, 227] on link "Mal-A-Ket Wipes: 50 Count" at bounding box center [224, 227] width 76 height 8
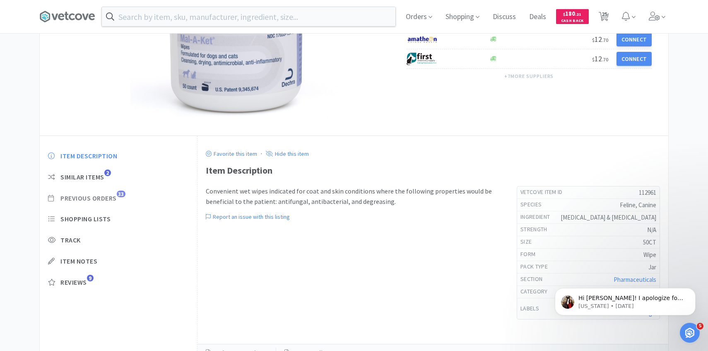
click at [123, 201] on span "Previous Orders 33" at bounding box center [118, 198] width 141 height 9
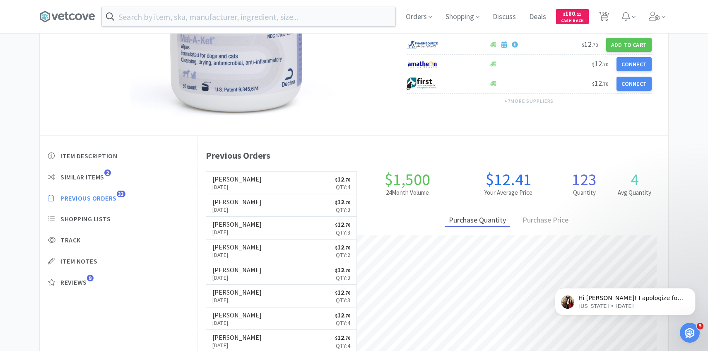
scroll to position [227, 471]
select select "1"
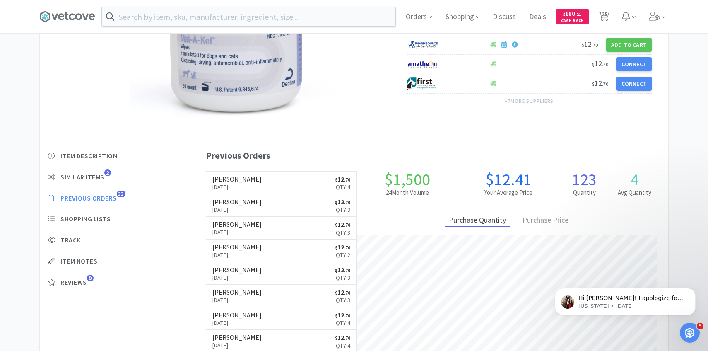
select select "4"
select select "8"
select select "4"
select select "3"
select select "1"
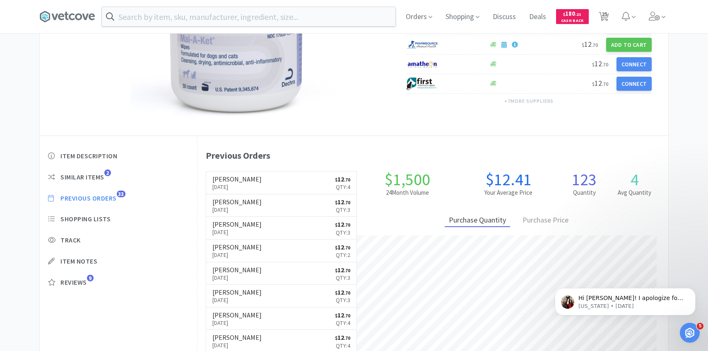
select select "1"
select select "4"
select select "1"
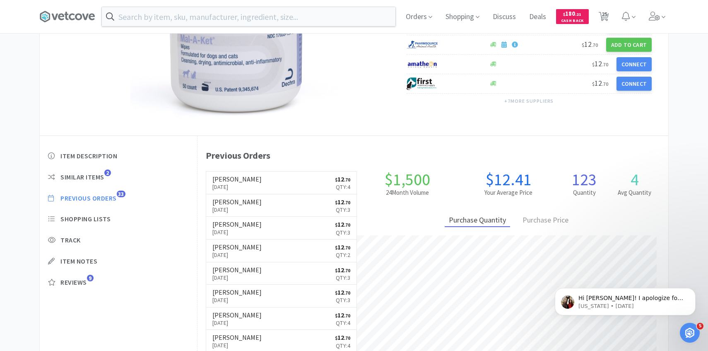
select select "2"
select select "50"
select select "5"
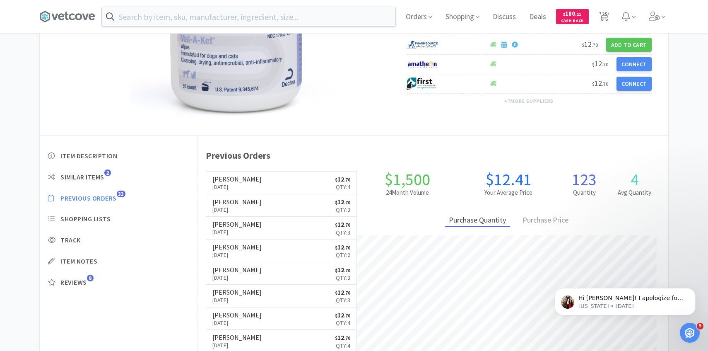
select select "6"
select select "1"
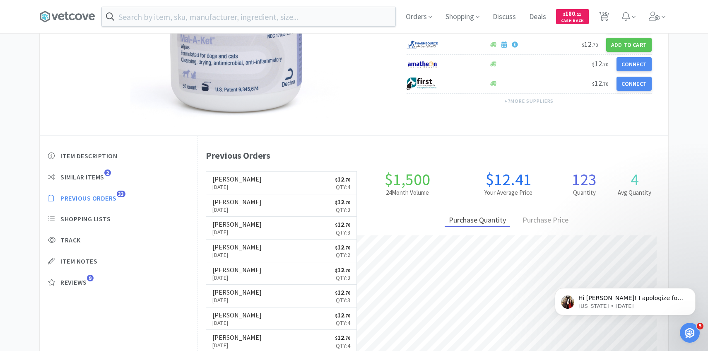
select select "2"
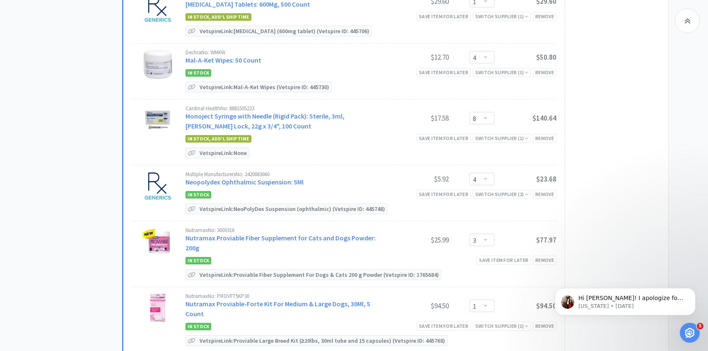
scroll to position [348, 0]
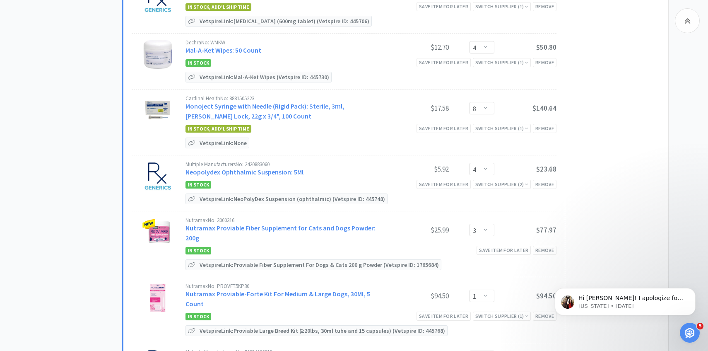
click at [275, 176] on div "Multiple Manufacturers No: 2420883060 Neopolydex Ophthalmic Suspension: 5Ml $5.…" at bounding box center [371, 170] width 371 height 17
click at [275, 174] on link "Neopolydex Ophthalmic Suspension: 5Ml" at bounding box center [245, 172] width 118 height 8
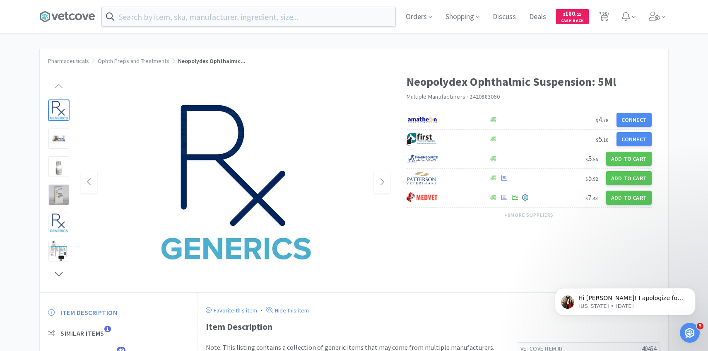
scroll to position [84, 0]
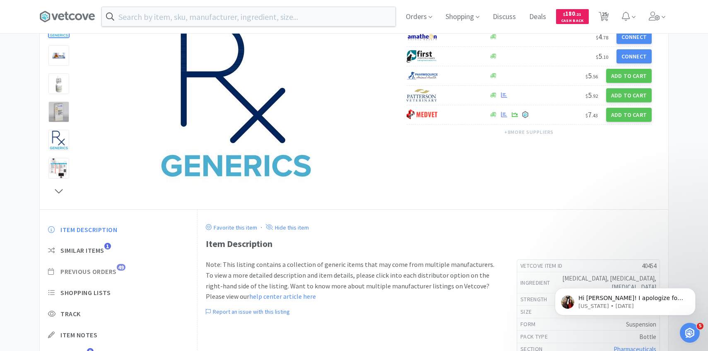
click at [118, 267] on span "49" at bounding box center [121, 267] width 9 height 7
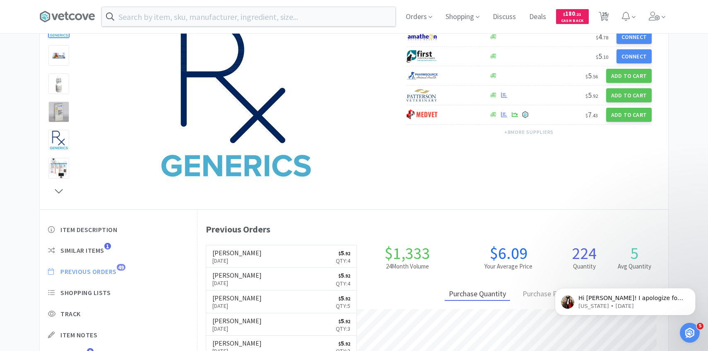
scroll to position [227, 471]
select select "1"
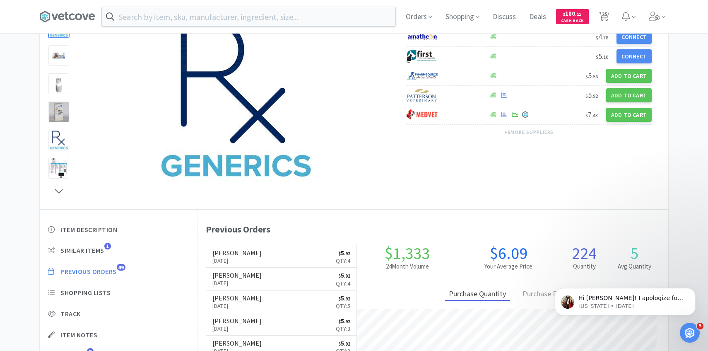
select select "4"
select select "8"
select select "4"
select select "3"
select select "1"
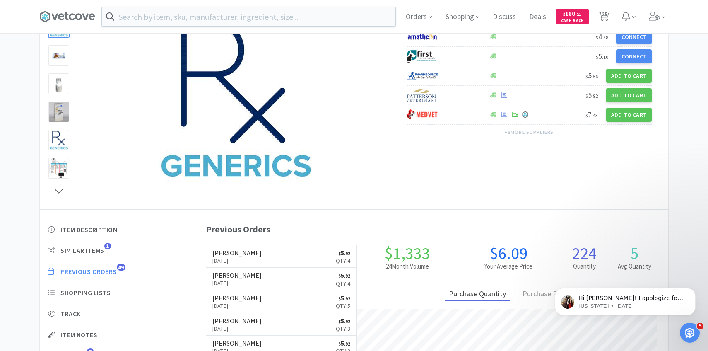
select select "1"
select select "4"
select select "1"
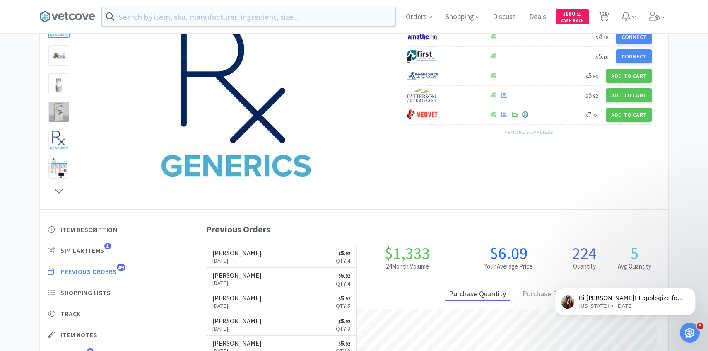
select select "2"
select select "50"
select select "5"
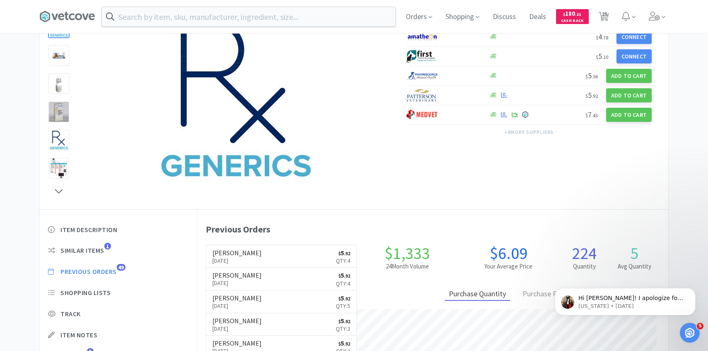
select select "6"
select select "1"
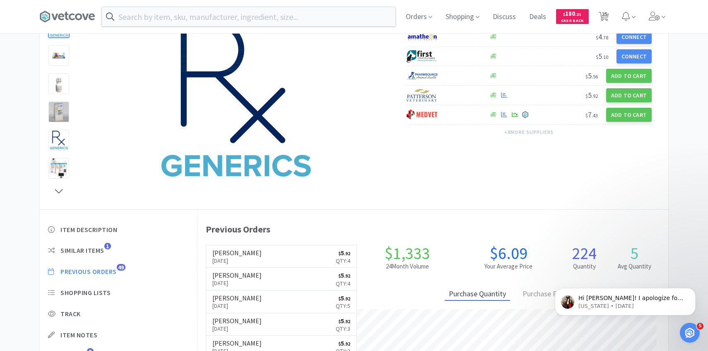
select select "2"
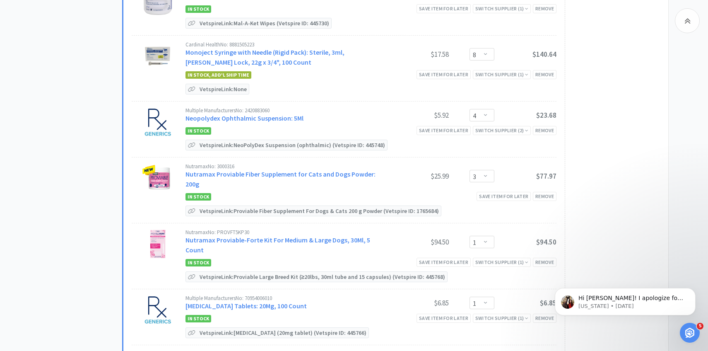
scroll to position [424, 0]
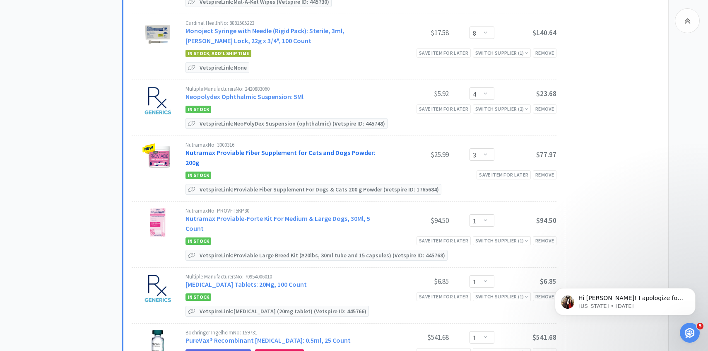
click at [320, 149] on link "Nutramax Proviable Fiber Supplement for Cats and Dogs Powder: 200g" at bounding box center [281, 157] width 190 height 18
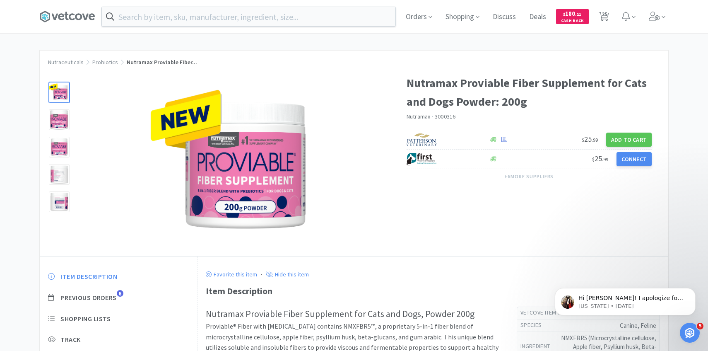
scroll to position [71, 0]
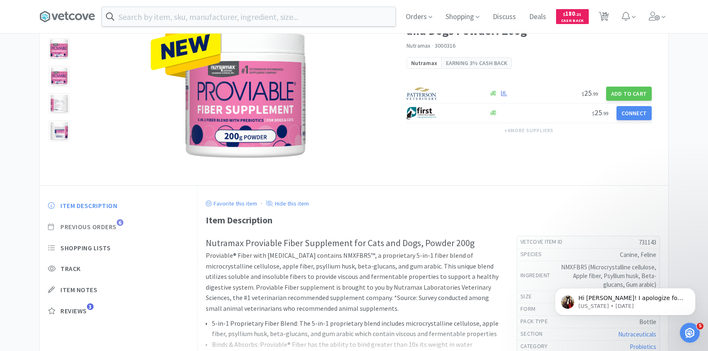
click at [114, 225] on span "Previous Orders" at bounding box center [88, 226] width 56 height 9
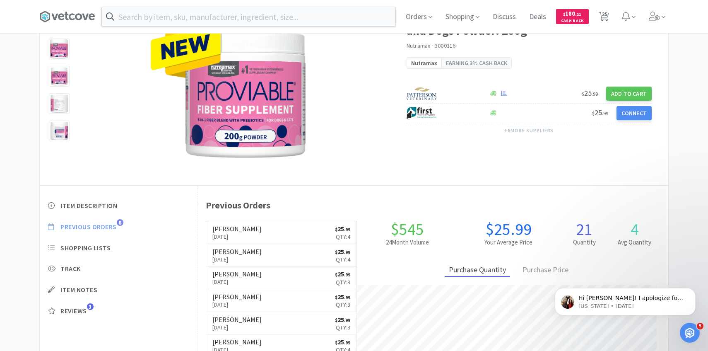
scroll to position [227, 471]
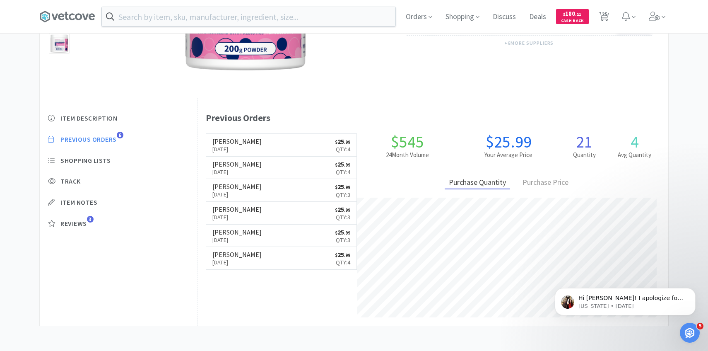
select select "1"
select select "4"
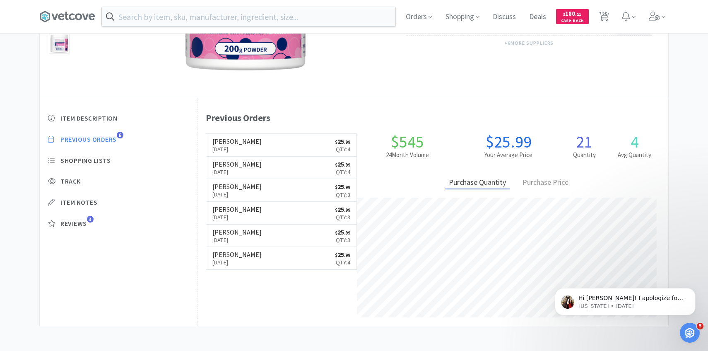
select select "8"
select select "4"
select select "3"
select select "1"
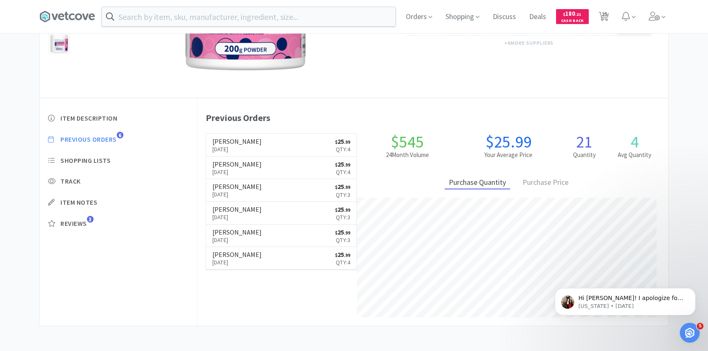
select select "1"
select select "4"
select select "1"
select select "2"
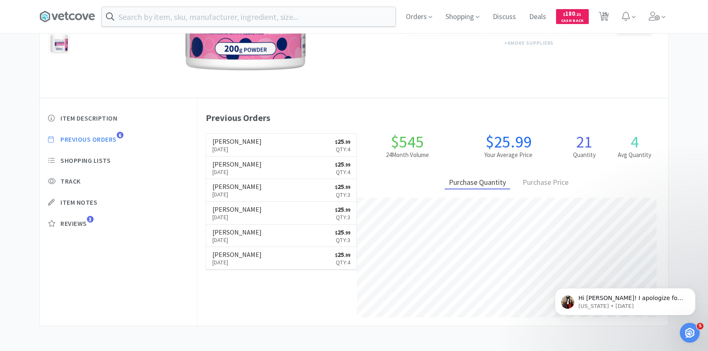
select select "2"
select select "50"
select select "5"
select select "6"
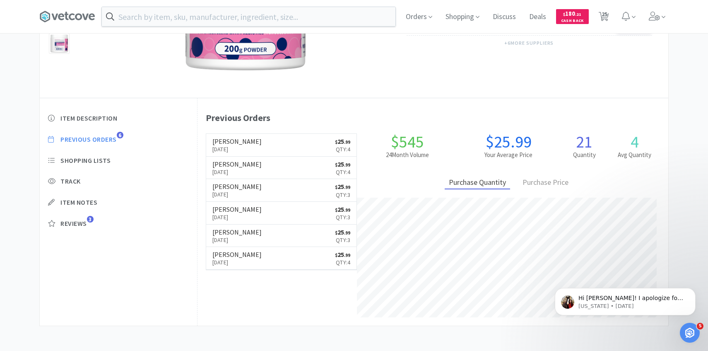
select select "1"
select select "2"
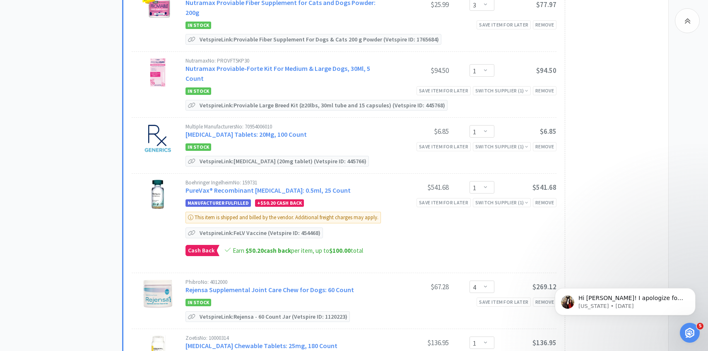
scroll to position [590, 0]
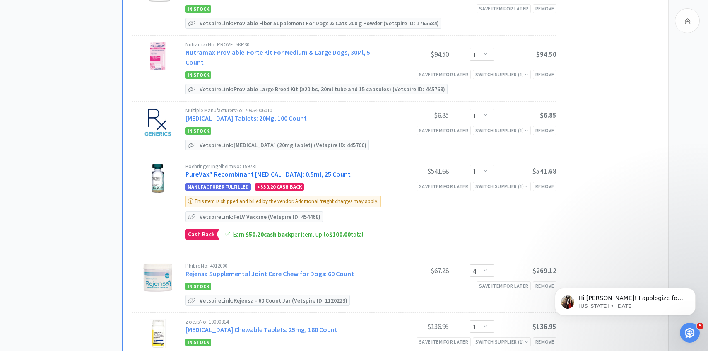
click at [321, 170] on link "PureVax® Recombinant Leukemia: 0.5ml, 25 Count" at bounding box center [268, 174] width 165 height 8
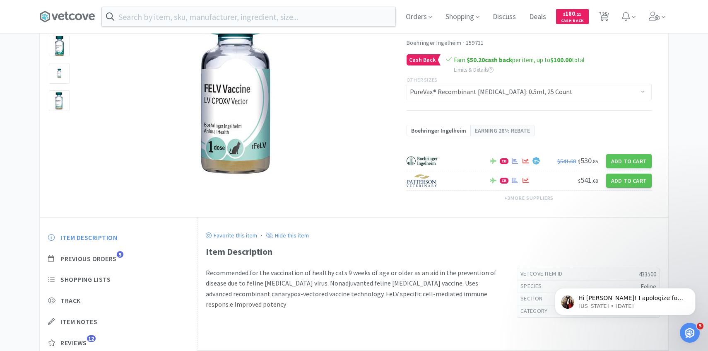
scroll to position [80, 0]
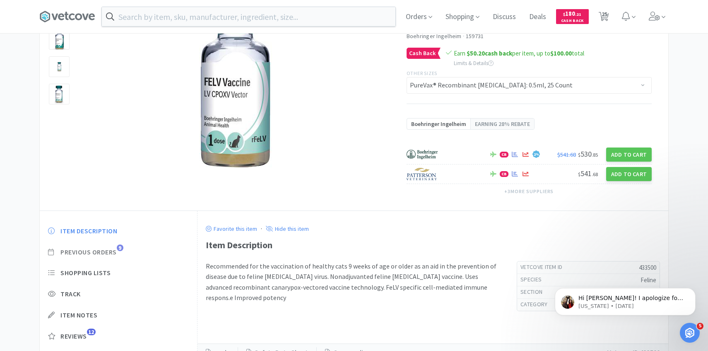
click at [112, 253] on span "Previous Orders" at bounding box center [88, 252] width 56 height 9
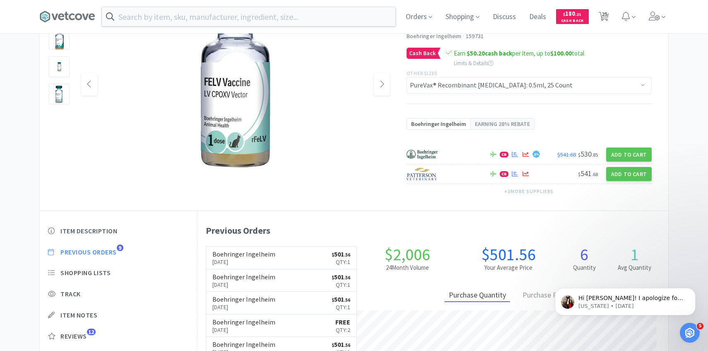
scroll to position [227, 471]
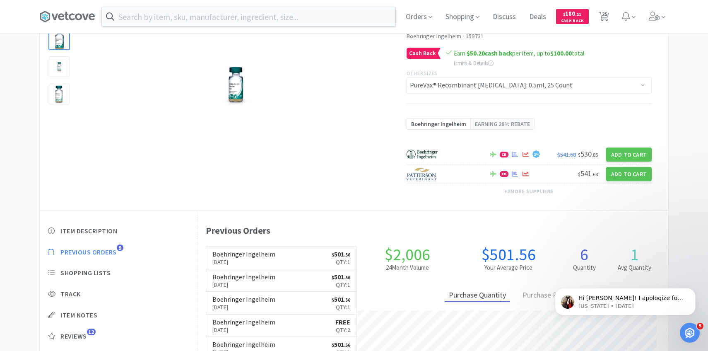
select select "1"
select select "4"
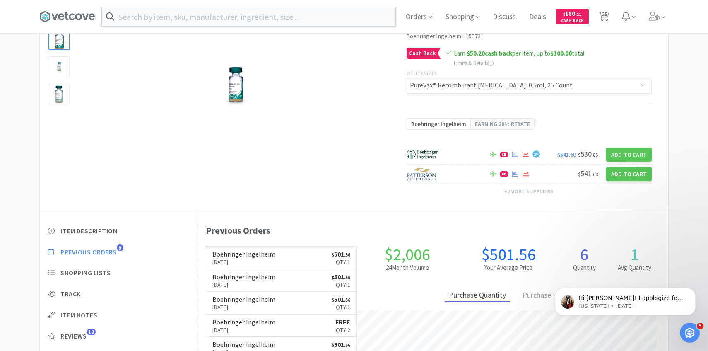
select select "8"
select select "4"
select select "3"
select select "1"
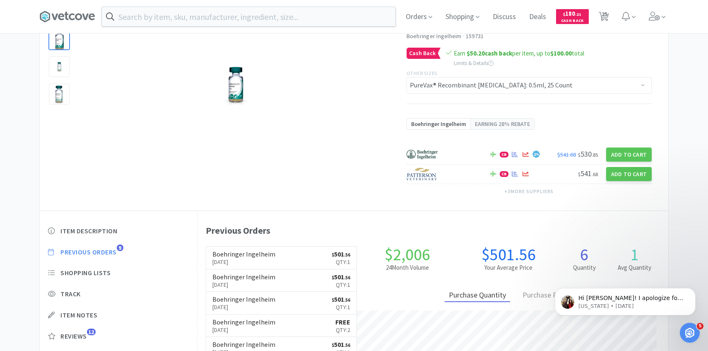
select select "1"
select select "4"
select select "1"
select select "2"
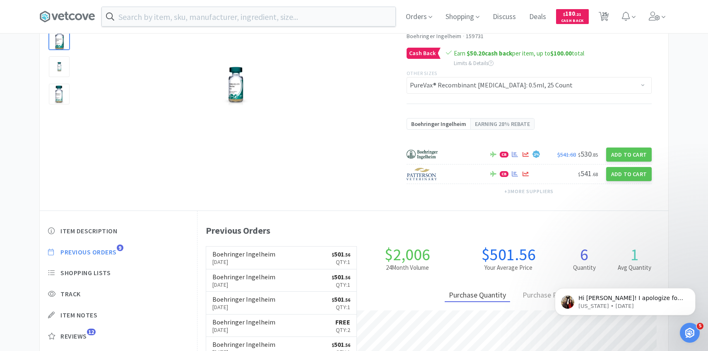
select select "2"
select select "50"
select select "5"
select select "6"
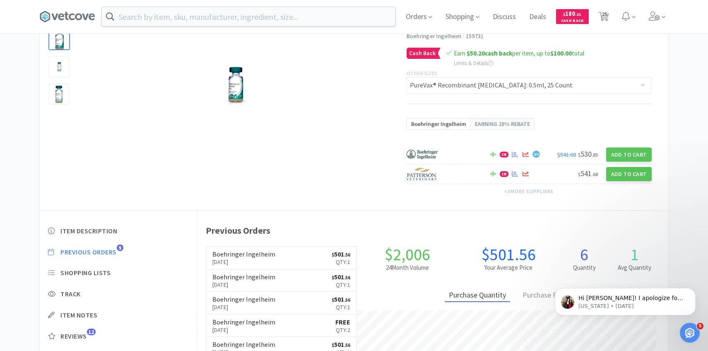
select select "1"
select select "2"
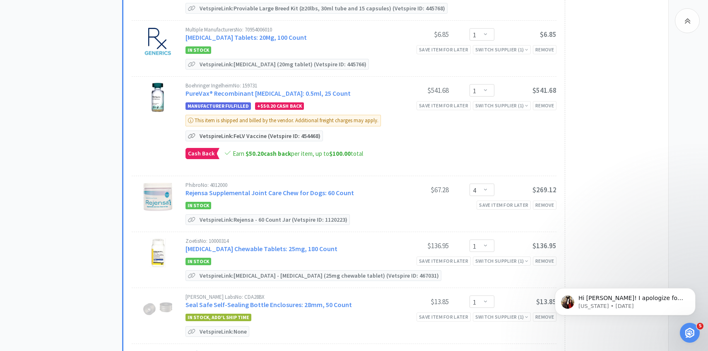
scroll to position [683, 0]
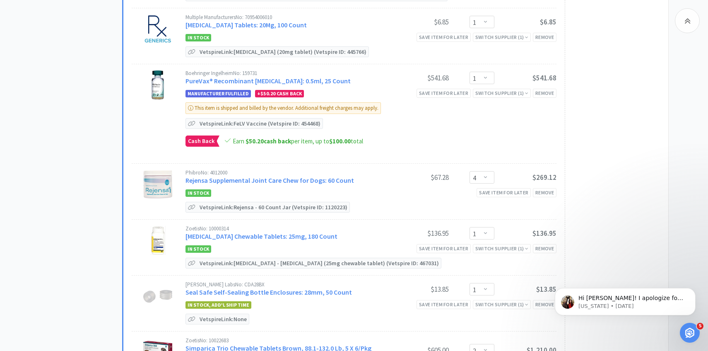
click at [286, 170] on div "Phibro No: 4012000" at bounding box center [286, 172] width 201 height 5
click at [286, 176] on link "Rejensa Supplemental Joint Care Chew for Dogs: 60 Count" at bounding box center [270, 180] width 169 height 8
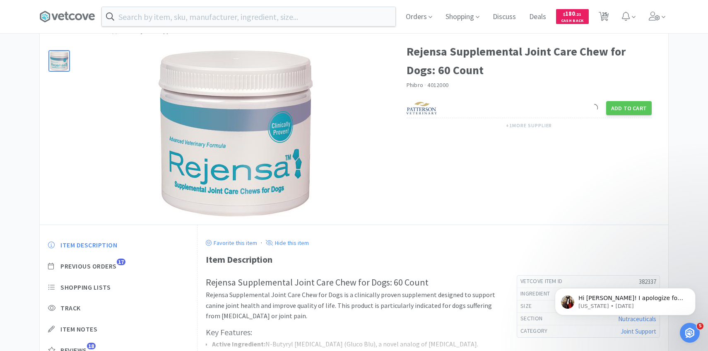
scroll to position [75, 0]
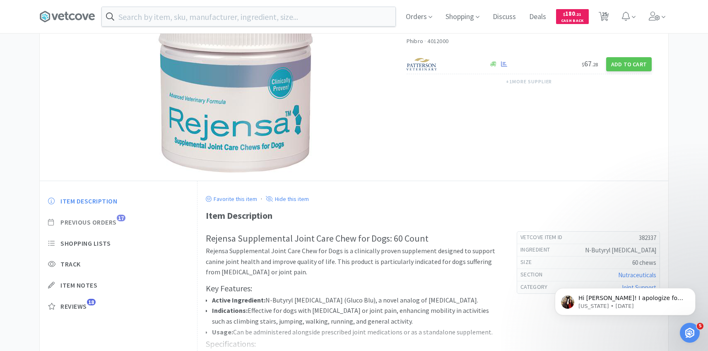
click at [111, 226] on span "Previous Orders" at bounding box center [88, 222] width 56 height 9
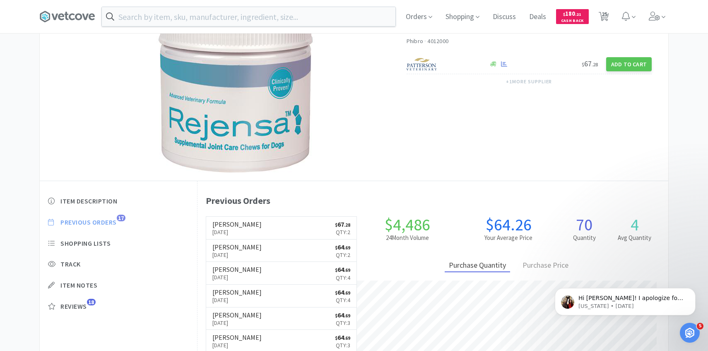
scroll to position [227, 471]
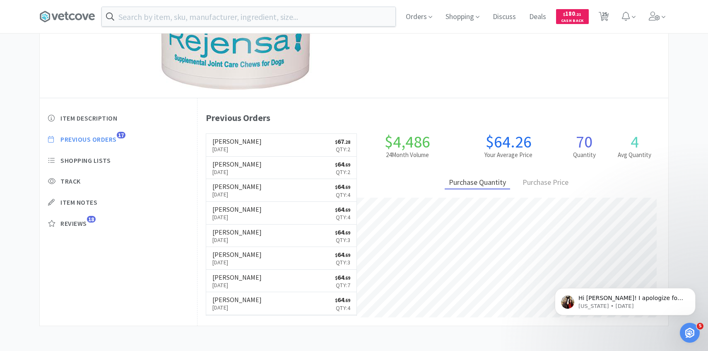
select select "1"
select select "4"
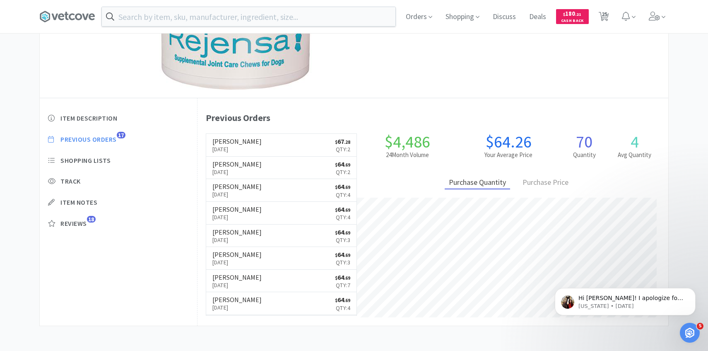
select select "8"
select select "4"
select select "3"
select select "1"
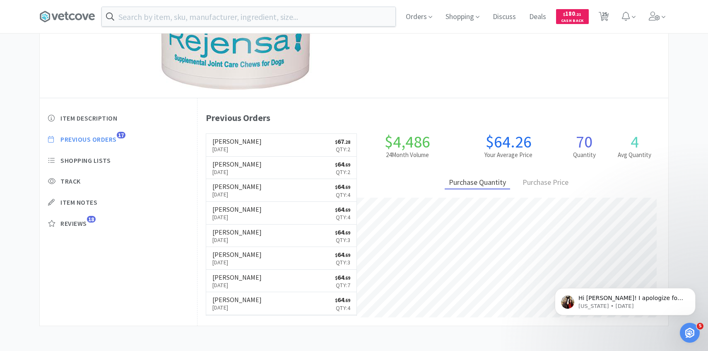
select select "1"
select select "4"
select select "1"
select select "2"
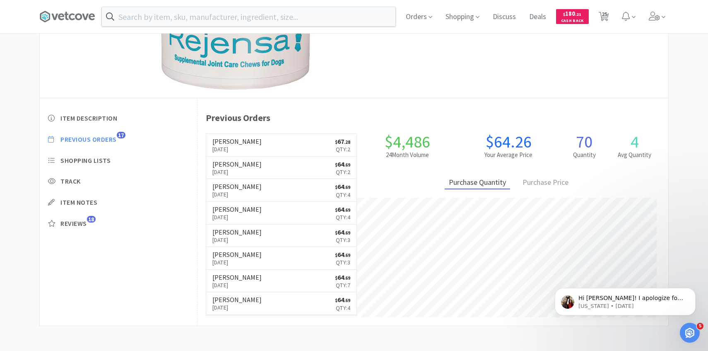
select select "2"
select select "50"
select select "5"
select select "6"
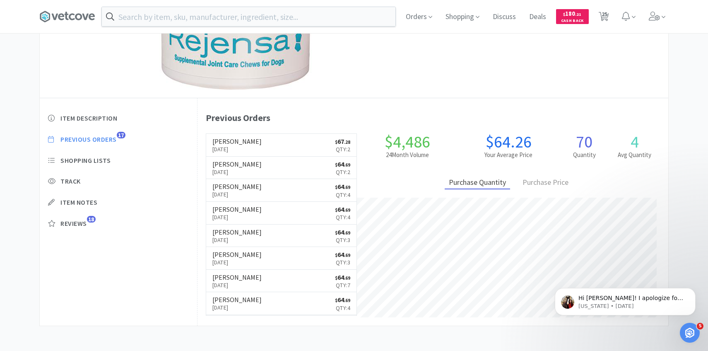
select select "1"
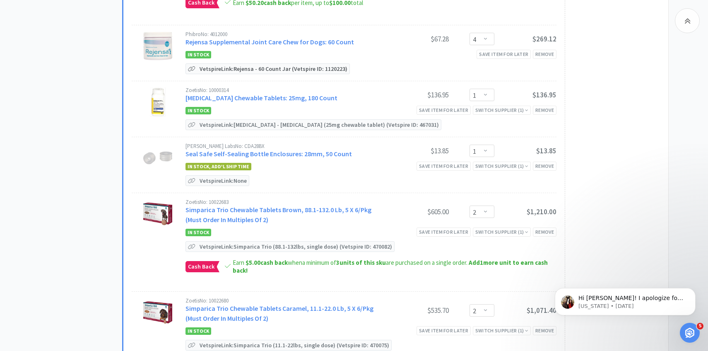
scroll to position [829, 0]
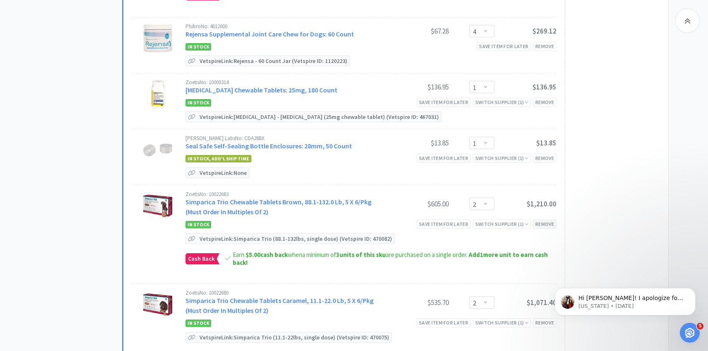
click at [549, 220] on div "Remove" at bounding box center [545, 224] width 24 height 9
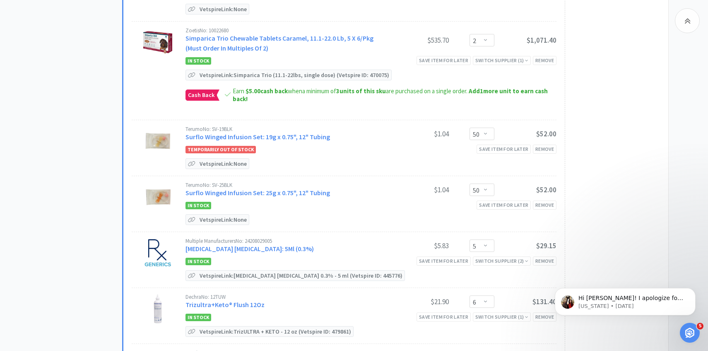
scroll to position [1002, 0]
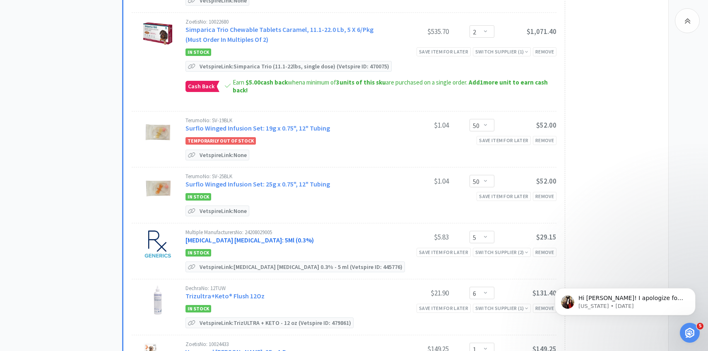
click at [272, 236] on link "[MEDICAL_DATA] [MEDICAL_DATA]: 5Ml (0.3%)" at bounding box center [250, 240] width 128 height 8
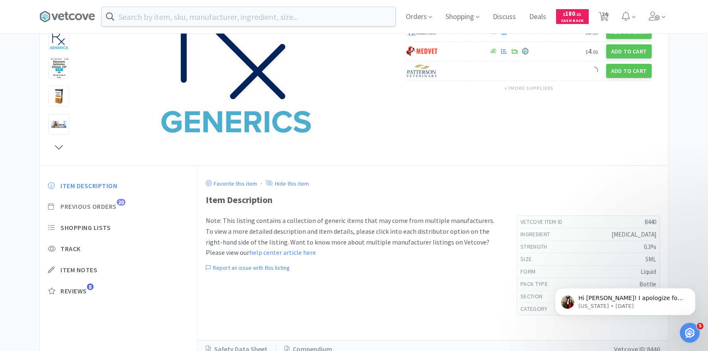
click at [116, 210] on span "Previous Orders" at bounding box center [88, 206] width 56 height 9
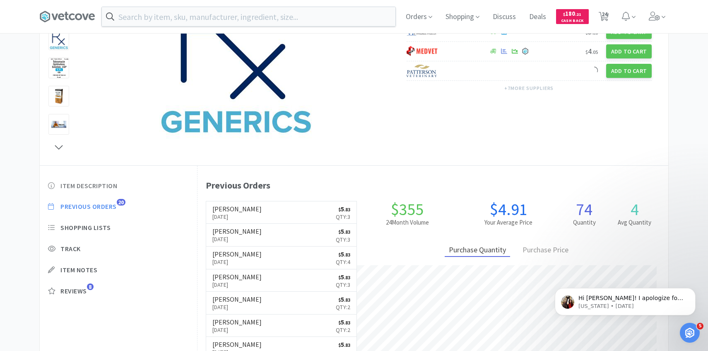
scroll to position [227, 471]
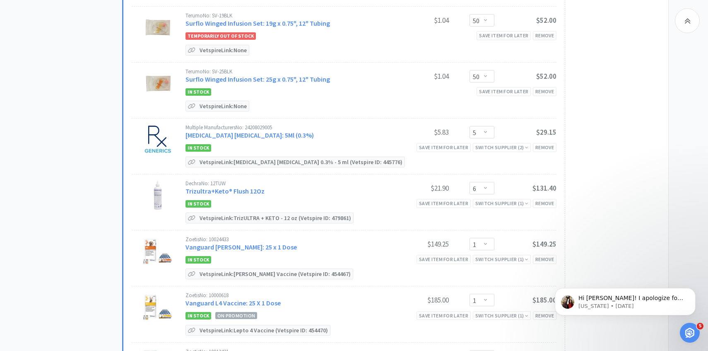
scroll to position [1112, 0]
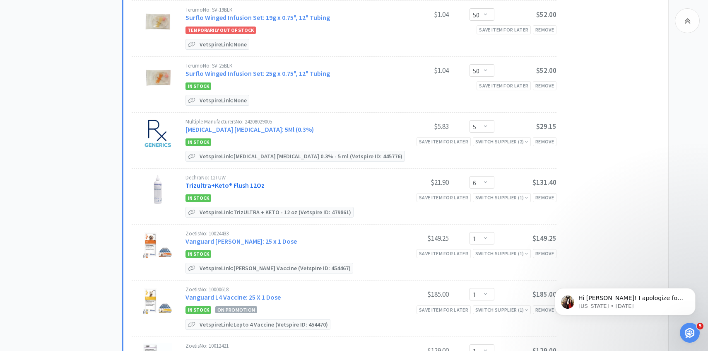
click at [256, 181] on link "Trizultra+Keto® Flush 12Oz" at bounding box center [225, 185] width 79 height 8
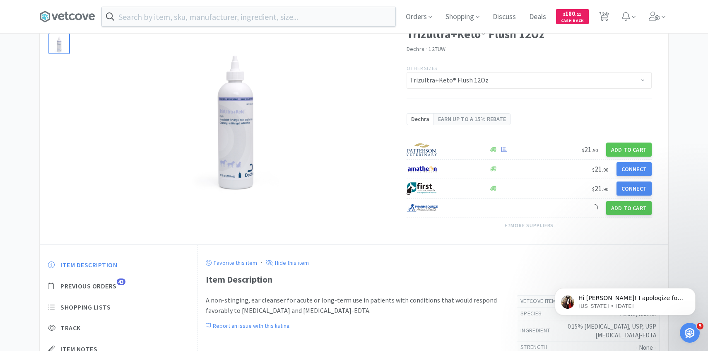
scroll to position [120, 0]
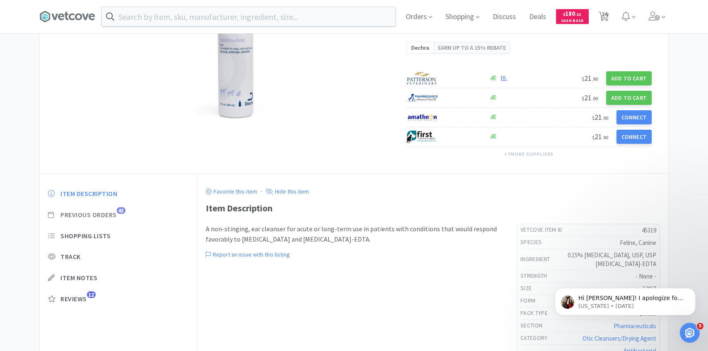
click at [104, 220] on div "Item Description Previous Orders 43 Shopping Lists Track Item Notes Reviews 12" at bounding box center [118, 252] width 157 height 143
click at [114, 217] on span "Previous Orders" at bounding box center [88, 214] width 56 height 9
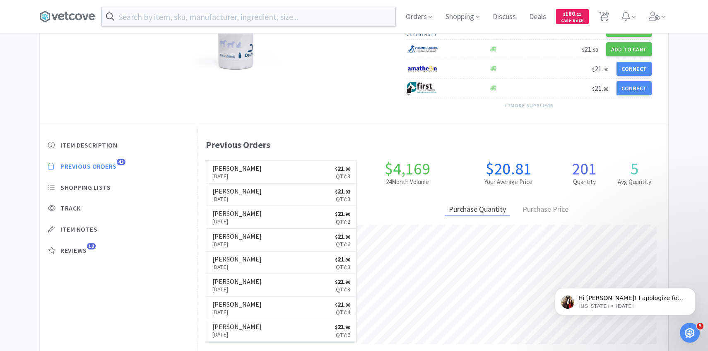
scroll to position [170, 0]
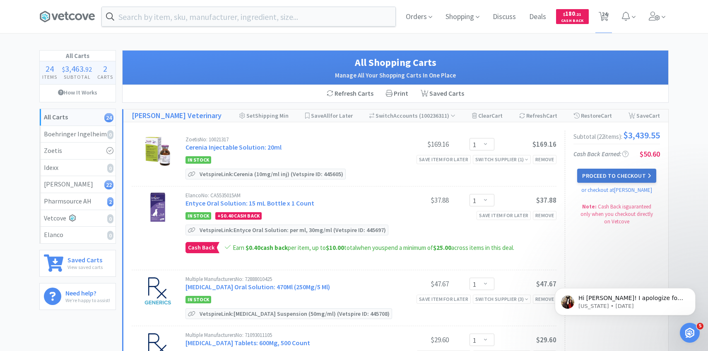
click at [605, 182] on button "Proceed to Checkout" at bounding box center [617, 176] width 79 height 14
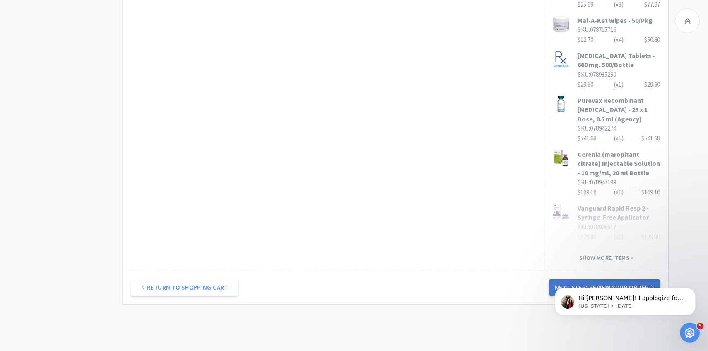
click at [580, 279] on button "Next Step: Review Your Order" at bounding box center [604, 287] width 111 height 17
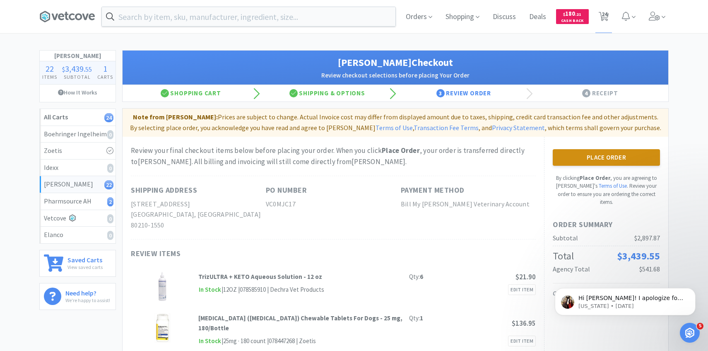
click at [598, 152] on button "Place Order" at bounding box center [606, 157] width 107 height 17
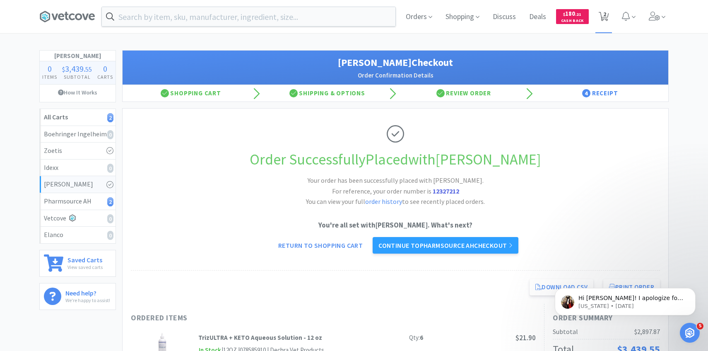
click at [604, 13] on span "2" at bounding box center [605, 14] width 3 height 33
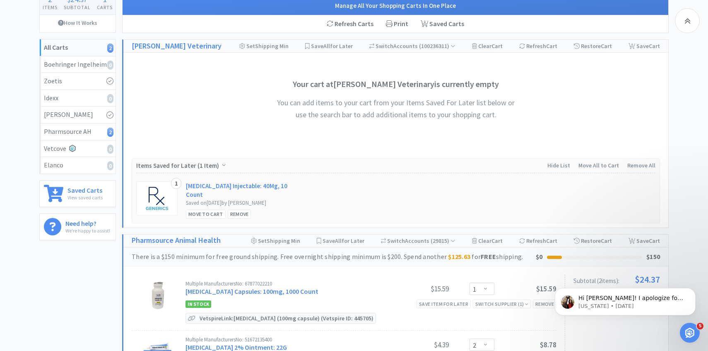
scroll to position [199, 0]
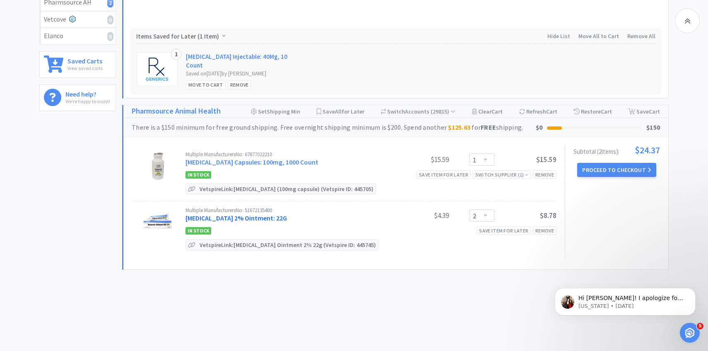
click at [229, 218] on link "Mupirocin 2% Ointment: 22G" at bounding box center [237, 218] width 102 height 8
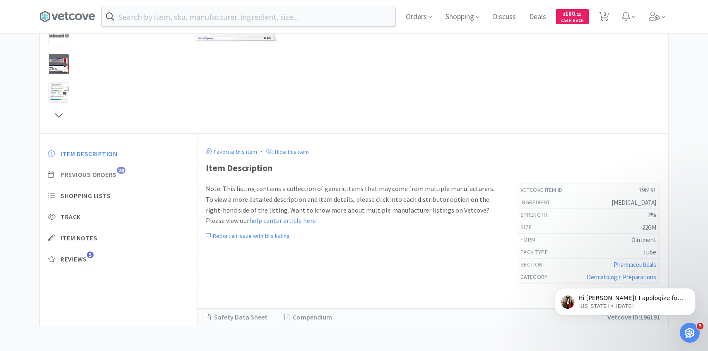
click at [116, 171] on span "Previous Orders" at bounding box center [88, 174] width 56 height 9
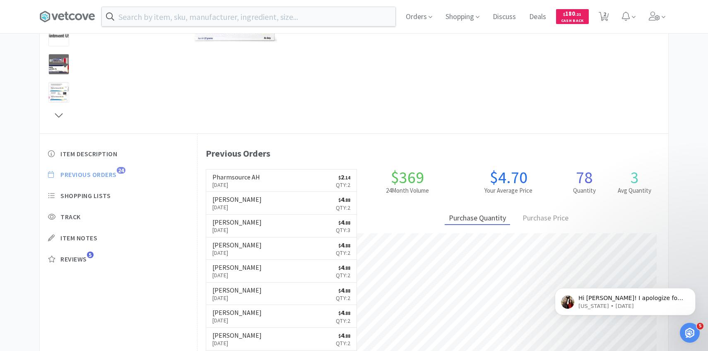
scroll to position [227, 471]
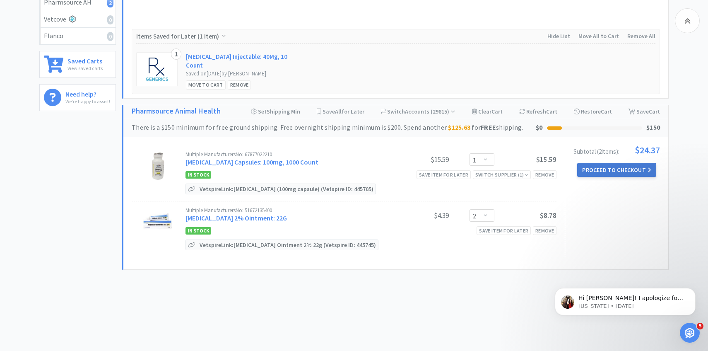
click at [604, 169] on button "Proceed to Checkout" at bounding box center [617, 170] width 79 height 14
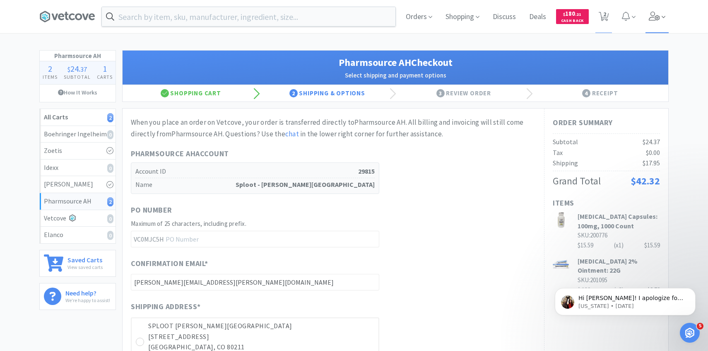
click at [656, 10] on span at bounding box center [658, 16] width 24 height 33
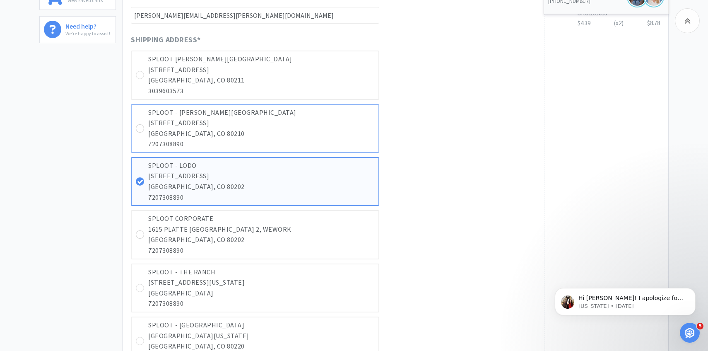
click at [315, 134] on p "DENVER, CO 80210" at bounding box center [261, 133] width 226 height 11
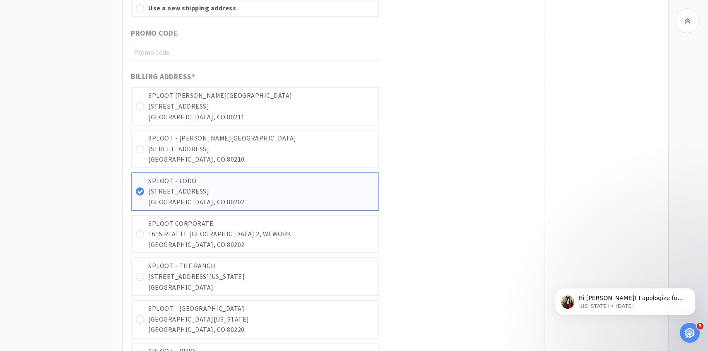
scroll to position [759, 0]
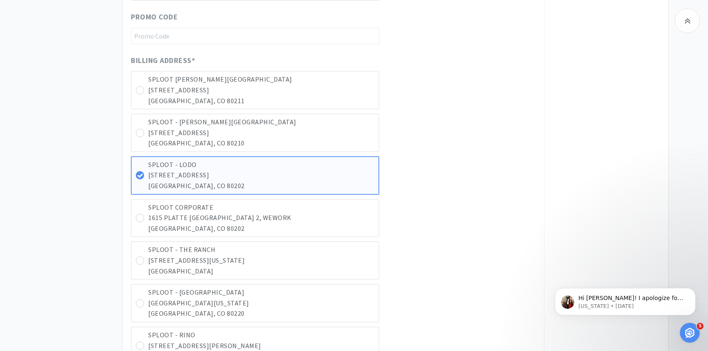
click at [315, 134] on p "1165 S BROADWAY STE 116" at bounding box center [261, 133] width 226 height 11
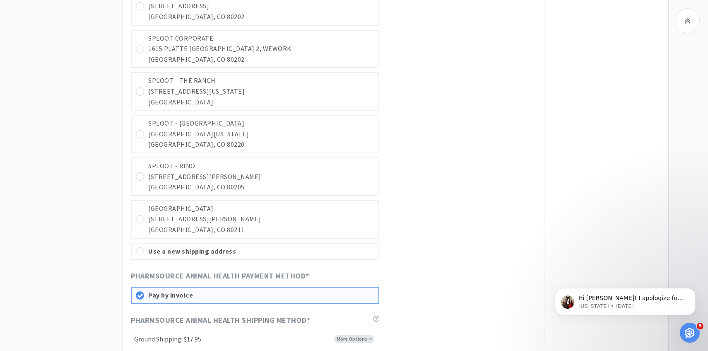
scroll to position [1123, 0]
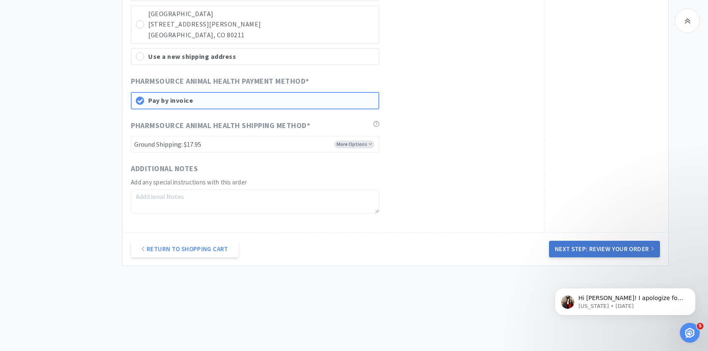
click at [583, 243] on button "Next Step: Review Your Order" at bounding box center [604, 249] width 111 height 17
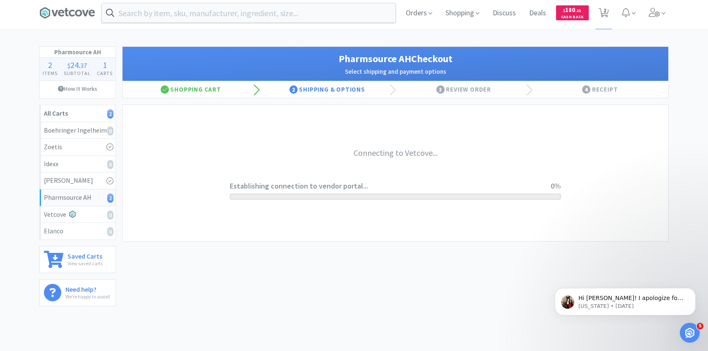
scroll to position [0, 0]
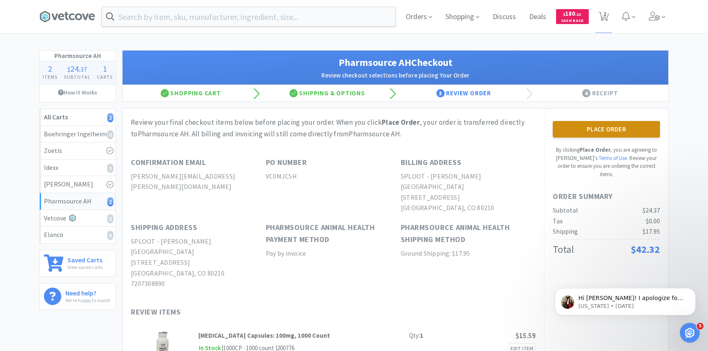
click at [584, 131] on button "Place Order" at bounding box center [606, 129] width 107 height 17
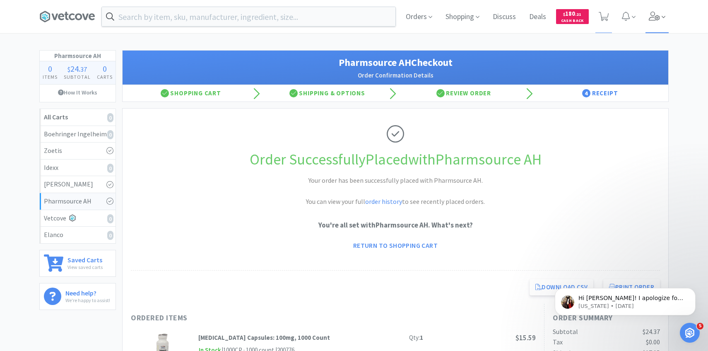
click at [656, 15] on icon at bounding box center [655, 16] width 12 height 9
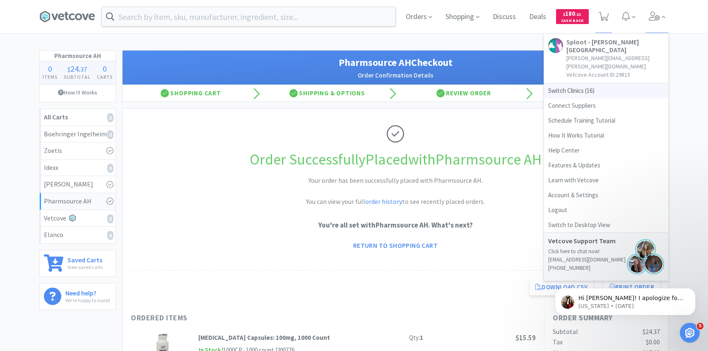
click at [600, 83] on span "Switch Clinics ( 16 )" at bounding box center [606, 90] width 124 height 15
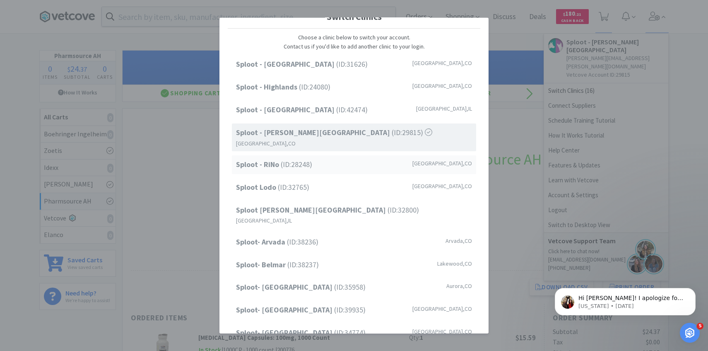
scroll to position [27, 0]
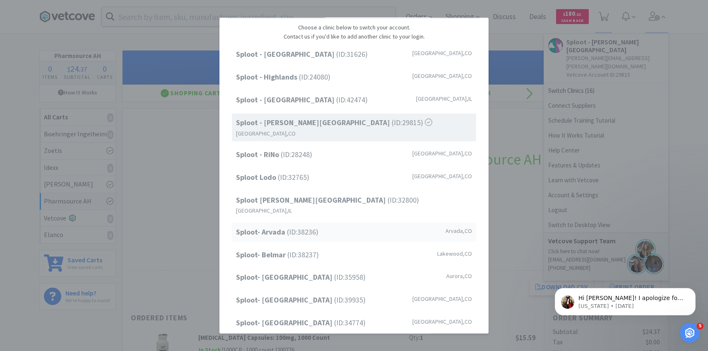
click at [296, 226] on span "Sploot- Arvada (ID: 38236 )" at bounding box center [277, 232] width 82 height 12
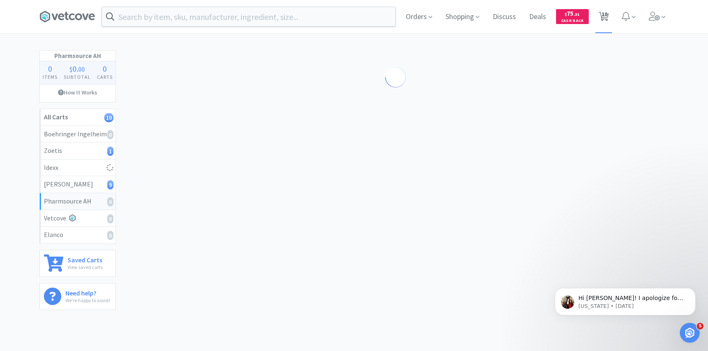
click at [603, 19] on span "10" at bounding box center [605, 14] width 6 height 33
select select "1"
select select "2"
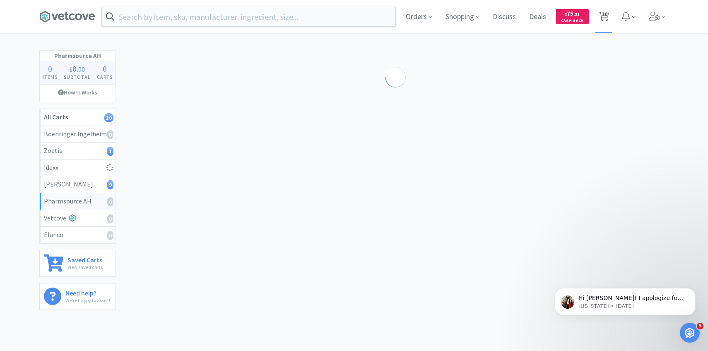
select select "2"
select select "1"
select select "2"
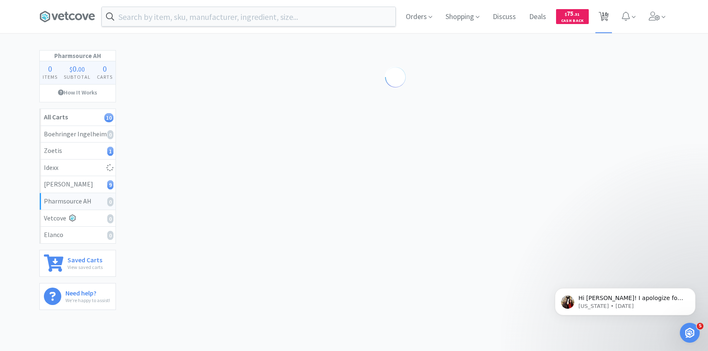
select select "1"
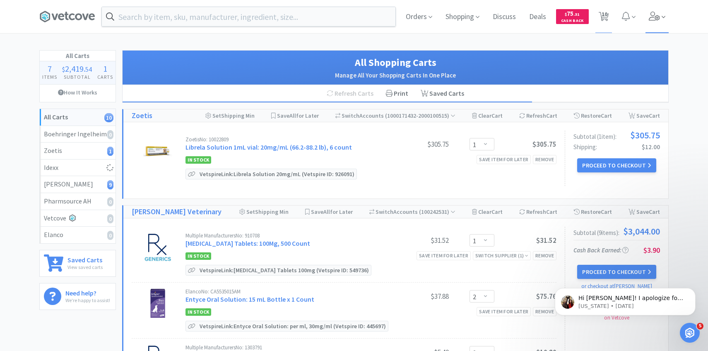
click at [661, 17] on span at bounding box center [658, 16] width 24 height 33
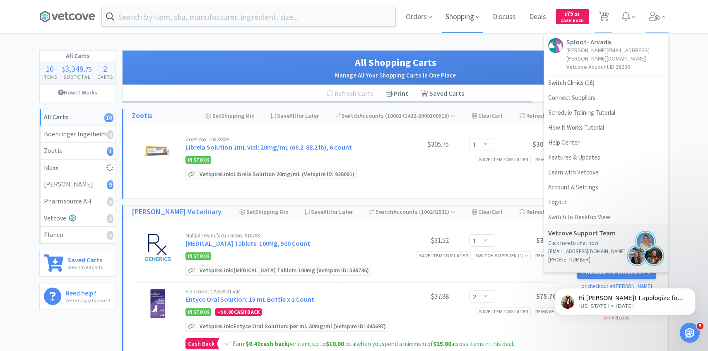
select select "1"
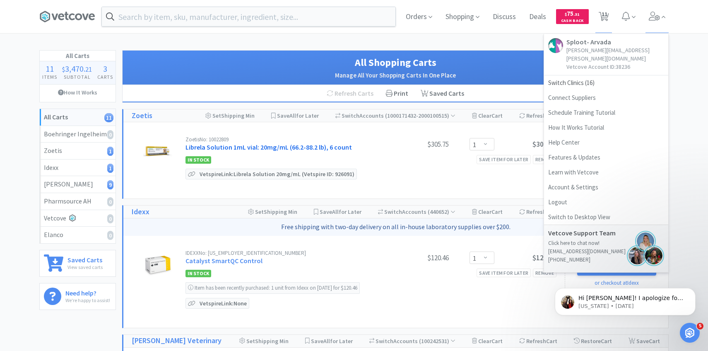
click at [313, 145] on link "Librela Solution 1mL vial: 20mg/mL (66.2-88.2 lb), 6 count" at bounding box center [269, 147] width 167 height 8
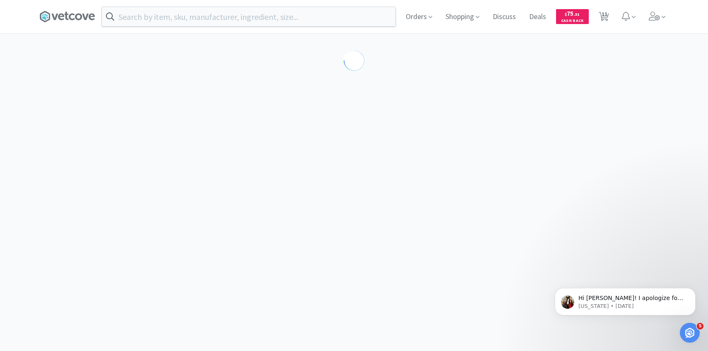
select select "605233"
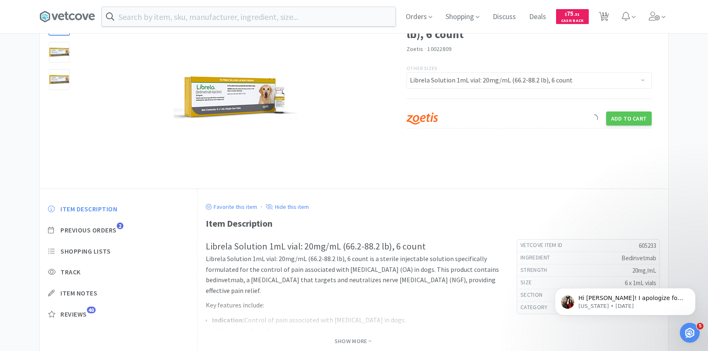
scroll to position [69, 0]
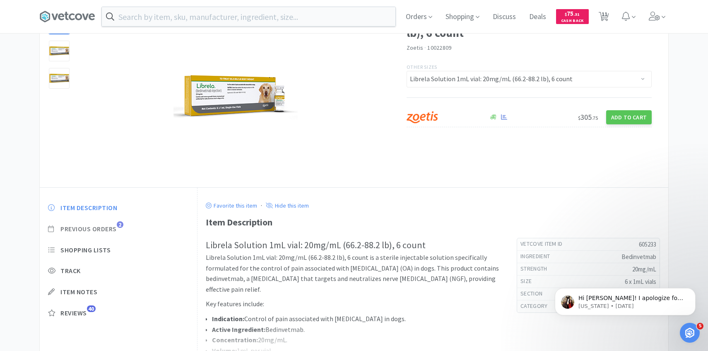
click at [103, 229] on span "Previous Orders" at bounding box center [88, 229] width 56 height 9
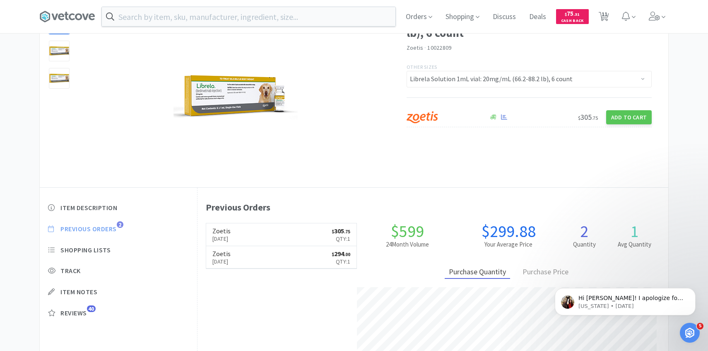
scroll to position [227, 471]
select select "1"
select select "2"
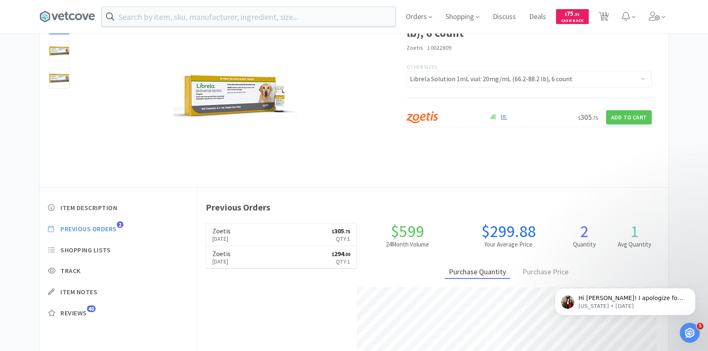
select select "2"
select select "1"
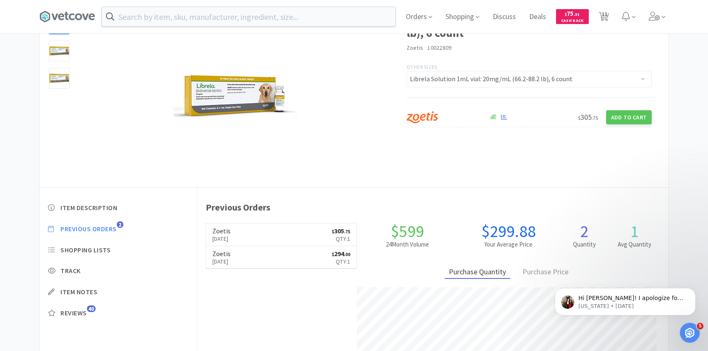
select select "2"
select select "1"
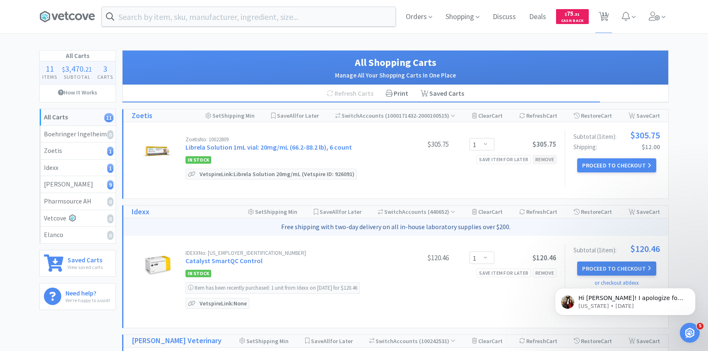
click at [549, 157] on div "Remove" at bounding box center [545, 159] width 24 height 9
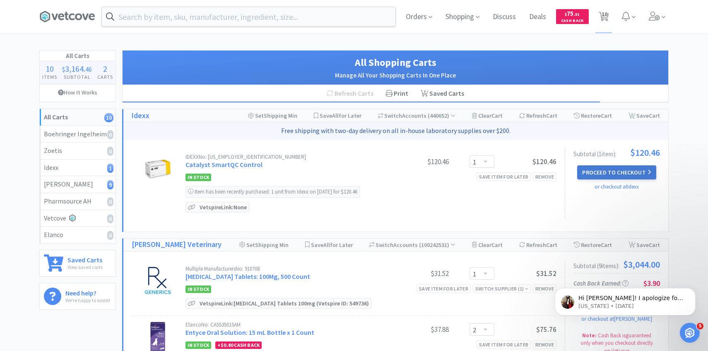
click at [592, 169] on button "Proceed to Checkout" at bounding box center [617, 172] width 79 height 14
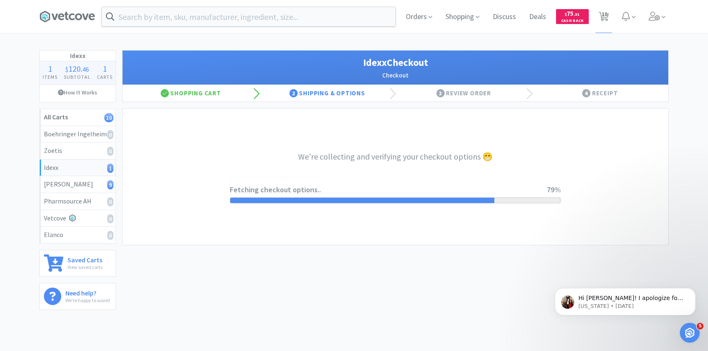
select select "904"
select select "003"
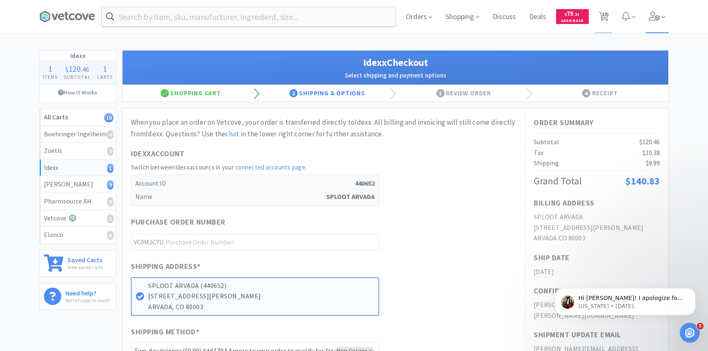
click at [649, 18] on icon at bounding box center [655, 16] width 12 height 9
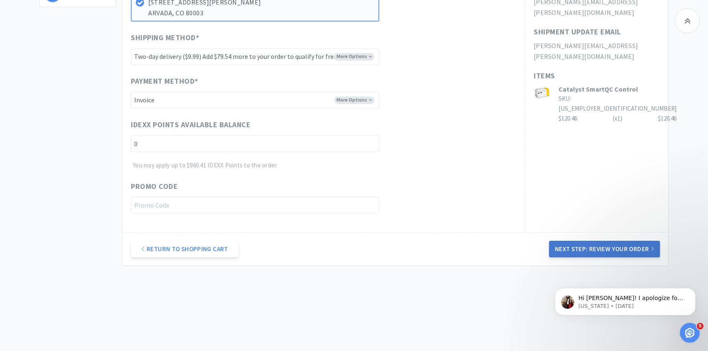
click at [567, 252] on button "Next Step: Review Your Order" at bounding box center [604, 249] width 111 height 17
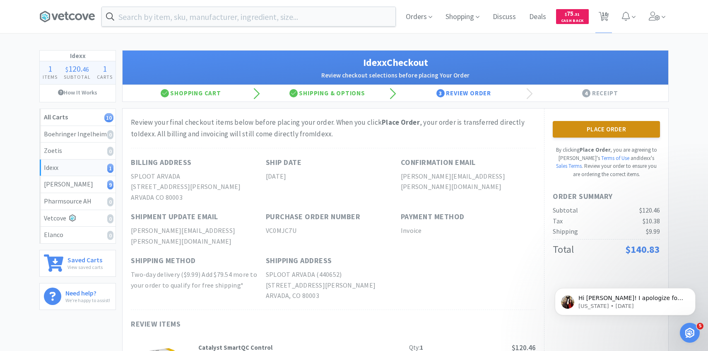
click at [571, 127] on button "Place Order" at bounding box center [606, 129] width 107 height 17
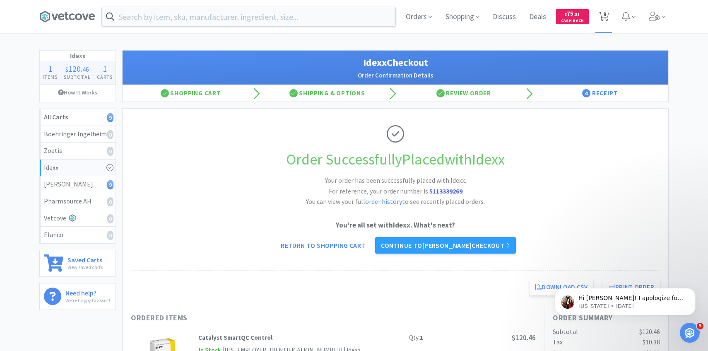
click at [606, 15] on span "9" at bounding box center [605, 14] width 3 height 33
select select "1"
select select "2"
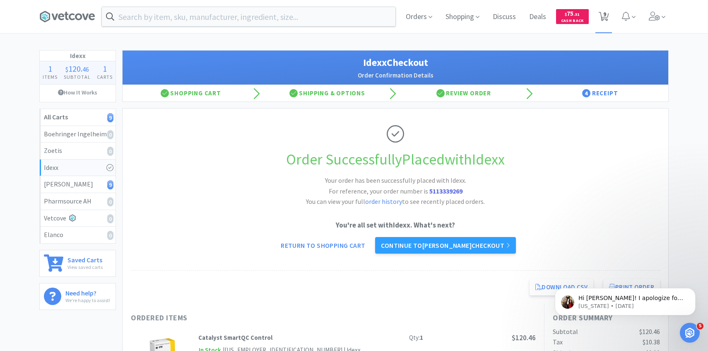
select select "1"
select select "2"
select select "1"
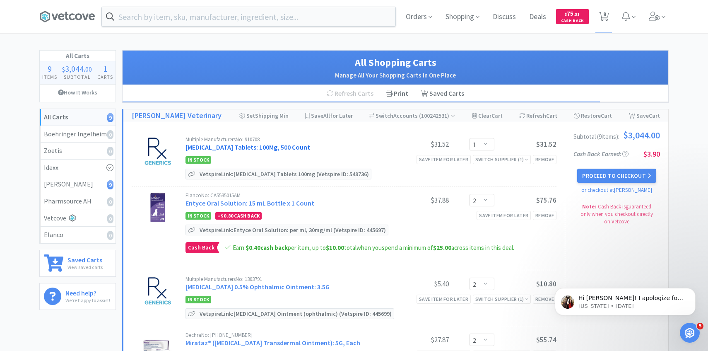
click at [305, 146] on link "Doxycycline Hyclate Tablets: 100Mg, 500 Count" at bounding box center [248, 147] width 125 height 8
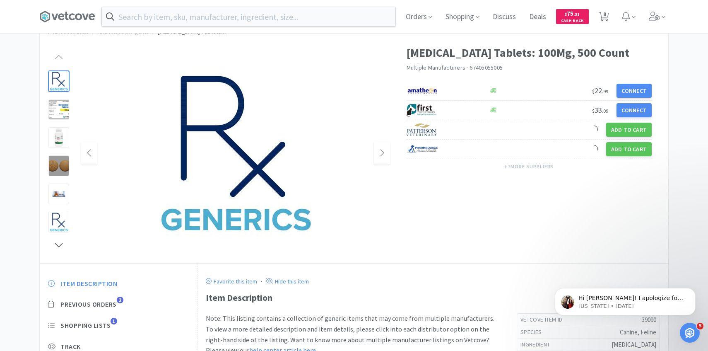
scroll to position [31, 0]
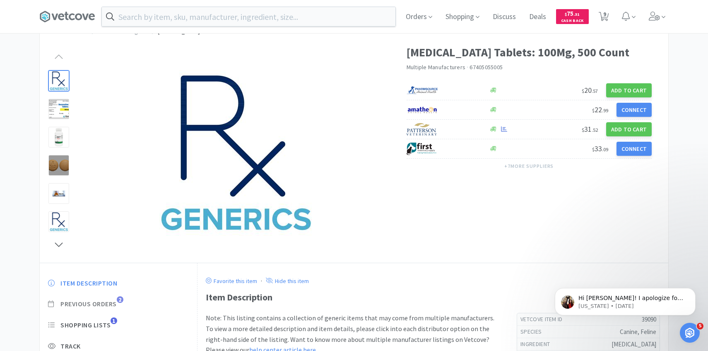
click at [113, 304] on span "Previous Orders" at bounding box center [88, 304] width 56 height 9
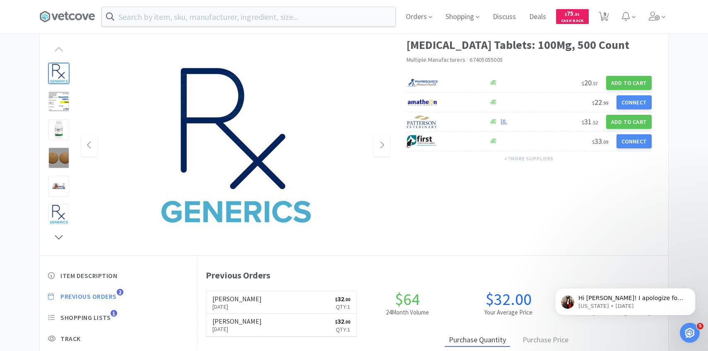
scroll to position [47, 0]
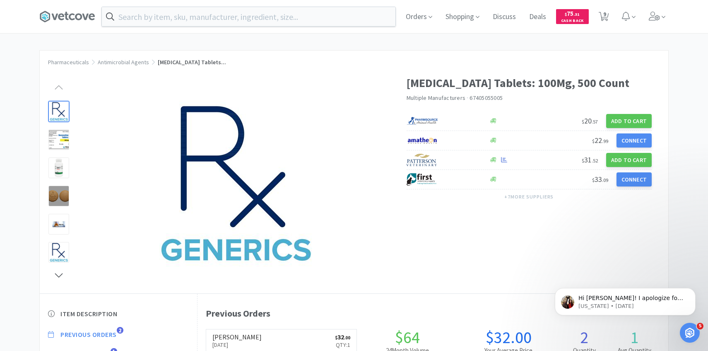
select select "1"
select select "2"
select select "1"
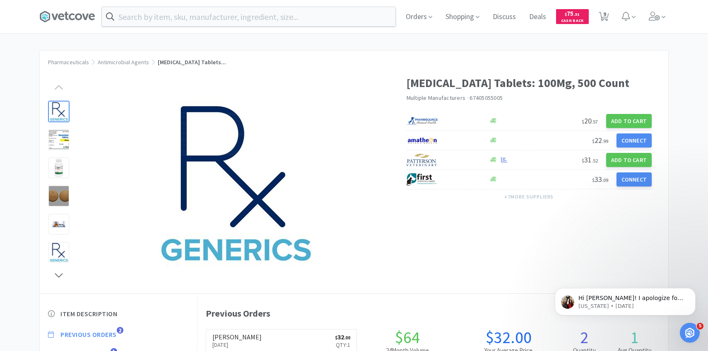
select select "1"
select select "2"
select select "1"
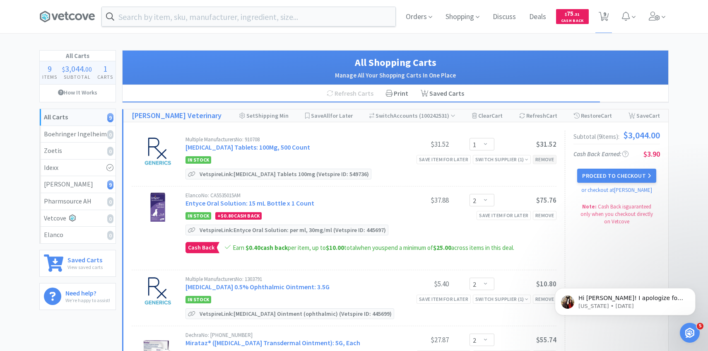
click at [545, 163] on div "Remove" at bounding box center [545, 159] width 24 height 9
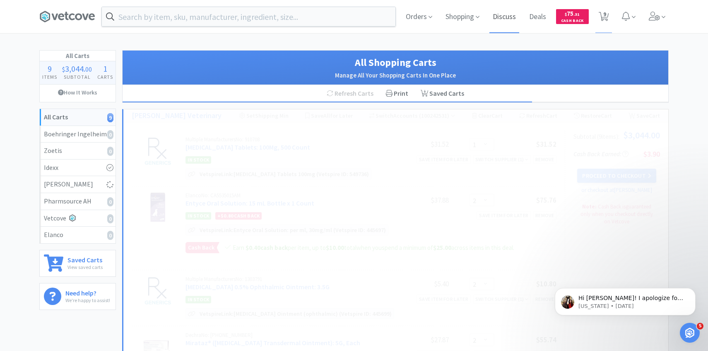
select select "2"
select select "1"
select select "2"
select select "1"
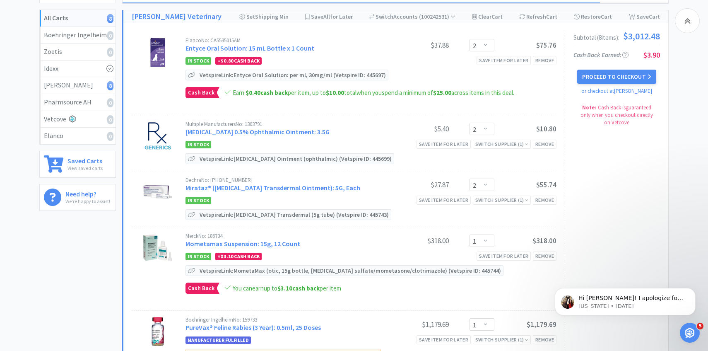
scroll to position [103, 0]
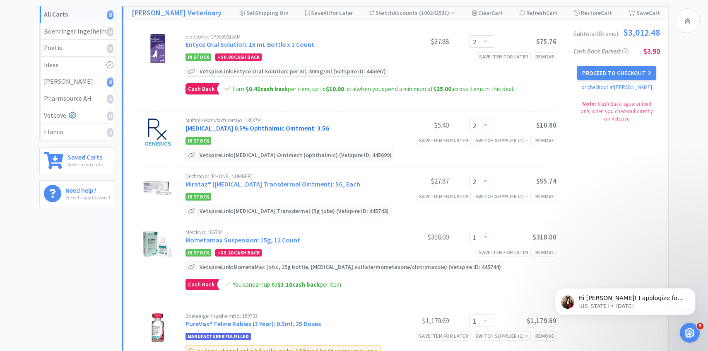
click at [302, 126] on link "Erythromycin 0.5% Ophthalmic Ointment: 3.5G" at bounding box center [258, 128] width 144 height 8
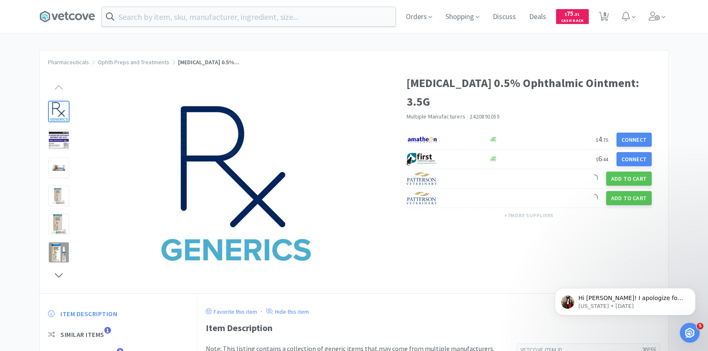
scroll to position [66, 0]
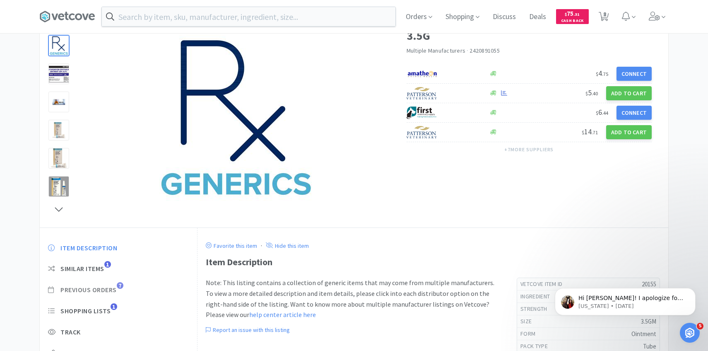
click at [117, 289] on span "Previous Orders 7" at bounding box center [118, 289] width 141 height 9
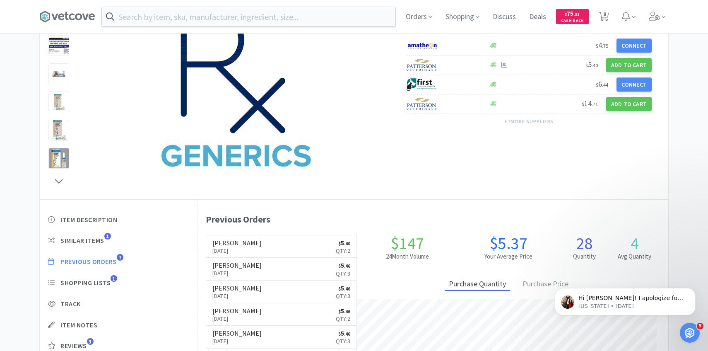
scroll to position [97, 0]
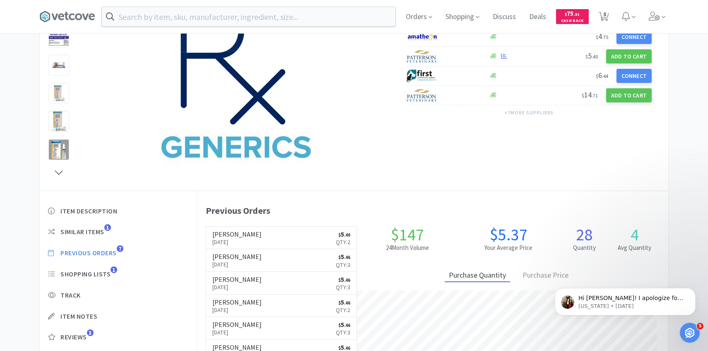
select select "2"
select select "1"
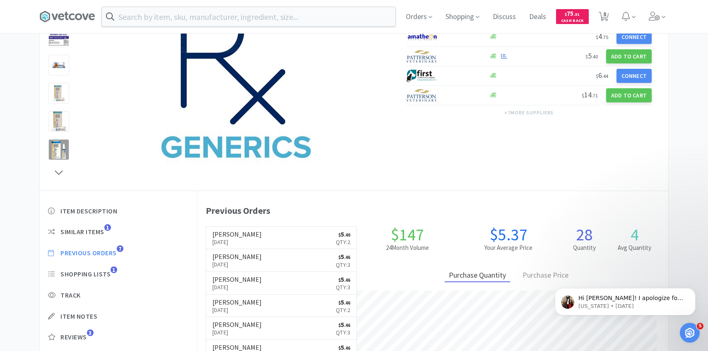
select select "1"
select select "2"
select select "1"
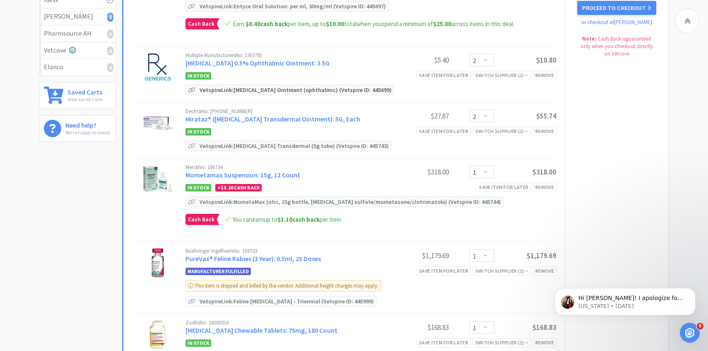
scroll to position [169, 0]
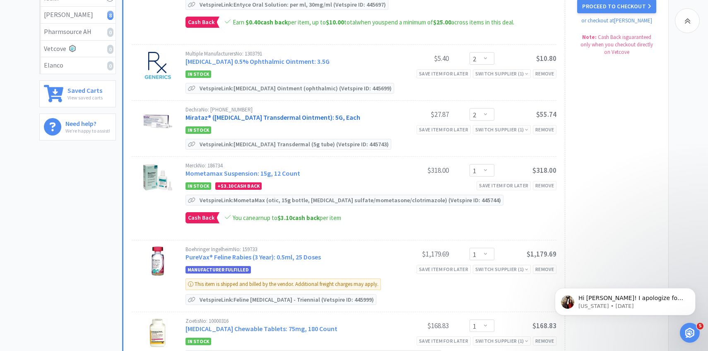
click at [272, 115] on link "Mirataz® ([MEDICAL_DATA] Transdermal Ointment): 5G, Each" at bounding box center [273, 117] width 175 height 8
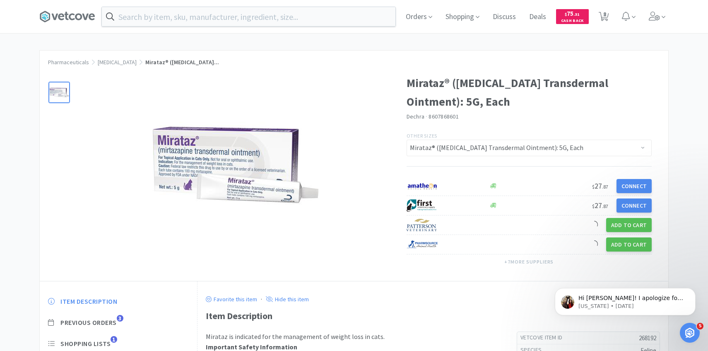
scroll to position [35, 0]
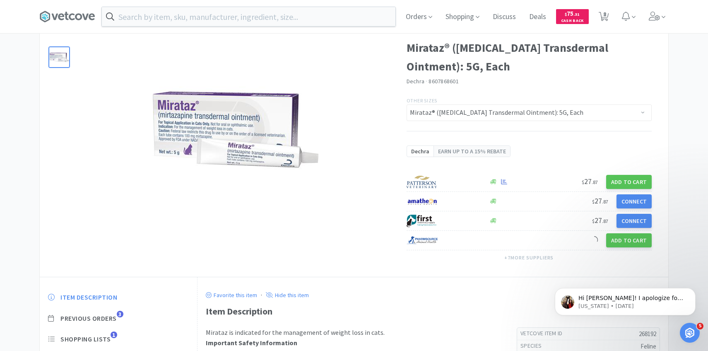
click at [104, 289] on div "Item Description Previous Orders 3 Shopping Lists 1 Track Item Notes Reviews 28" at bounding box center [118, 356] width 157 height 143
click at [104, 317] on span "Previous Orders" at bounding box center [88, 318] width 56 height 9
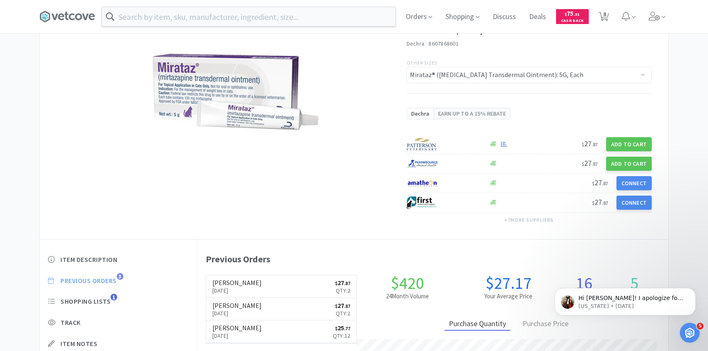
scroll to position [227, 471]
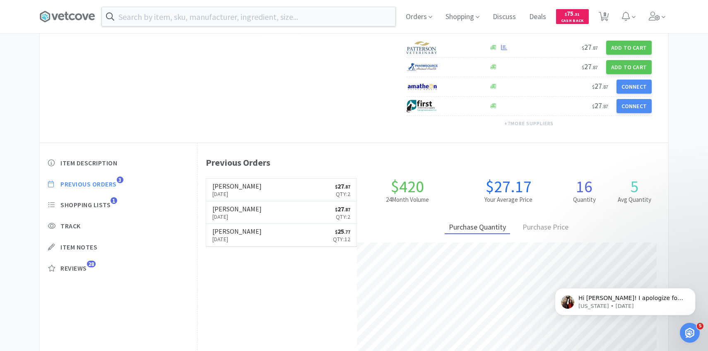
select select "2"
select select "1"
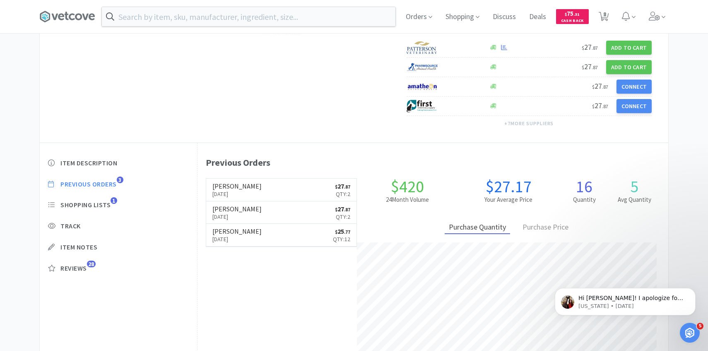
select select "1"
select select "2"
select select "1"
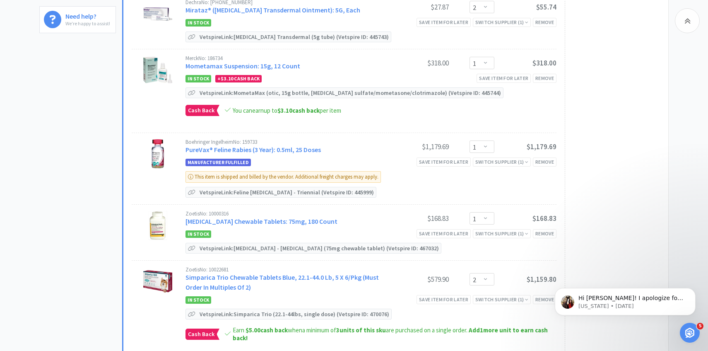
scroll to position [283, 0]
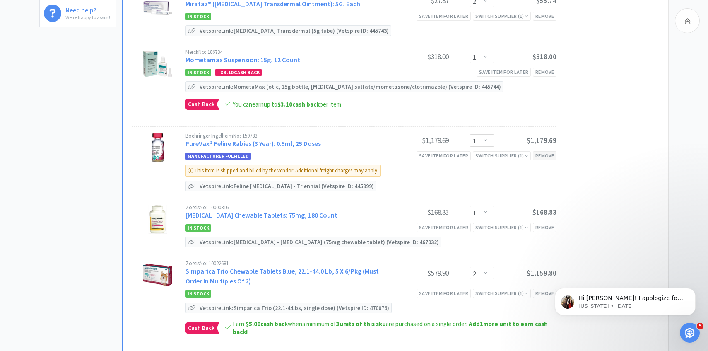
click at [551, 156] on div "Remove" at bounding box center [545, 155] width 24 height 9
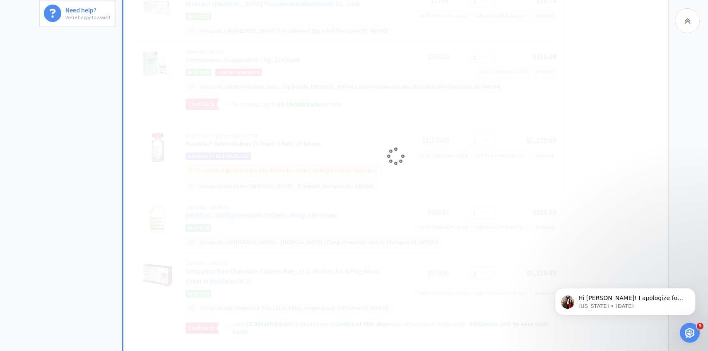
select select "2"
select select "1"
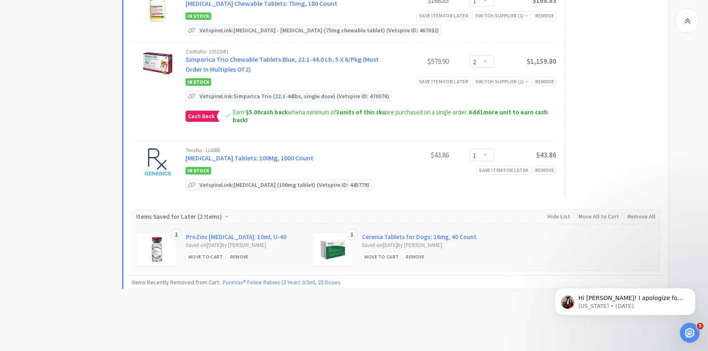
scroll to position [0, 0]
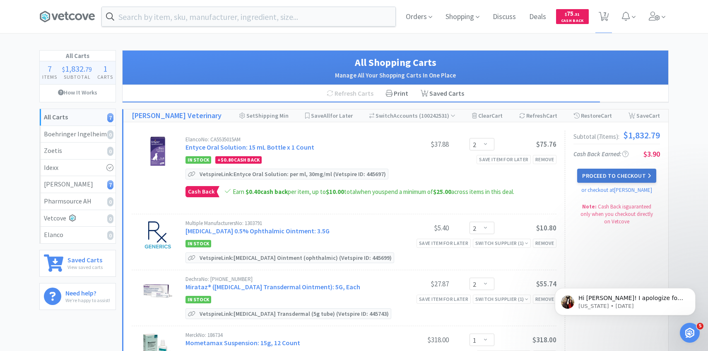
click at [592, 173] on button "Proceed to Checkout" at bounding box center [617, 176] width 79 height 14
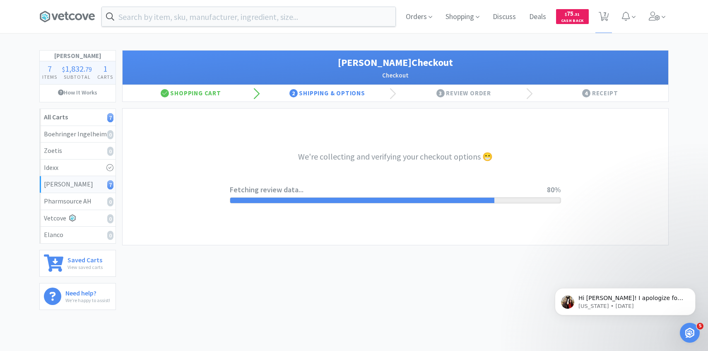
select select "1"
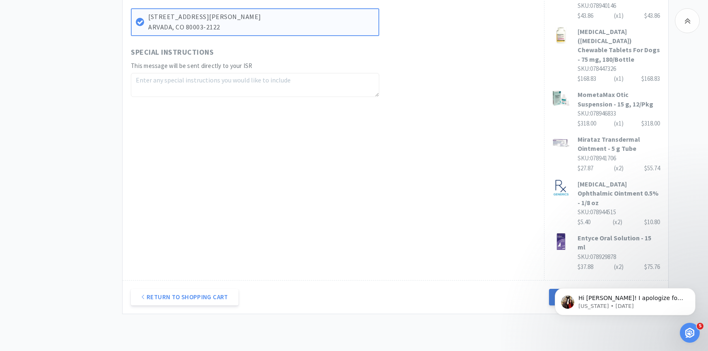
click at [566, 289] on button "Next Step: Review Your Order" at bounding box center [604, 297] width 111 height 17
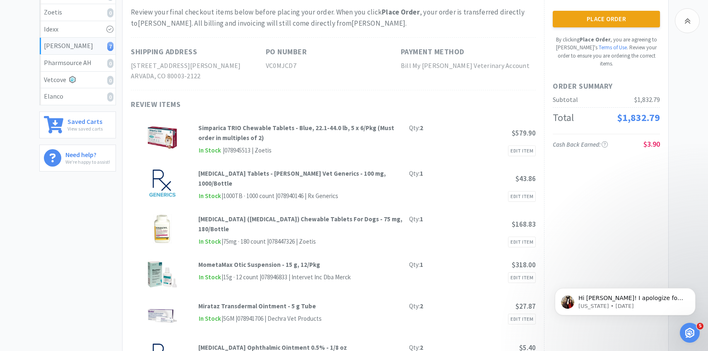
scroll to position [68, 0]
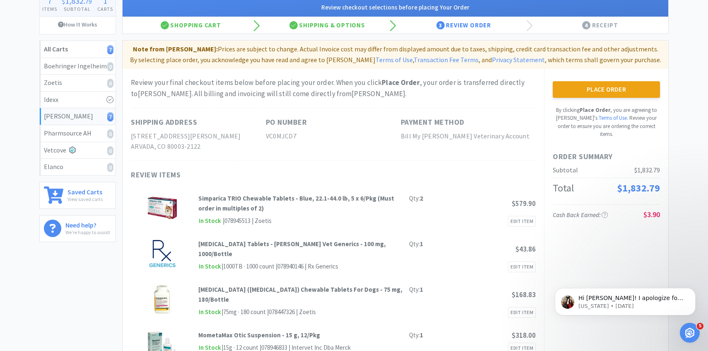
click at [597, 98] on div "Place Order By clicking Place Order , you are agreeing to Vetcove's Terms of Us…" at bounding box center [606, 109] width 107 height 57
click at [597, 94] on button "Place Order" at bounding box center [606, 89] width 107 height 17
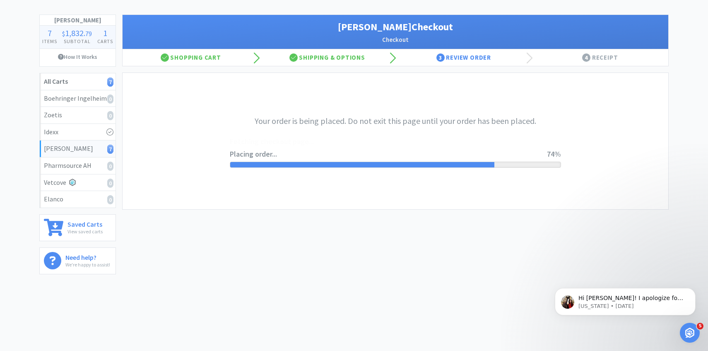
scroll to position [0, 0]
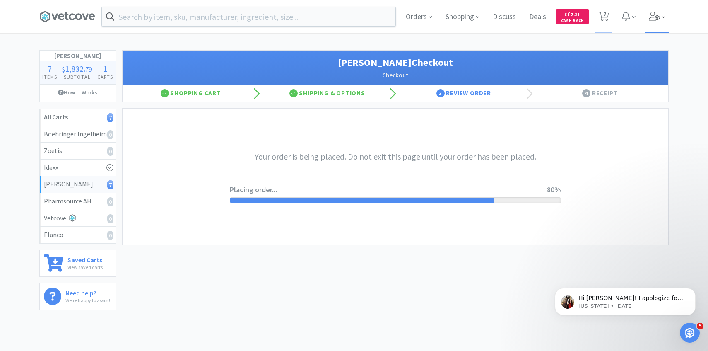
click at [659, 25] on span at bounding box center [658, 16] width 24 height 33
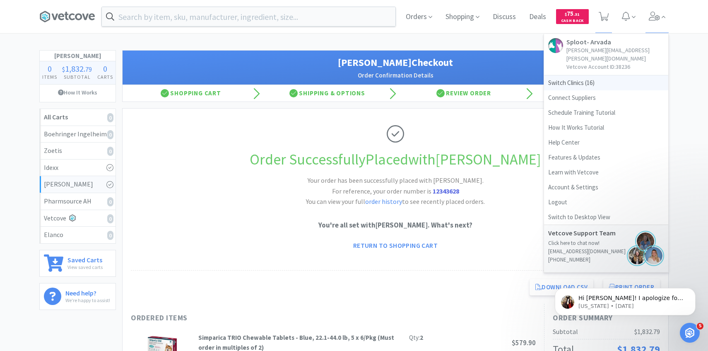
click at [583, 75] on span "Switch Clinics ( 16 )" at bounding box center [606, 82] width 124 height 15
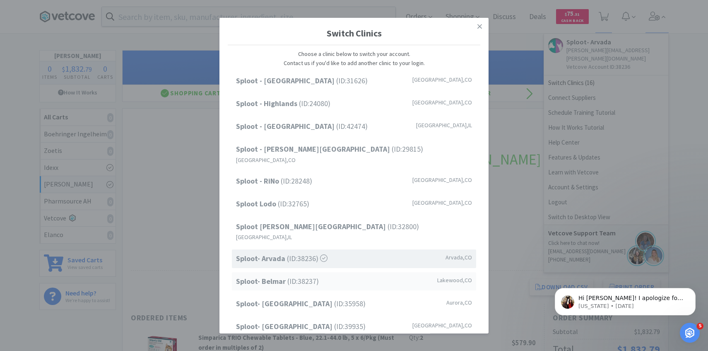
click at [326, 272] on div "Sploot- Belmar (ID: 38237 ) Lakewood , CO" at bounding box center [354, 281] width 244 height 19
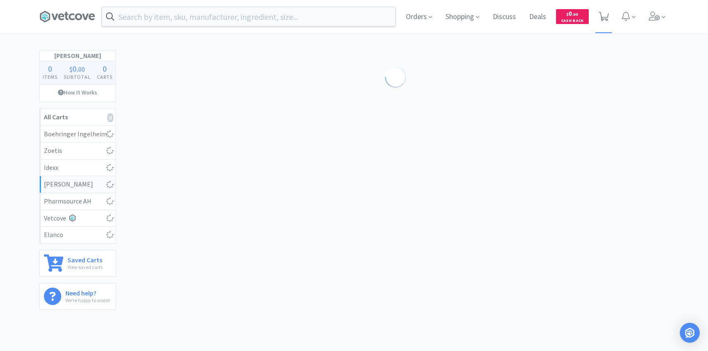
click at [606, 24] on span at bounding box center [604, 16] width 17 height 33
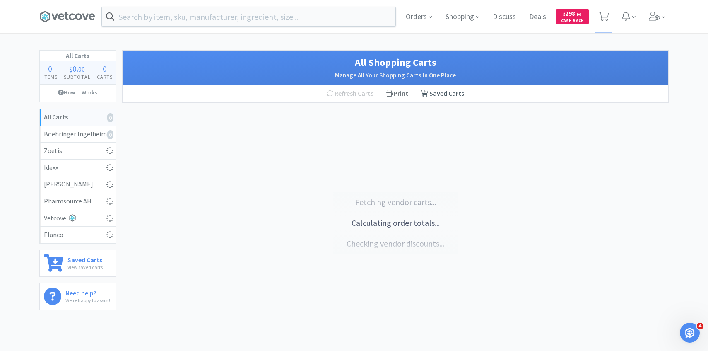
select select "5"
select select "1"
select select "4"
select select "2"
select select "6"
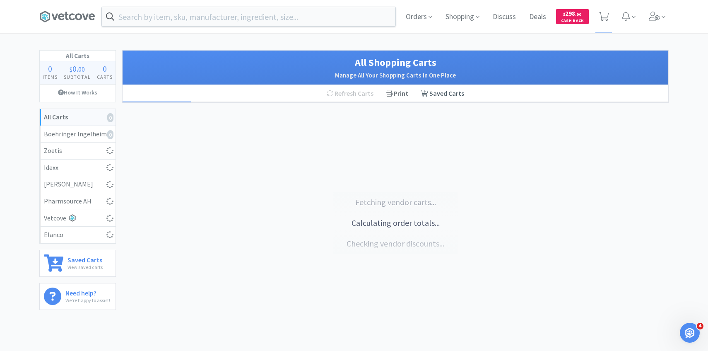
select select "1"
select select "3"
select select "1"
select select "2"
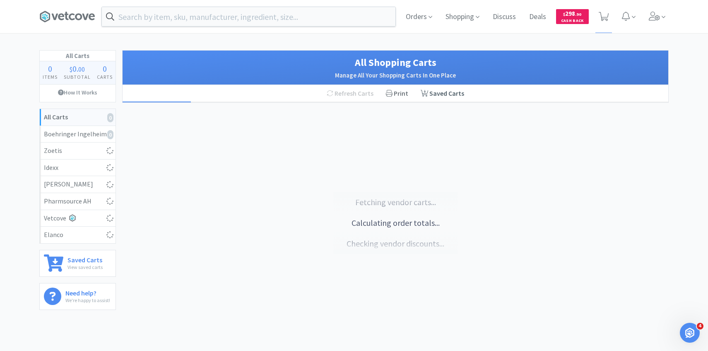
select select "2"
select select "1"
select select "4"
select select "1"
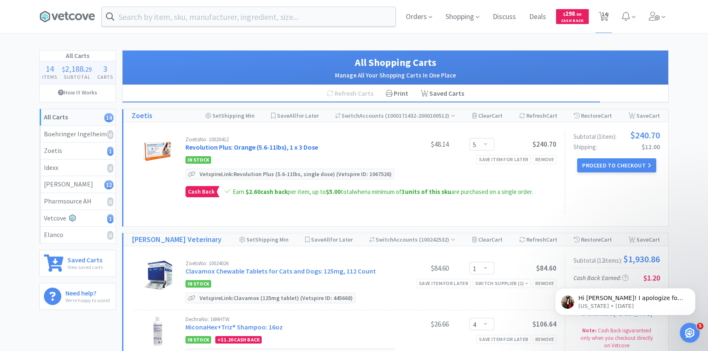
click at [301, 149] on link "Revolution Plus: Orange (5.6-11lbs), 1 x 3 Dose" at bounding box center [252, 147] width 133 height 8
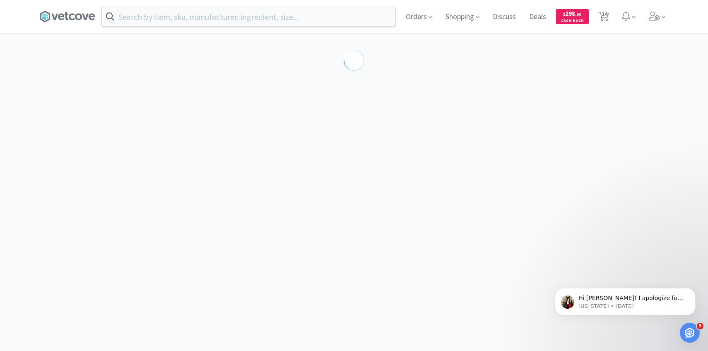
select select "286816"
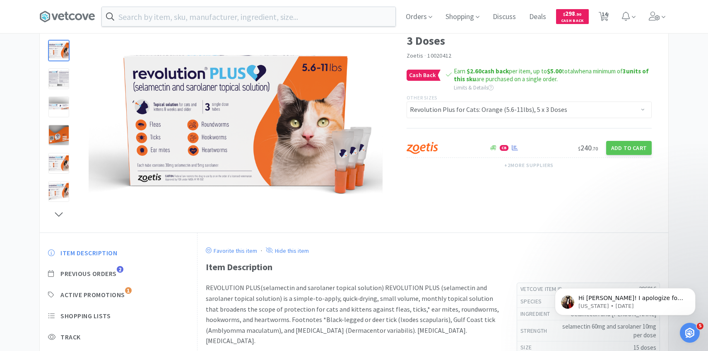
scroll to position [105, 0]
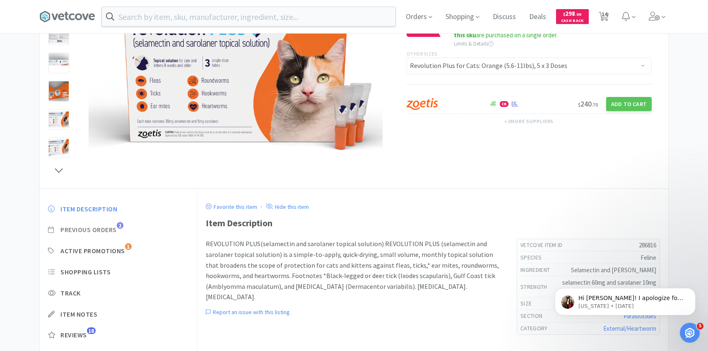
click at [111, 231] on span "Previous Orders" at bounding box center [88, 229] width 56 height 9
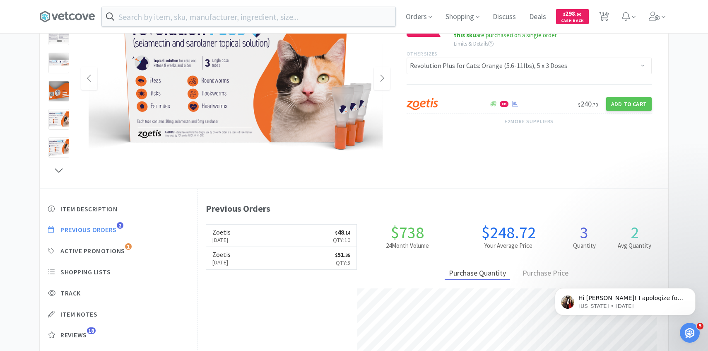
scroll to position [227, 471]
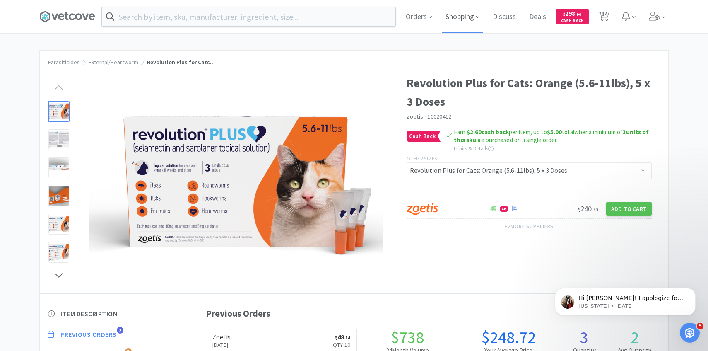
select select "5"
select select "1"
select select "4"
select select "2"
select select "6"
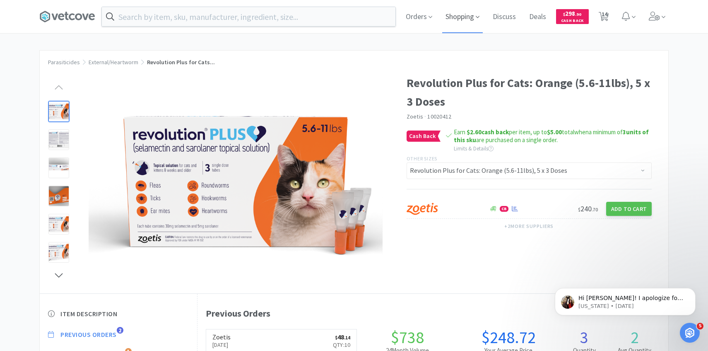
select select "1"
select select "3"
select select "1"
select select "2"
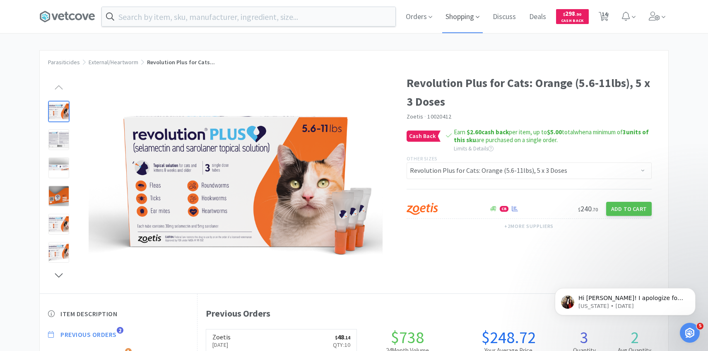
select select "2"
select select "1"
select select "4"
select select "1"
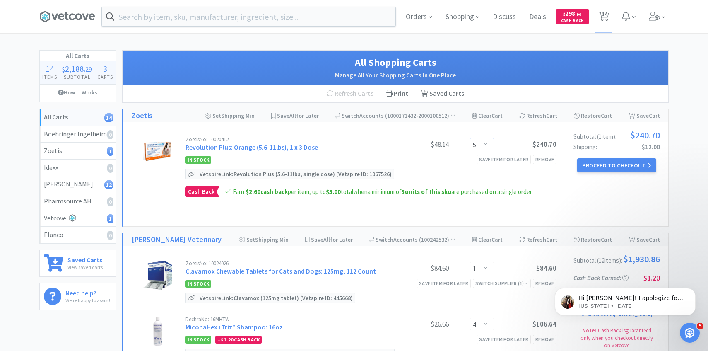
click at [476, 140] on select "Enter Quantity 5 10 15 20 25 30 35 40 45 50 55 60 65 70 75 80 85 90 95 100 Ente…" at bounding box center [482, 144] width 25 height 12
click at [626, 170] on button "Proceed to Checkout" at bounding box center [617, 165] width 79 height 14
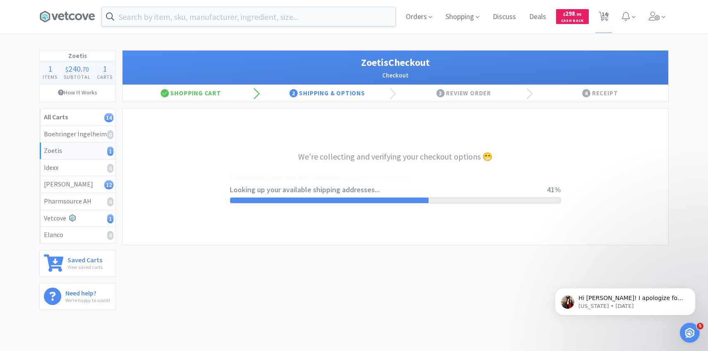
select select "invoice"
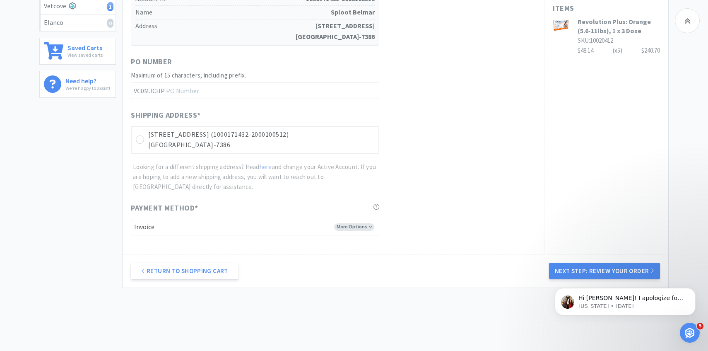
scroll to position [234, 0]
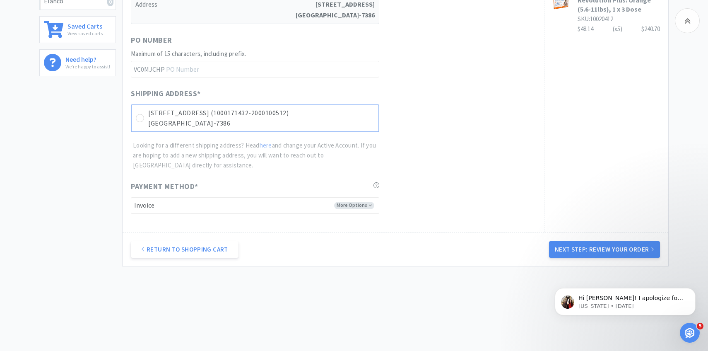
click at [311, 128] on p "[GEOGRAPHIC_DATA]-7386" at bounding box center [261, 123] width 226 height 11
click at [572, 242] on button "Next Step: Review Your Order" at bounding box center [604, 249] width 111 height 17
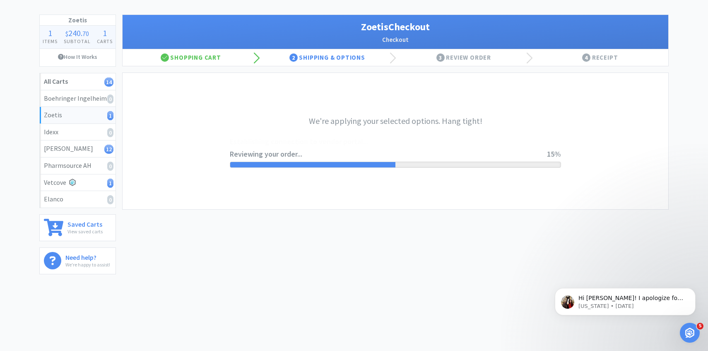
scroll to position [0, 0]
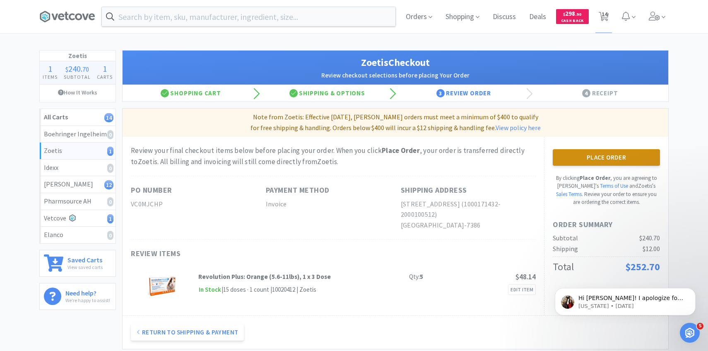
click at [577, 151] on button "Place Order" at bounding box center [606, 157] width 107 height 17
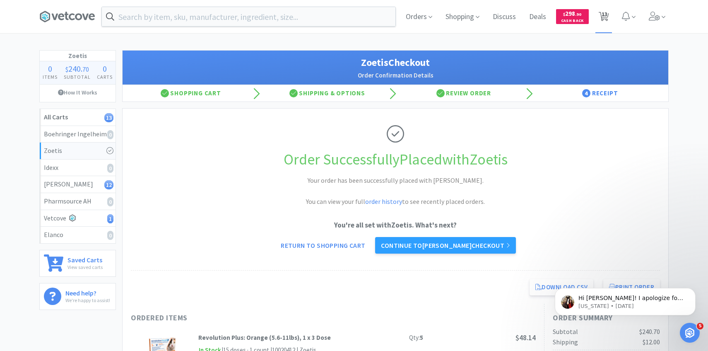
click at [605, 21] on span "13" at bounding box center [605, 14] width 6 height 33
select select "1"
select select "4"
select select "2"
select select "6"
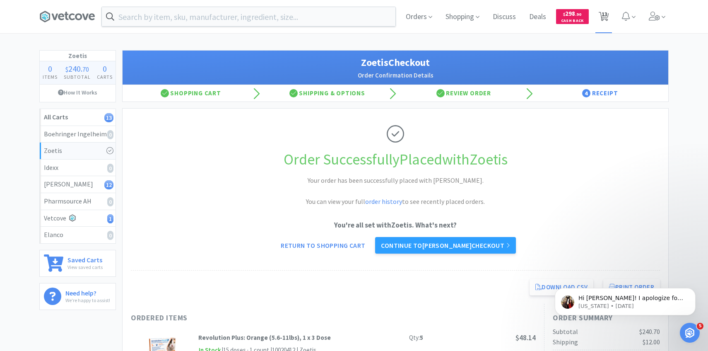
select select "1"
select select "3"
select select "1"
select select "2"
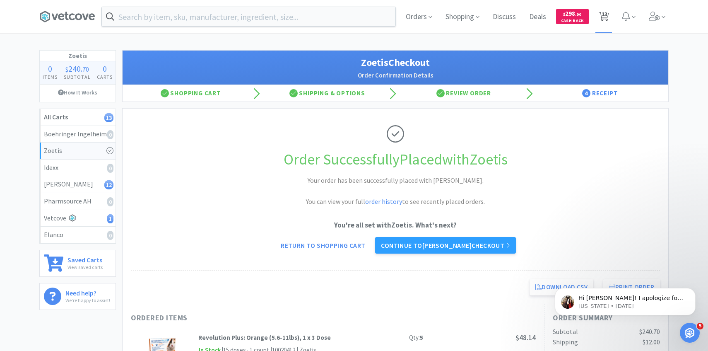
select select "2"
select select "1"
select select "4"
select select "1"
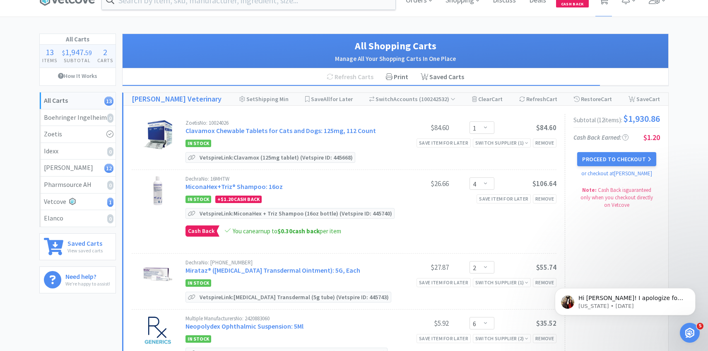
scroll to position [60, 0]
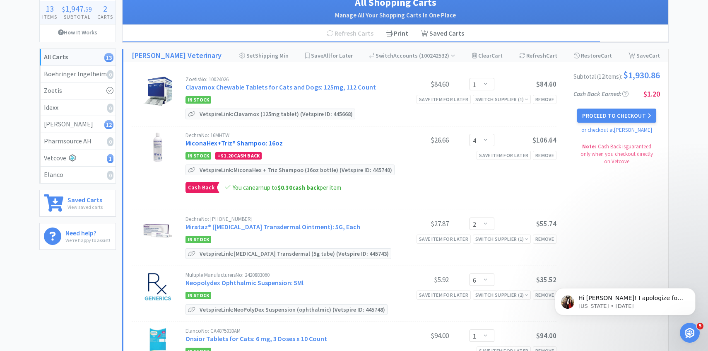
click at [272, 141] on link "MiconaHex+Triz® Shampoo: 16oz" at bounding box center [234, 143] width 97 height 8
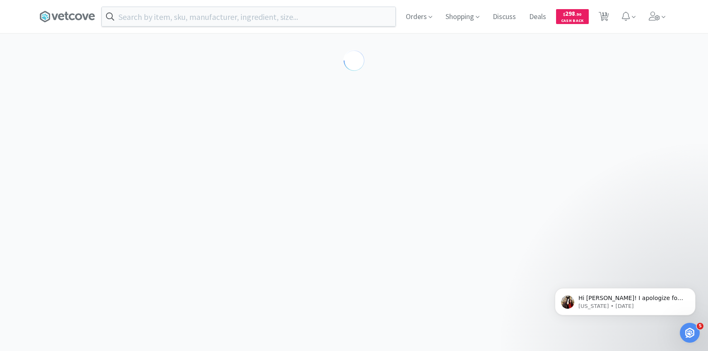
select select "86601"
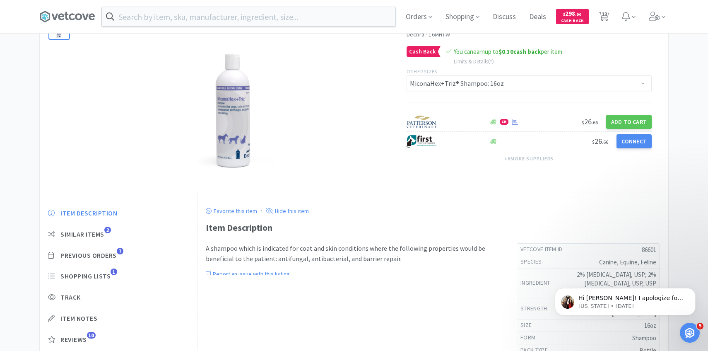
scroll to position [69, 0]
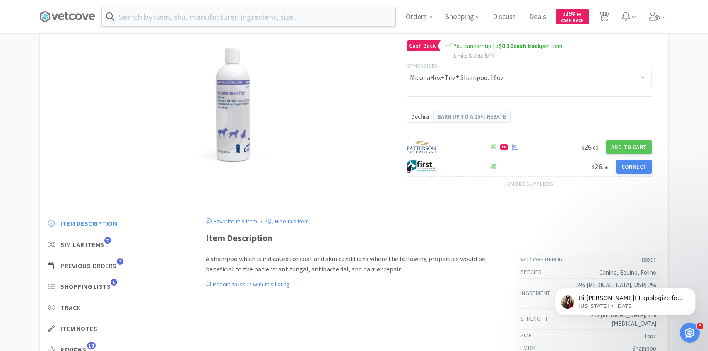
click at [111, 249] on div "Item Description Similar Items 2 Previous Orders 7 Shopping Lists 1 Track Item …" at bounding box center [118, 293] width 157 height 164
click at [111, 263] on span "Previous Orders" at bounding box center [88, 265] width 56 height 9
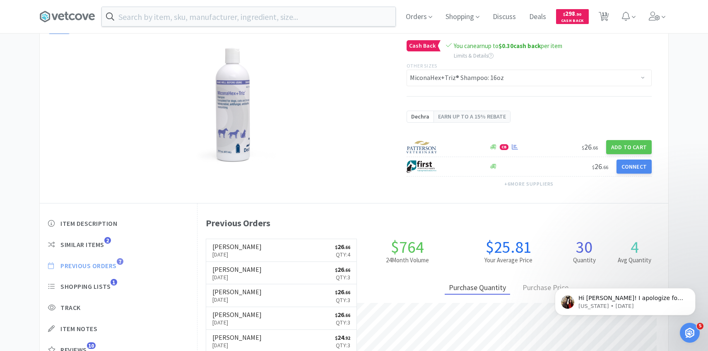
scroll to position [227, 471]
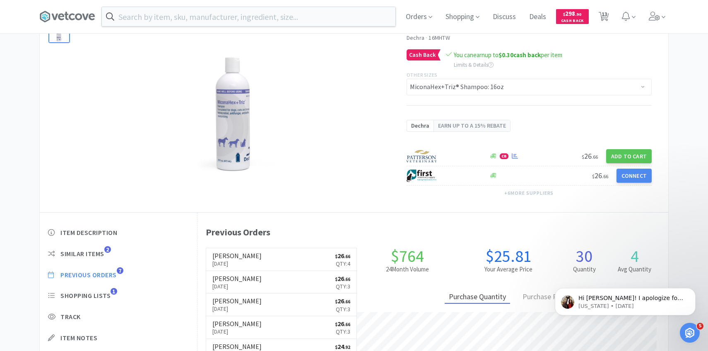
select select "1"
select select "4"
select select "2"
select select "6"
select select "1"
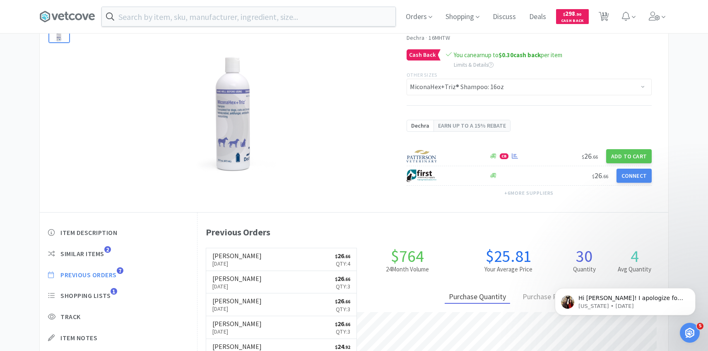
select select "1"
select select "3"
select select "1"
select select "2"
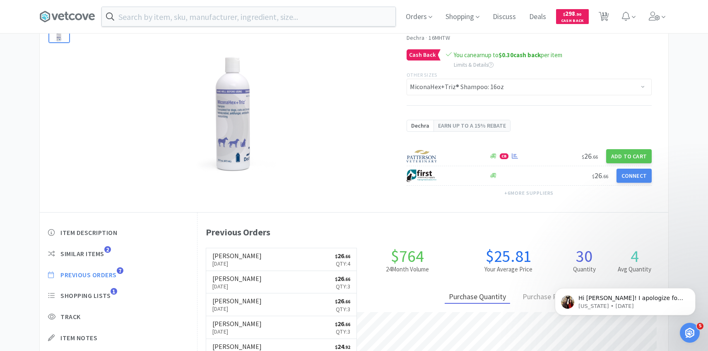
select select "1"
select select "4"
select select "1"
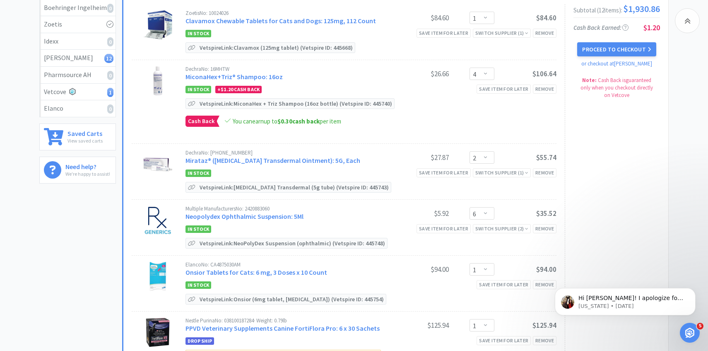
scroll to position [153, 0]
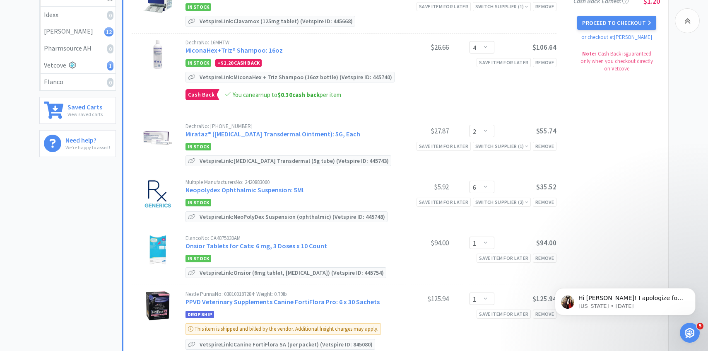
click at [278, 138] on div "Dechra No: [PHONE_NUMBER] Mirataz® ([MEDICAL_DATA] Transdermal Ointment): 5G, E…" at bounding box center [286, 130] width 201 height 15
click at [278, 131] on link "Mirataz® ([MEDICAL_DATA] Transdermal Ointment): 5G, Each" at bounding box center [273, 134] width 175 height 8
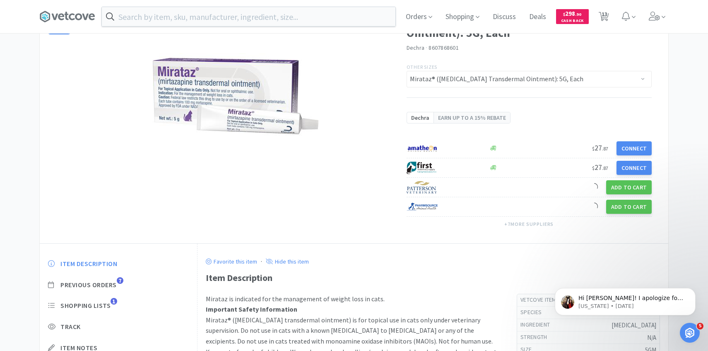
scroll to position [70, 0]
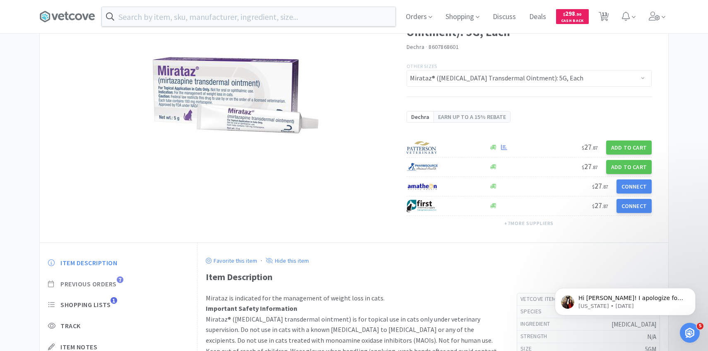
click at [113, 285] on span "Previous Orders" at bounding box center [88, 284] width 56 height 9
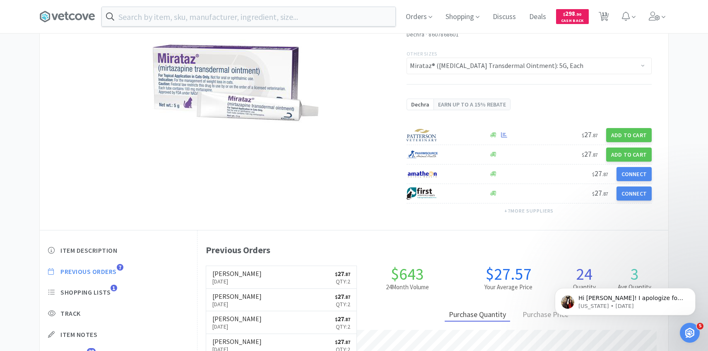
scroll to position [83, 0]
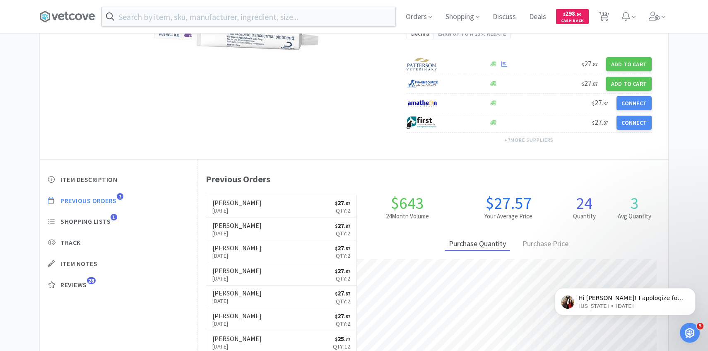
select select "1"
select select "4"
select select "2"
select select "6"
select select "1"
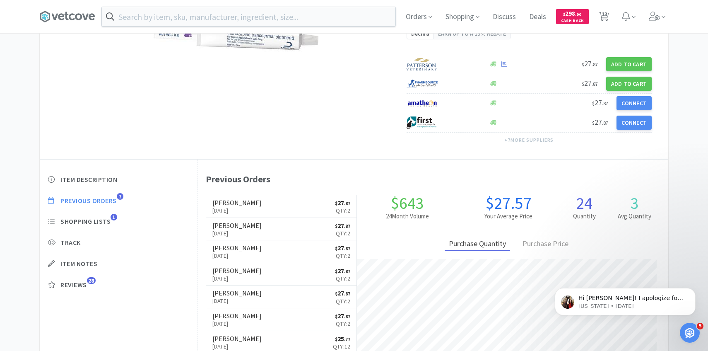
select select "1"
select select "3"
select select "1"
select select "2"
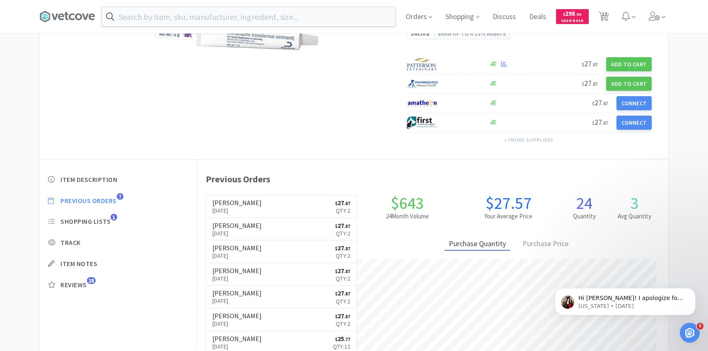
select select "1"
select select "4"
select select "1"
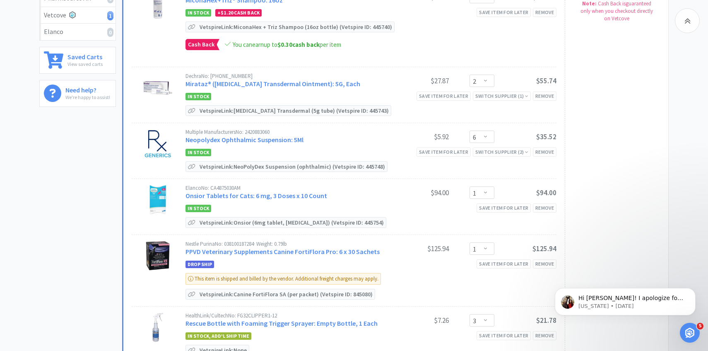
scroll to position [206, 0]
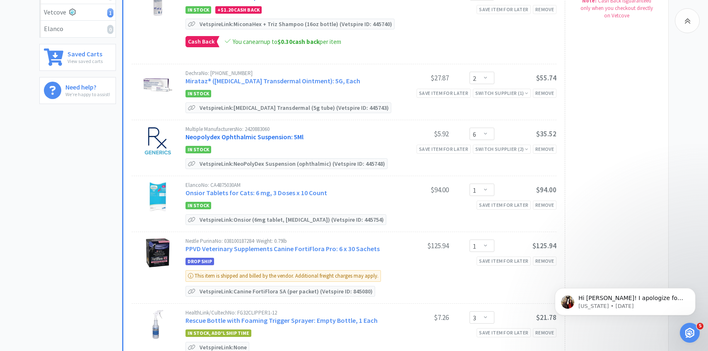
click at [247, 136] on link "Neopolydex Ophthalmic Suspension: 5Ml" at bounding box center [245, 137] width 118 height 8
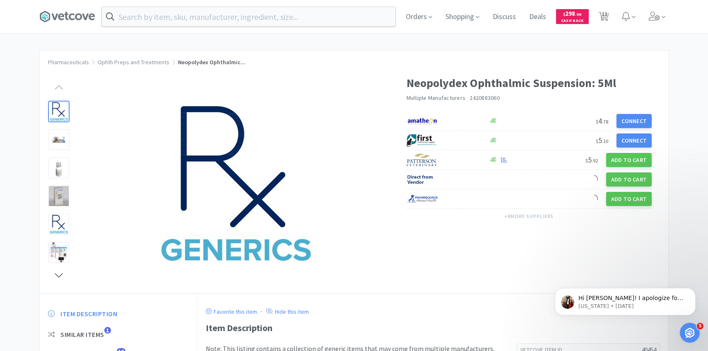
scroll to position [94, 0]
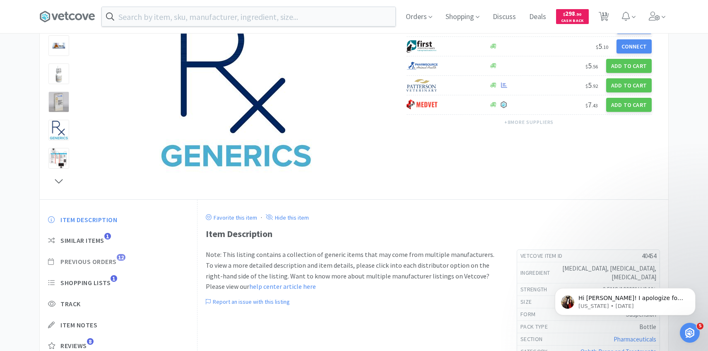
click at [114, 260] on span "Previous Orders" at bounding box center [88, 261] width 56 height 9
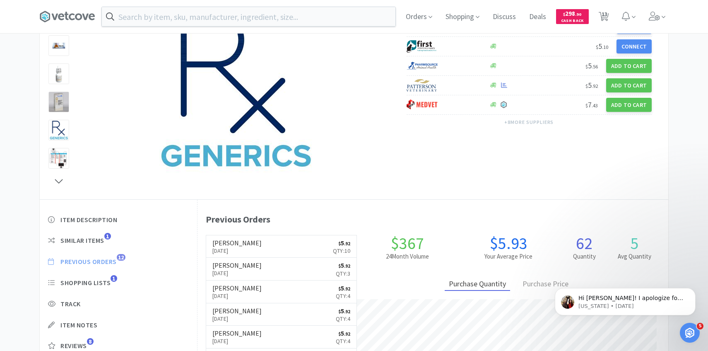
scroll to position [227, 471]
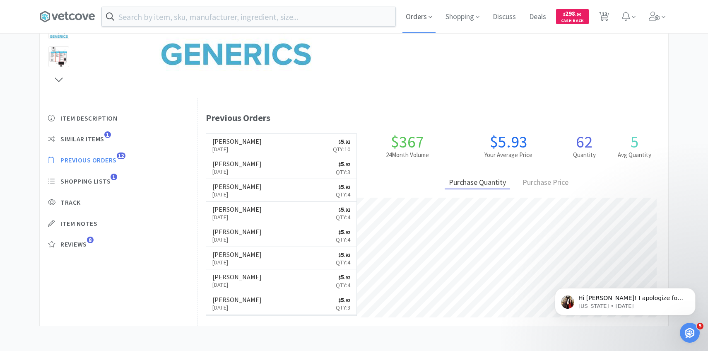
select select "1"
select select "4"
select select "2"
select select "6"
select select "1"
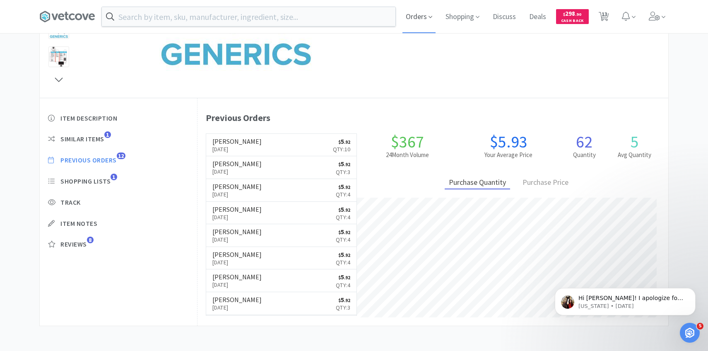
select select "1"
select select "3"
select select "1"
select select "2"
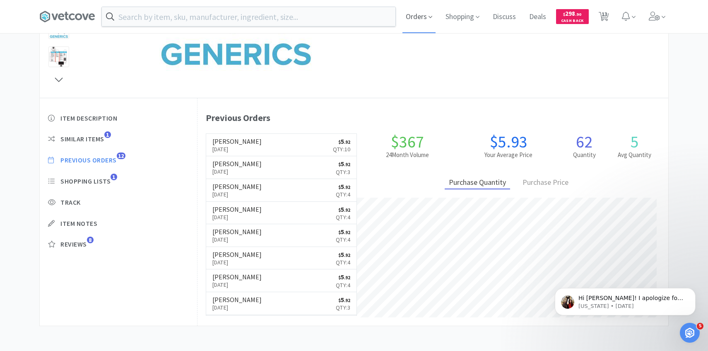
select select "1"
select select "4"
select select "1"
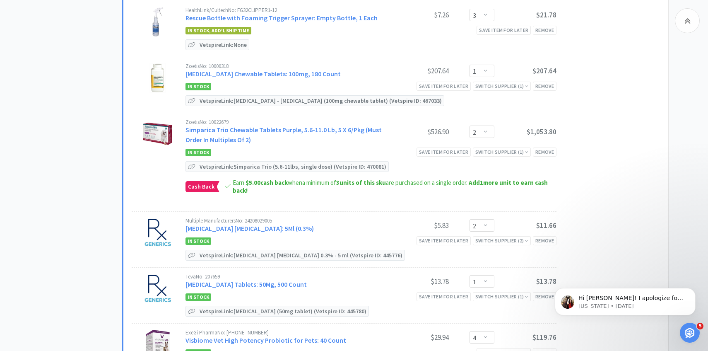
scroll to position [512, 0]
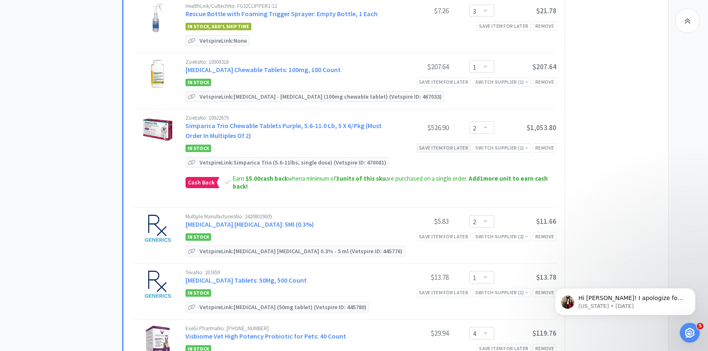
click at [442, 148] on div "Save item for later" at bounding box center [444, 147] width 54 height 9
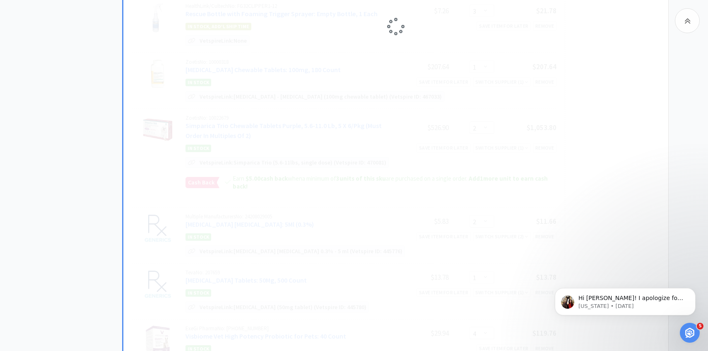
select select "1"
select select "4"
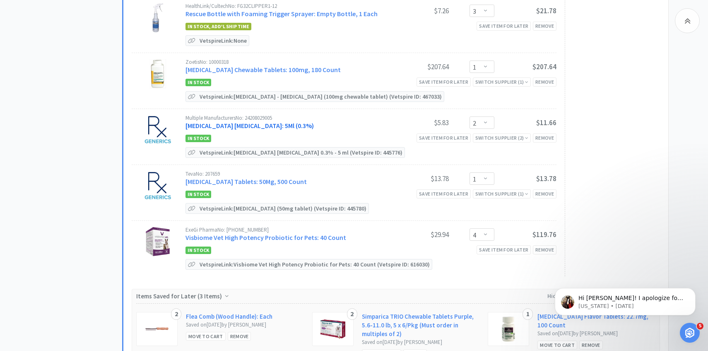
click at [302, 123] on link "[MEDICAL_DATA] [MEDICAL_DATA]: 5Ml (0.3%)" at bounding box center [250, 125] width 128 height 8
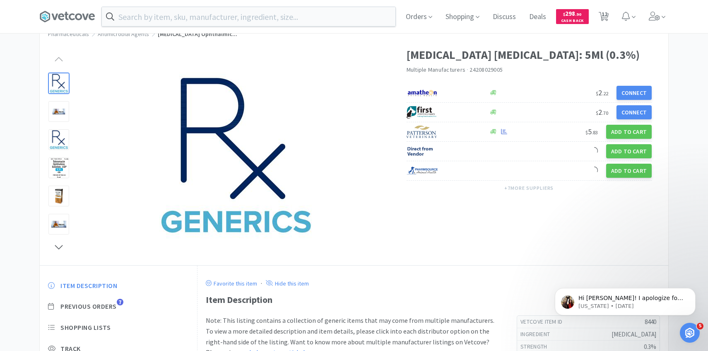
scroll to position [38, 0]
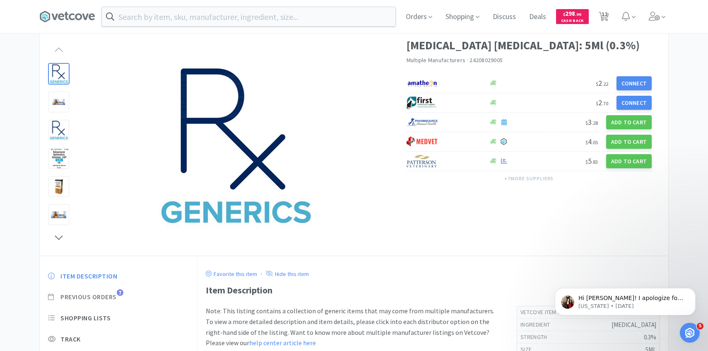
click at [111, 296] on span "Previous Orders" at bounding box center [88, 296] width 56 height 9
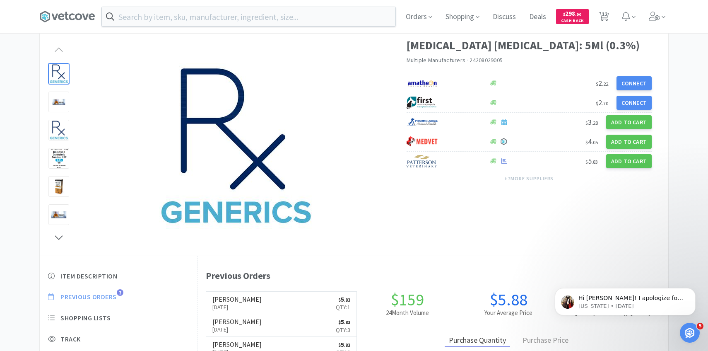
scroll to position [227, 471]
select select "1"
select select "4"
select select "2"
select select "6"
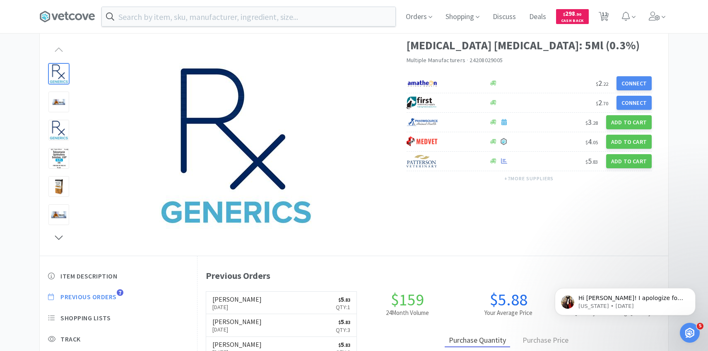
select select "1"
select select "3"
select select "1"
select select "2"
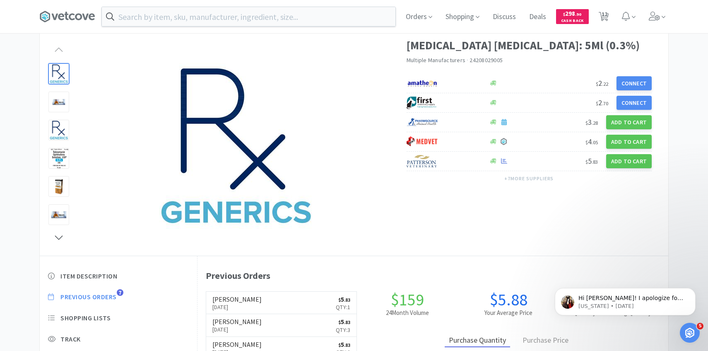
select select "1"
select select "4"
select select "1"
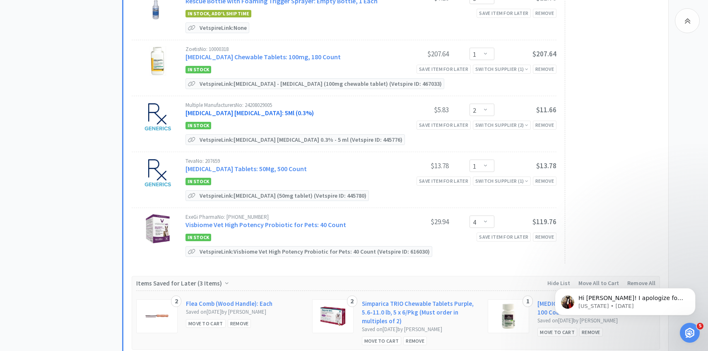
scroll to position [527, 0]
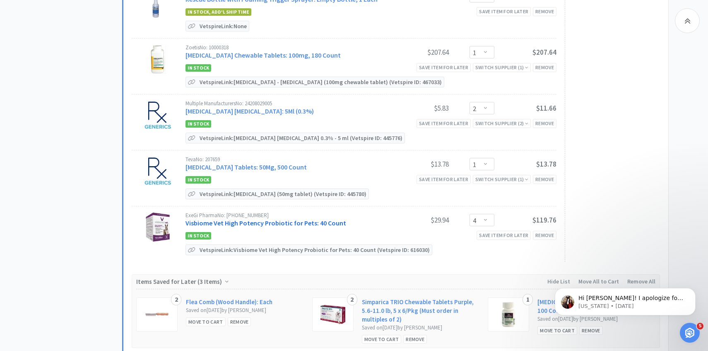
click at [249, 222] on link "Visbiome Vet High Potency Probiotic for Pets: 40 Count" at bounding box center [266, 223] width 161 height 8
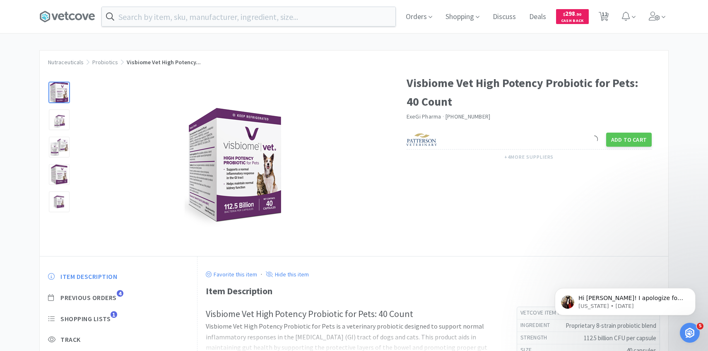
scroll to position [94, 0]
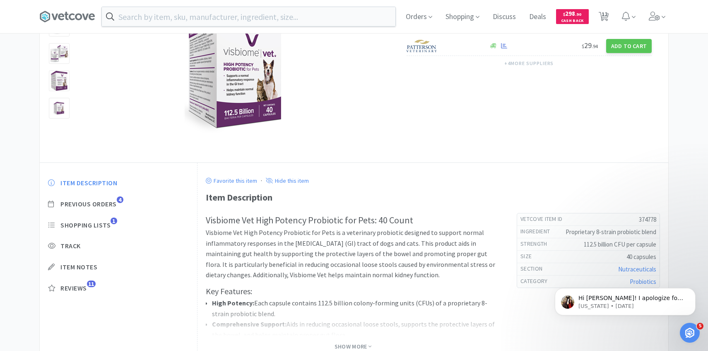
click at [111, 198] on div "Item Description Previous Orders 4 Shopping Lists 1 Track Item Notes Reviews 11" at bounding box center [118, 241] width 157 height 143
click at [111, 200] on span "Previous Orders" at bounding box center [88, 204] width 56 height 9
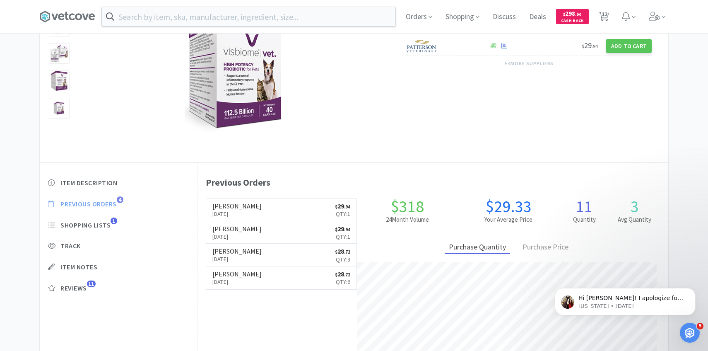
scroll to position [227, 471]
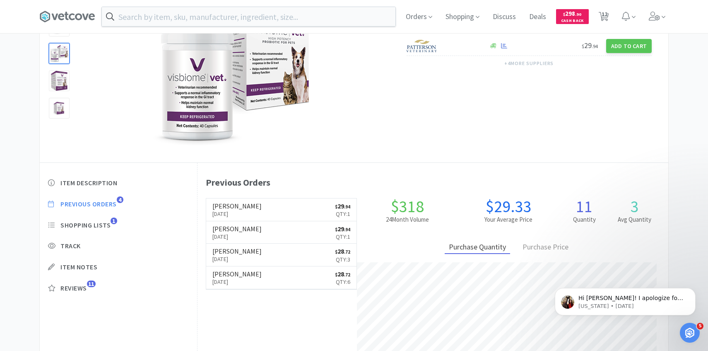
scroll to position [527, 0]
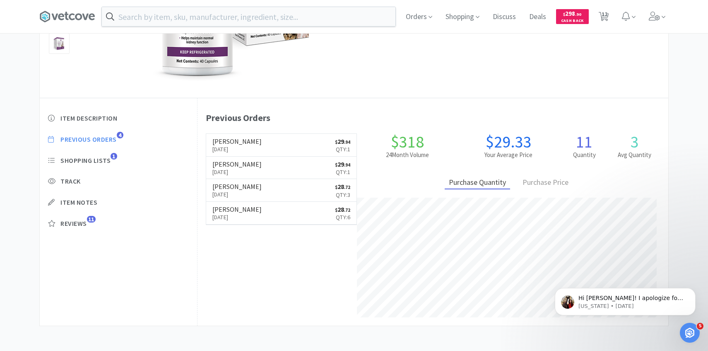
select select "1"
select select "4"
select select "2"
select select "6"
select select "1"
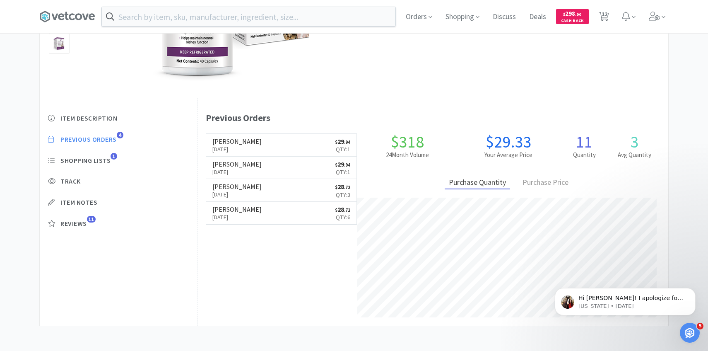
select select "1"
select select "3"
select select "1"
select select "2"
select select "1"
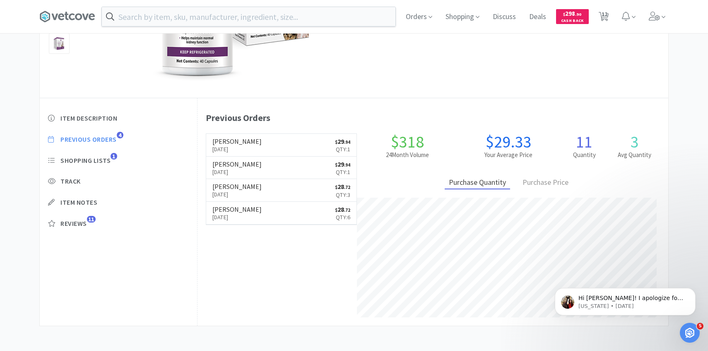
select select "4"
select select "1"
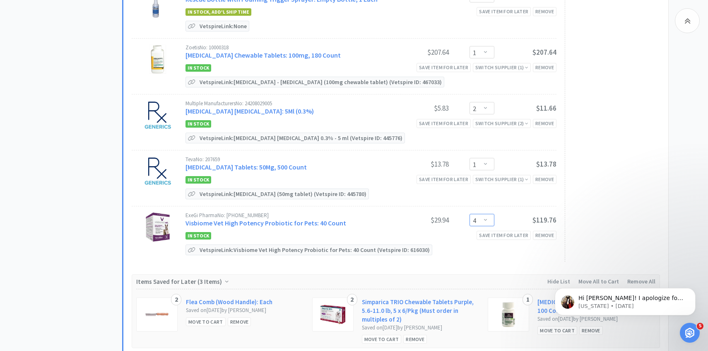
click at [478, 218] on select "Enter Quantity 1 2 3 4 5 6 7 8 9 10 11 12 13 14 15 16 17 18 19 20 Enter Quantity" at bounding box center [482, 220] width 25 height 12
click at [470, 214] on select "Enter Quantity 1 2 3 4 5 6 7 8 9 10 11 12 13 14 15 16 17 18 19 20 Enter Quantity" at bounding box center [482, 220] width 25 height 12
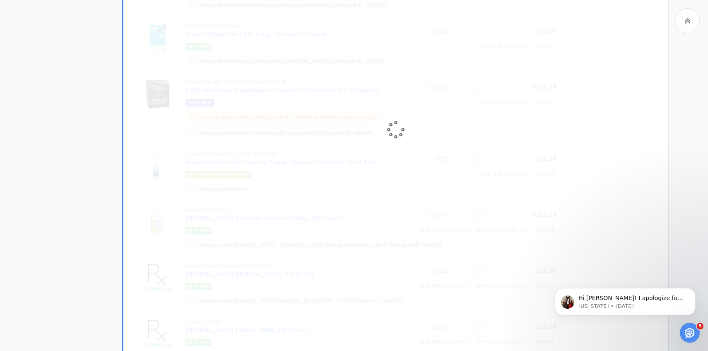
select select "5"
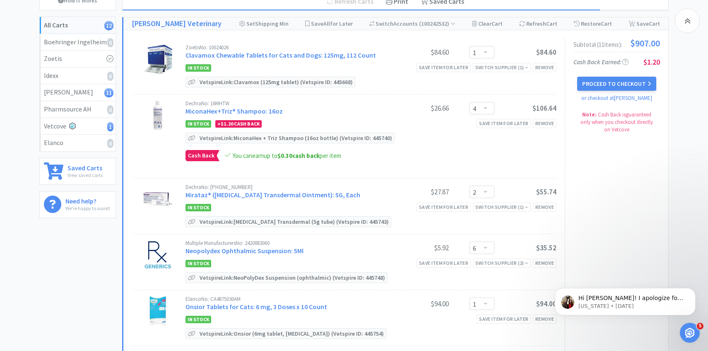
scroll to position [0, 0]
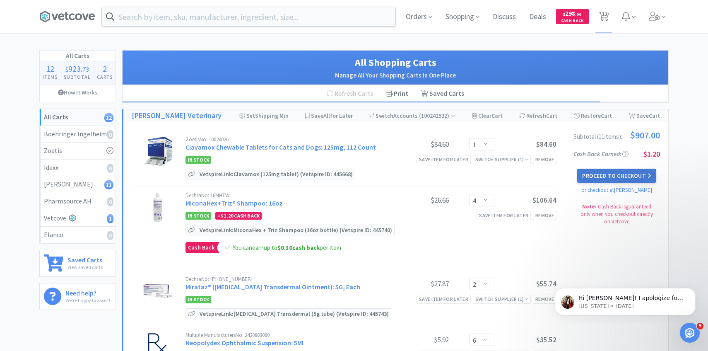
click at [594, 172] on button "Proceed to Checkout" at bounding box center [617, 176] width 79 height 14
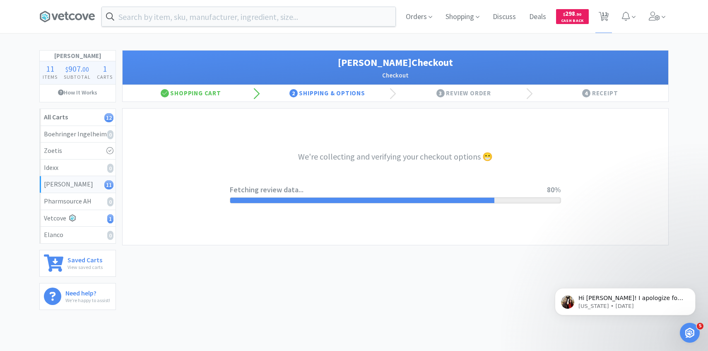
select select "1"
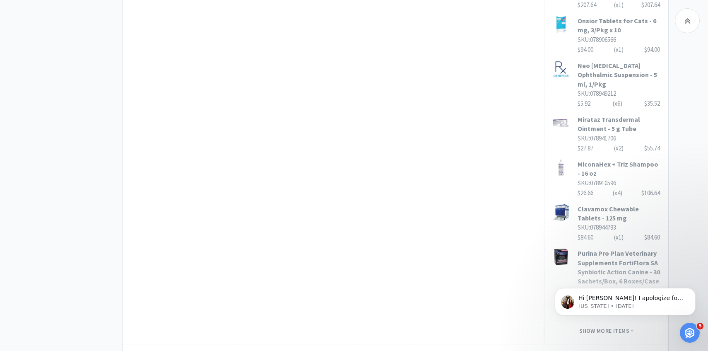
scroll to position [580, 0]
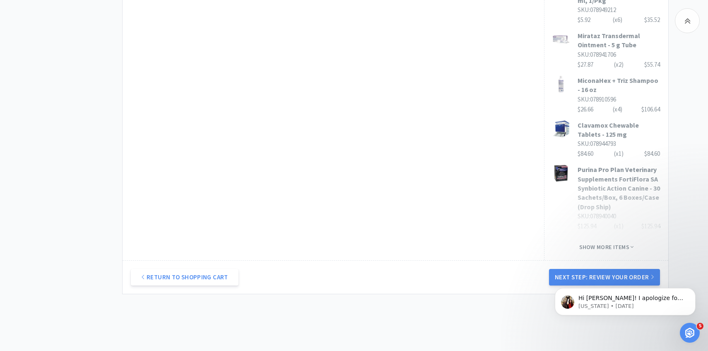
click at [595, 247] on div "Hi [PERSON_NAME]! I apologize for the delay! Yes, if you refresh your page you …" at bounding box center [625, 264] width 152 height 104
click at [607, 269] on button "Next Step: Review Your Order" at bounding box center [604, 277] width 111 height 17
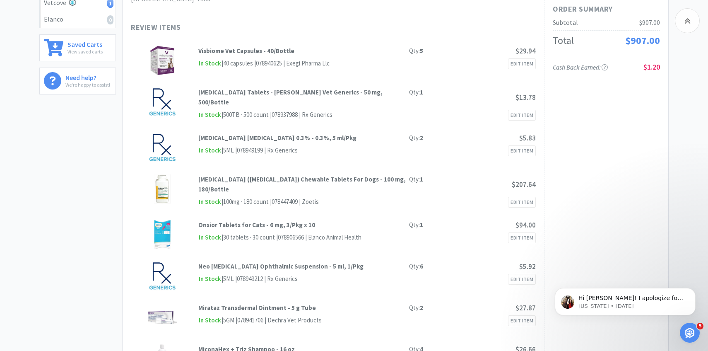
scroll to position [0, 0]
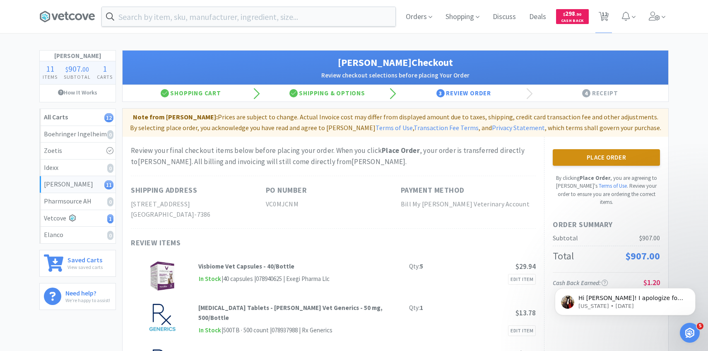
click at [633, 150] on button "Place Order" at bounding box center [606, 157] width 107 height 17
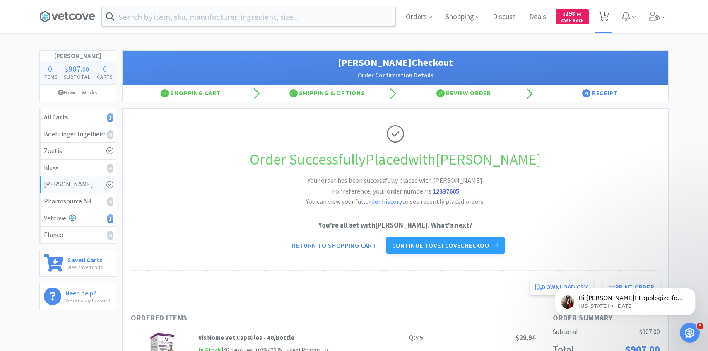
click at [601, 24] on span "1" at bounding box center [604, 16] width 17 height 33
select select "1"
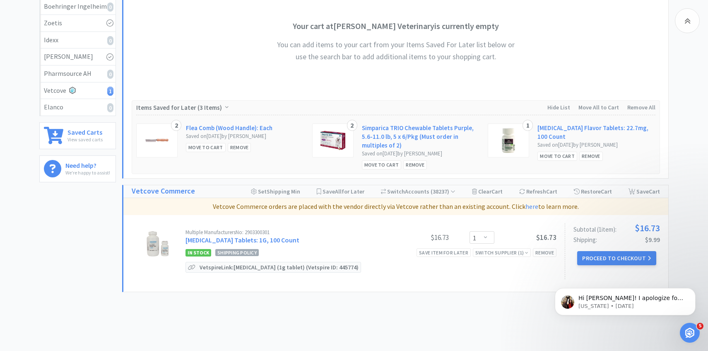
scroll to position [128, 0]
click at [271, 242] on link "[MEDICAL_DATA] Tablets: 1G, 100 Count" at bounding box center [243, 239] width 114 height 8
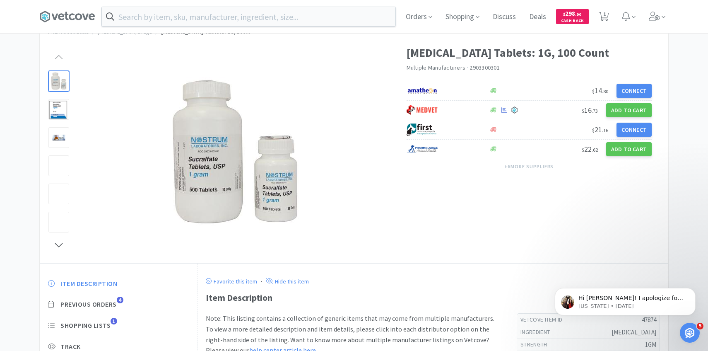
scroll to position [85, 0]
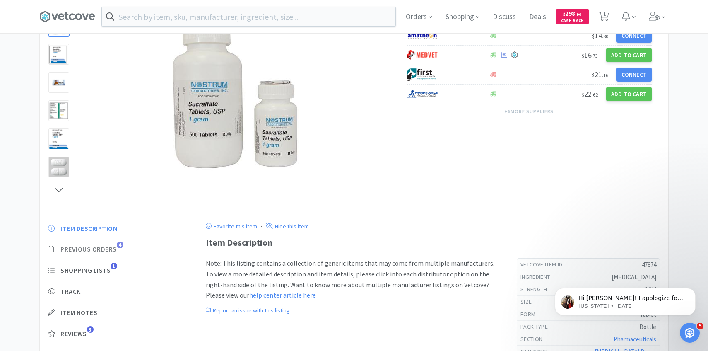
click at [110, 253] on span "Previous Orders" at bounding box center [88, 249] width 56 height 9
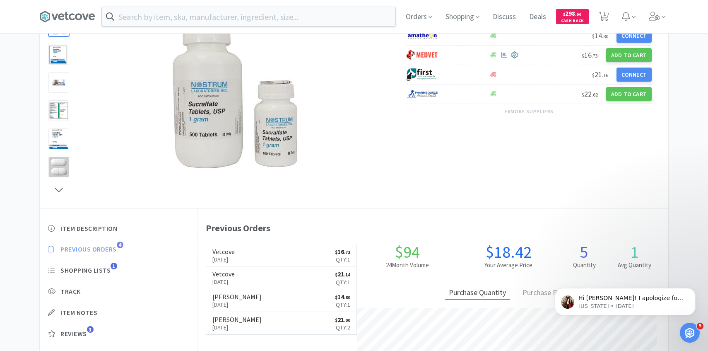
scroll to position [227, 471]
select select "1"
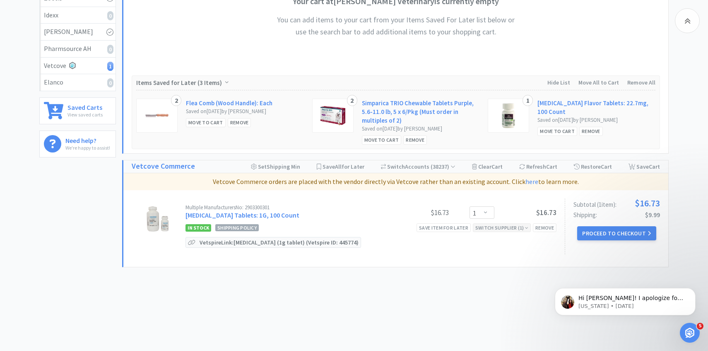
scroll to position [154, 0]
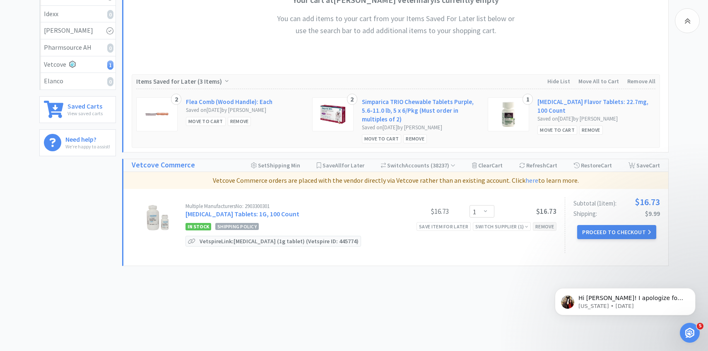
click at [539, 225] on div "Remove" at bounding box center [545, 226] width 24 height 9
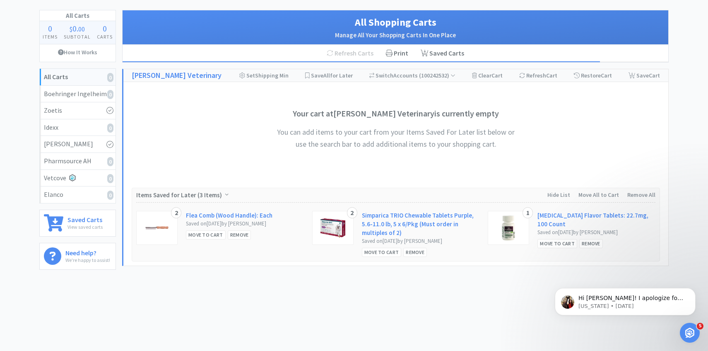
scroll to position [0, 0]
